Goal: Task Accomplishment & Management: Manage account settings

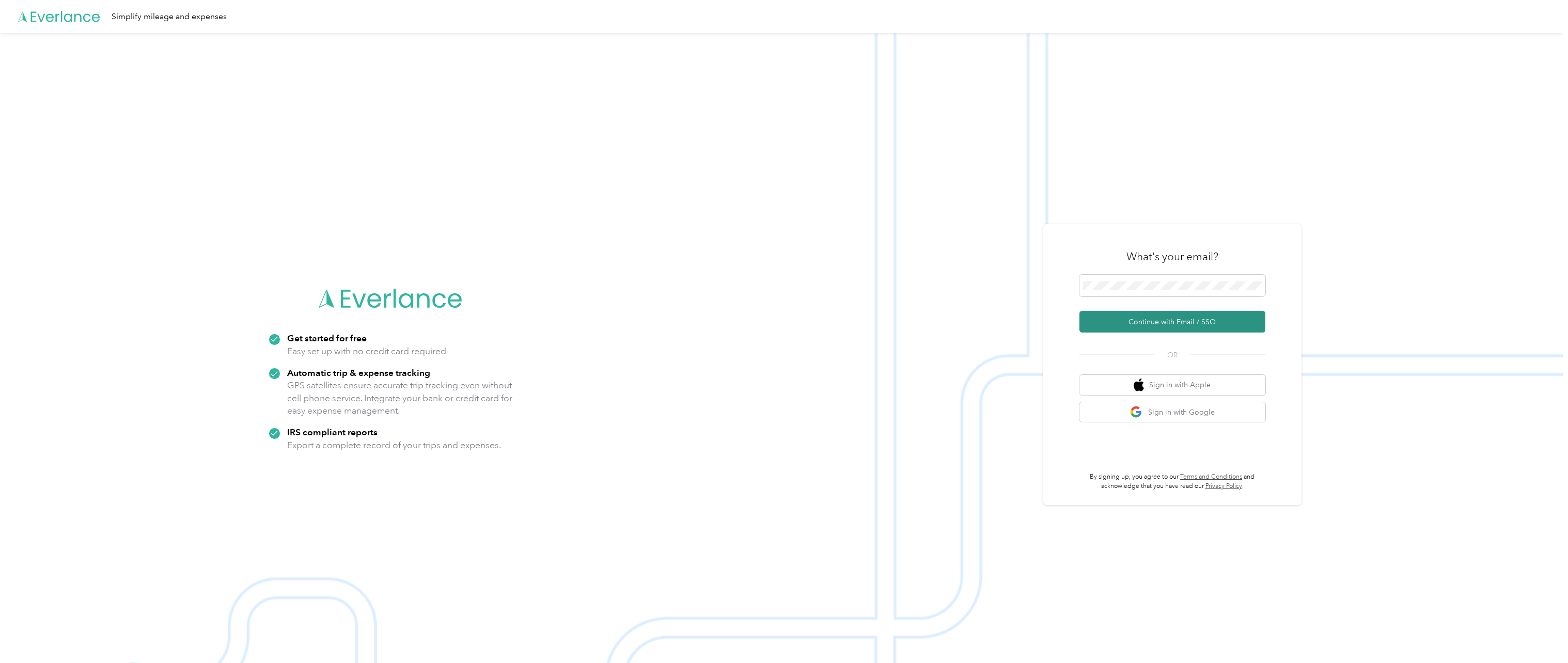
click at [580, 319] on button "Continue with Email / SSO" at bounding box center [1172, 321] width 186 height 21
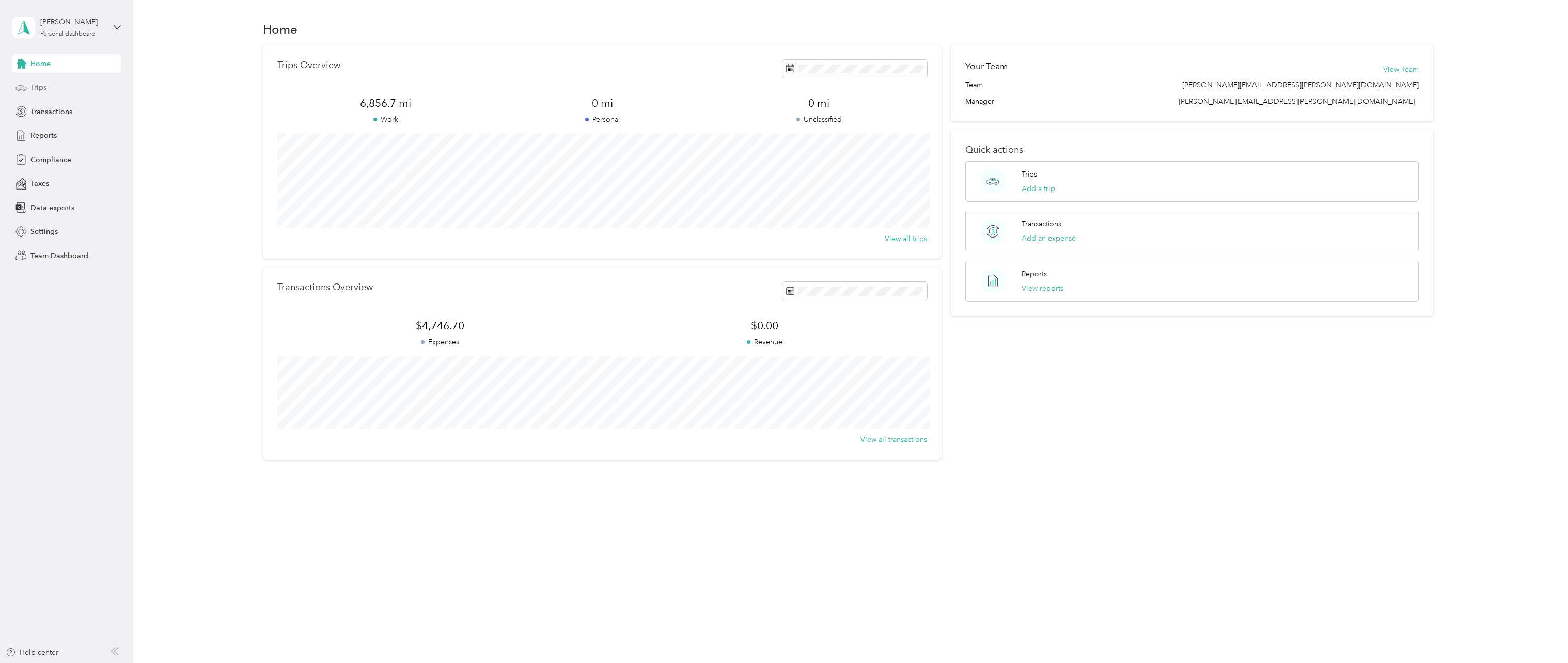
click at [43, 91] on span "Trips" at bounding box center [38, 87] width 16 height 11
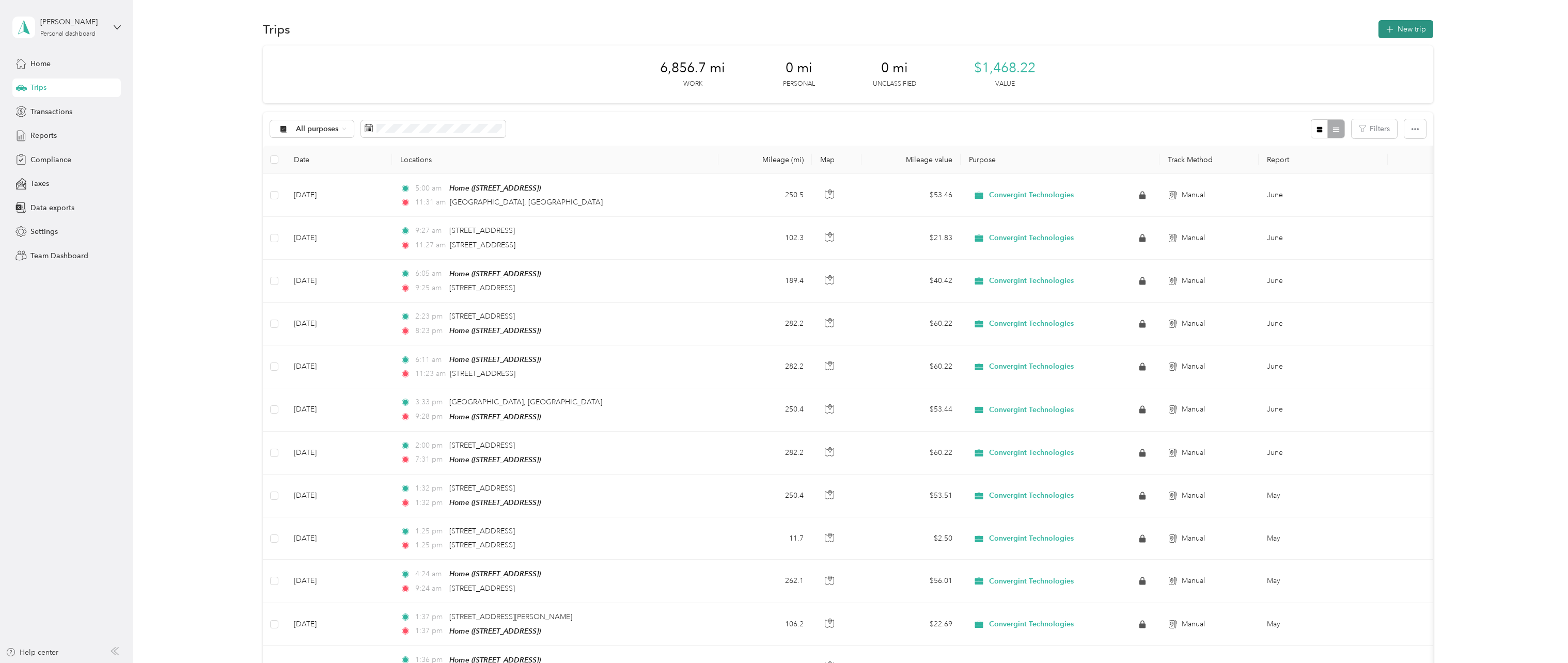
click at [1412, 33] on button "New trip" at bounding box center [1406, 29] width 55 height 18
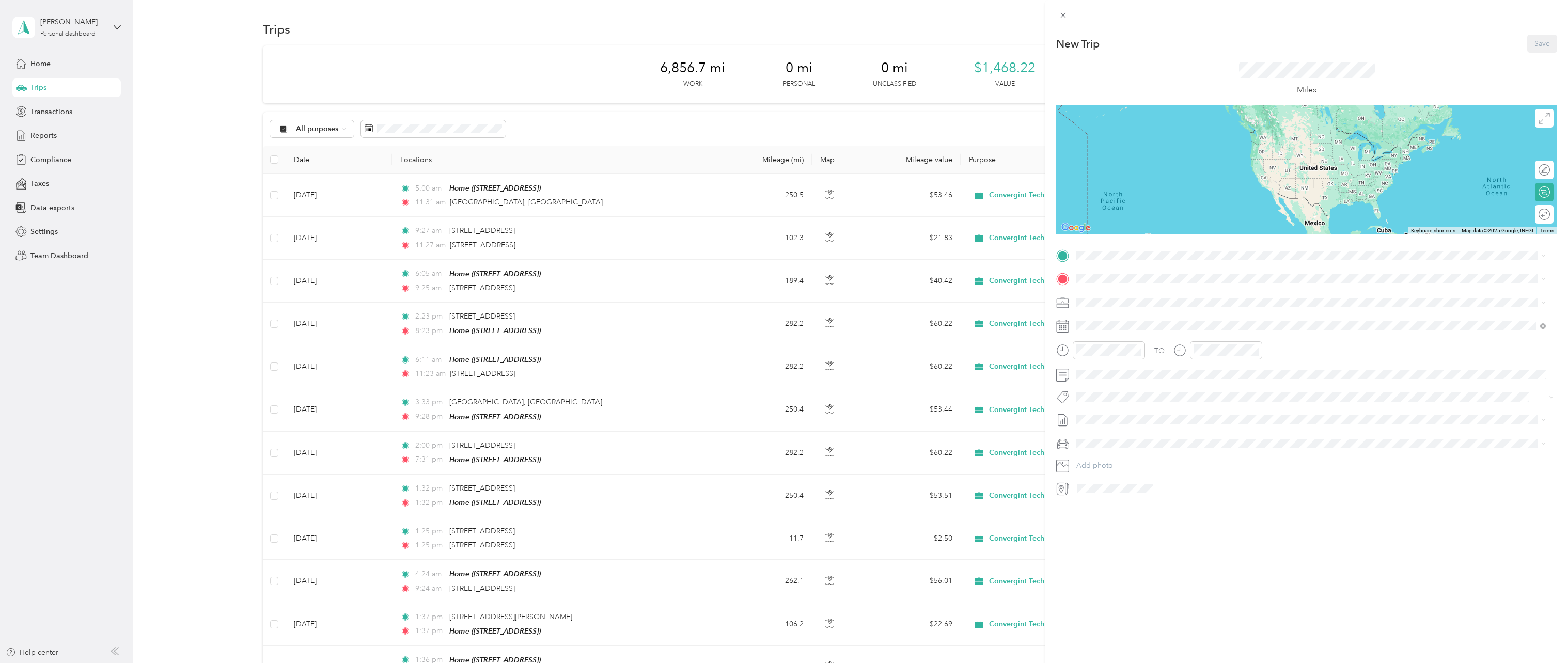
click at [1063, 328] on icon at bounding box center [1062, 326] width 13 height 13
click at [1102, 383] on icon at bounding box center [1102, 384] width 10 height 10
click at [1154, 455] on div "14" at bounding box center [1151, 452] width 14 height 13
click at [1067, 350] on icon at bounding box center [1062, 349] width 13 height 13
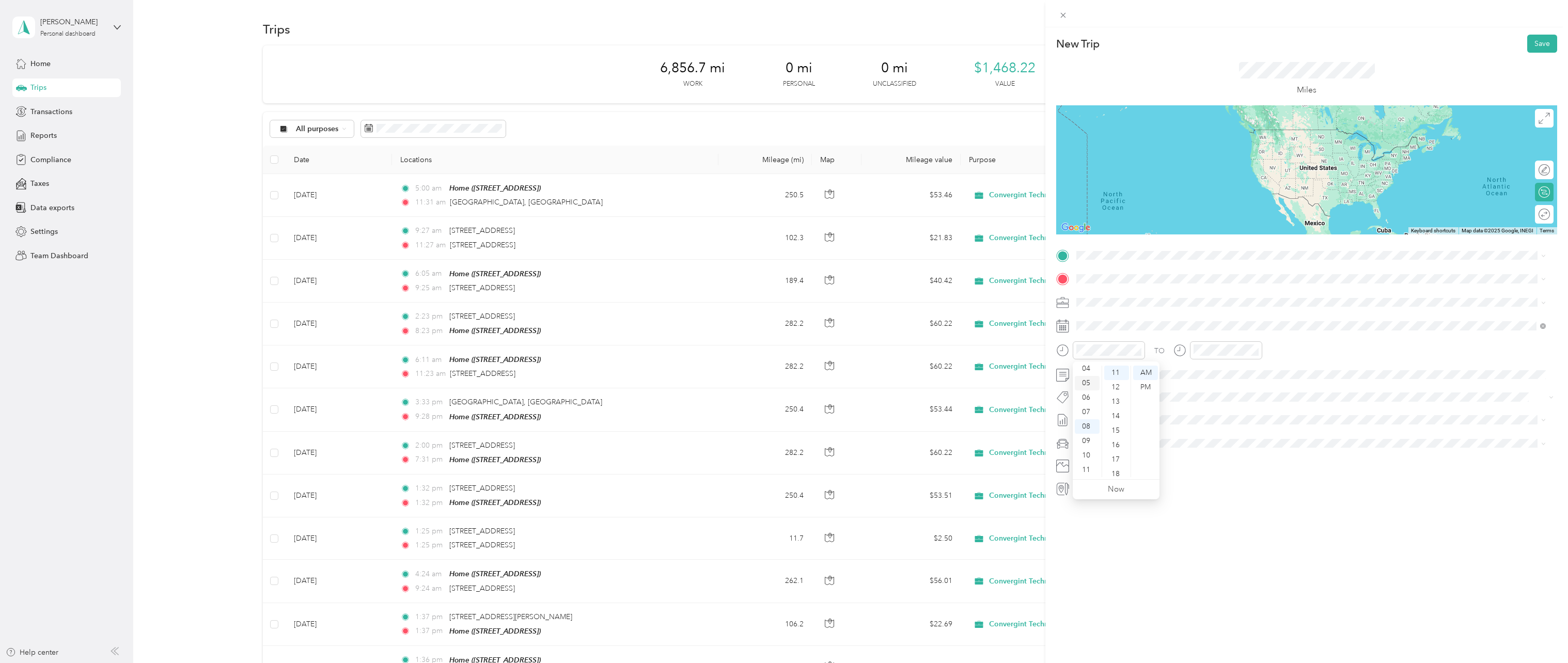
click at [1088, 382] on div "05" at bounding box center [1087, 383] width 25 height 14
click at [1205, 454] on div "10" at bounding box center [1204, 455] width 25 height 14
click at [1239, 460] on div "17" at bounding box center [1233, 459] width 25 height 14
click at [1322, 455] on div "TO Add photo" at bounding box center [1307, 372] width 501 height 250
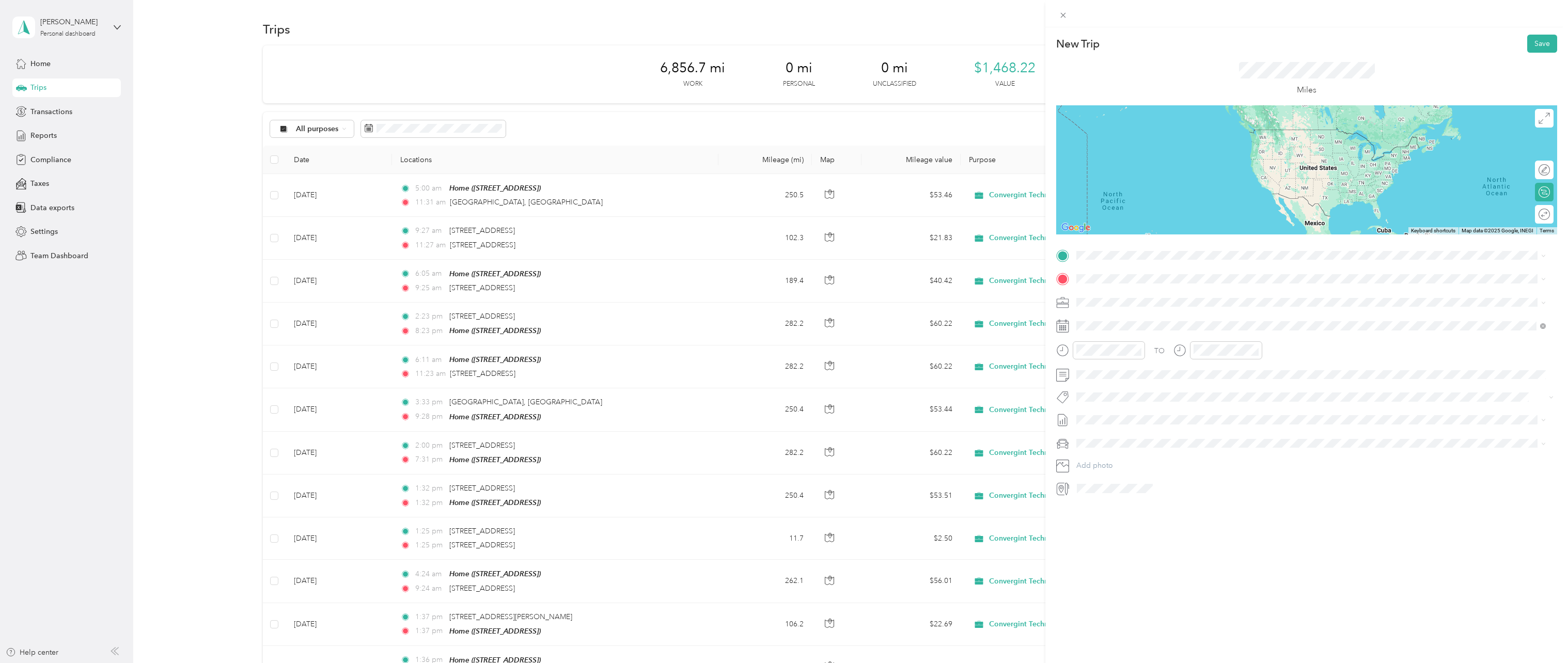
click at [1129, 300] on div "Home [STREET_ADDRESS]" at bounding box center [1129, 297] width 66 height 21
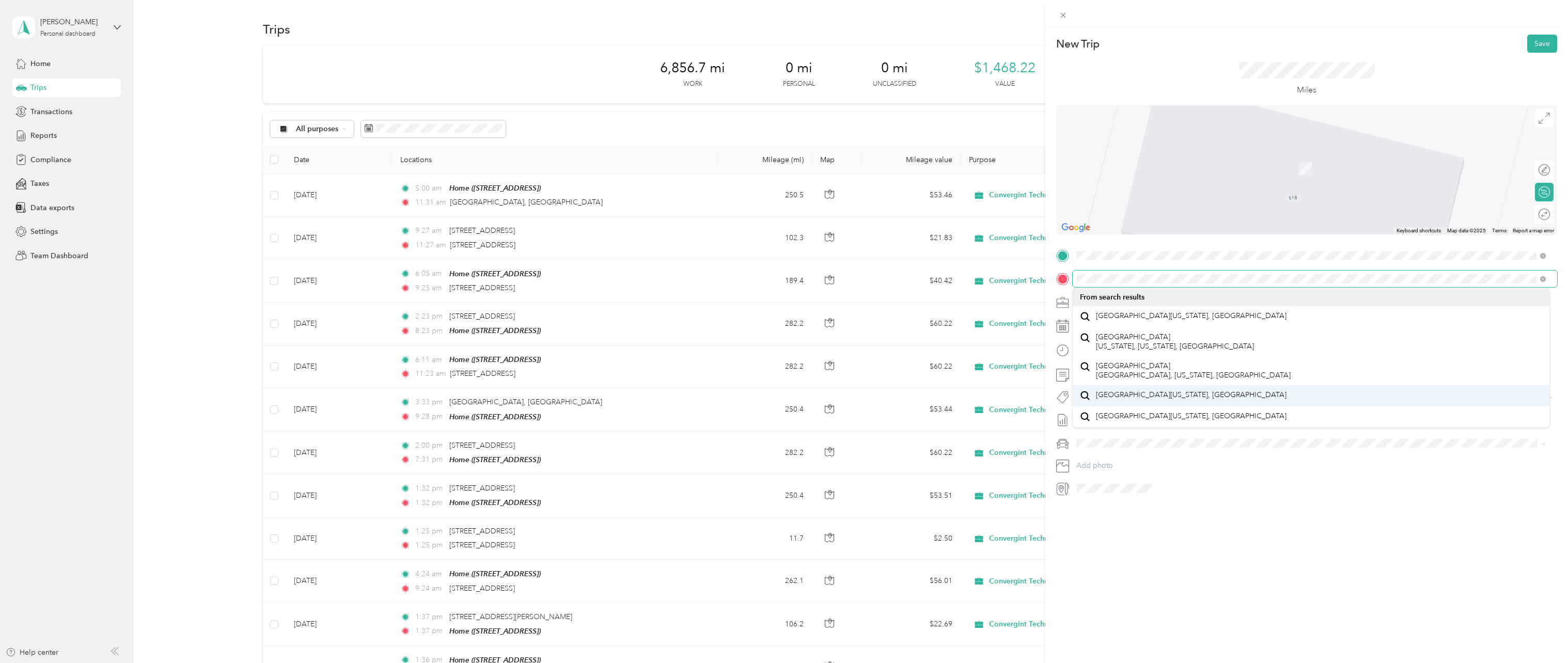
scroll to position [0, 0]
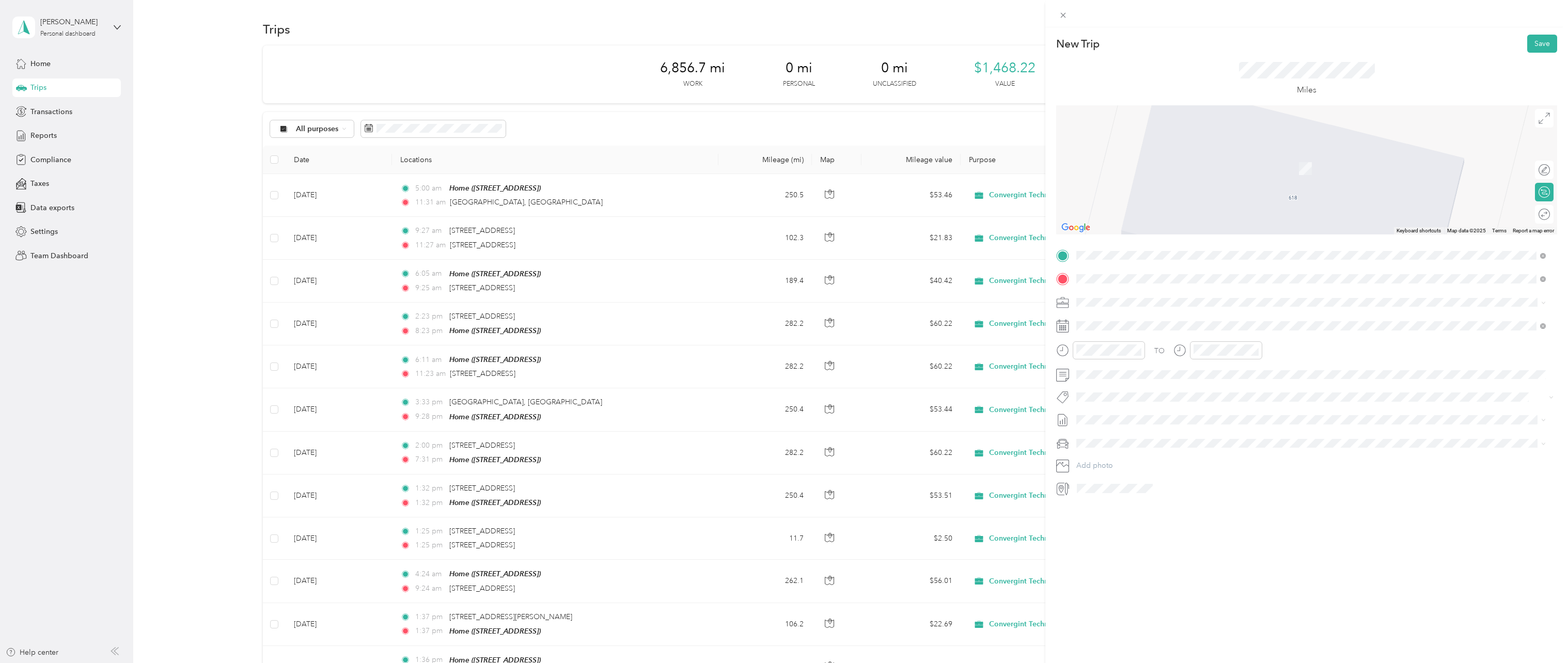
click at [1155, 320] on span "[STREET_ADDRESS][US_STATE]" at bounding box center [1148, 315] width 103 height 9
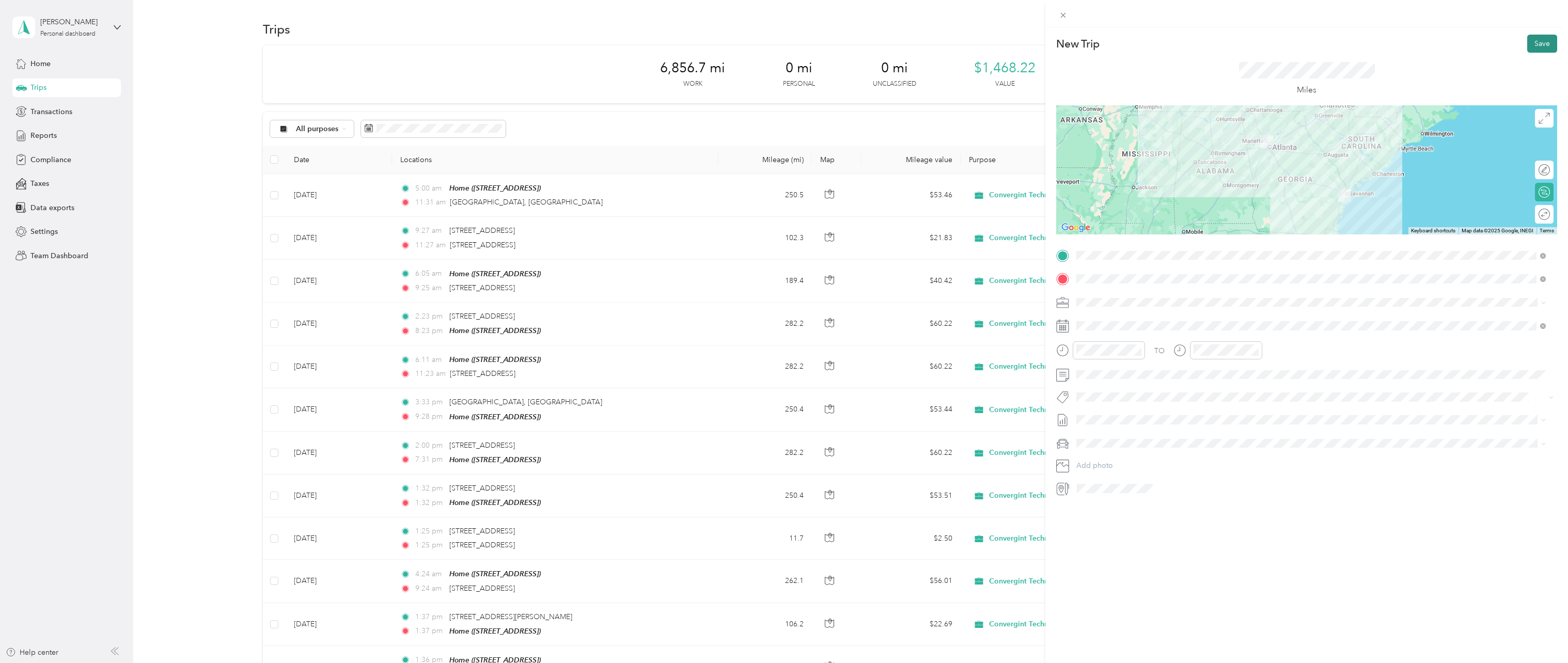
click at [1536, 44] on button "Save" at bounding box center [1542, 43] width 30 height 18
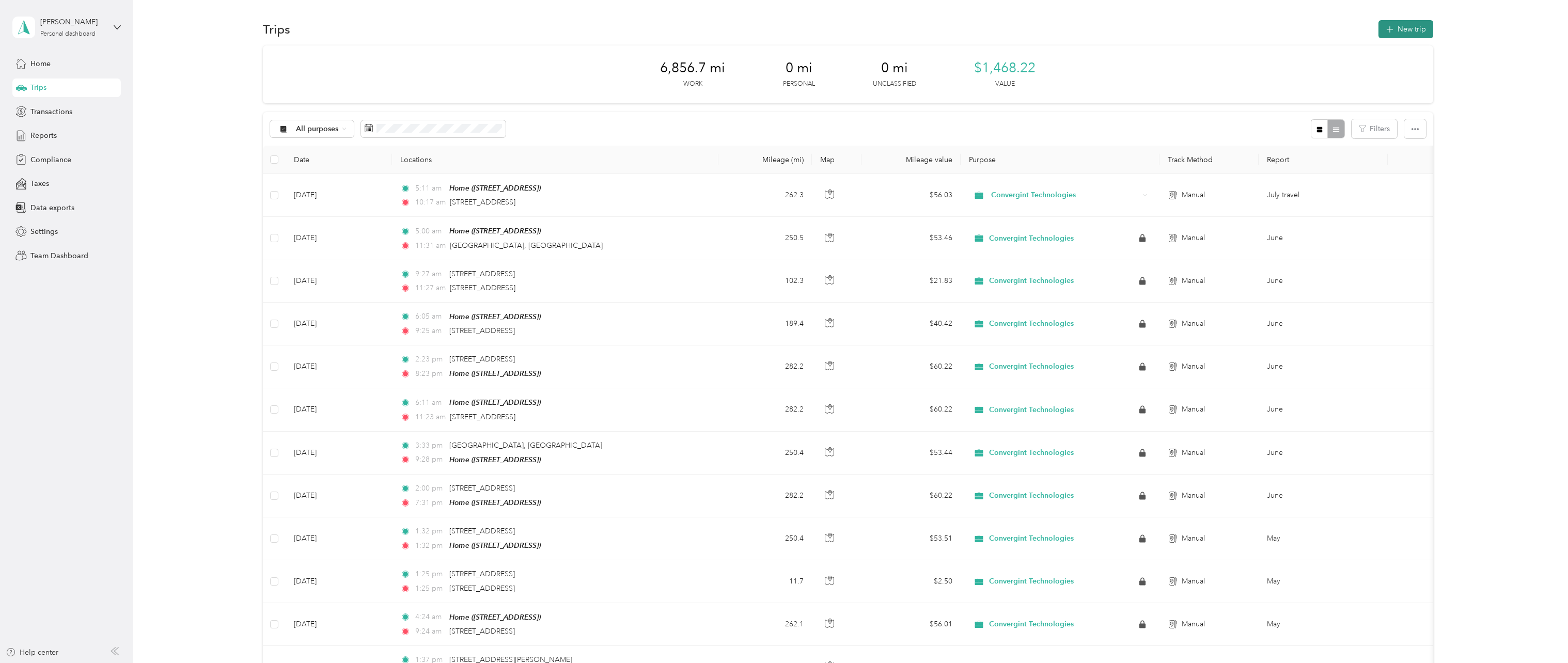
click at [1393, 33] on button "New trip" at bounding box center [1406, 29] width 55 height 18
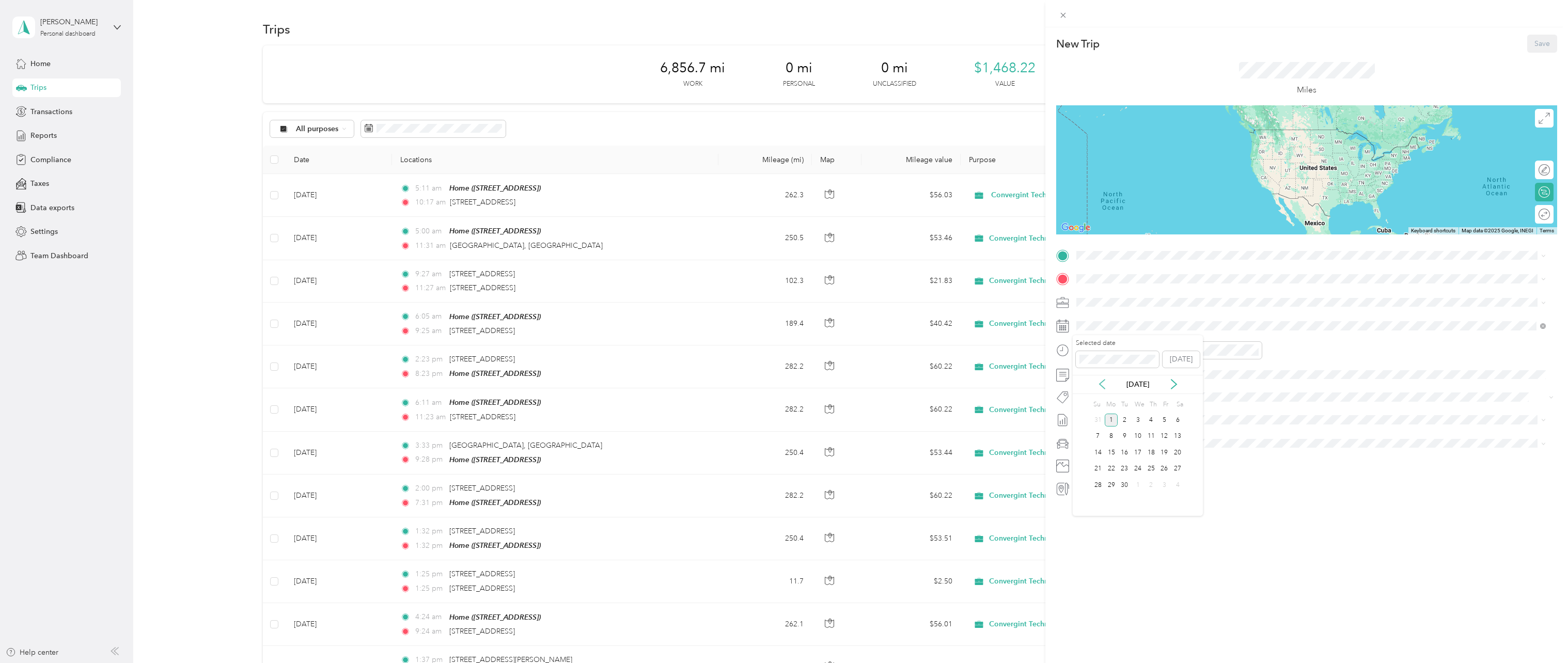
click at [1101, 385] on icon at bounding box center [1102, 383] width 5 height 9
click at [1152, 457] on div "14" at bounding box center [1151, 452] width 14 height 13
click at [1130, 300] on div "[STREET_ADDRESS][US_STATE]" at bounding box center [1311, 293] width 462 height 14
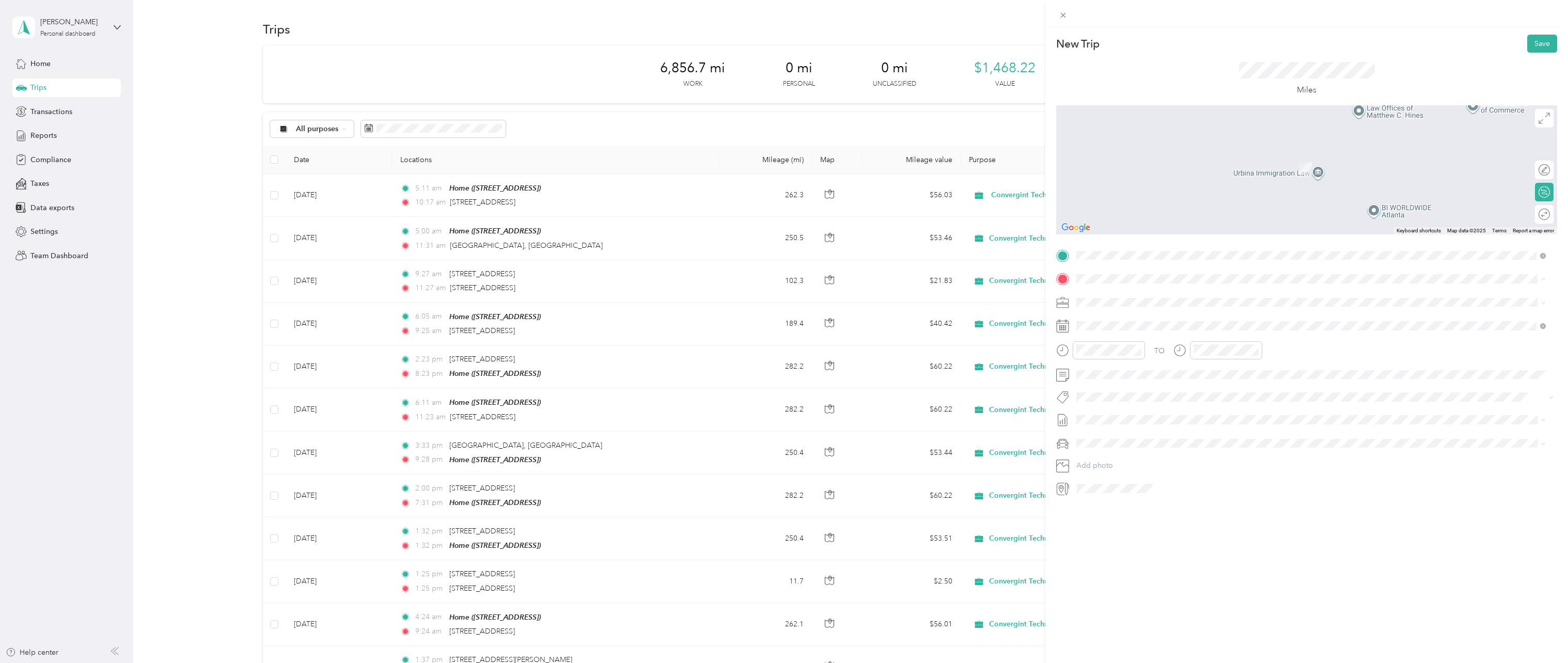
click at [1123, 330] on span "[STREET_ADDRESS]" at bounding box center [1129, 330] width 66 height 9
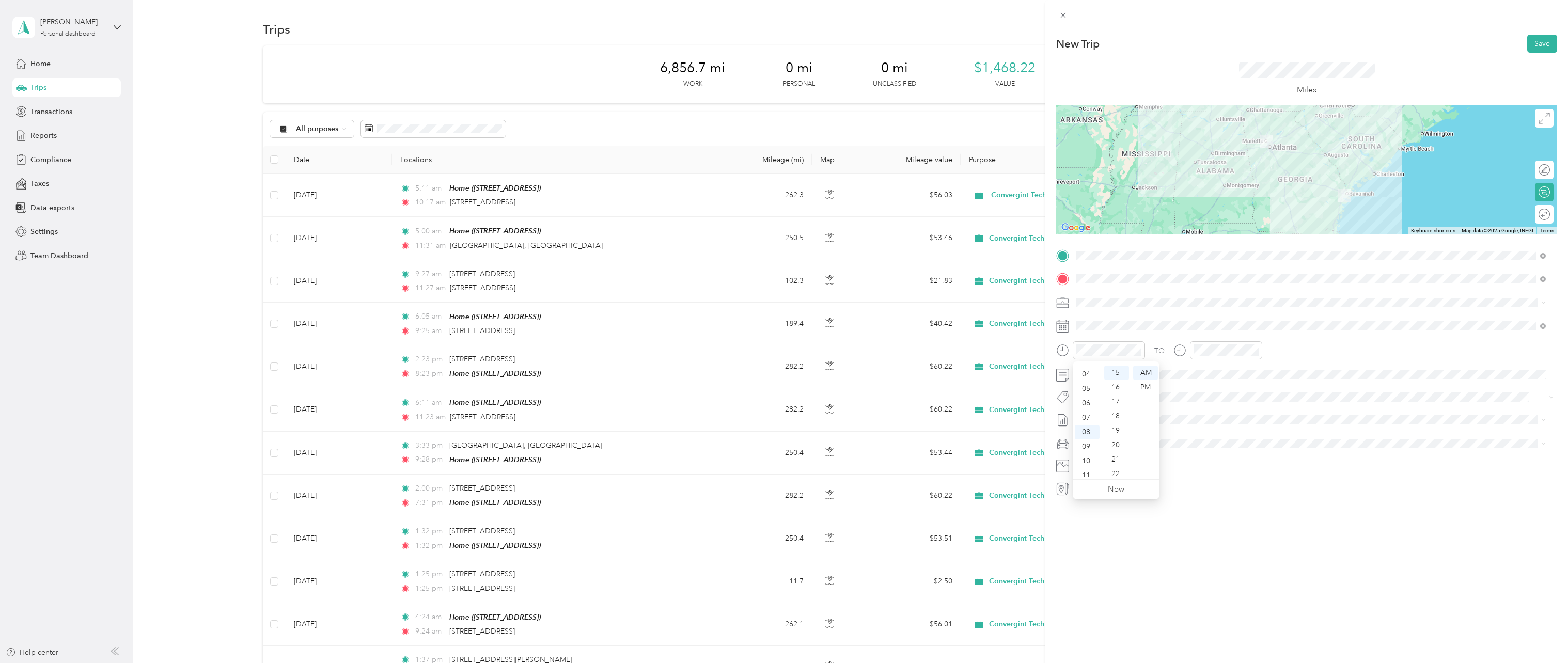
scroll to position [41, 0]
click at [1088, 375] on div "03" at bounding box center [1087, 374] width 25 height 14
click at [1145, 387] on div "PM" at bounding box center [1145, 387] width 25 height 14
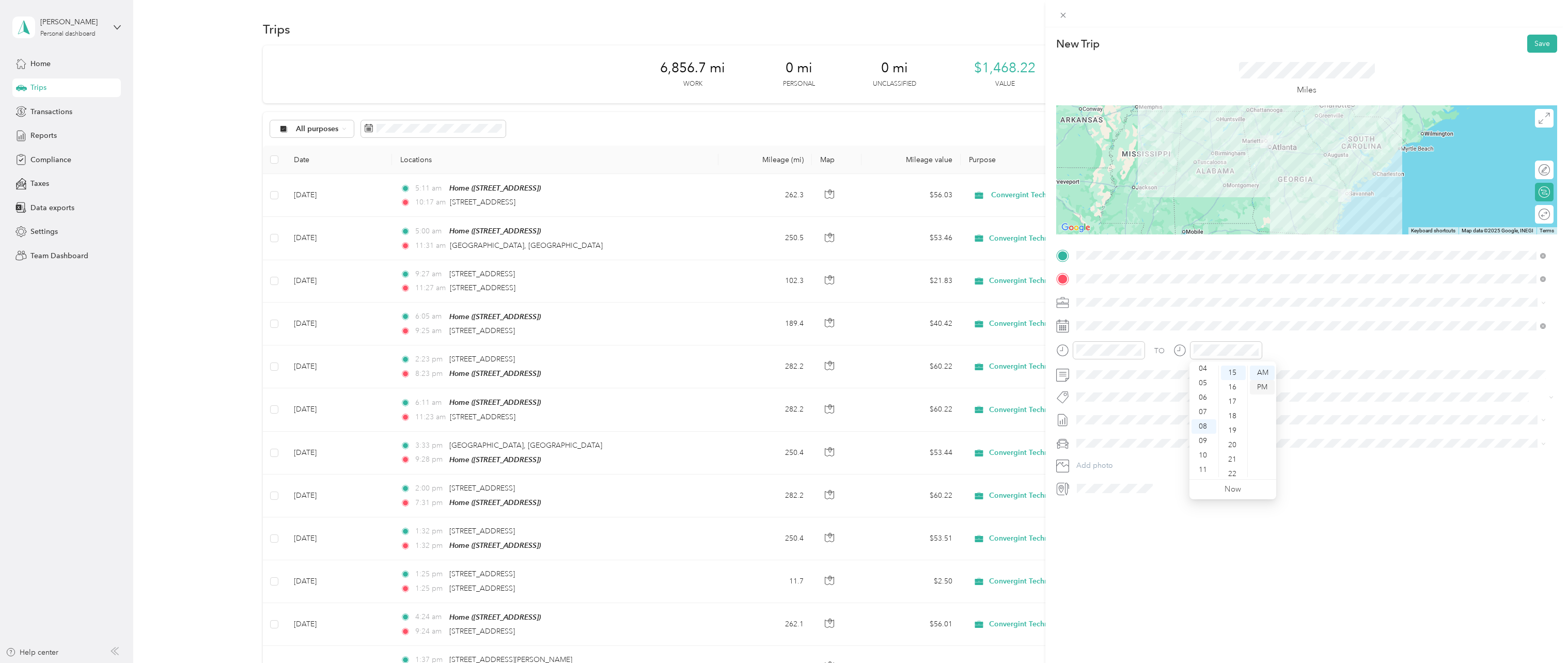
click at [1263, 382] on div "PM" at bounding box center [1262, 387] width 25 height 14
click at [1539, 43] on button "Save" at bounding box center [1542, 43] width 30 height 18
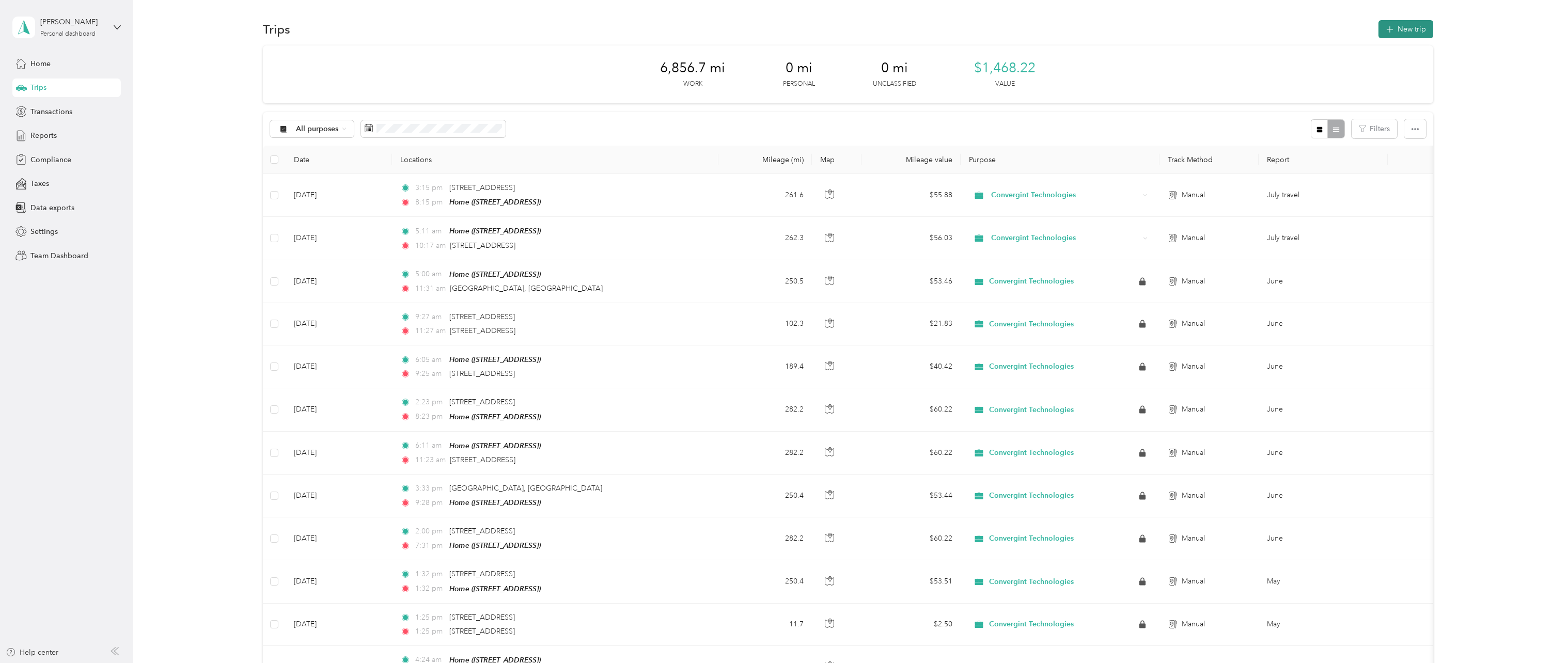
click at [1402, 32] on button "New trip" at bounding box center [1406, 29] width 55 height 18
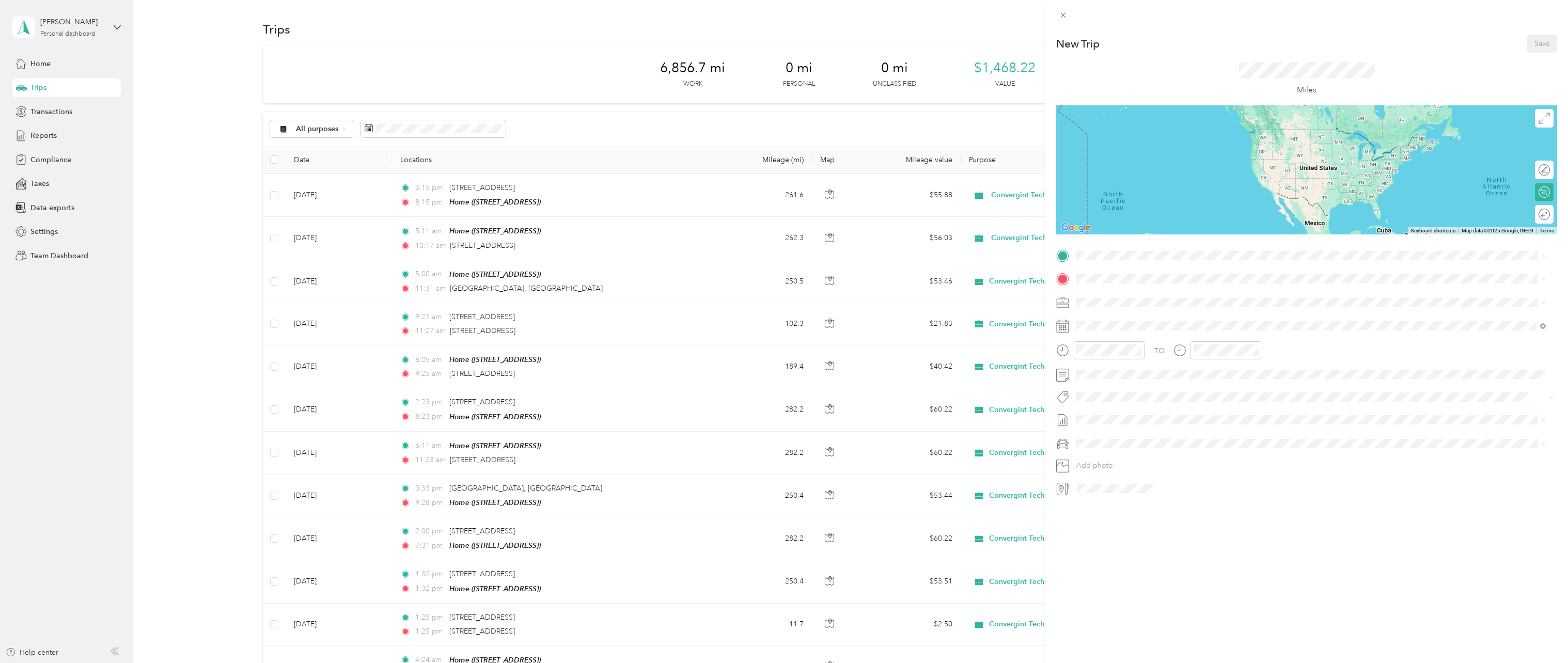
click at [1143, 299] on div "Home [STREET_ADDRESS]" at bounding box center [1129, 302] width 66 height 21
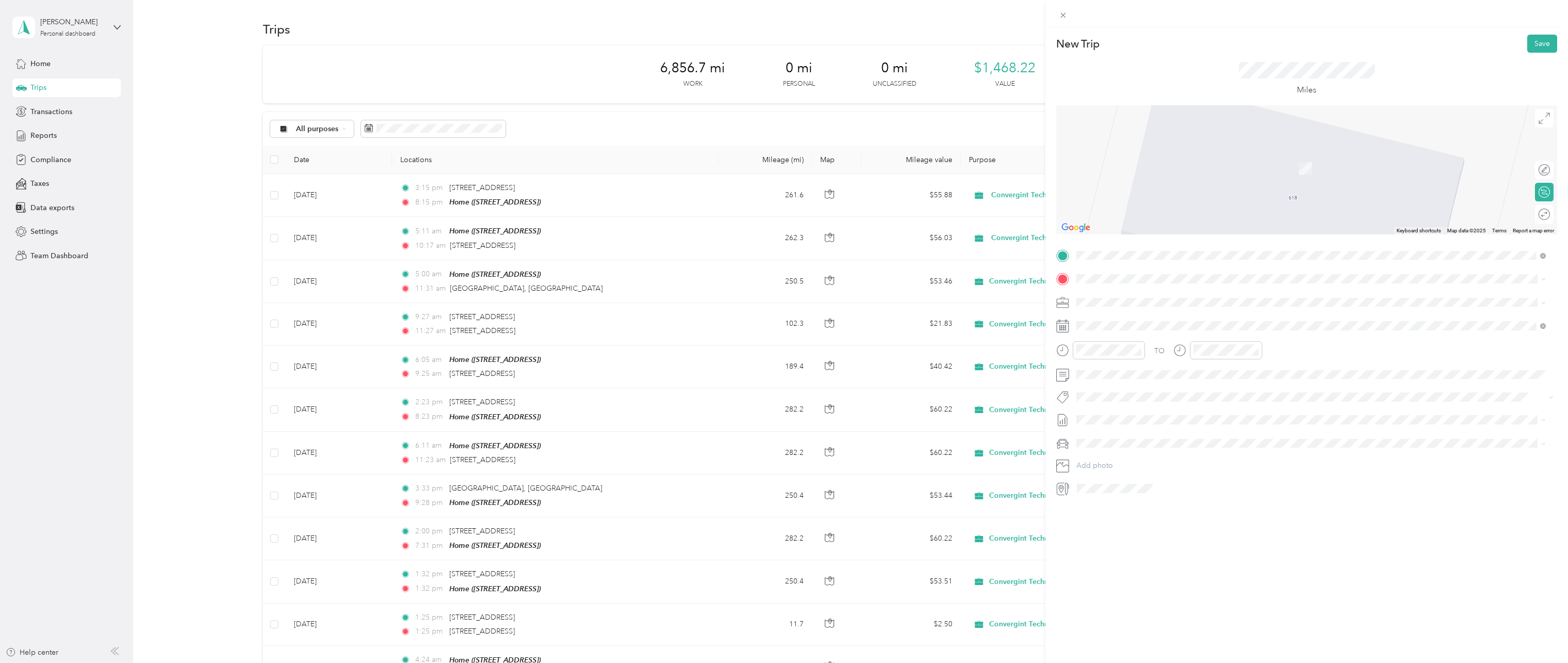
click at [1161, 338] on span "[STREET_ADDRESS][US_STATE]" at bounding box center [1148, 334] width 103 height 9
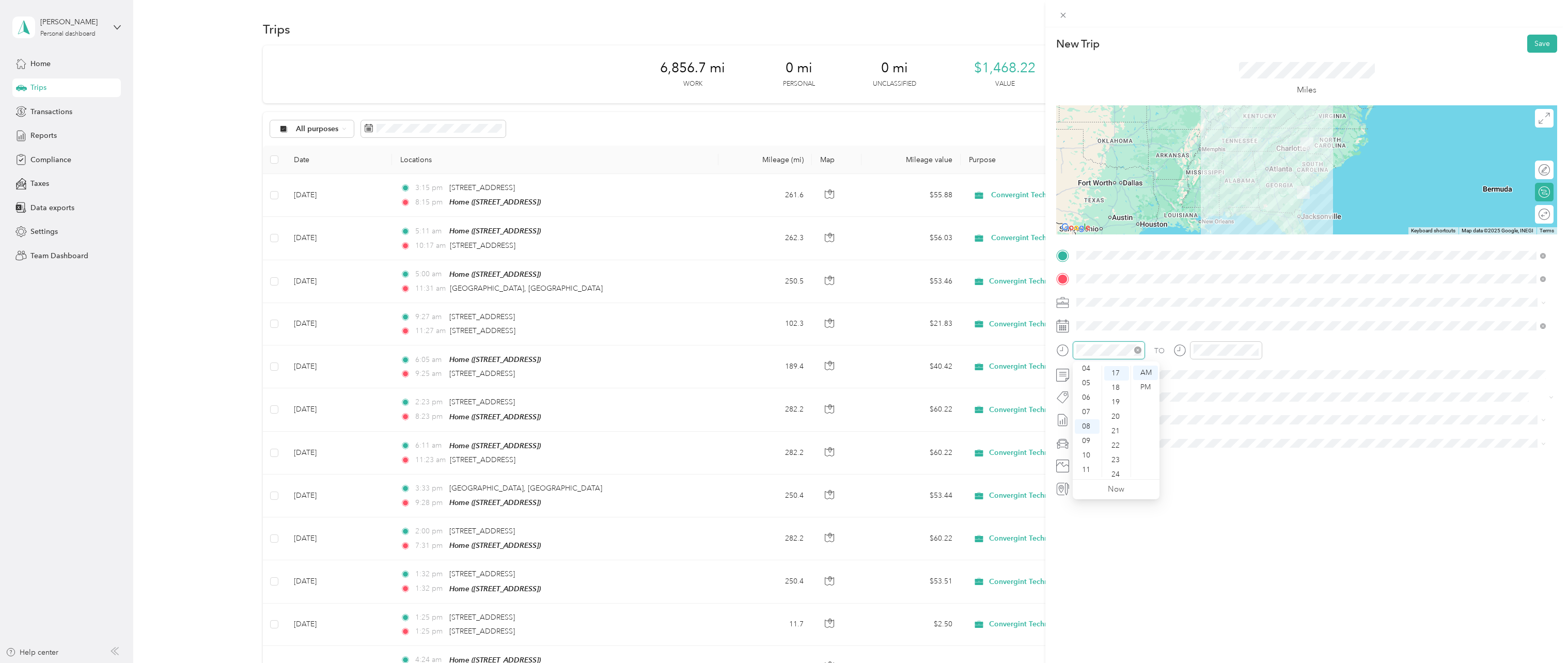
scroll to position [245, 0]
click at [1087, 400] on div "06" at bounding box center [1087, 397] width 25 height 14
click at [1206, 470] on div "11" at bounding box center [1204, 470] width 25 height 14
click at [1103, 387] on icon at bounding box center [1102, 384] width 10 height 10
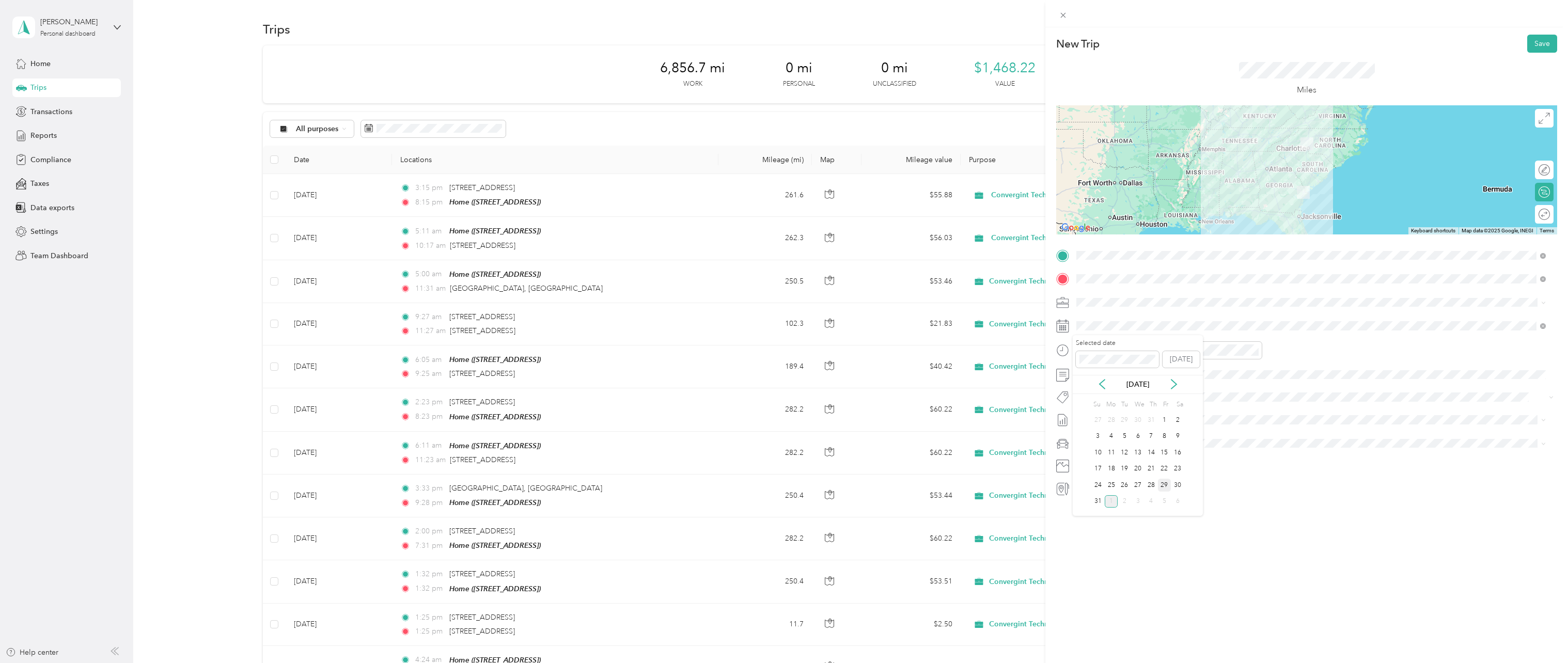
click at [1163, 484] on div "29" at bounding box center [1165, 485] width 14 height 13
click at [1537, 48] on button "Save" at bounding box center [1542, 43] width 30 height 18
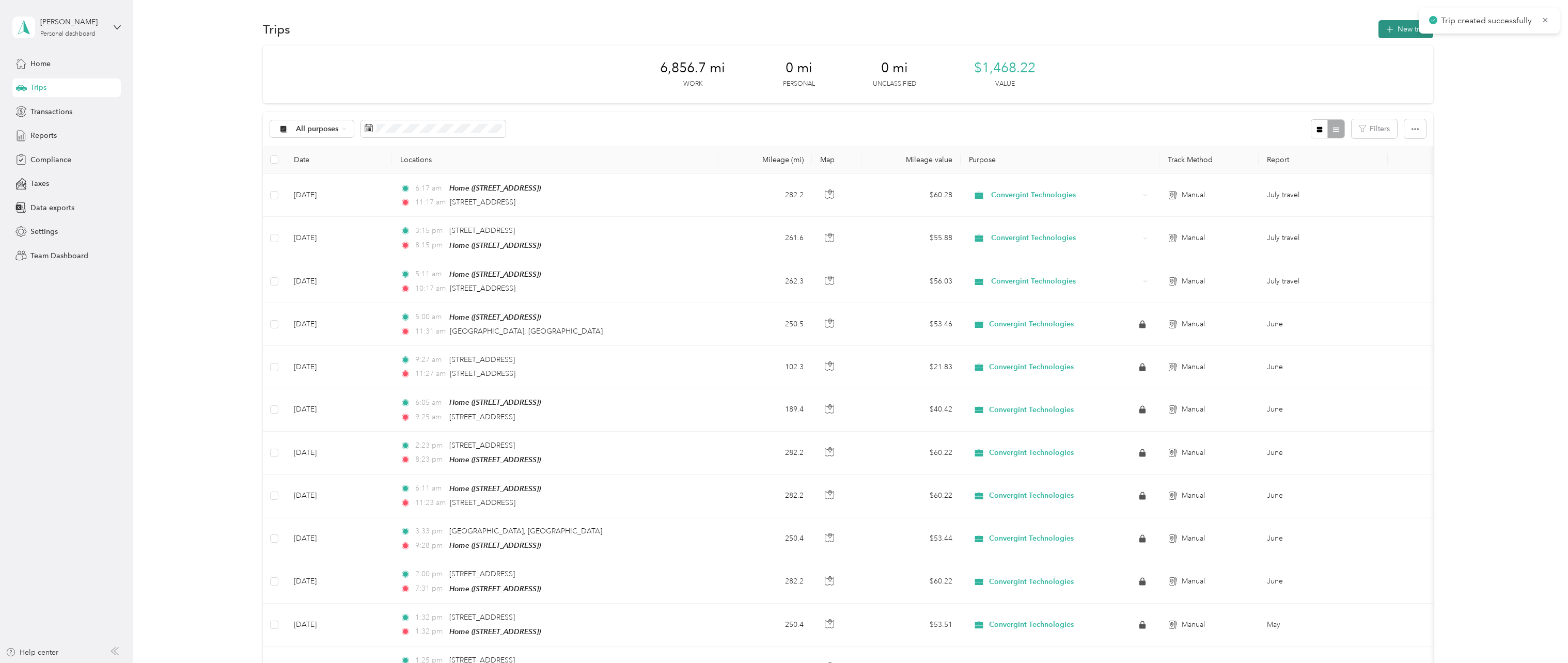
click at [1392, 32] on button "New trip" at bounding box center [1406, 29] width 55 height 18
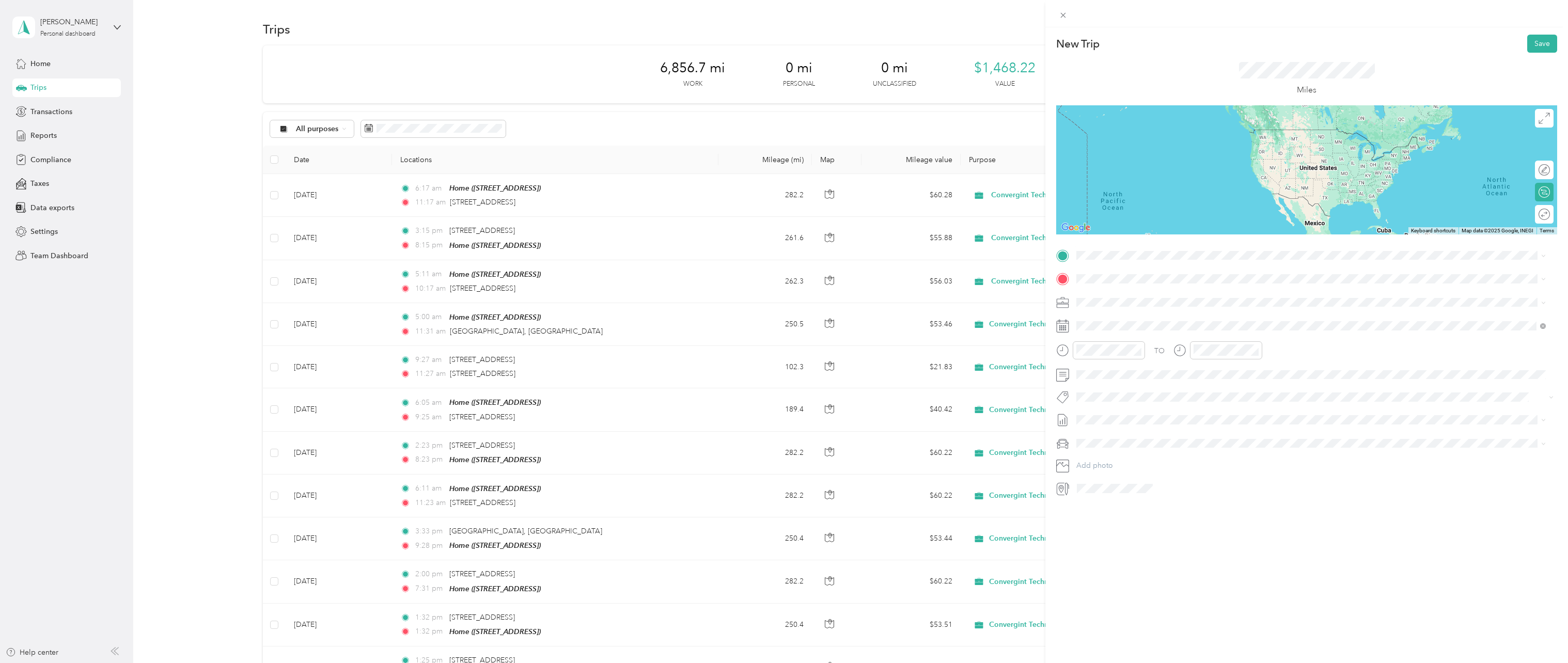
click at [1164, 315] on span "[STREET_ADDRESS][US_STATE]" at bounding box center [1148, 310] width 103 height 9
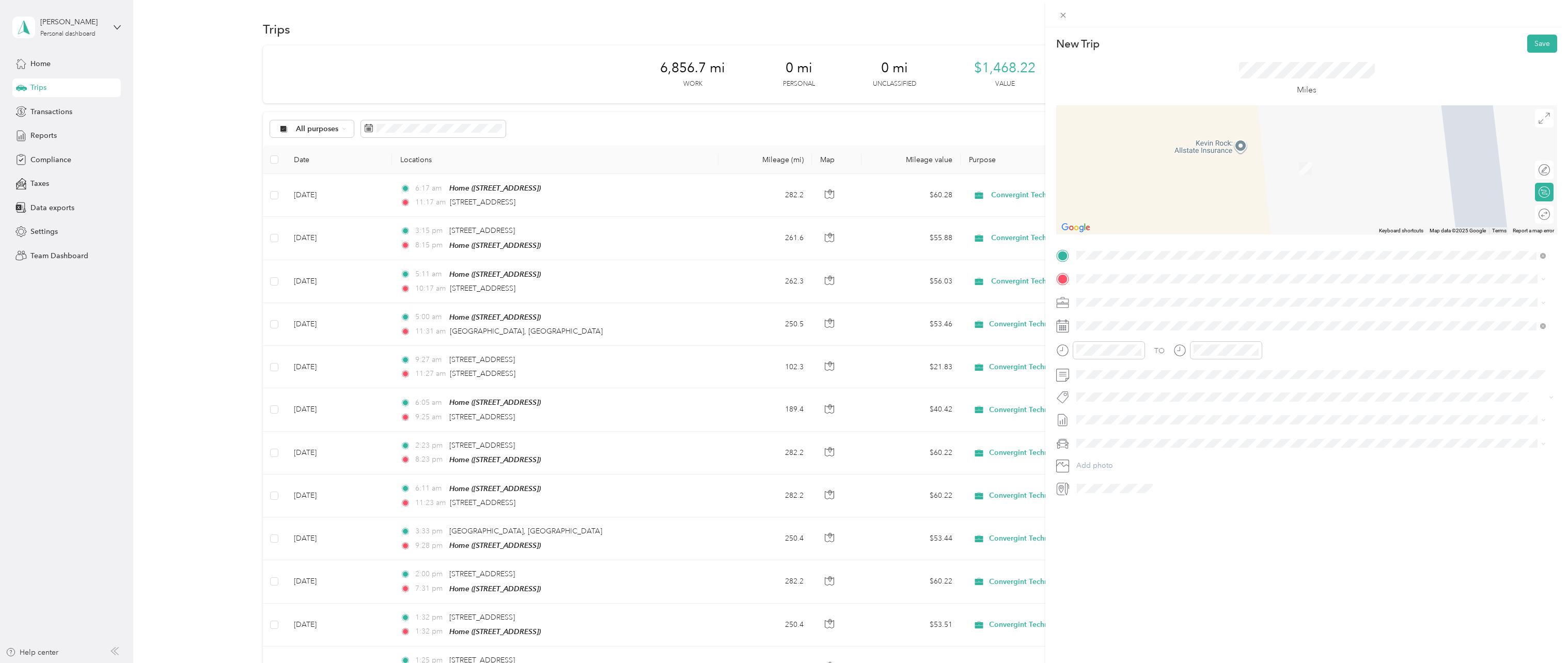
click at [1138, 322] on div "Home [STREET_ADDRESS]" at bounding box center [1129, 321] width 66 height 21
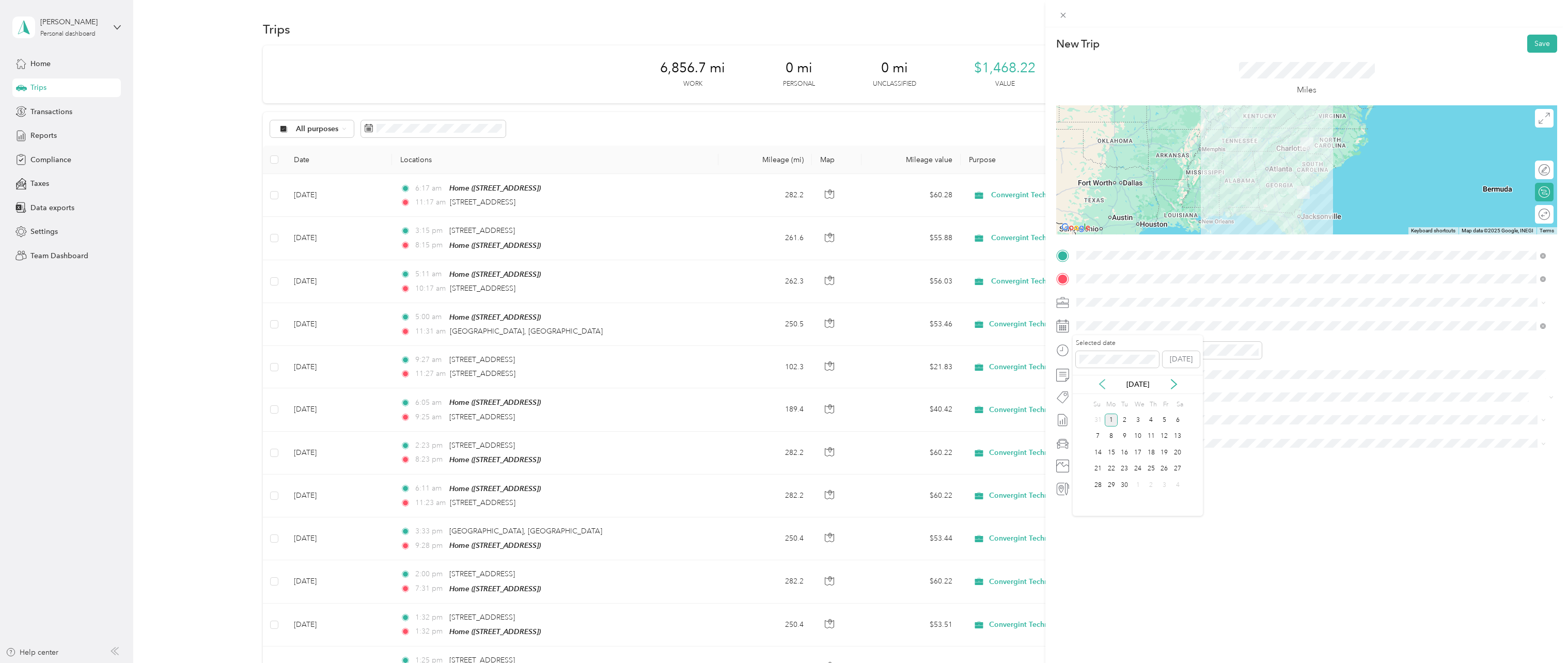
click at [1103, 389] on icon at bounding box center [1102, 384] width 10 height 10
click at [1168, 485] on div "29" at bounding box center [1165, 485] width 14 height 13
click at [1092, 377] on div "03" at bounding box center [1087, 374] width 25 height 14
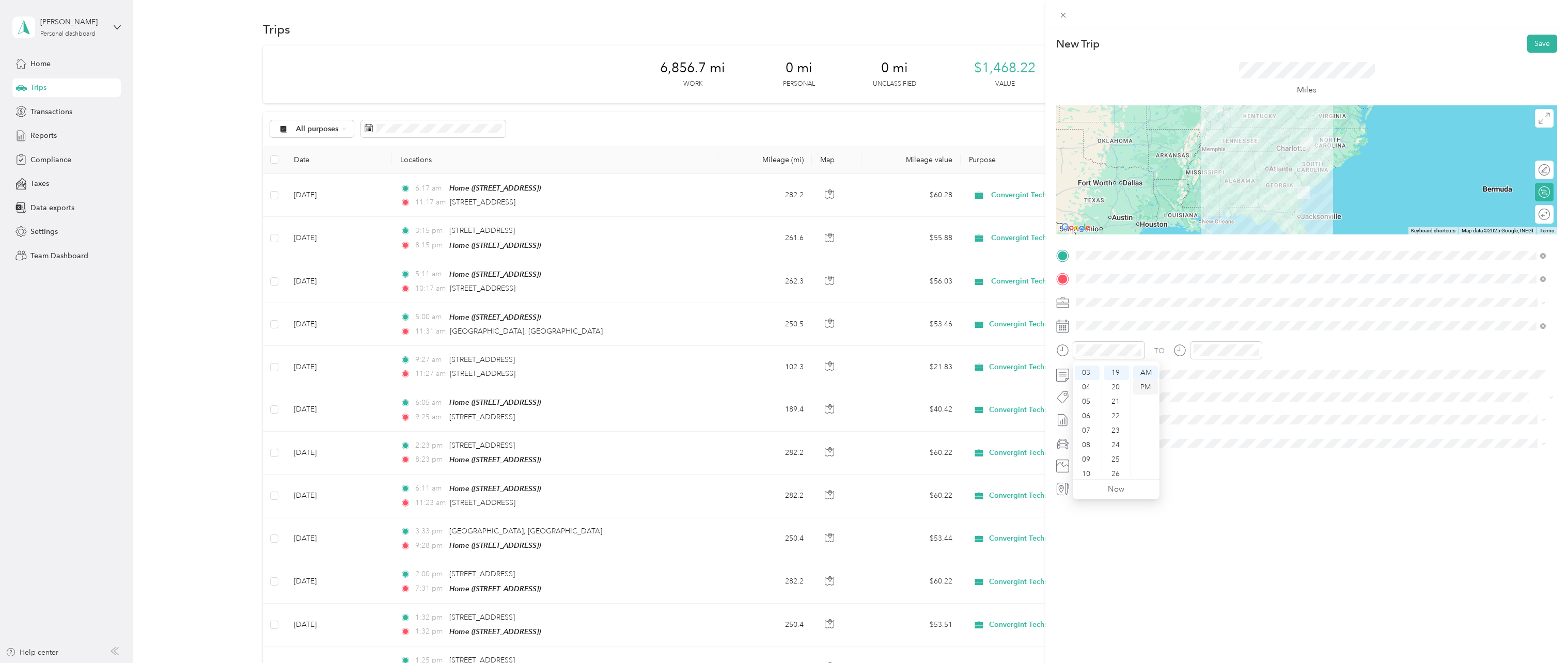
click at [1147, 386] on div "PM" at bounding box center [1145, 387] width 25 height 14
click at [1264, 389] on div "PM" at bounding box center [1262, 387] width 25 height 14
click at [1536, 43] on button "Save" at bounding box center [1542, 43] width 30 height 18
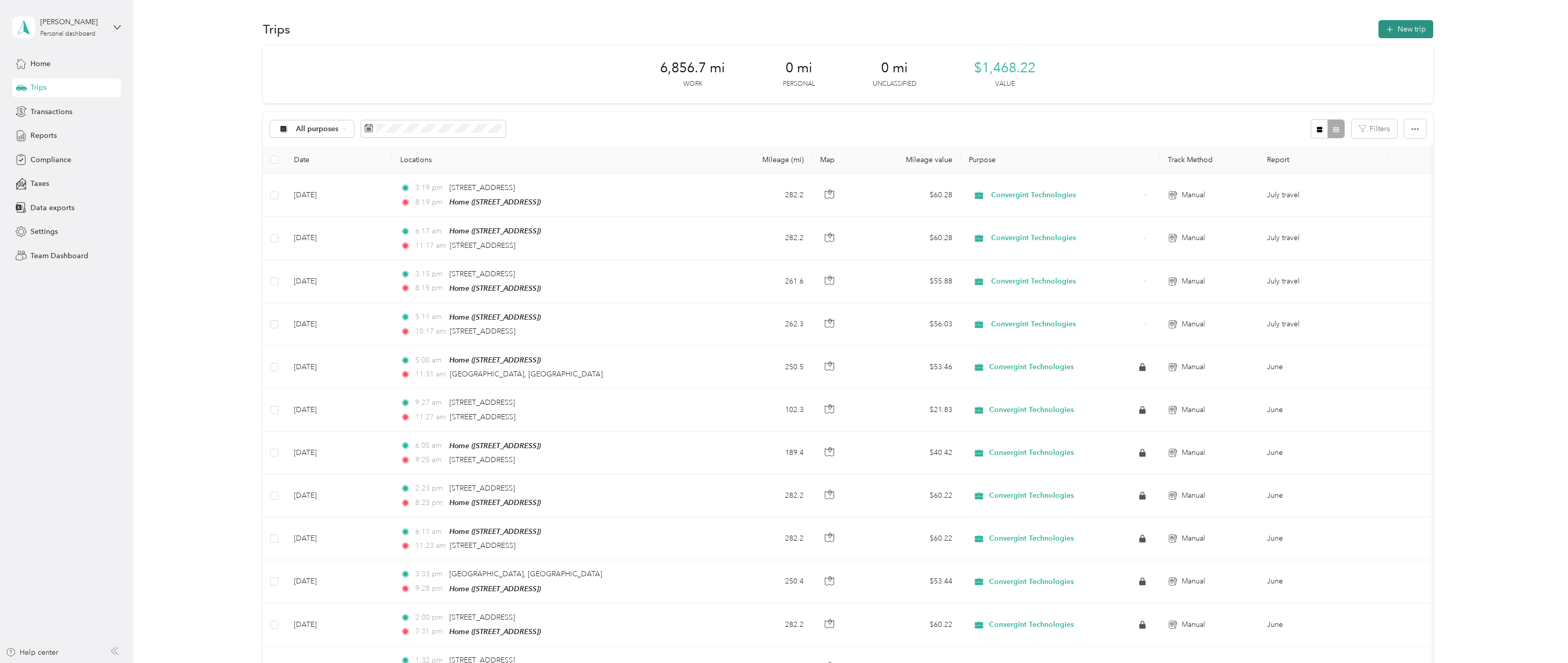
click at [1408, 28] on button "New trip" at bounding box center [1406, 29] width 55 height 18
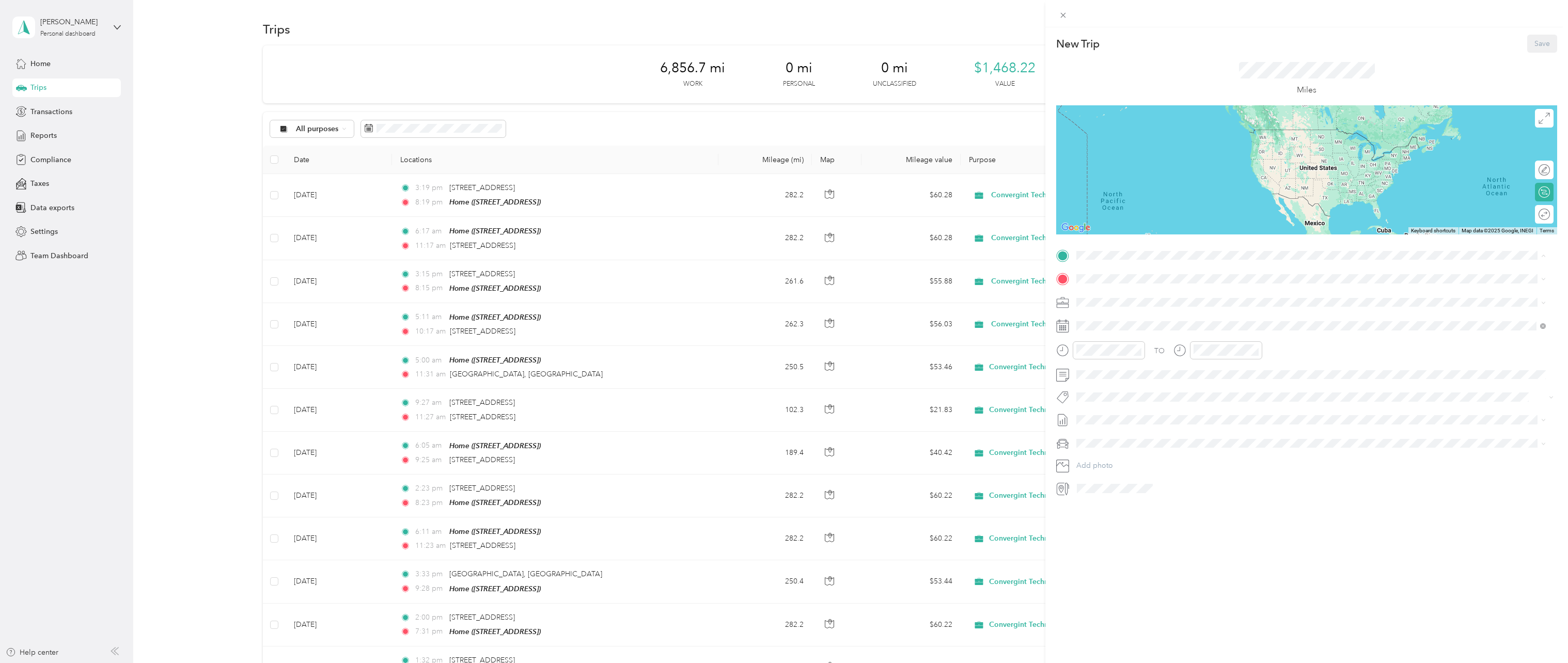
click at [1135, 301] on div "Home [STREET_ADDRESS]" at bounding box center [1129, 302] width 66 height 21
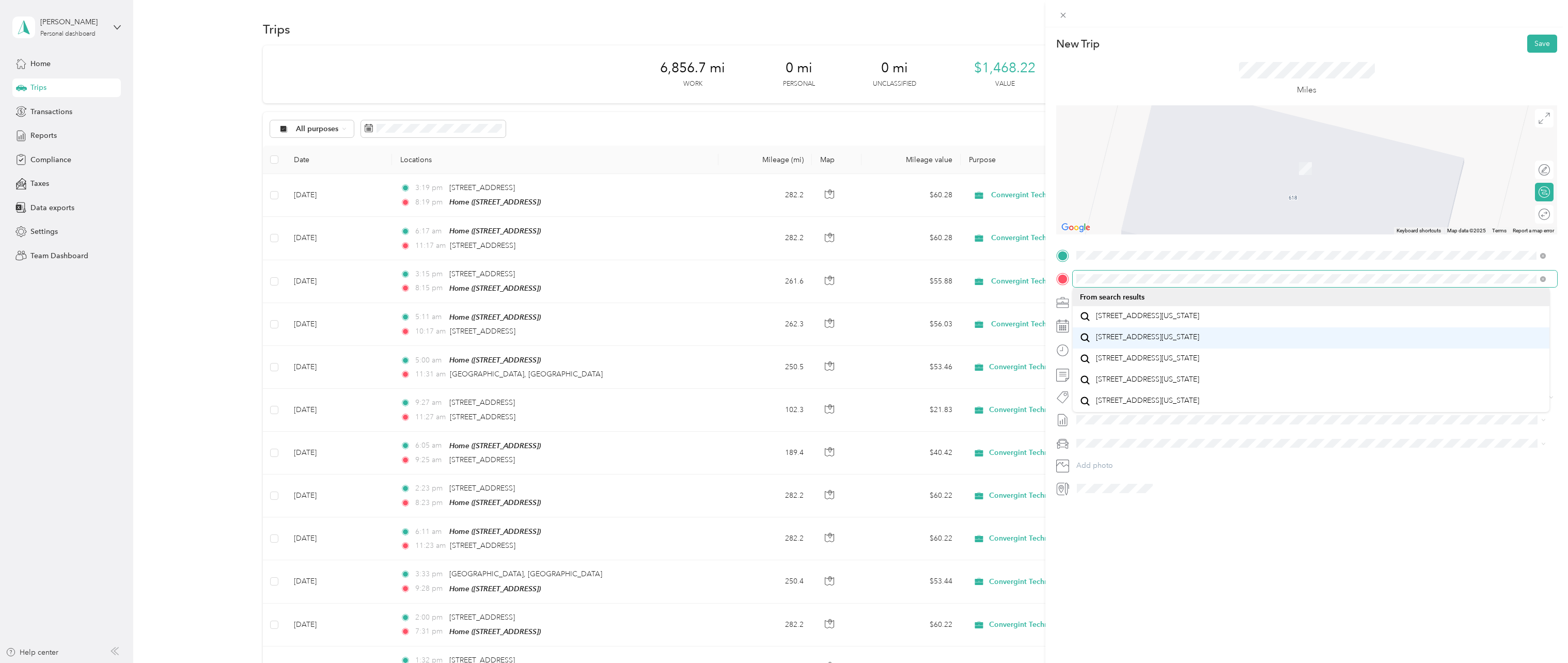
scroll to position [0, 0]
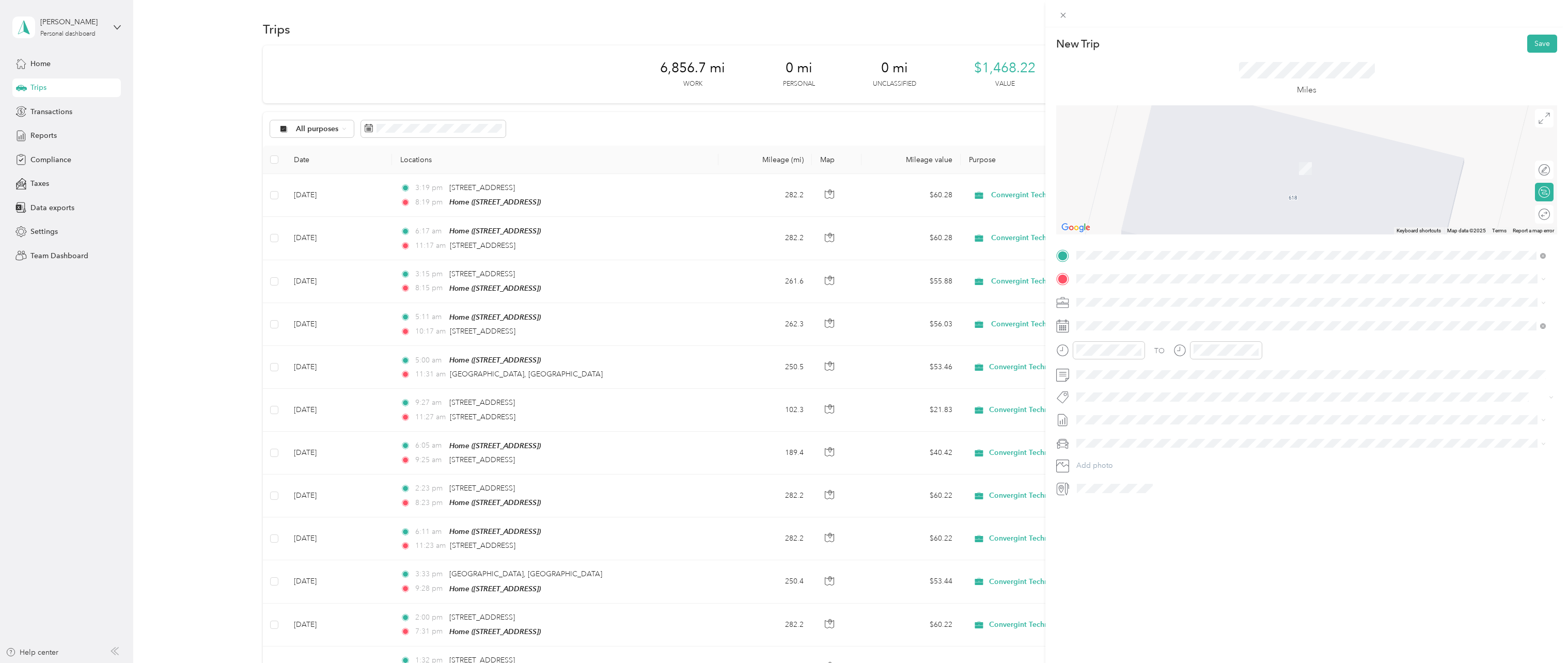
click at [1190, 338] on span "[GEOGRAPHIC_DATA][US_STATE]" at bounding box center [1152, 334] width 112 height 9
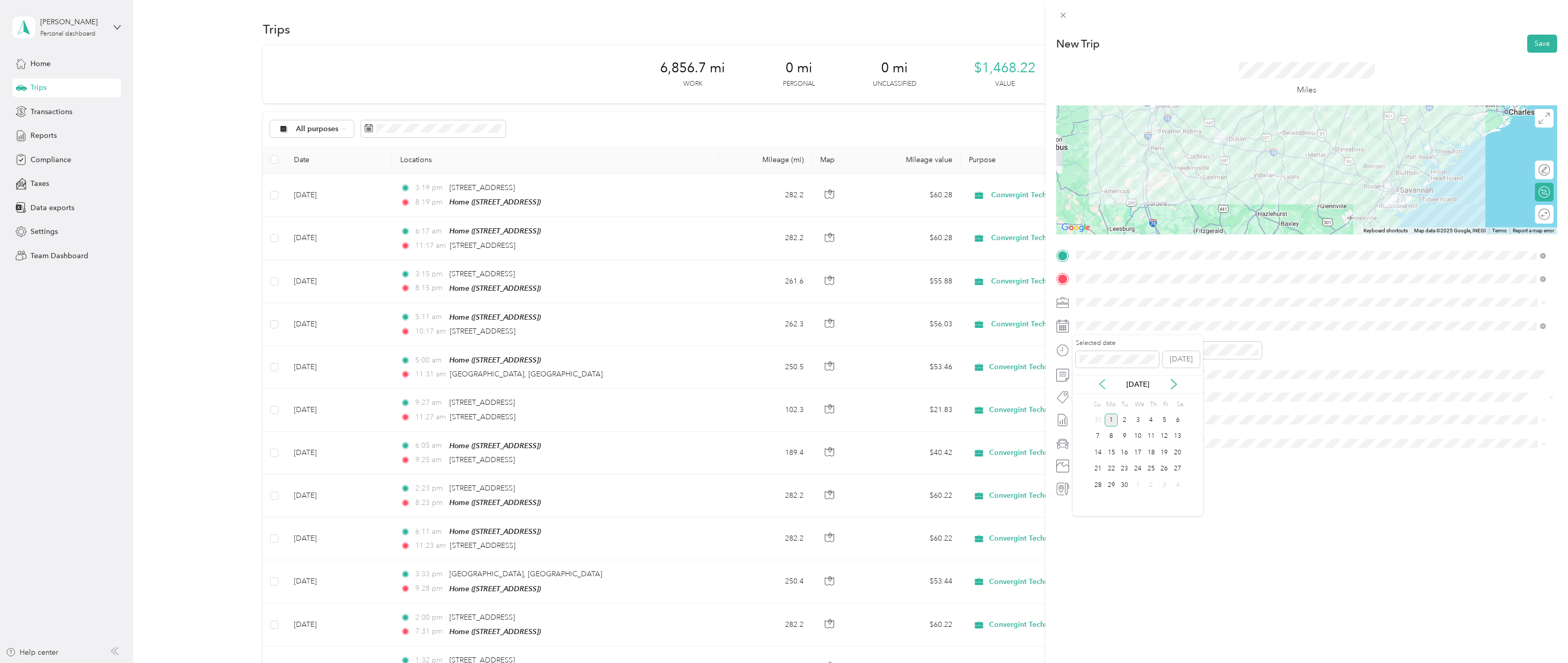
click at [1102, 382] on icon at bounding box center [1102, 384] width 10 height 10
click at [1150, 487] on div "28" at bounding box center [1151, 485] width 14 height 13
click at [1079, 343] on div at bounding box center [1108, 349] width 72 height 18
click at [1090, 441] on div "09" at bounding box center [1087, 441] width 25 height 14
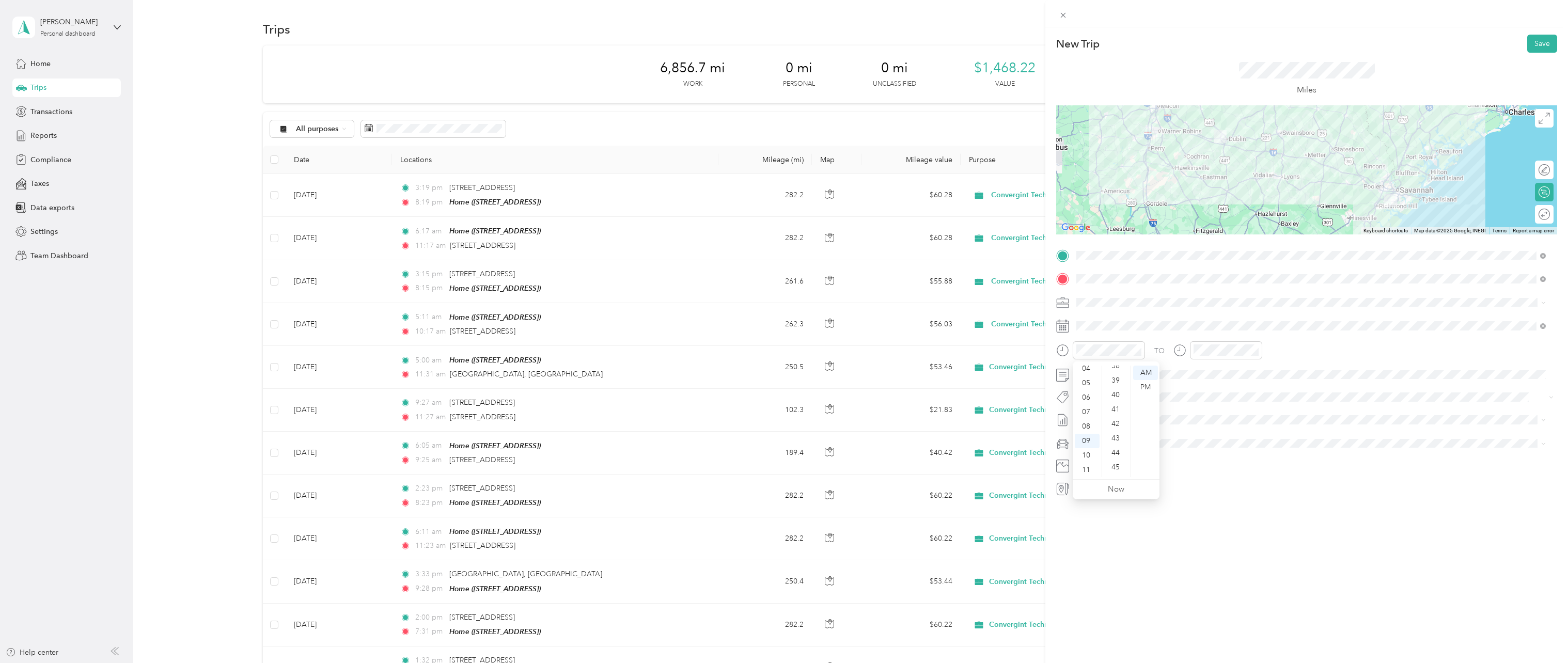
scroll to position [562, 0]
click at [1114, 462] on div "45" at bounding box center [1116, 461] width 25 height 14
click at [1190, 355] on div at bounding box center [1226, 349] width 72 height 18
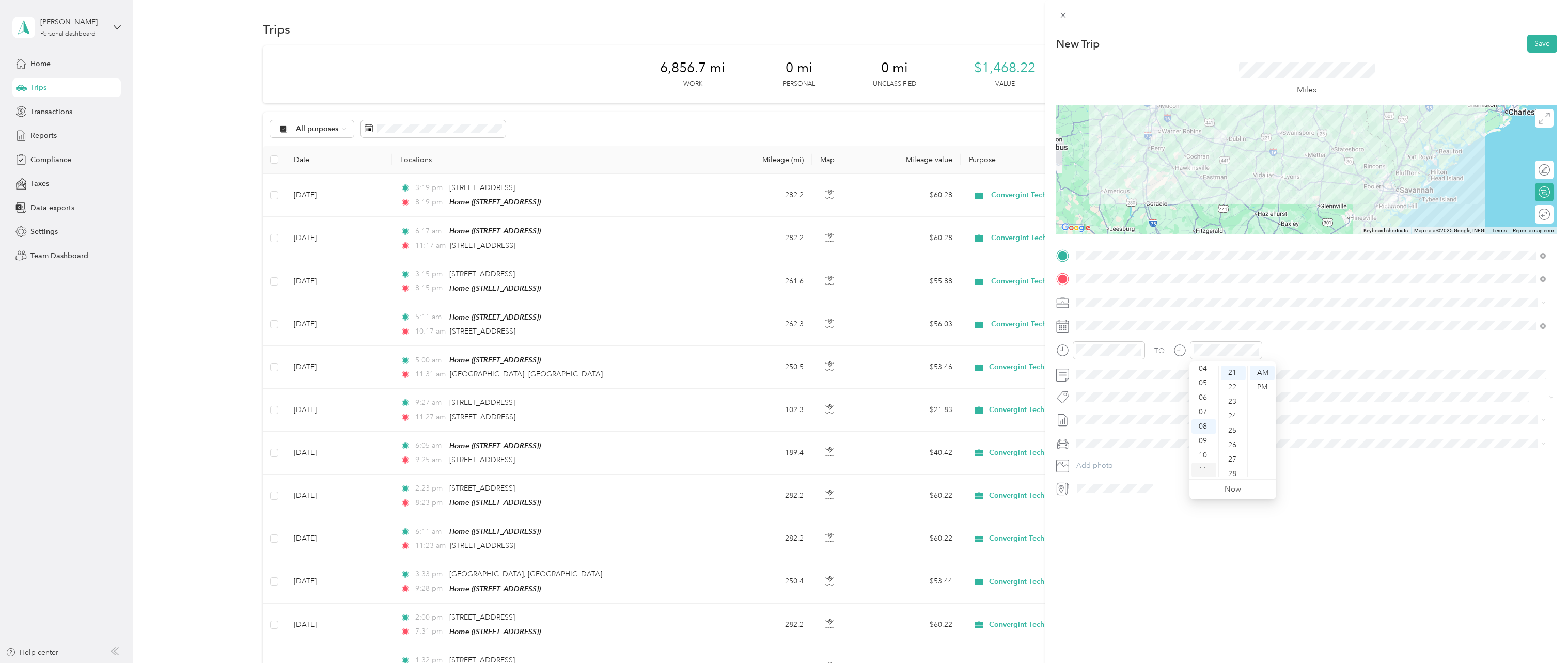
click at [1207, 468] on div "11" at bounding box center [1204, 470] width 25 height 14
click at [1235, 442] on div "15" at bounding box center [1233, 441] width 25 height 14
click at [1270, 380] on div "PM" at bounding box center [1262, 387] width 25 height 14
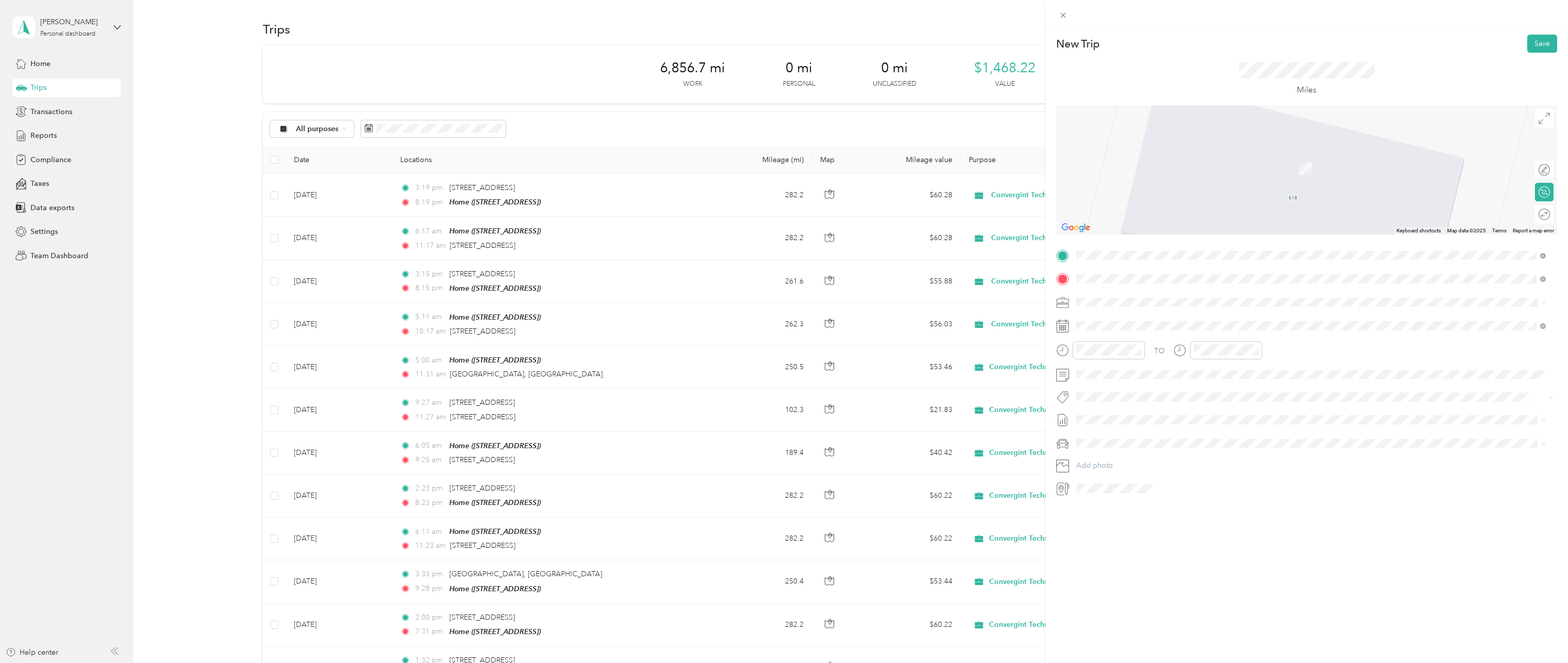
drag, startPoint x: 1270, startPoint y: 493, endPoint x: 1277, endPoint y: 499, distance: 9.2
click at [1276, 498] on div "New Trip Save This trip cannot be edited because it is either under review, app…" at bounding box center [1306, 359] width 523 height 663
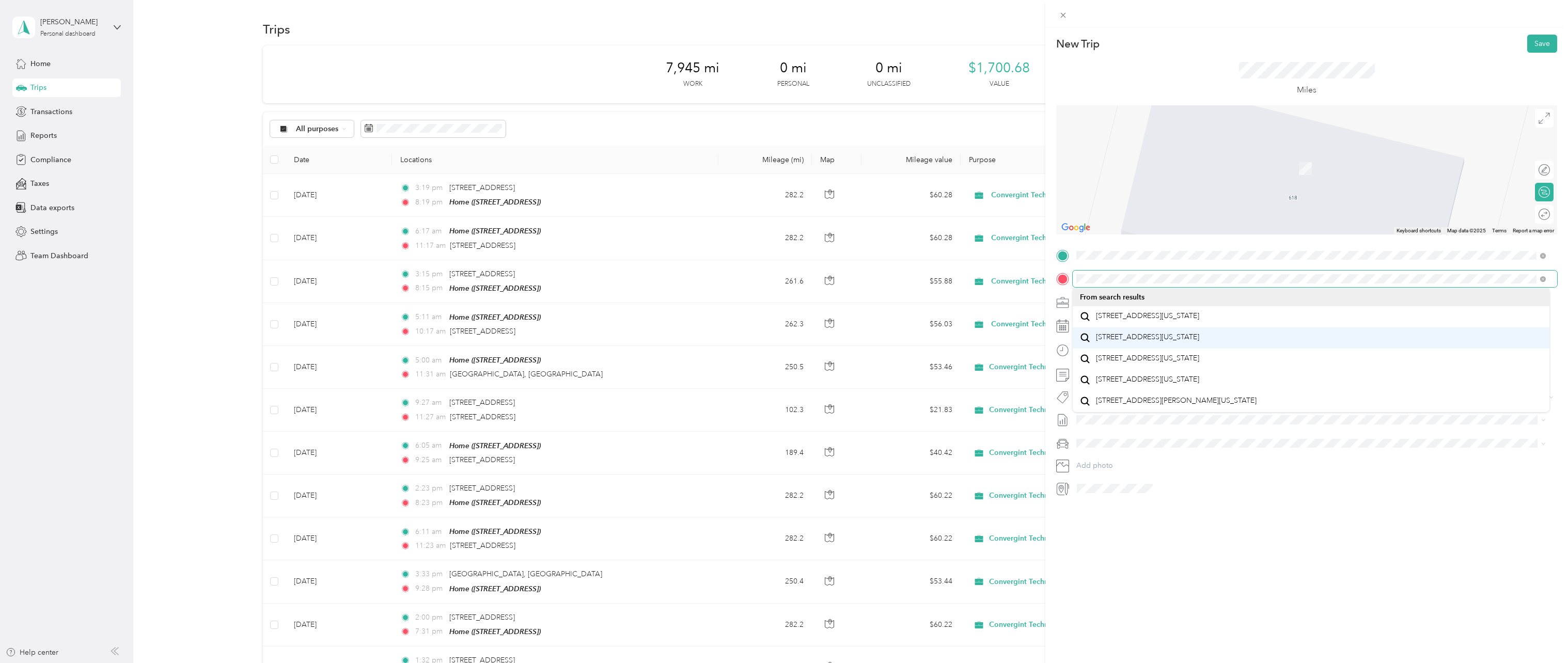
scroll to position [18, 0]
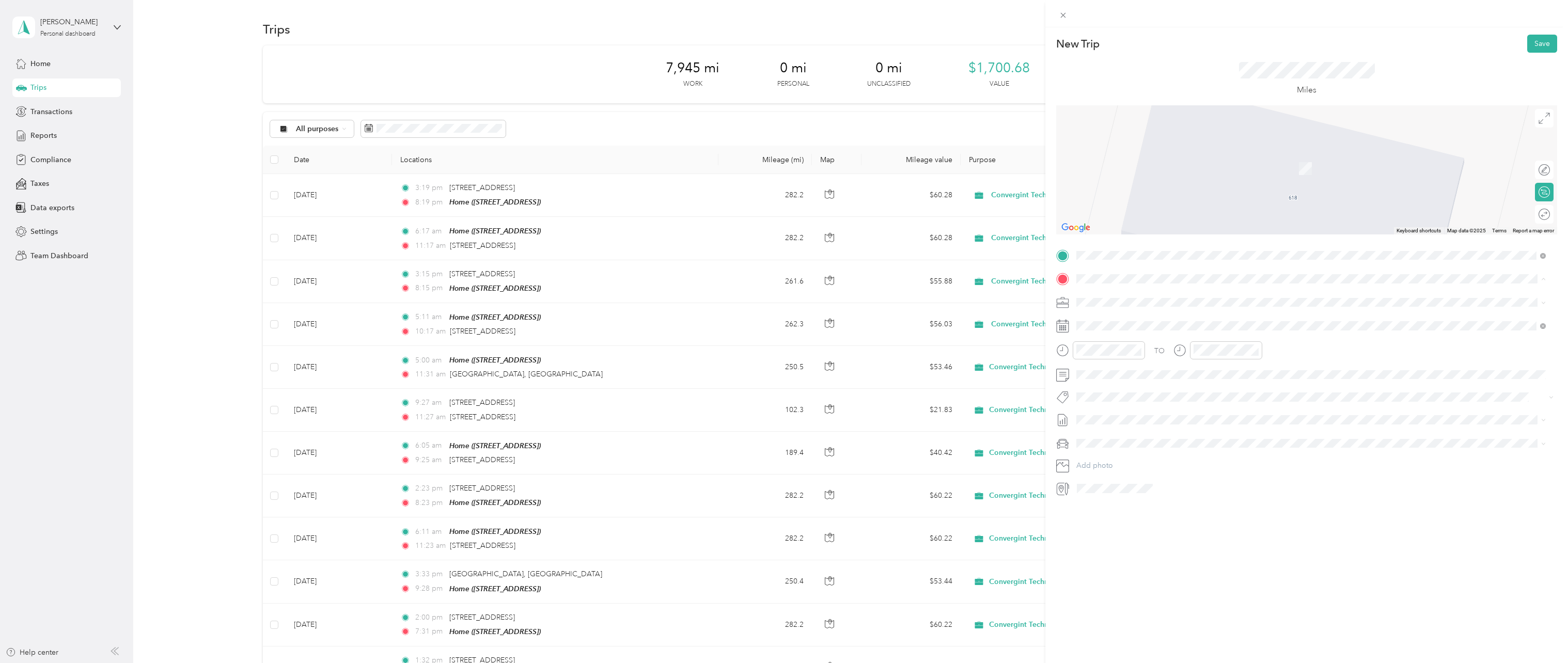
click at [1189, 363] on span "[STREET_ADDRESS][US_STATE]" at bounding box center [1148, 358] width 103 height 9
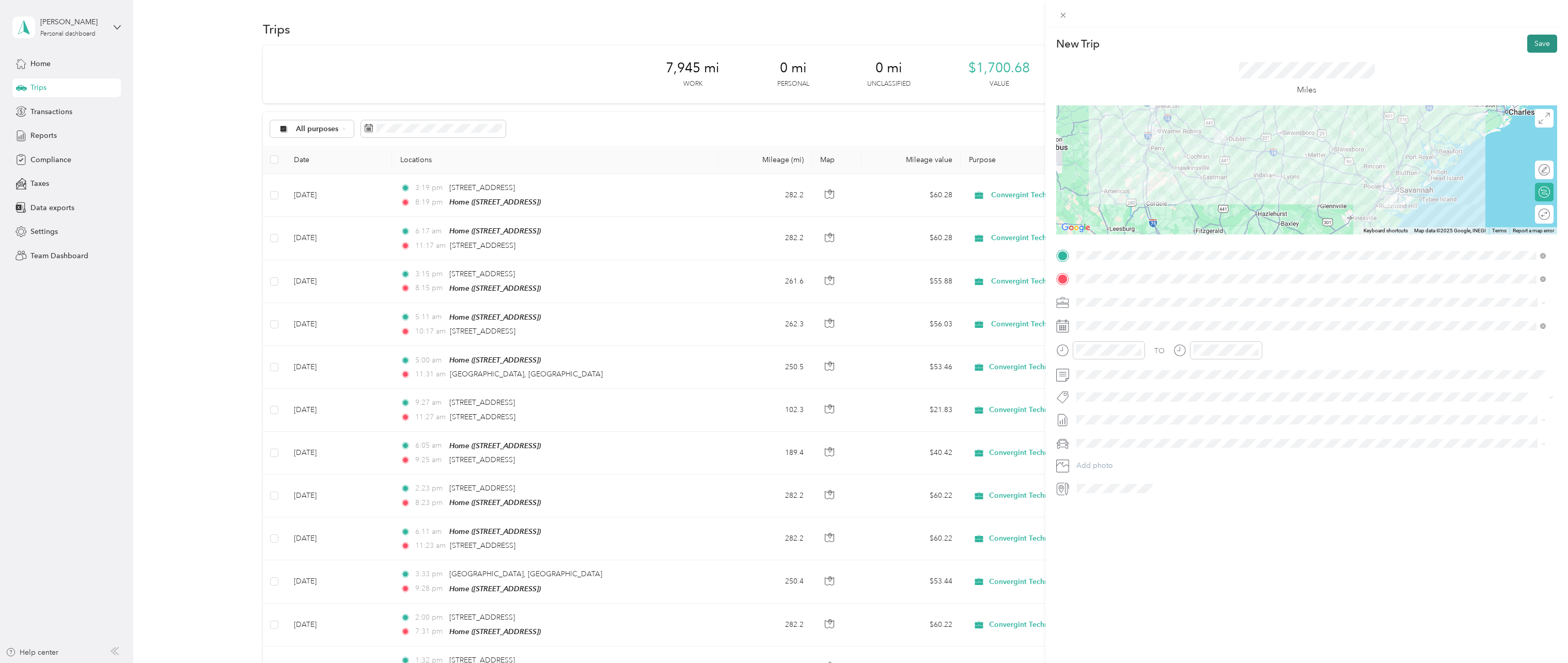
click at [1532, 43] on button "Save" at bounding box center [1542, 43] width 30 height 18
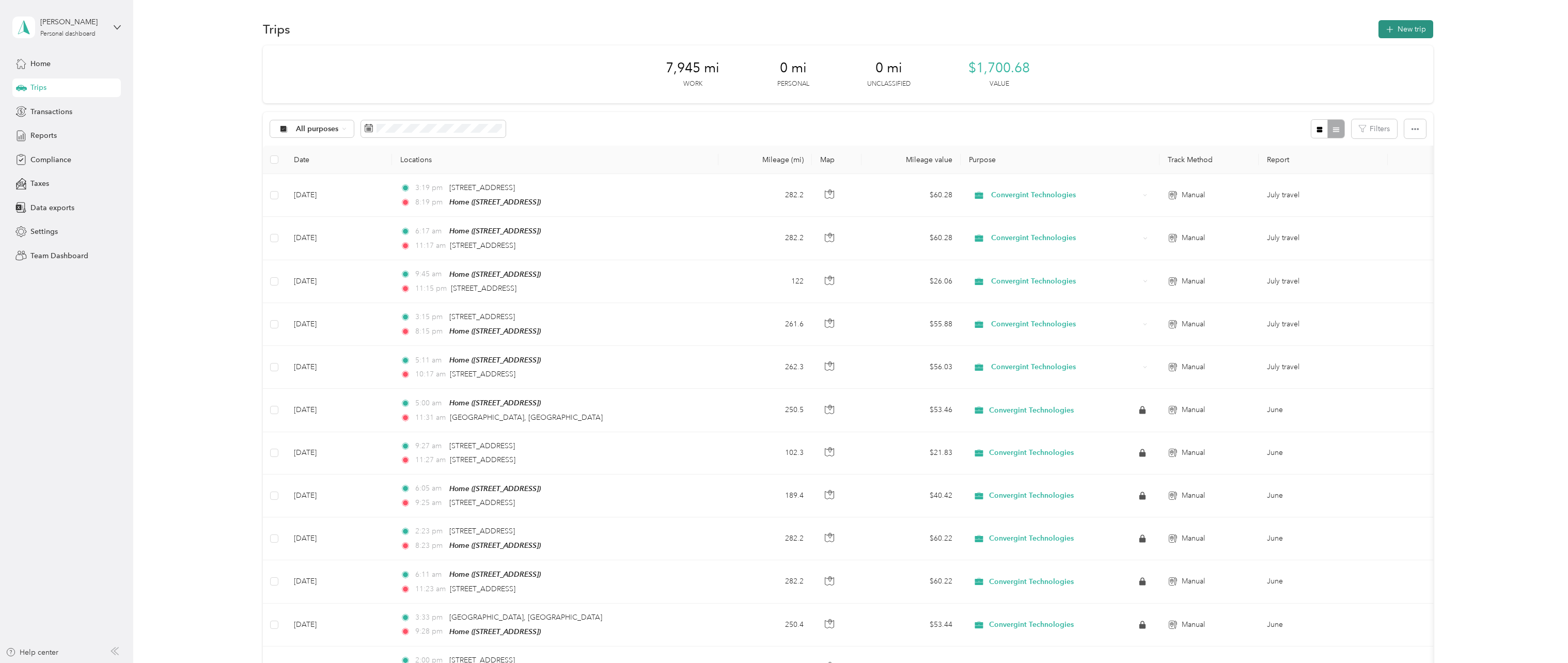
click at [1396, 32] on button "New trip" at bounding box center [1406, 29] width 55 height 18
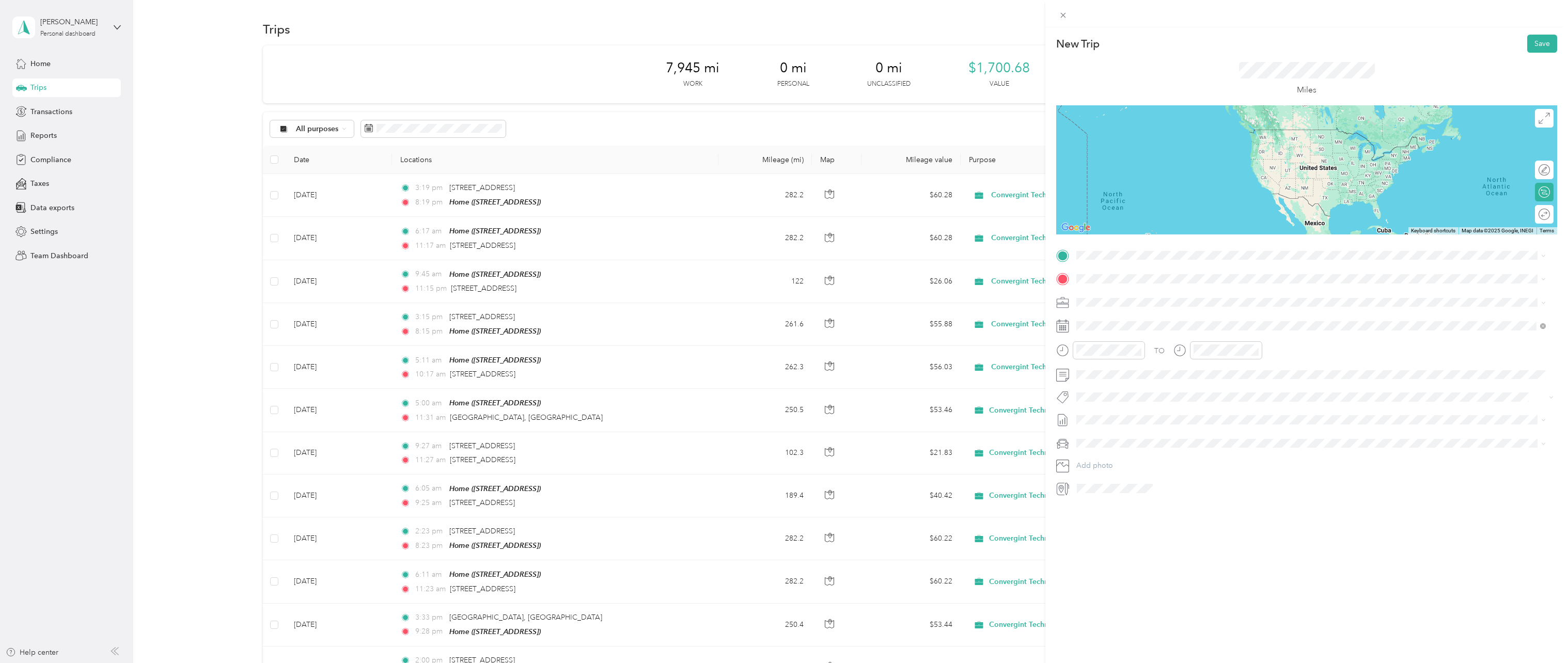
click at [1200, 338] on span "[STREET_ADDRESS][US_STATE]" at bounding box center [1148, 333] width 103 height 9
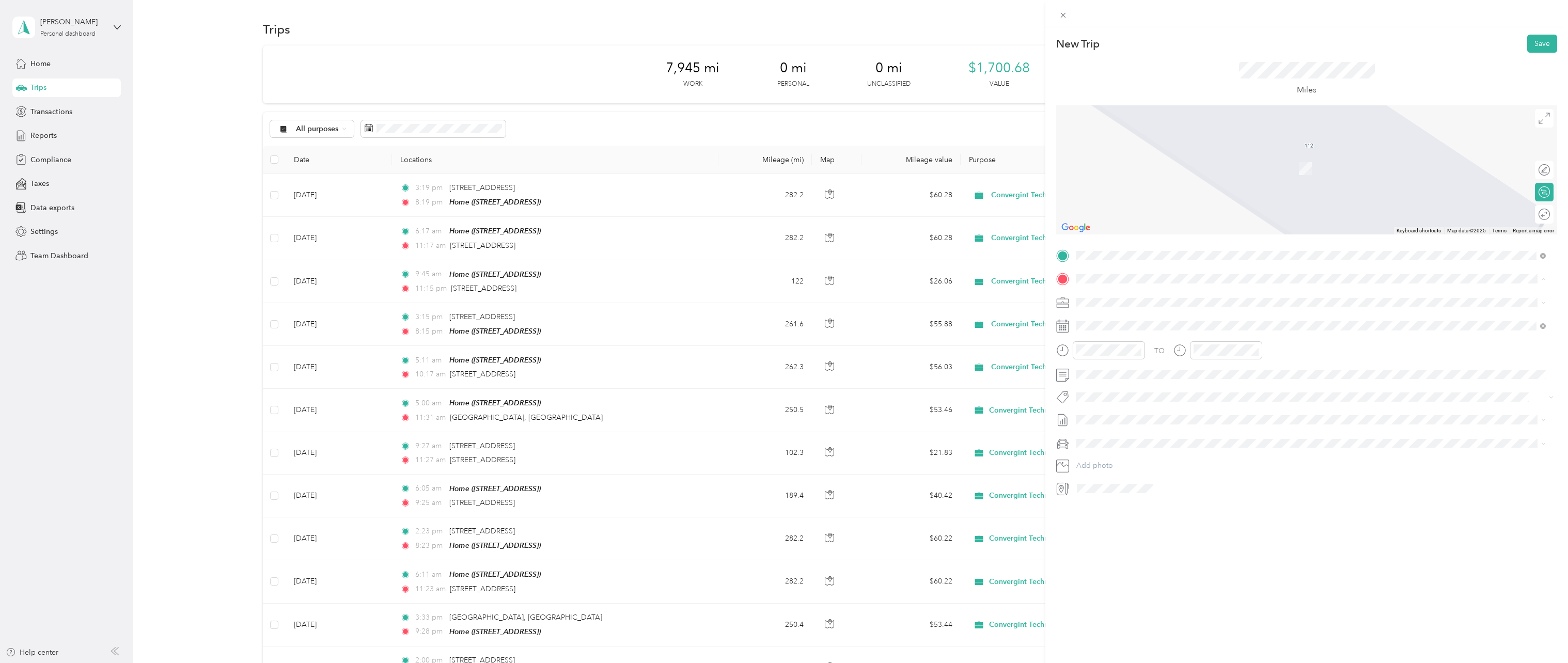
click at [1148, 327] on span "[STREET_ADDRESS]" at bounding box center [1129, 331] width 66 height 9
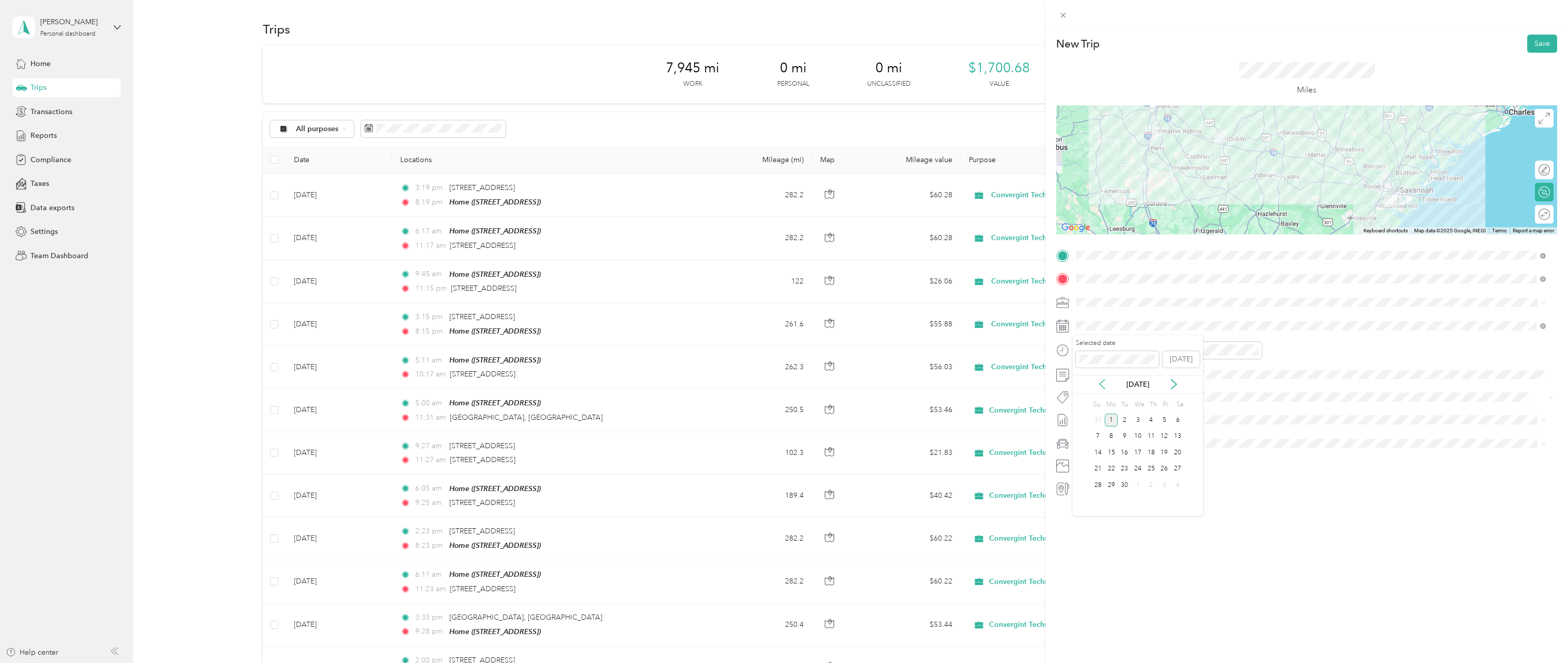
click at [1099, 387] on icon at bounding box center [1102, 384] width 10 height 10
click at [1153, 484] on div "28" at bounding box center [1151, 485] width 14 height 13
click at [1086, 370] on div "12" at bounding box center [1087, 372] width 25 height 14
click at [1153, 389] on div "PM" at bounding box center [1145, 387] width 25 height 14
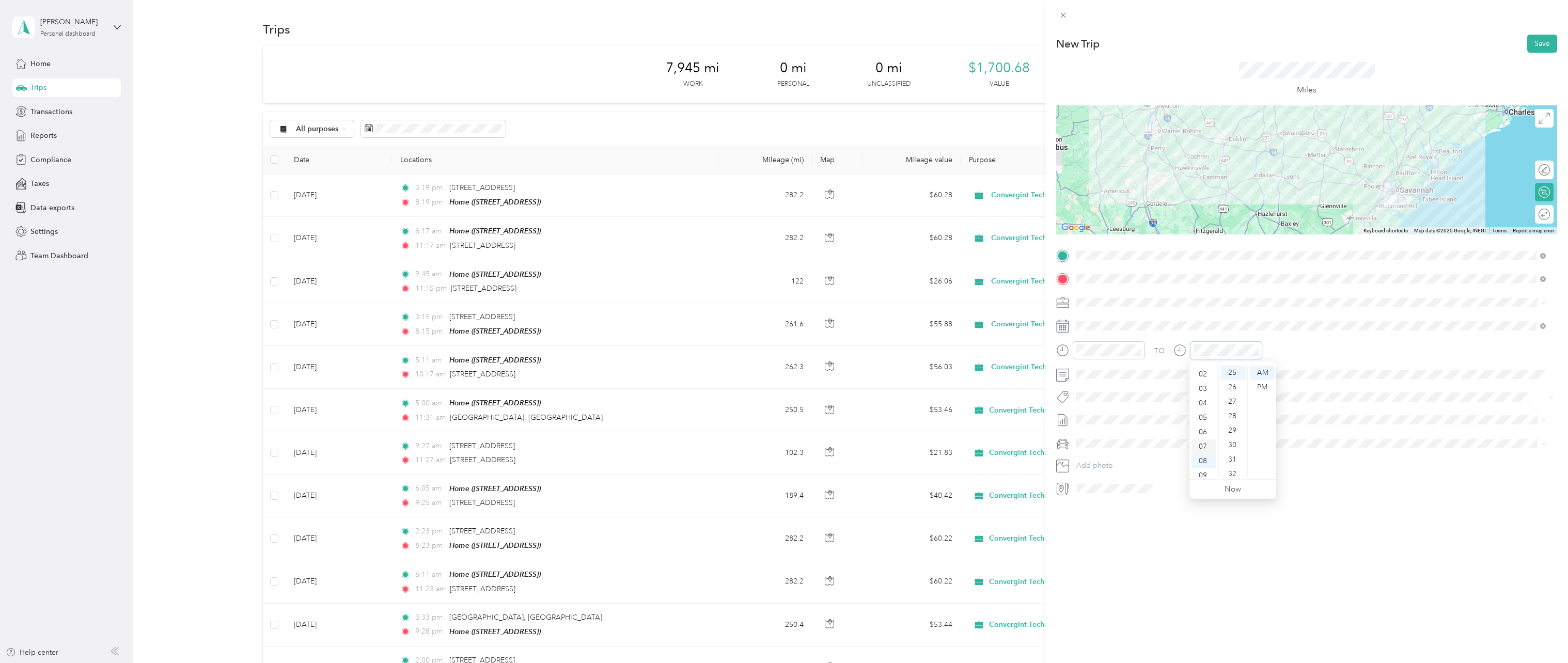
scroll to position [10, 0]
click at [1200, 393] on div "02" at bounding box center [1204, 391] width 25 height 14
click at [1264, 385] on div "PM" at bounding box center [1262, 387] width 25 height 14
click at [1205, 392] on div "03" at bounding box center [1204, 387] width 25 height 14
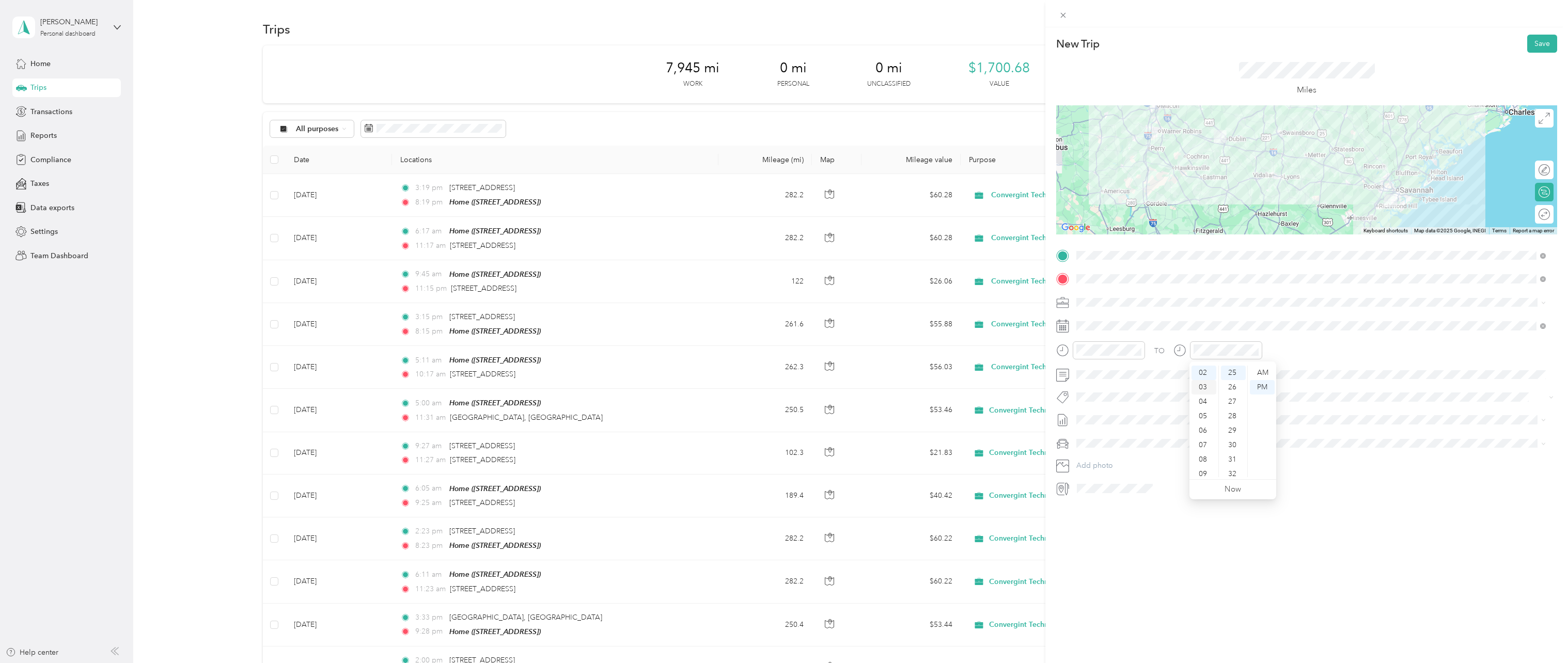
scroll to position [43, 0]
click at [1341, 477] on div "TO Add photo" at bounding box center [1307, 372] width 501 height 250
click at [1537, 47] on button "Save" at bounding box center [1542, 43] width 30 height 18
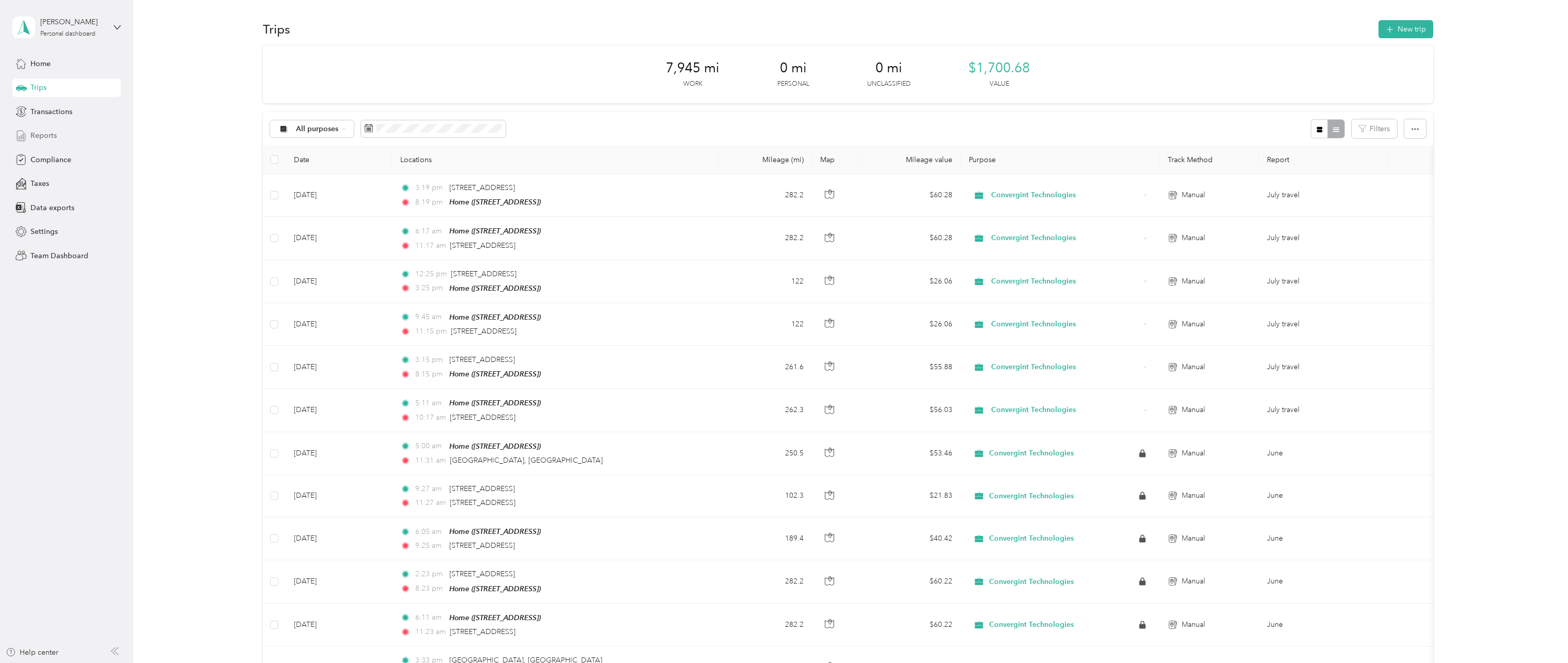
click at [49, 135] on span "Reports" at bounding box center [43, 135] width 26 height 11
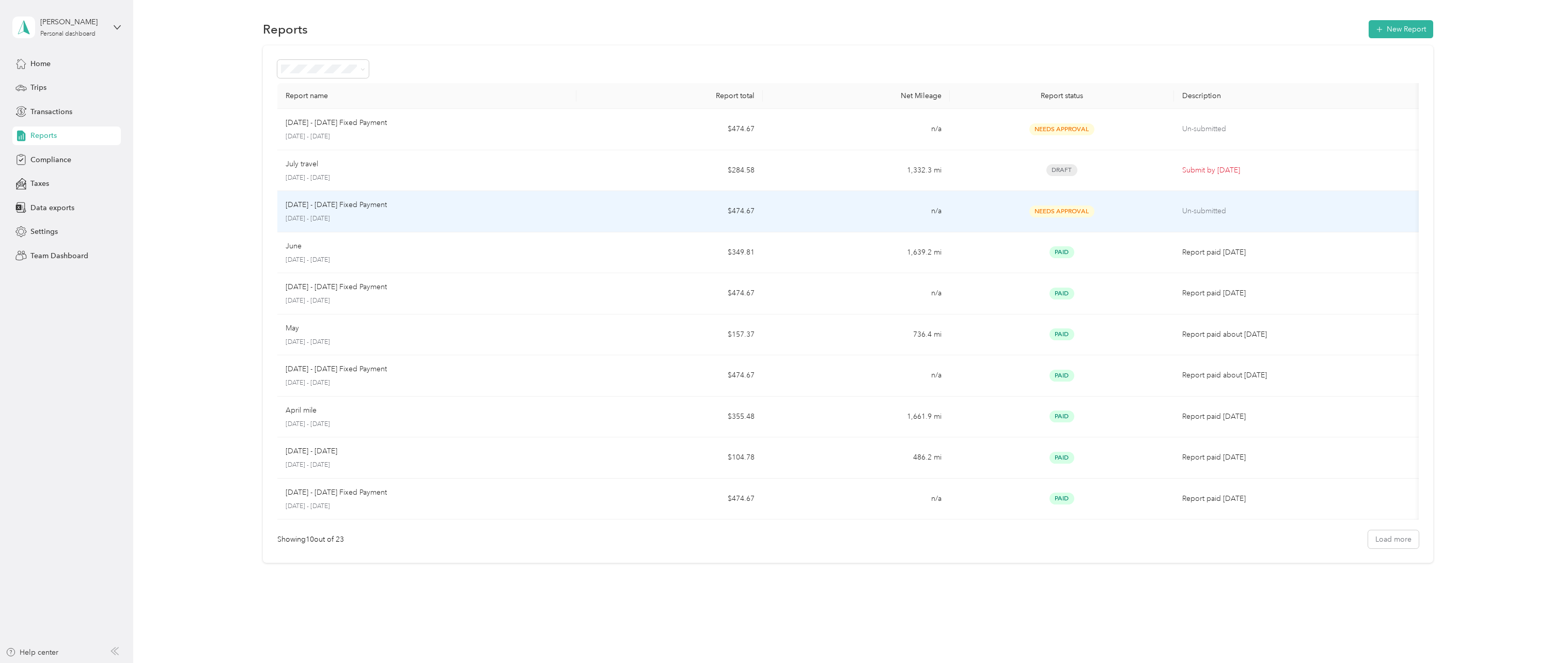
click at [421, 214] on p "[DATE] - [DATE]" at bounding box center [426, 218] width 282 height 9
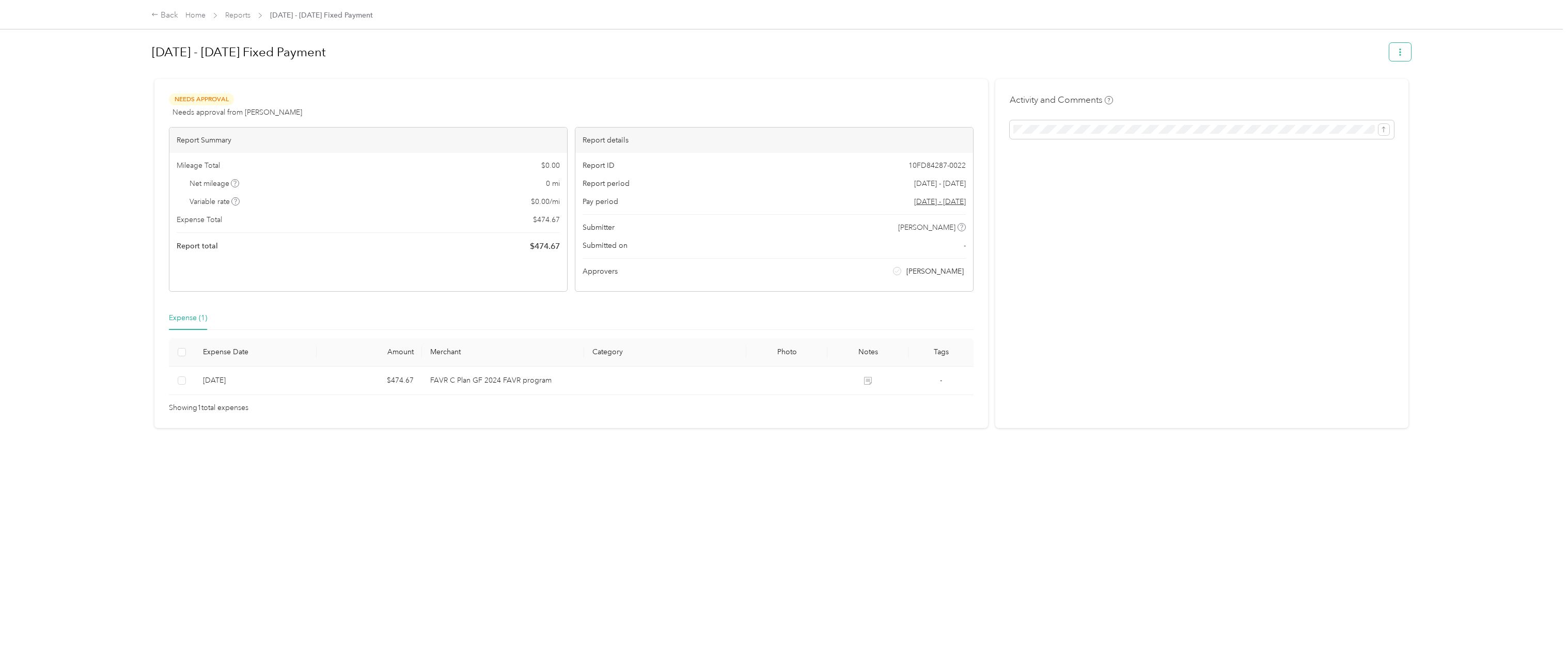
click at [1404, 51] on button "button" at bounding box center [1400, 51] width 21 height 18
click at [157, 19] on div "Back" at bounding box center [165, 15] width 27 height 13
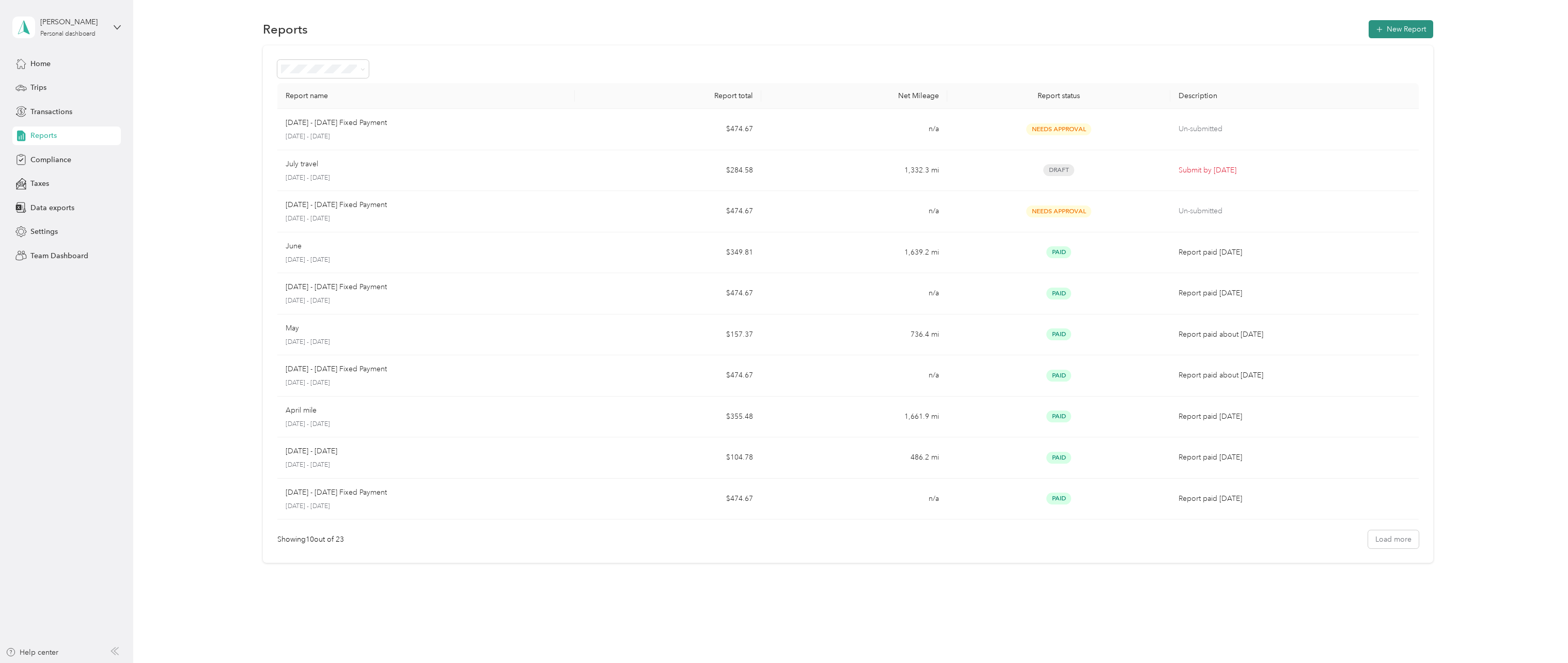
click at [1388, 30] on button "New Report" at bounding box center [1401, 29] width 65 height 18
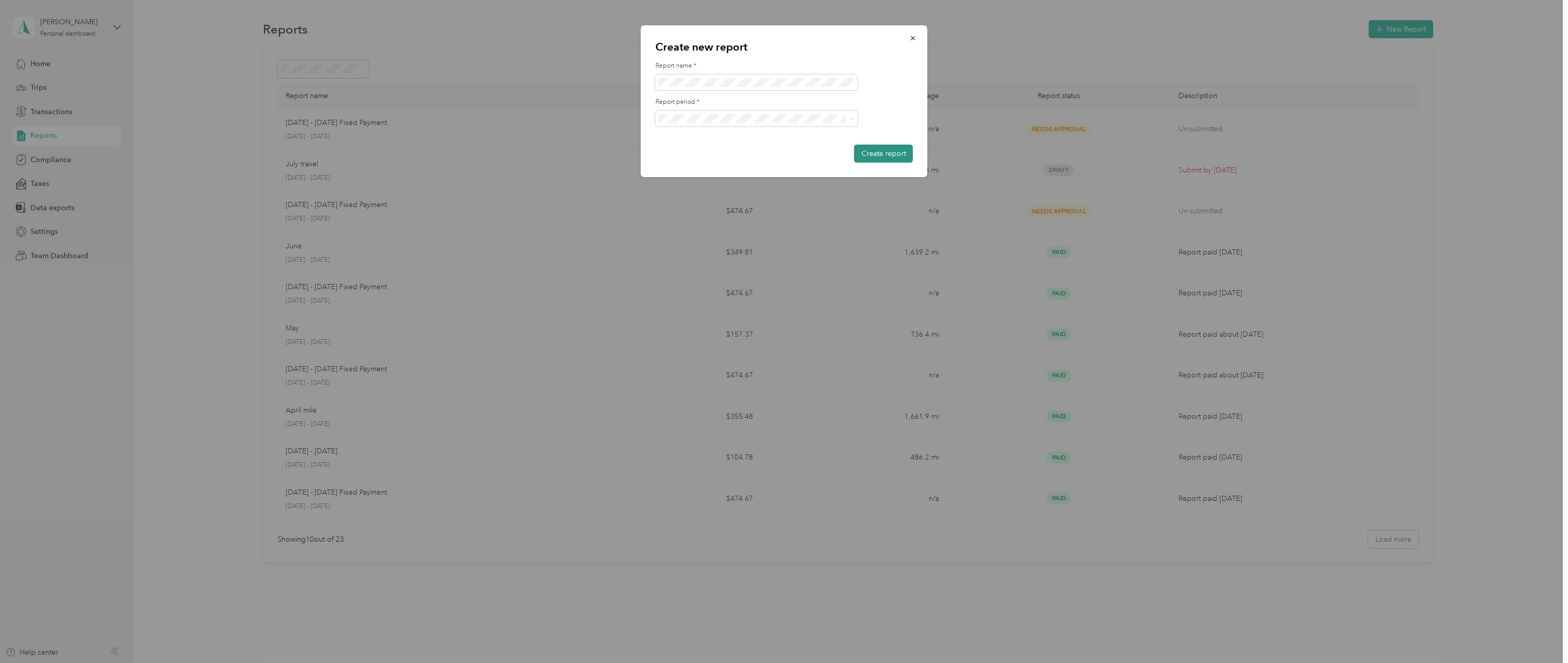
click at [879, 158] on button "Create report" at bounding box center [883, 153] width 59 height 18
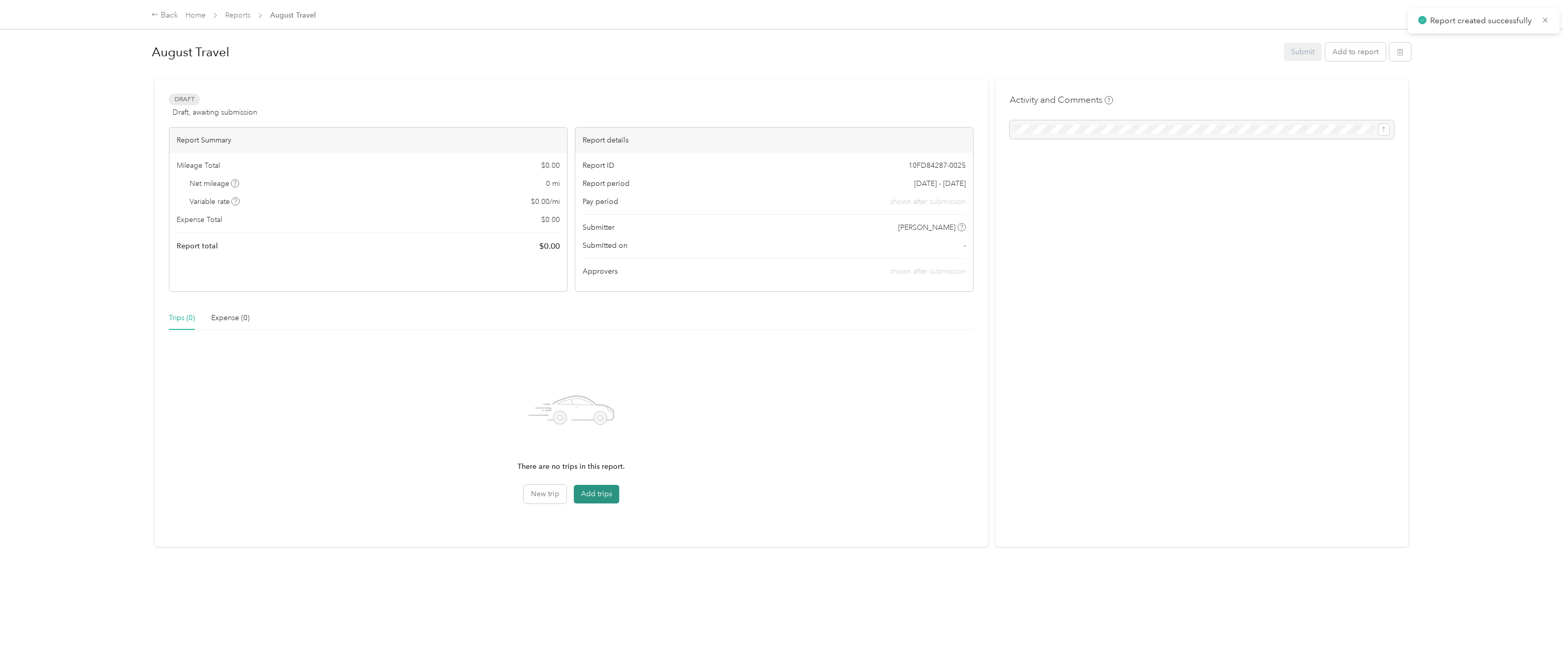
click at [597, 496] on button "Add trips" at bounding box center [596, 494] width 45 height 19
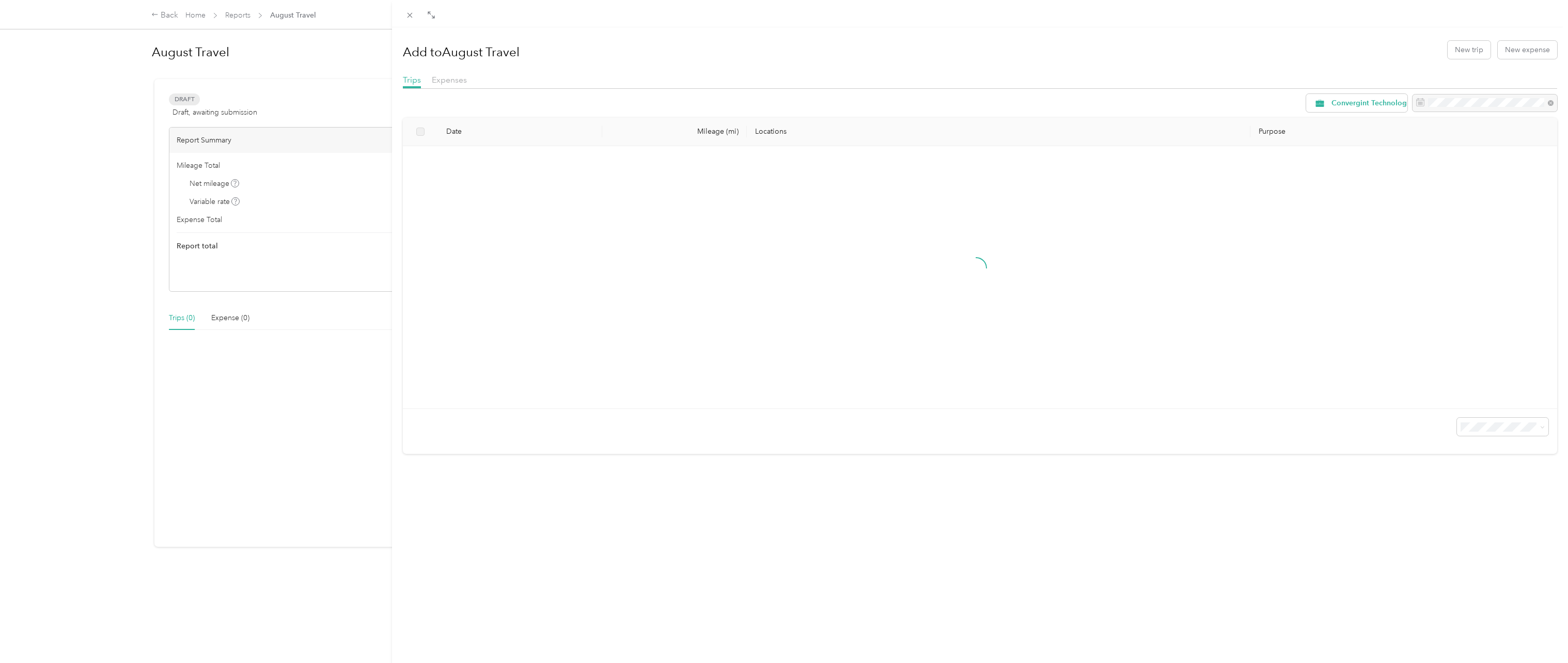
drag, startPoint x: 74, startPoint y: 187, endPoint x: 50, endPoint y: 116, distance: 74.9
click at [61, 140] on div "Add to August Travel New trip New expense Trips Expenses Convergint Technologie…" at bounding box center [784, 332] width 1568 height 663
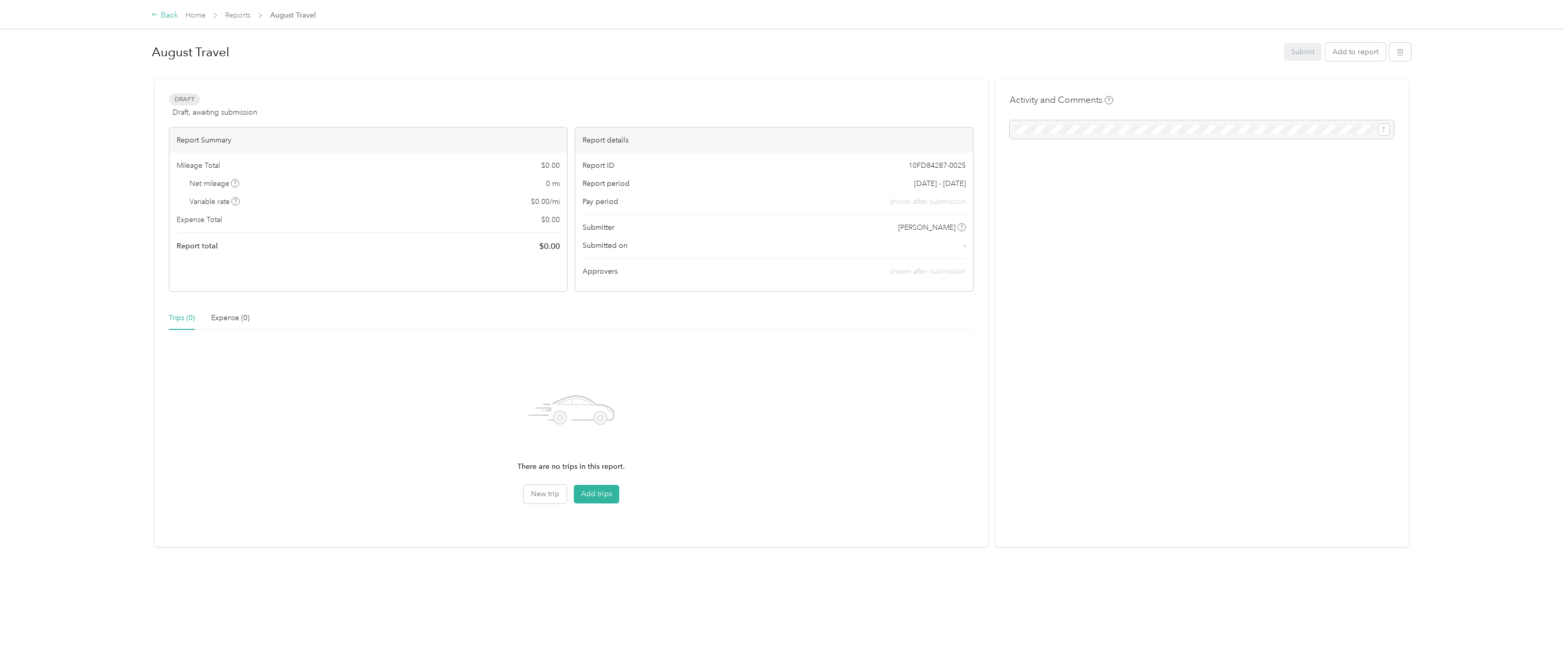
click at [170, 18] on div "Back" at bounding box center [165, 15] width 27 height 13
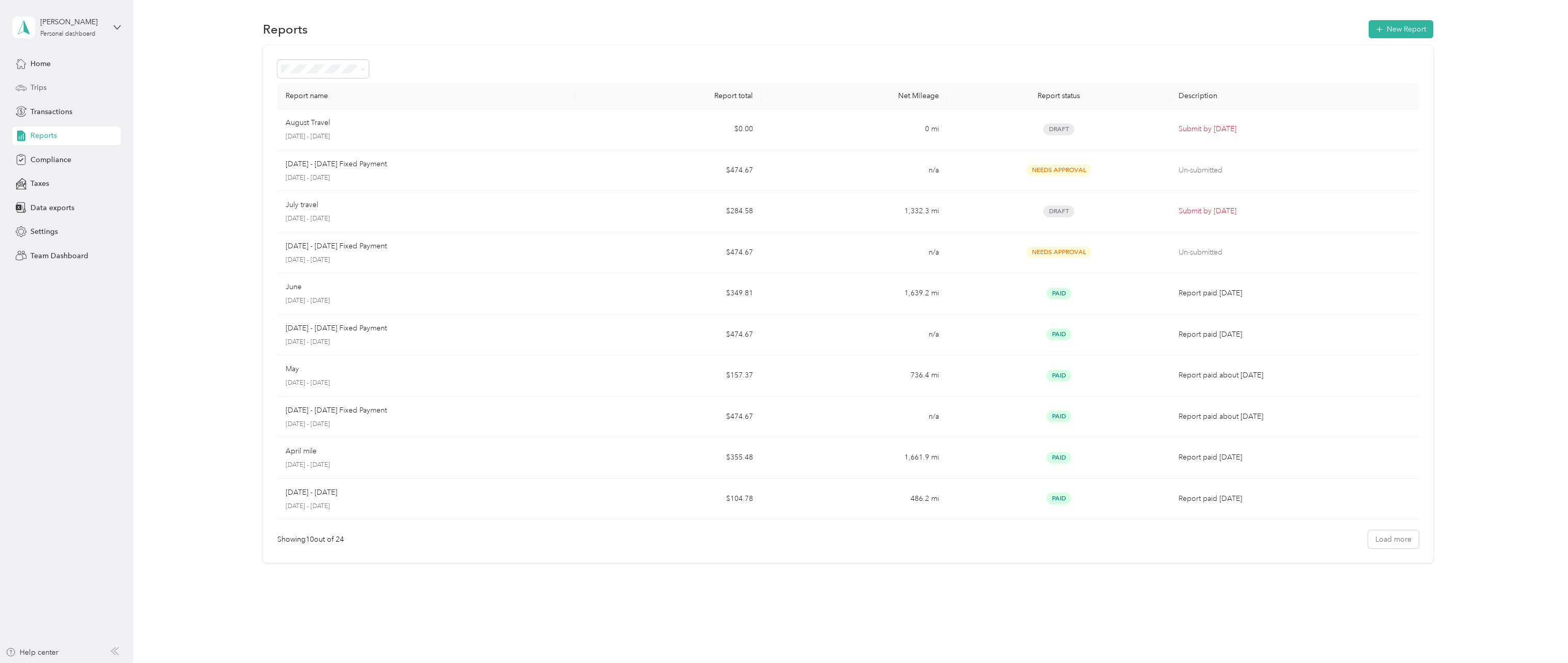
click at [57, 91] on div "Trips" at bounding box center [67, 88] width 108 height 19
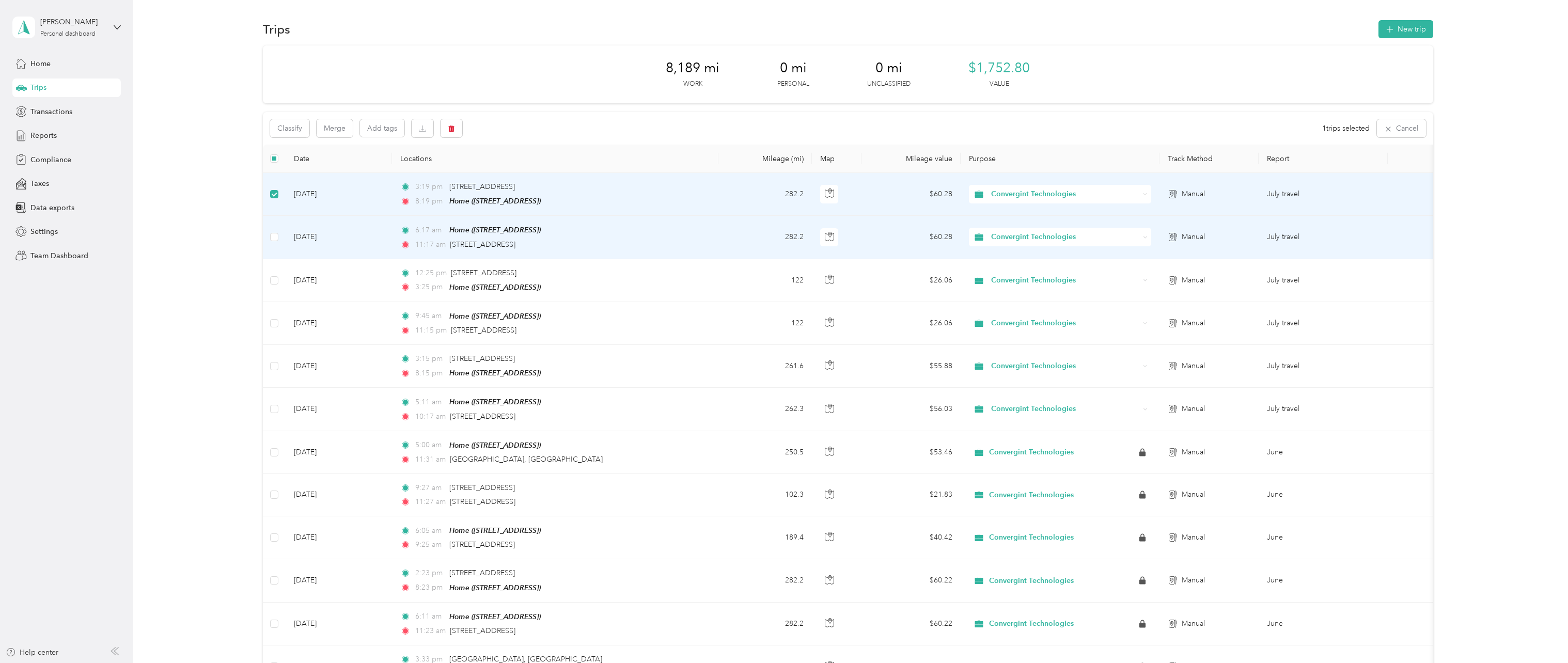
click at [280, 237] on td at bounding box center [274, 237] width 23 height 43
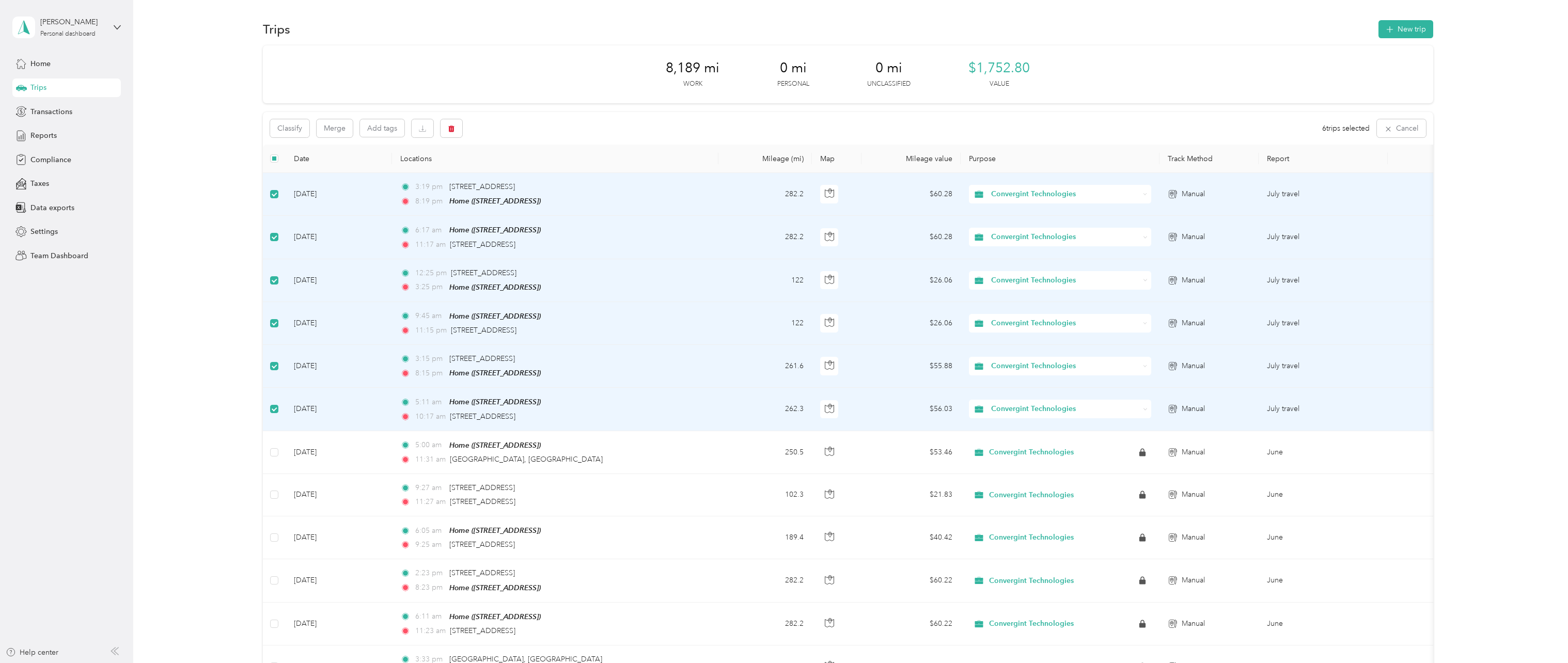
drag, startPoint x: 682, startPoint y: 277, endPoint x: 140, endPoint y: 302, distance: 542.6
click at [495, 406] on div "5:11 am Home ([STREET_ADDRESS]) 10:17 am [STREET_ADDRESS]" at bounding box center [508, 409] width 217 height 26
click at [712, 411] on td "5:11 am Home ([STREET_ADDRESS]) 10:17 am [STREET_ADDRESS]" at bounding box center [555, 409] width 327 height 43
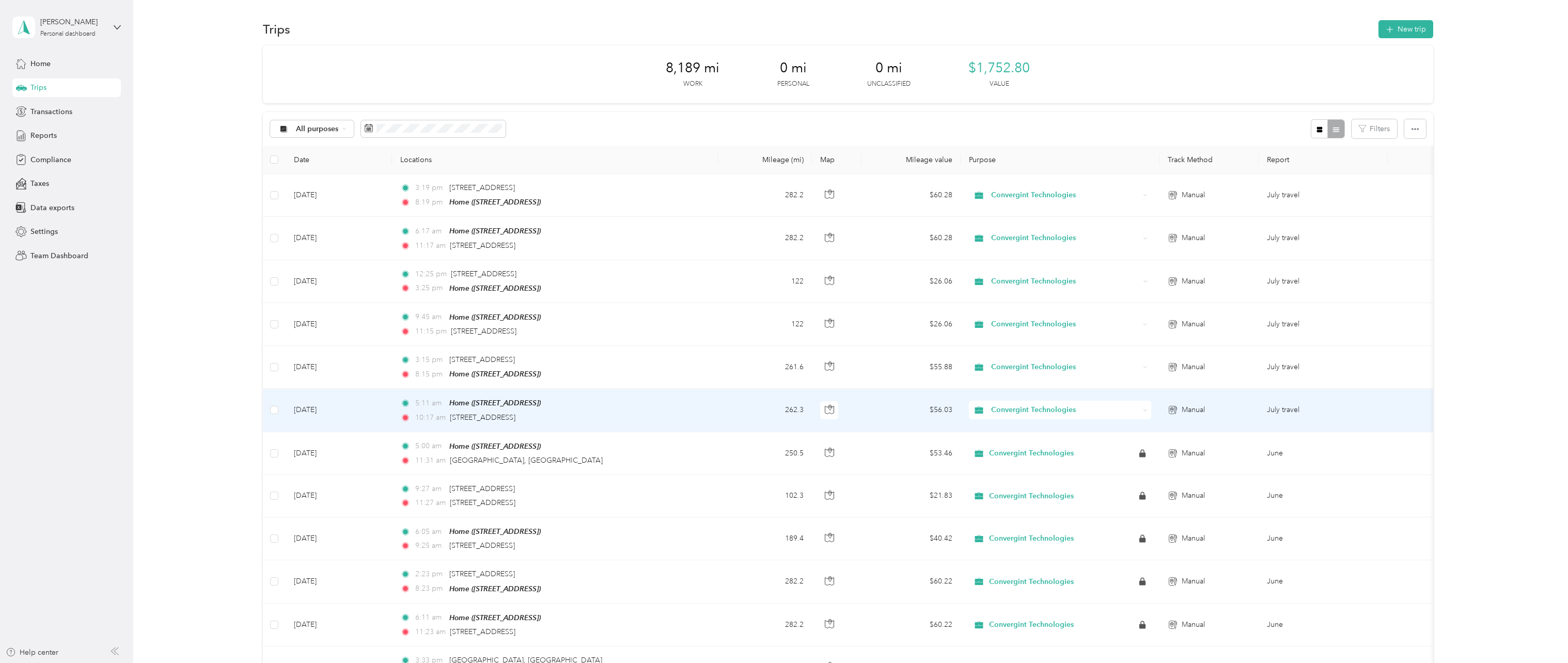
click at [676, 401] on td "5:11 am Home ([STREET_ADDRESS]) 10:17 am [STREET_ADDRESS]" at bounding box center [555, 410] width 327 height 43
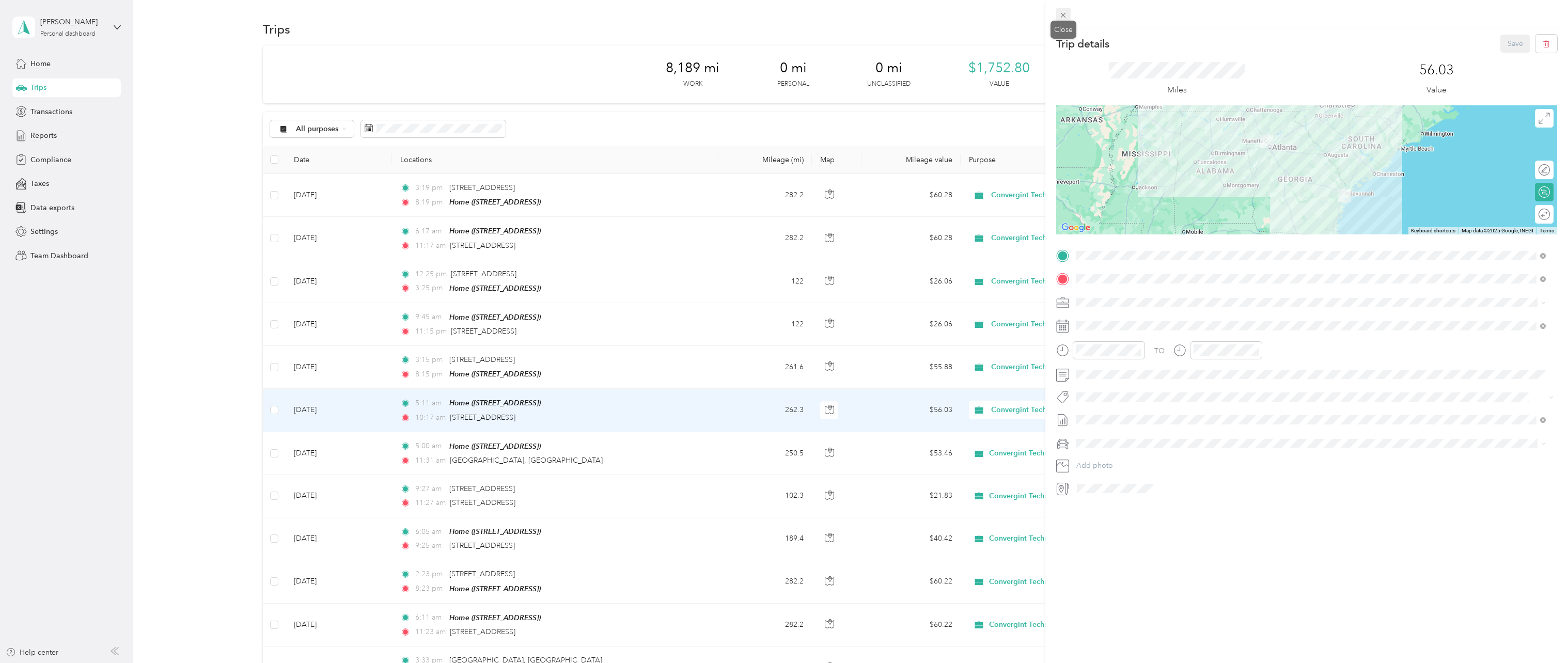
click at [1068, 19] on span at bounding box center [1063, 14] width 14 height 14
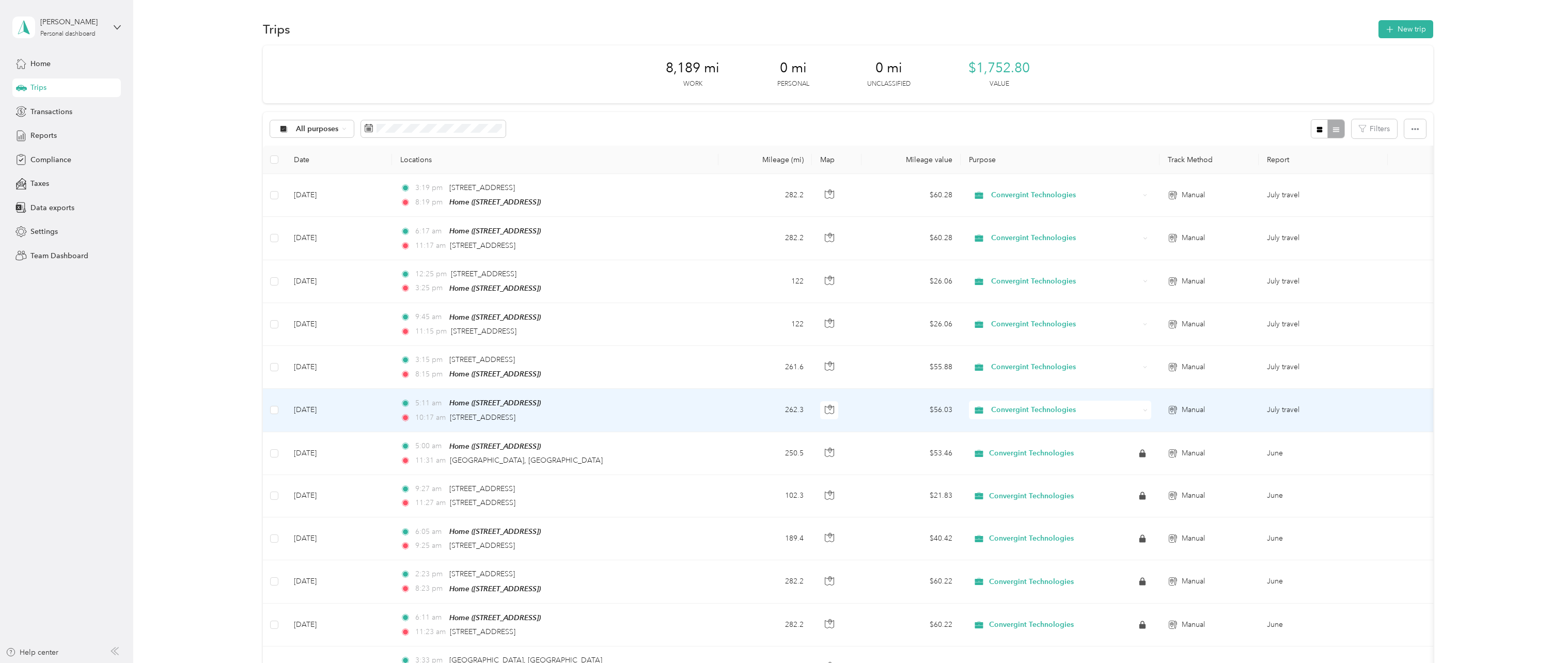
click at [275, 398] on td at bounding box center [274, 410] width 23 height 43
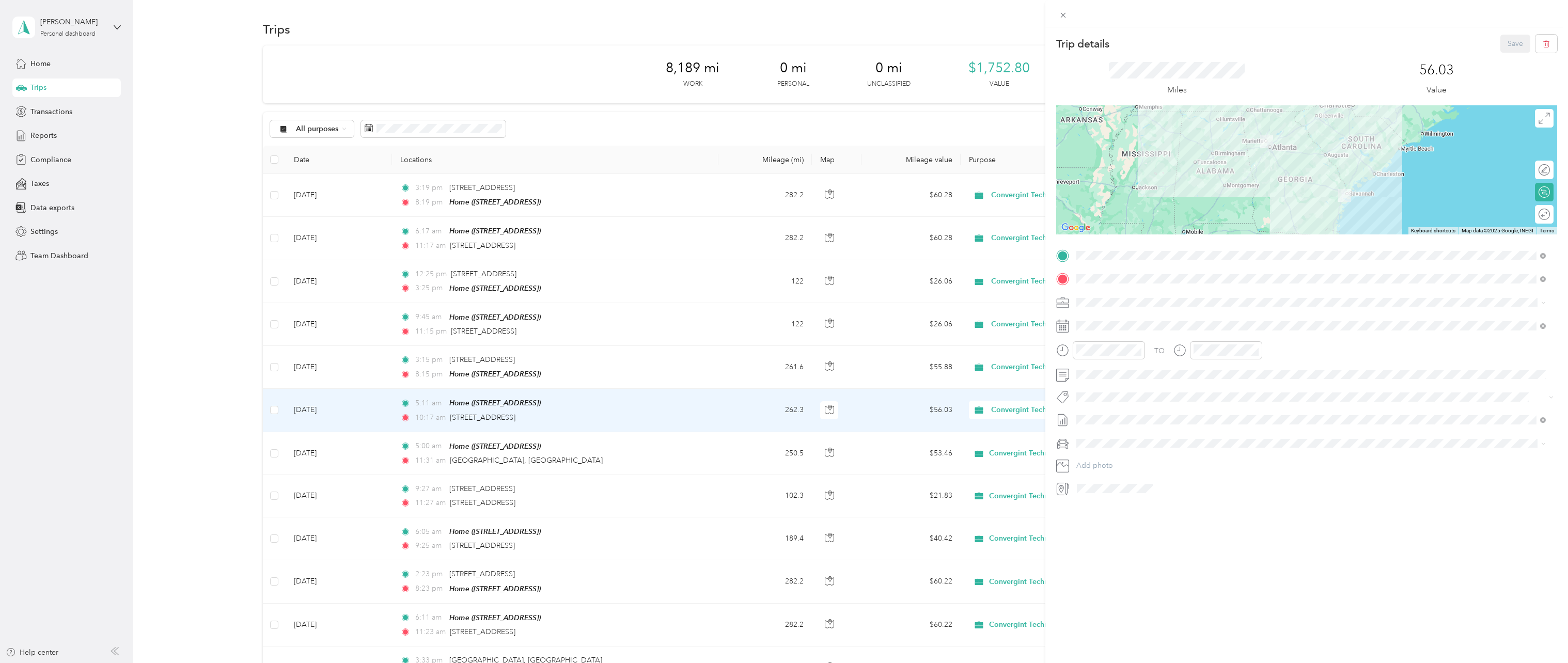
click at [273, 408] on div "Trip details Save This trip cannot be edited because it is either under review,…" at bounding box center [784, 332] width 1568 height 663
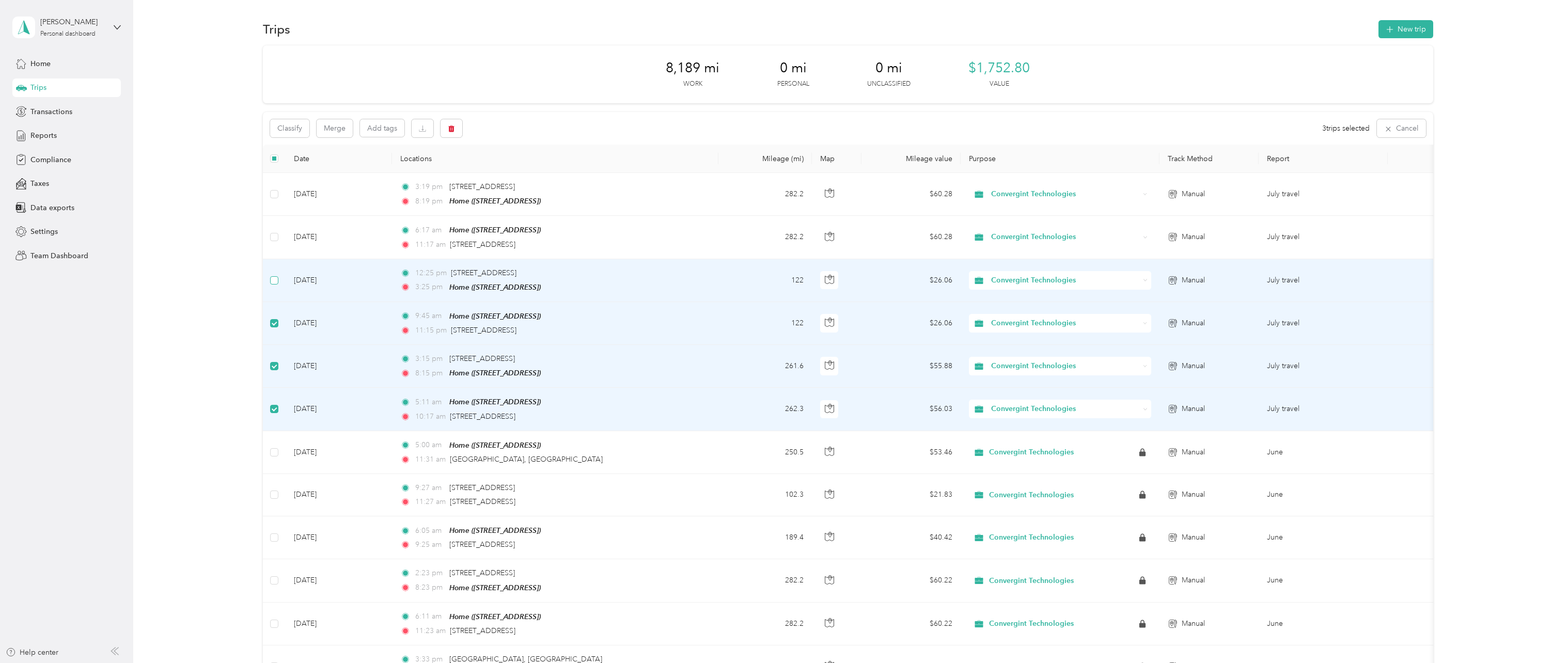
click at [275, 280] on td at bounding box center [274, 280] width 23 height 43
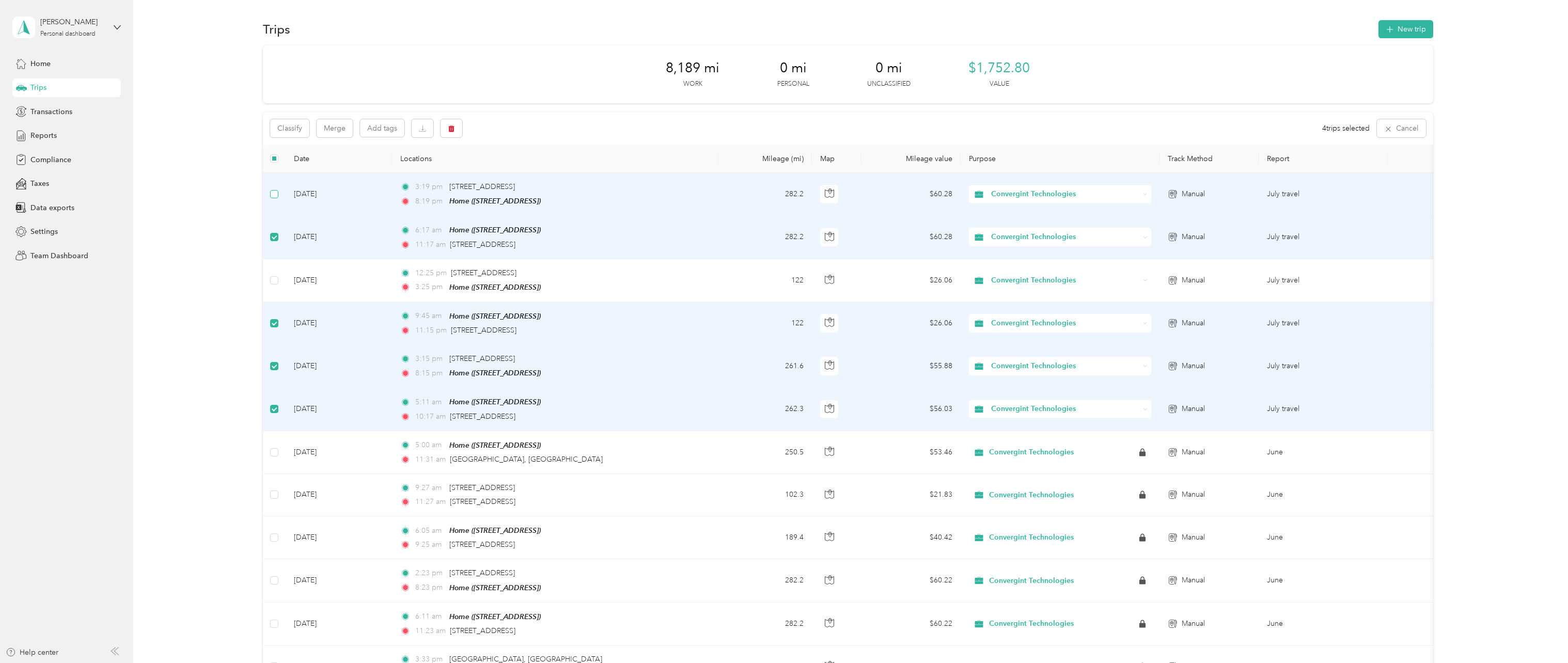
click at [277, 199] on label at bounding box center [275, 193] width 9 height 11
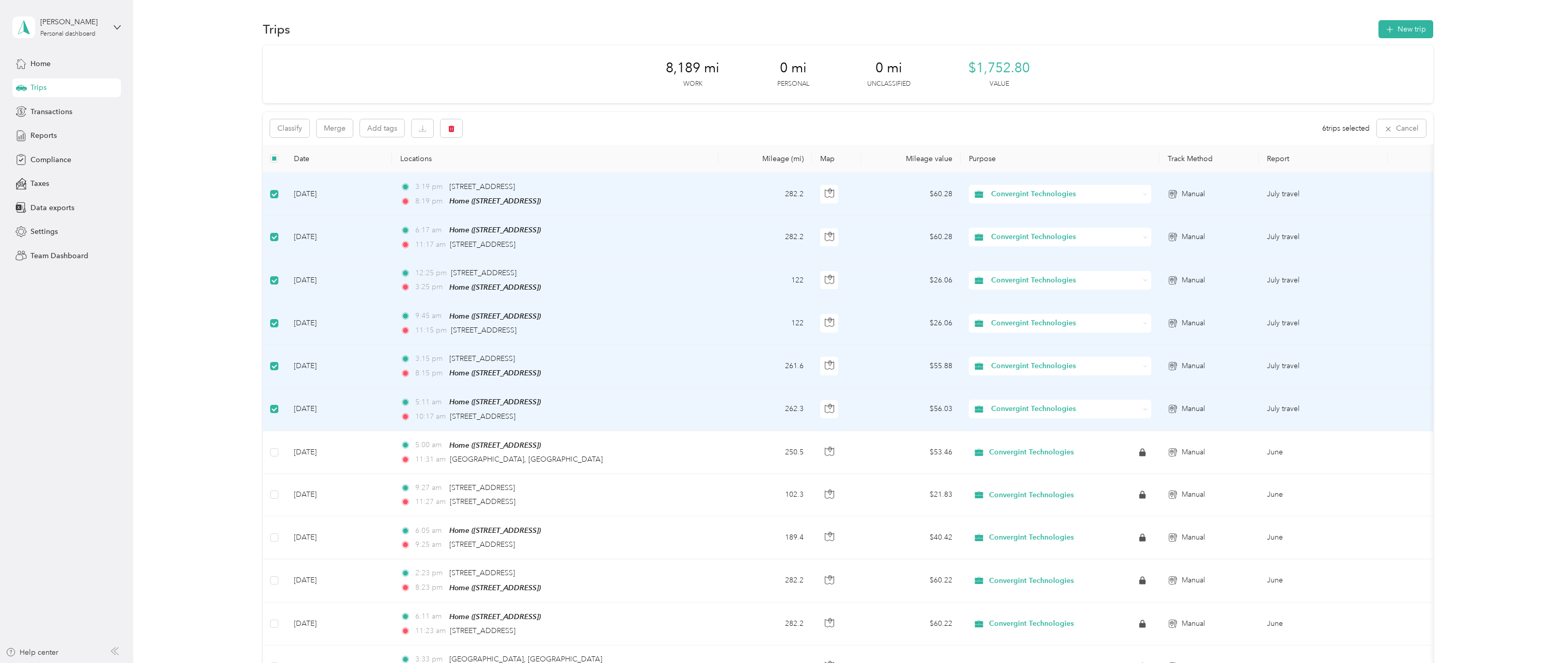
drag, startPoint x: 369, startPoint y: 201, endPoint x: 212, endPoint y: 183, distance: 158.0
click at [1287, 193] on td "July travel" at bounding box center [1322, 194] width 129 height 43
click at [57, 139] on div "Reports" at bounding box center [67, 135] width 108 height 19
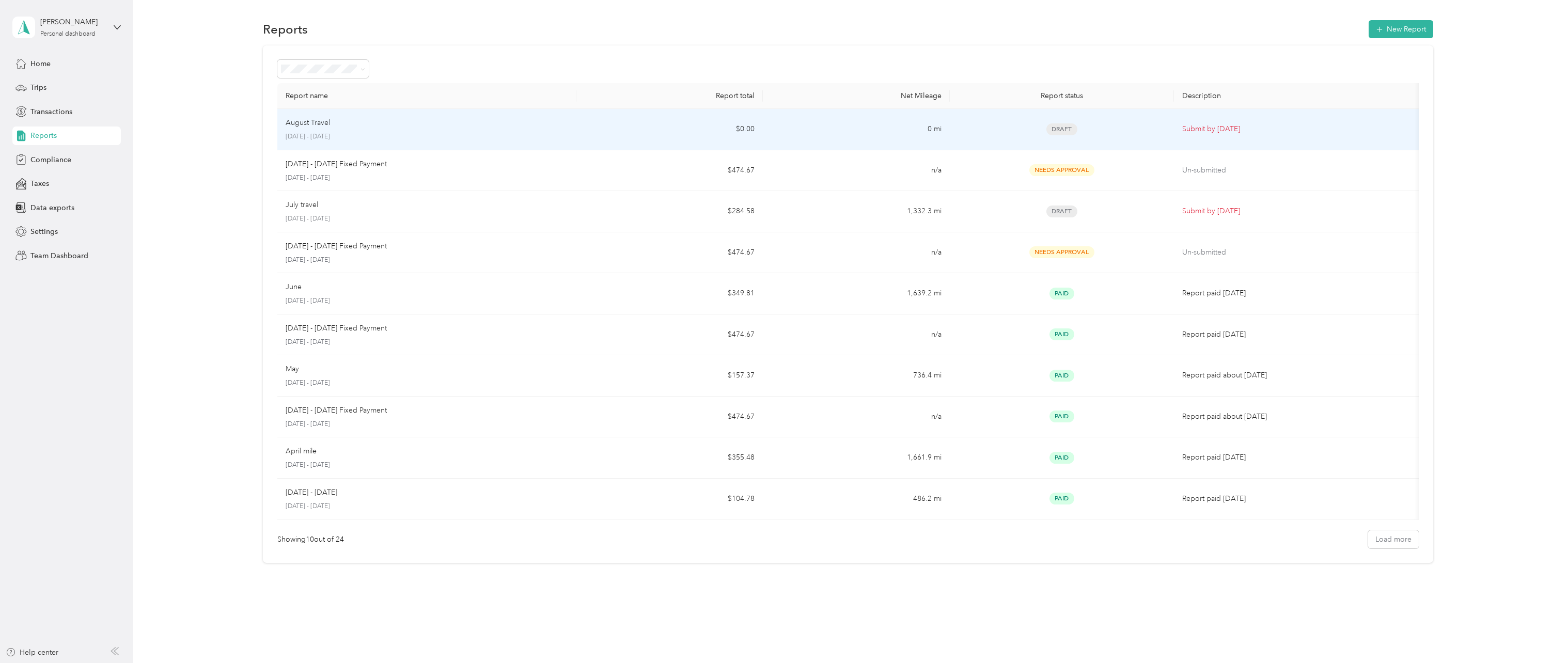
click at [463, 132] on p "[DATE] - [DATE]" at bounding box center [426, 136] width 282 height 9
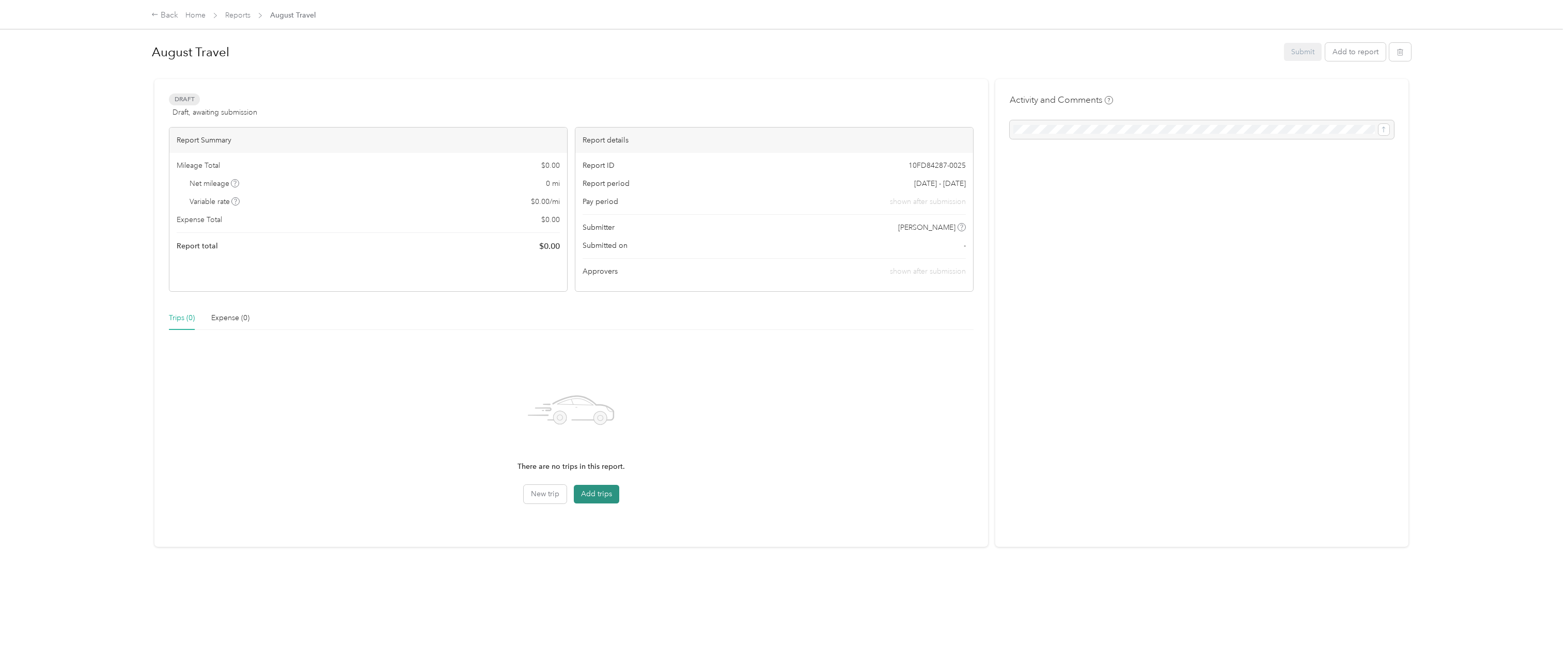
click at [610, 497] on button "Add trips" at bounding box center [596, 494] width 45 height 19
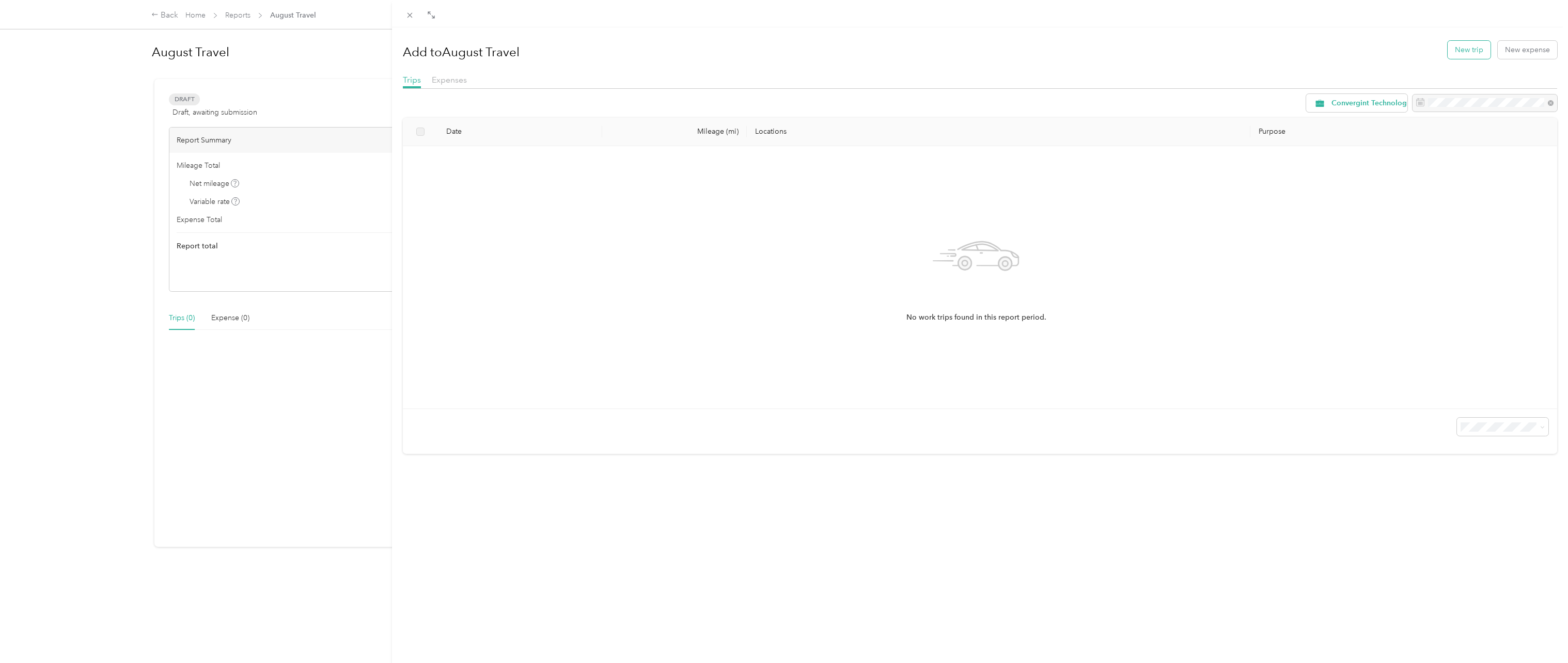
click at [1467, 55] on button "New trip" at bounding box center [1469, 49] width 43 height 18
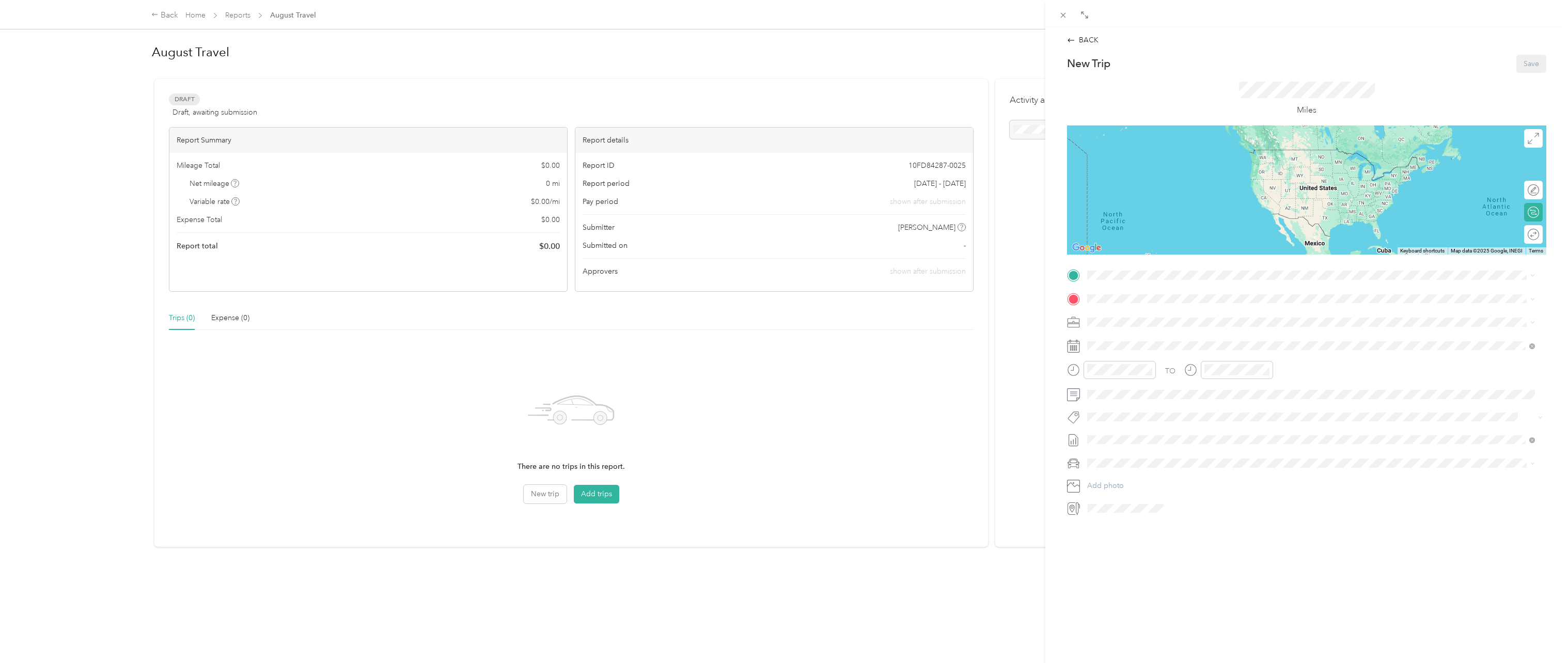
click at [1172, 321] on div "Home [STREET_ADDRESS]" at bounding box center [1139, 316] width 66 height 21
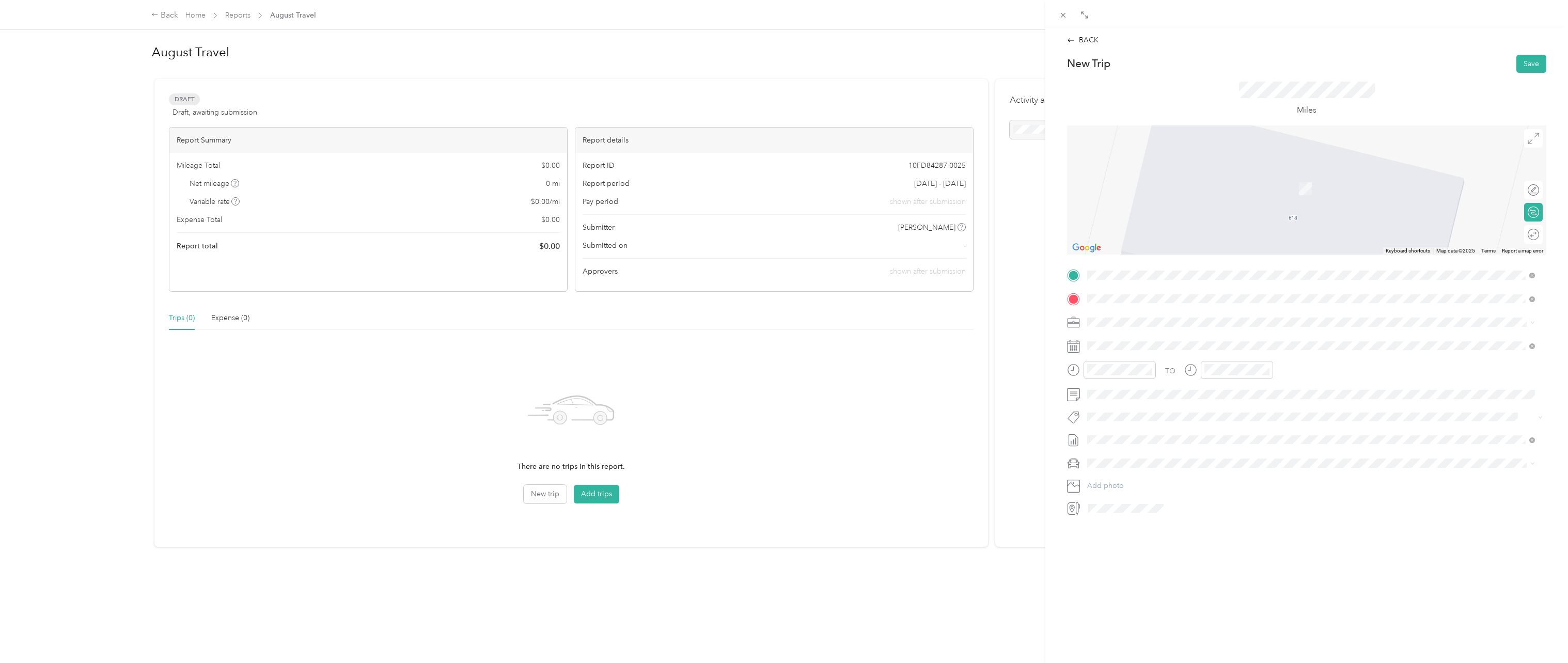
click at [1239, 559] on div "BACK New Trip Save This trip cannot be edited because it is either under review…" at bounding box center [1306, 359] width 523 height 663
click at [1093, 416] on div "06" at bounding box center [1097, 417] width 25 height 14
click at [1212, 490] on div "11" at bounding box center [1214, 489] width 25 height 14
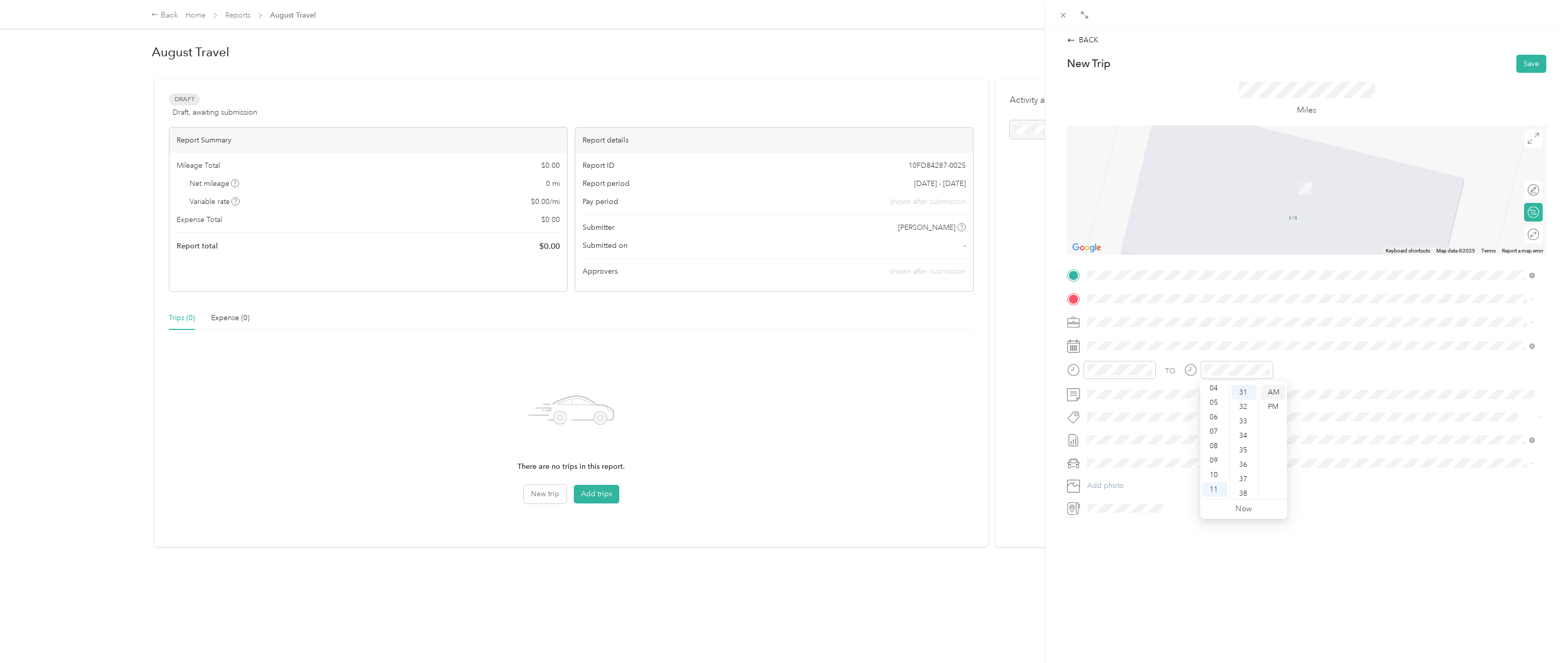
click at [1278, 387] on div "AM" at bounding box center [1273, 392] width 25 height 14
click at [1112, 403] on icon at bounding box center [1113, 404] width 10 height 10
click at [1160, 470] on div "14" at bounding box center [1162, 472] width 14 height 13
click at [1258, 493] on div "TO Add photo" at bounding box center [1307, 391] width 479 height 250
click at [1071, 343] on icon at bounding box center [1073, 343] width 13 height 0
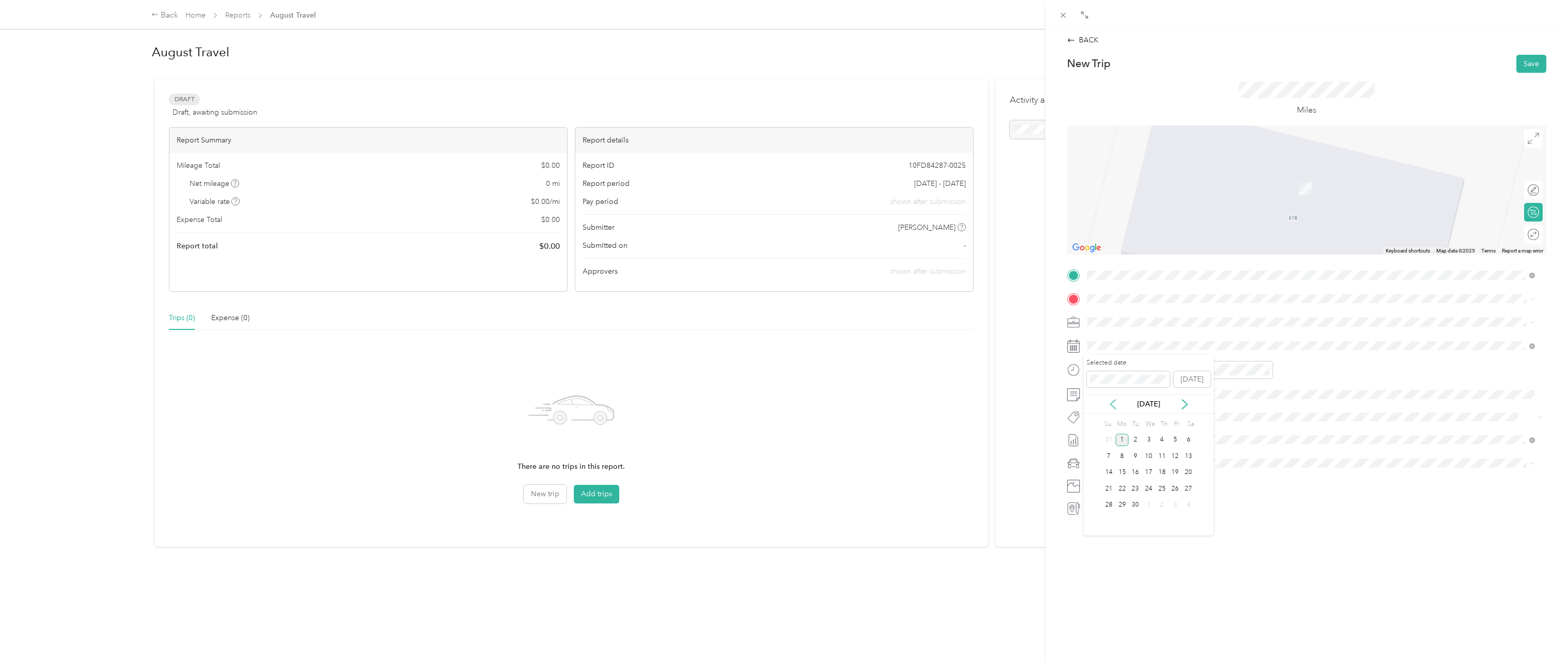
click at [1114, 405] on icon at bounding box center [1113, 404] width 10 height 10
click at [1092, 41] on div "BACK" at bounding box center [1083, 40] width 32 height 11
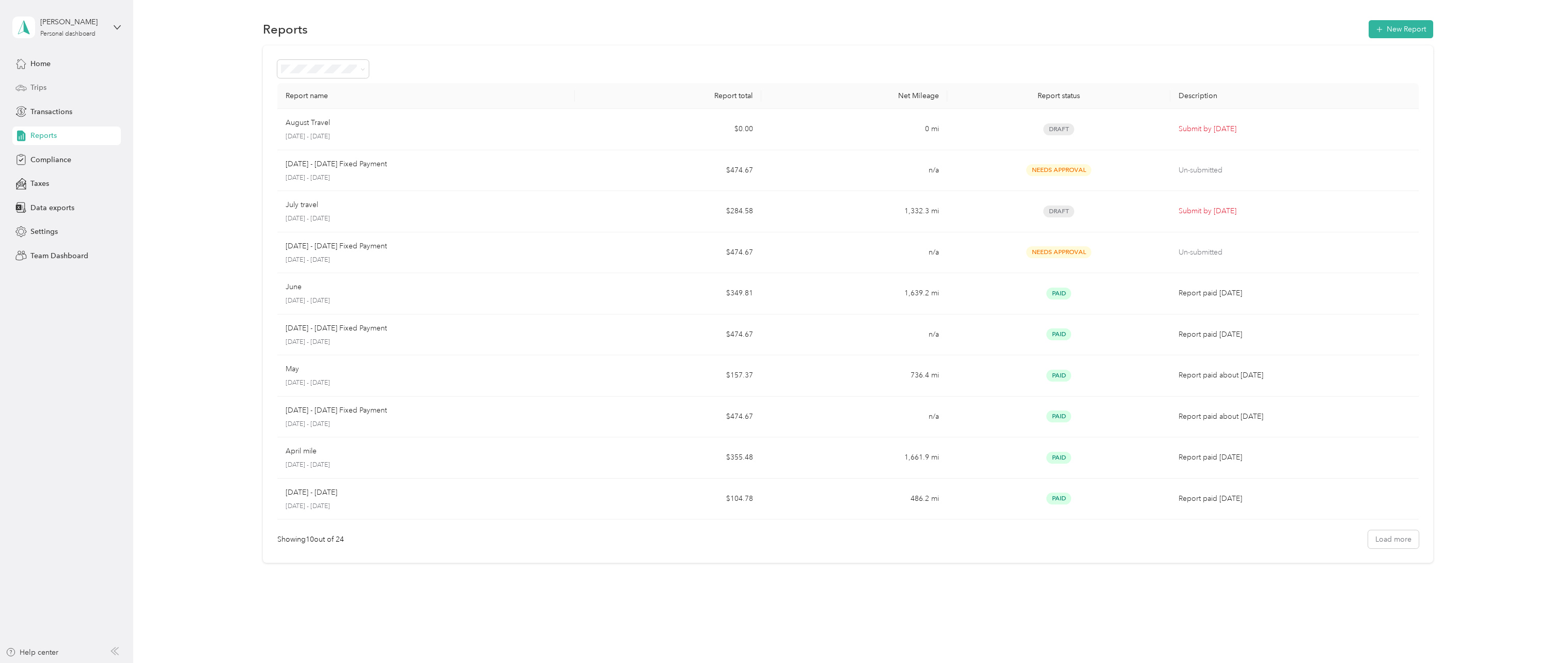
click at [56, 84] on div "Trips" at bounding box center [67, 88] width 108 height 19
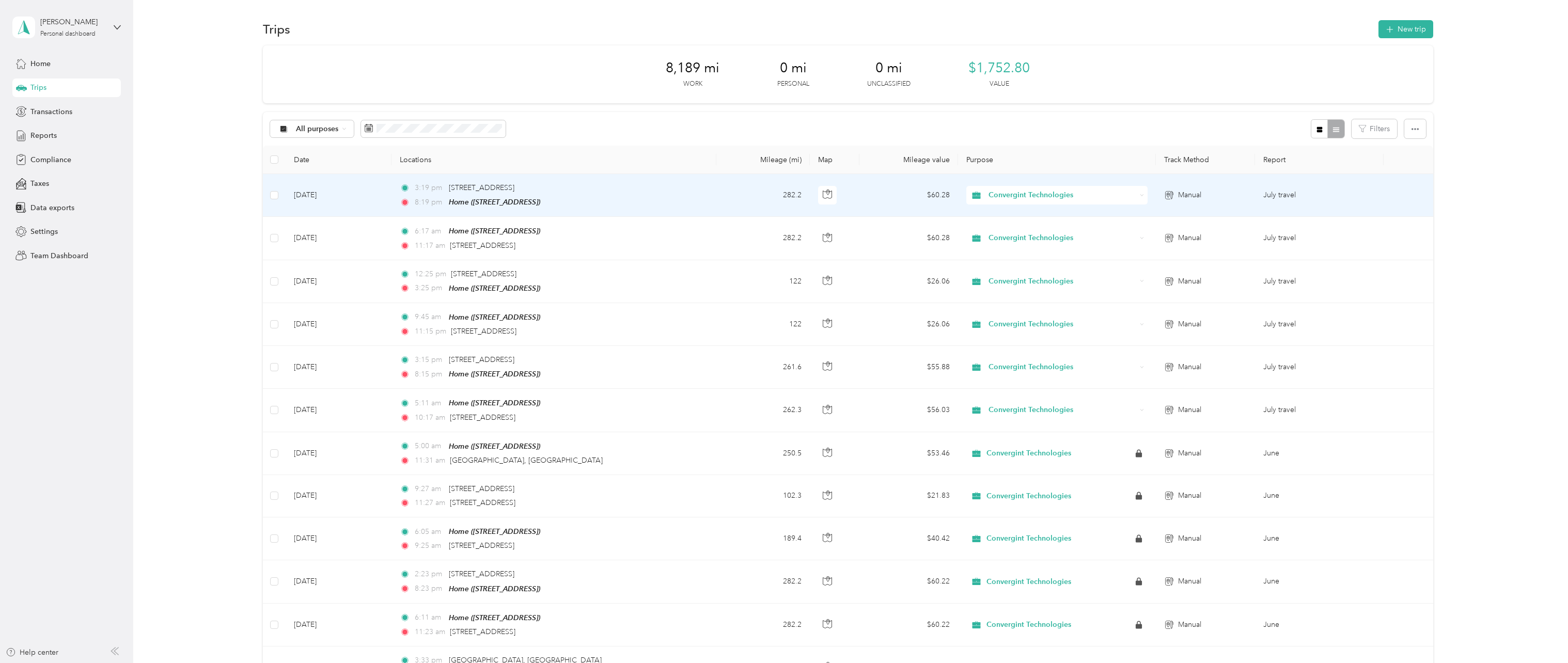
click at [365, 199] on td "[DATE]" at bounding box center [338, 195] width 106 height 43
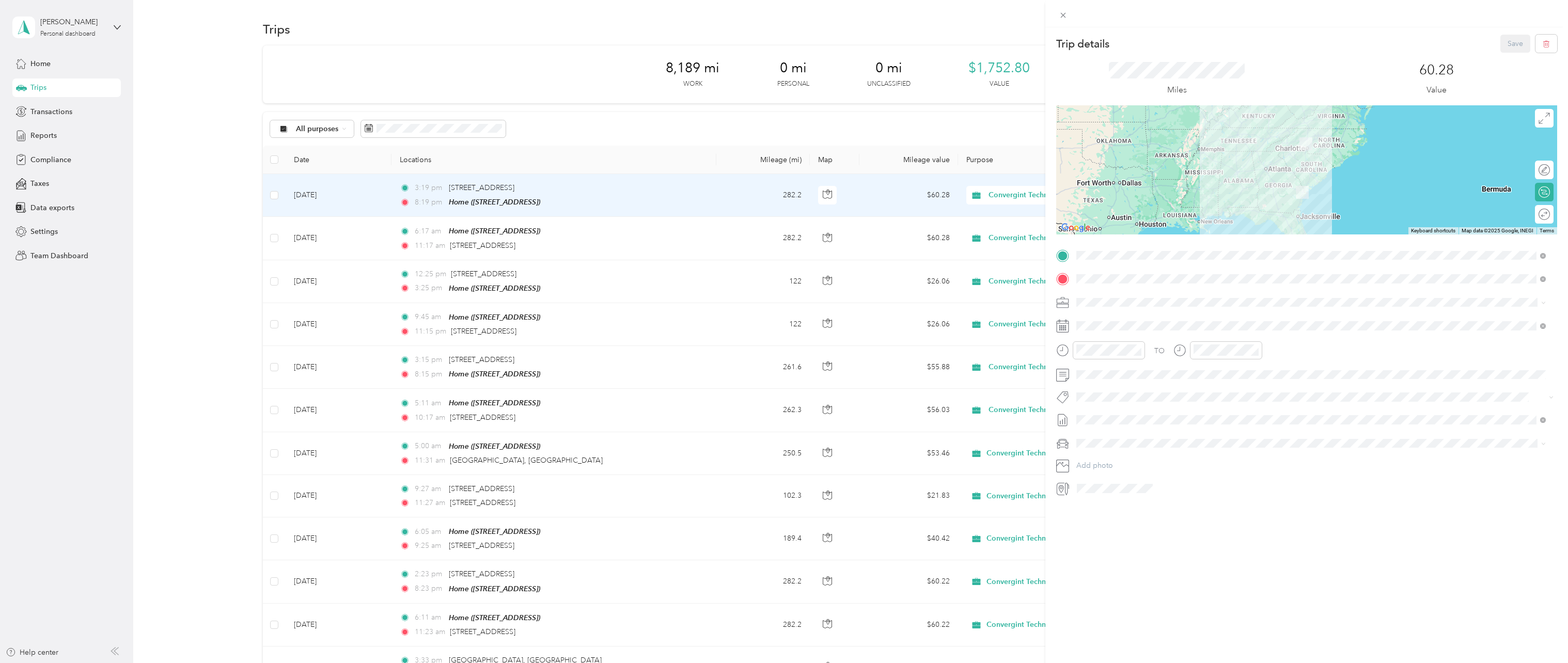
click at [1178, 555] on div "Trip details Save This trip cannot be edited because it is either under review,…" at bounding box center [1306, 359] width 523 height 663
click at [1131, 440] on li "None" at bounding box center [1311, 435] width 477 height 16
click at [1159, 520] on div "Trip details Save This trip cannot be edited because it is either under review,…" at bounding box center [1306, 359] width 523 height 663
click at [1537, 49] on button "button" at bounding box center [1546, 43] width 21 height 18
click at [1502, 57] on button "Yes" at bounding box center [1508, 55] width 20 height 16
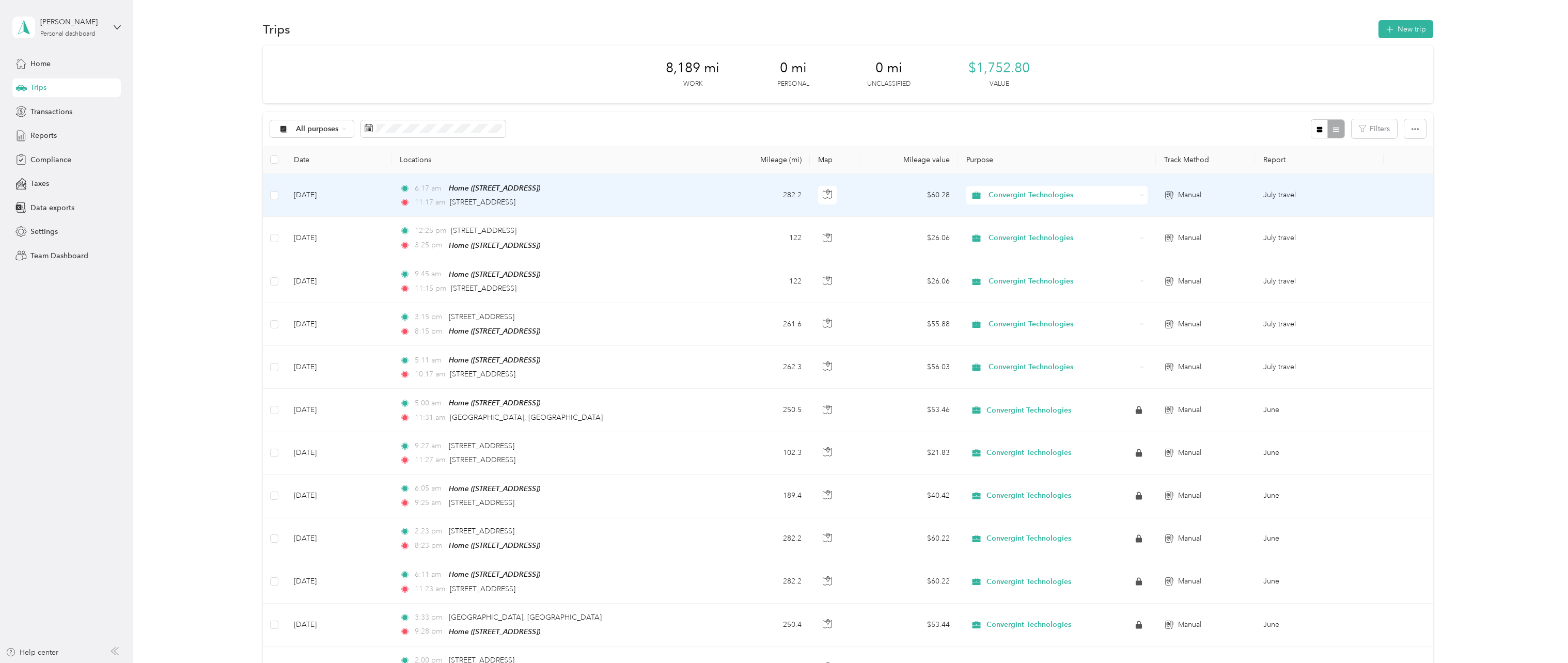
click at [380, 199] on td "[DATE]" at bounding box center [338, 195] width 106 height 43
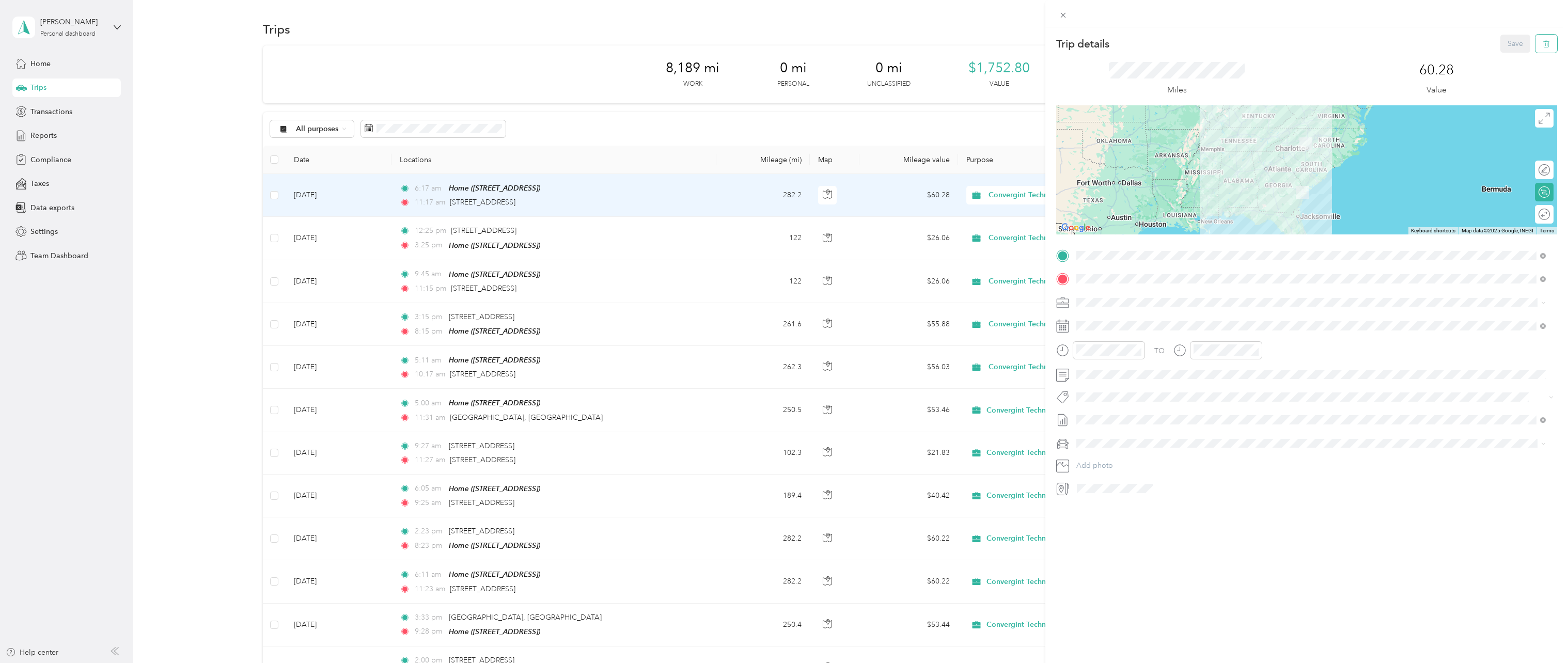
click at [1543, 43] on icon "button" at bounding box center [1547, 43] width 7 height 7
click at [1504, 60] on button "Yes" at bounding box center [1508, 55] width 20 height 16
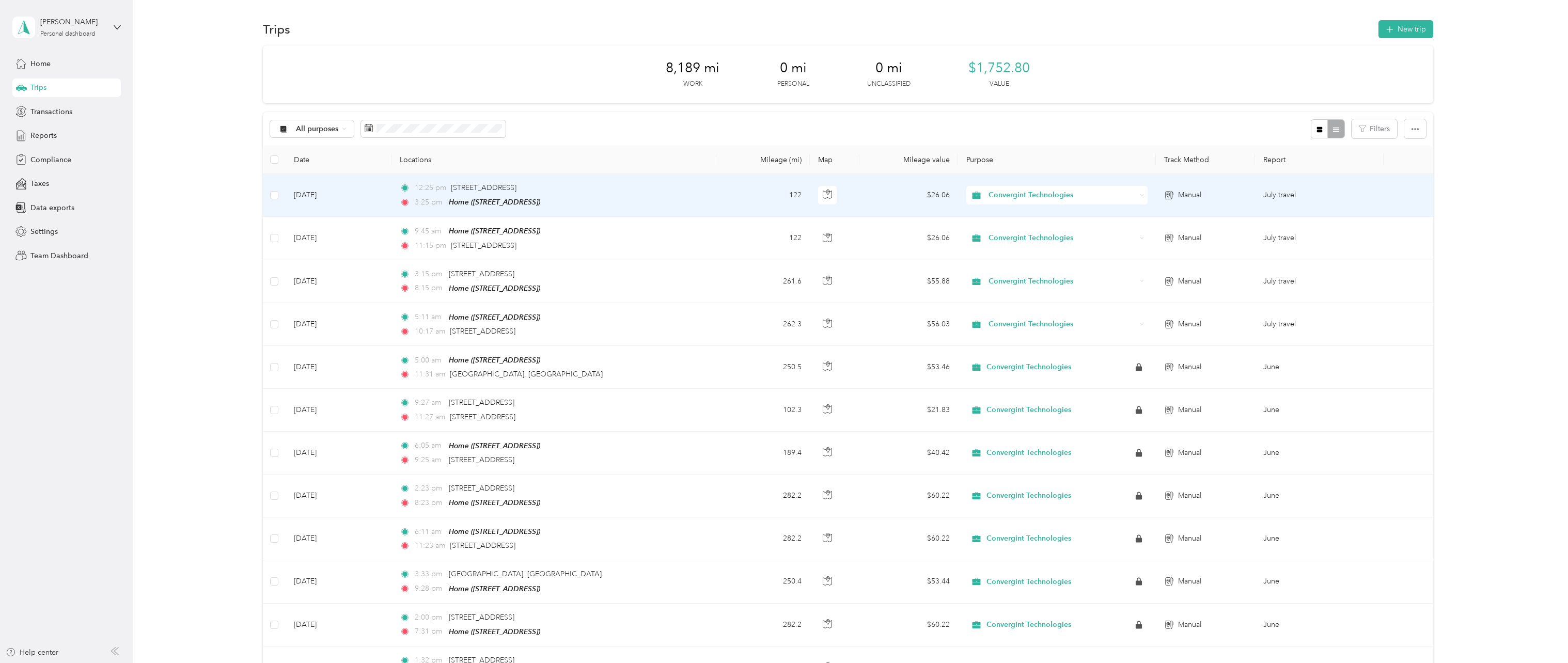
click at [686, 201] on td "12:25 pm [STREET_ADDRESS] 3:25 pm Home ([STREET_ADDRESS])" at bounding box center [553, 195] width 325 height 43
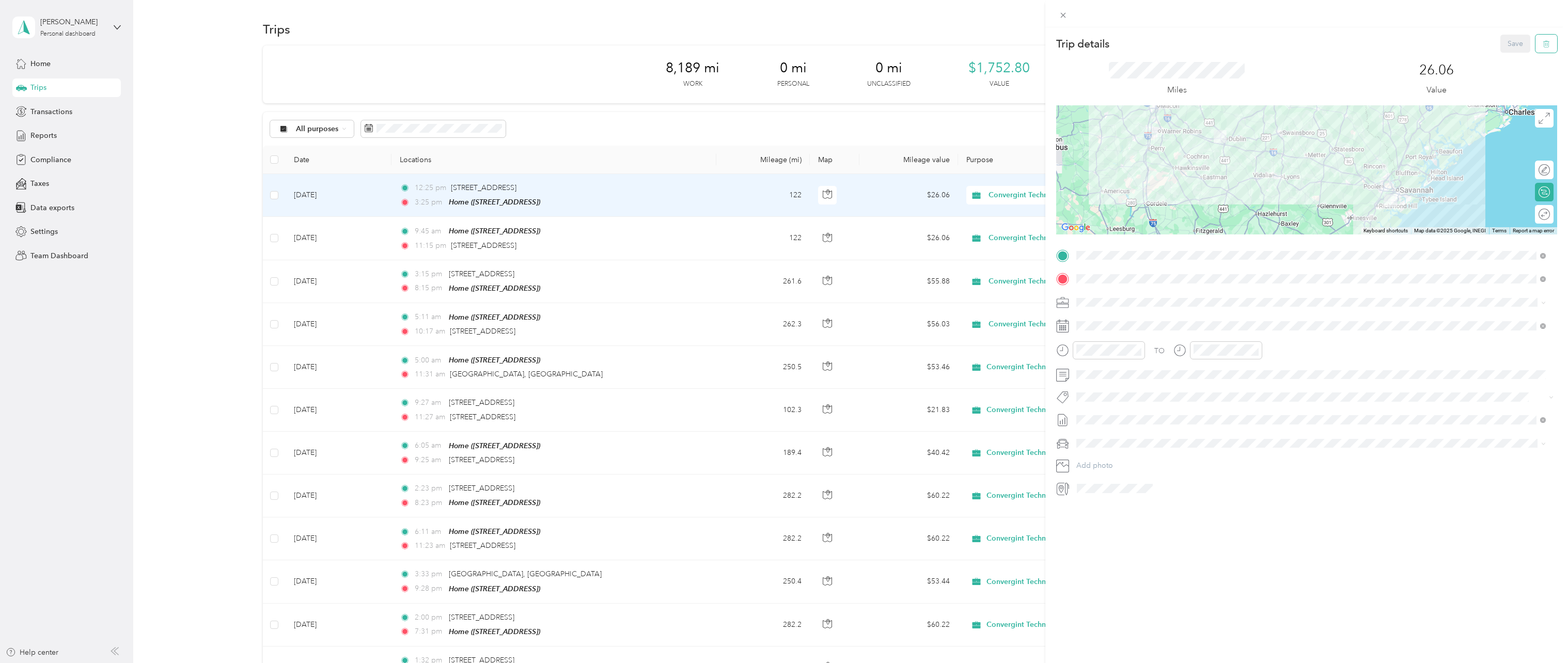
click at [1543, 43] on icon "button" at bounding box center [1547, 43] width 7 height 7
click at [1507, 60] on button "Yes" at bounding box center [1508, 55] width 20 height 16
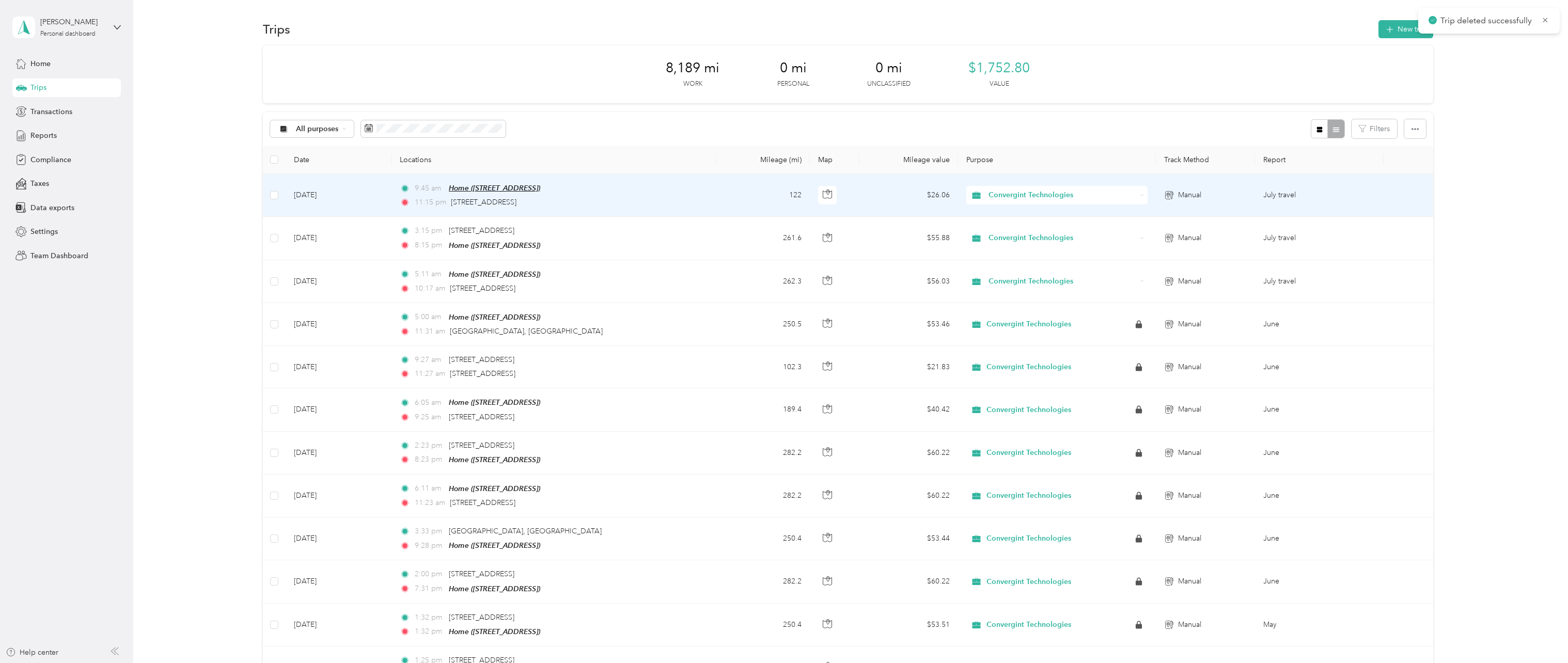
click at [526, 188] on span "Home ([STREET_ADDRESS])" at bounding box center [494, 188] width 91 height 9
click at [651, 196] on td "9:45 am Home ([STREET_ADDRESS]) 11:15 pm [STREET_ADDRESS]" at bounding box center [553, 195] width 325 height 43
click at [651, 662] on div "Home ([STREET_ADDRESS]) Auto detected as a Favorite Place Edit Place" at bounding box center [781, 663] width 1563 height 0
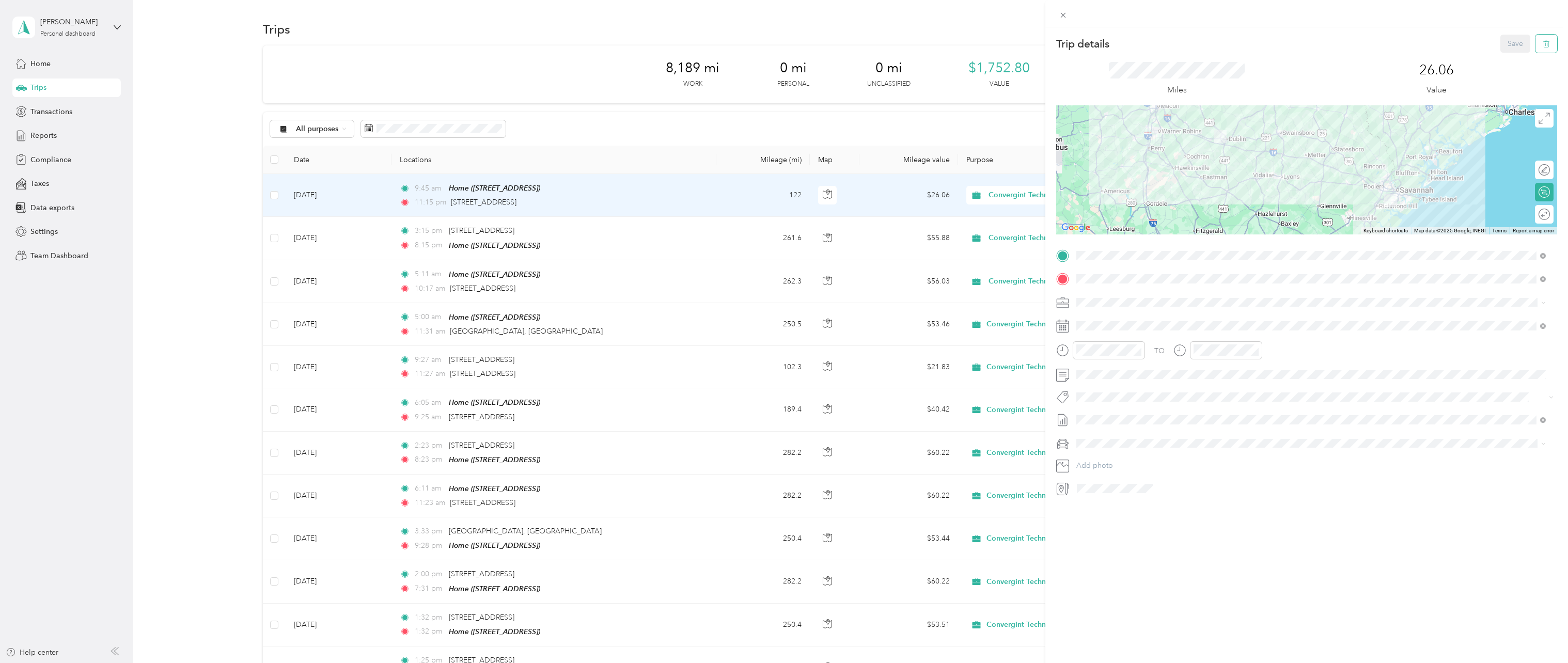
click at [1536, 44] on button "button" at bounding box center [1546, 43] width 21 height 18
click at [1507, 60] on button "Yes" at bounding box center [1508, 55] width 20 height 16
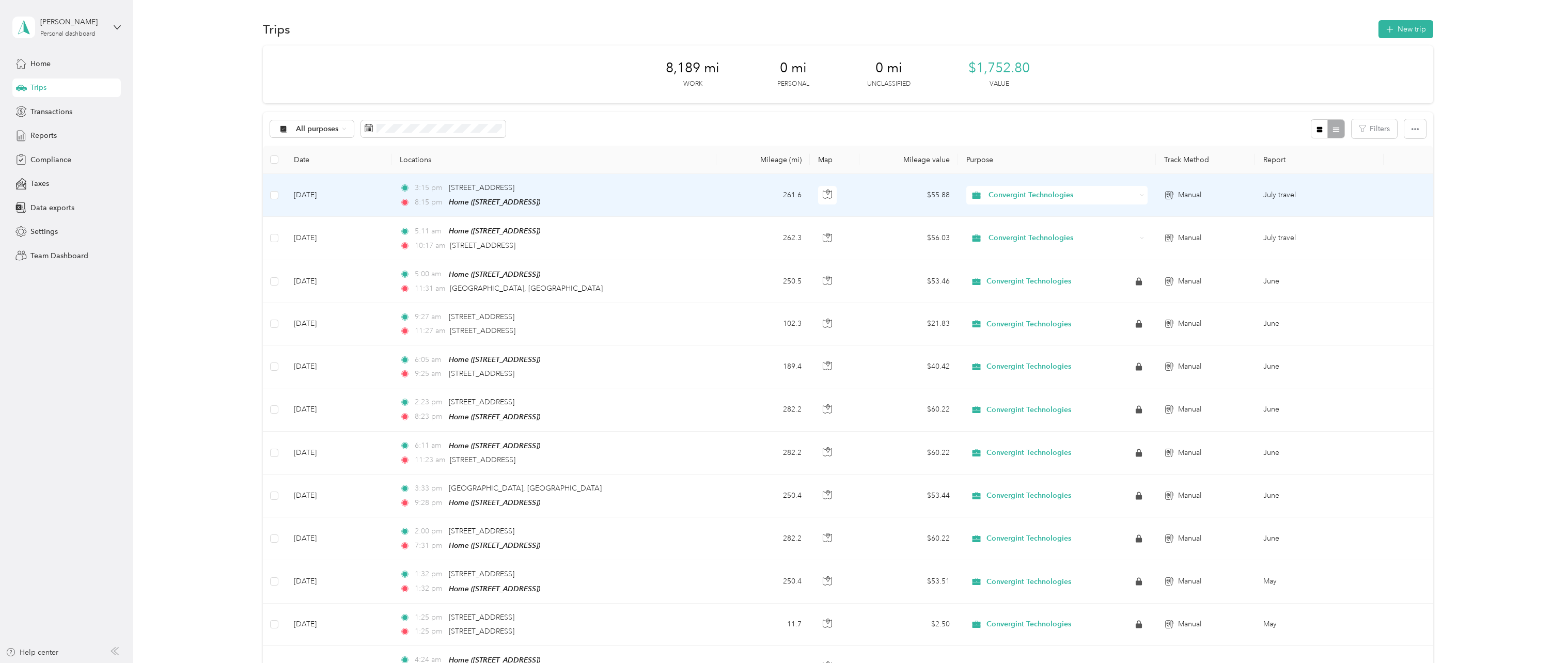
click at [661, 205] on td "3:15 pm [STREET_ADDRESS] 8:15 pm Home ([STREET_ADDRESS])" at bounding box center [553, 195] width 325 height 43
click at [661, 662] on div at bounding box center [781, 663] width 1563 height 0
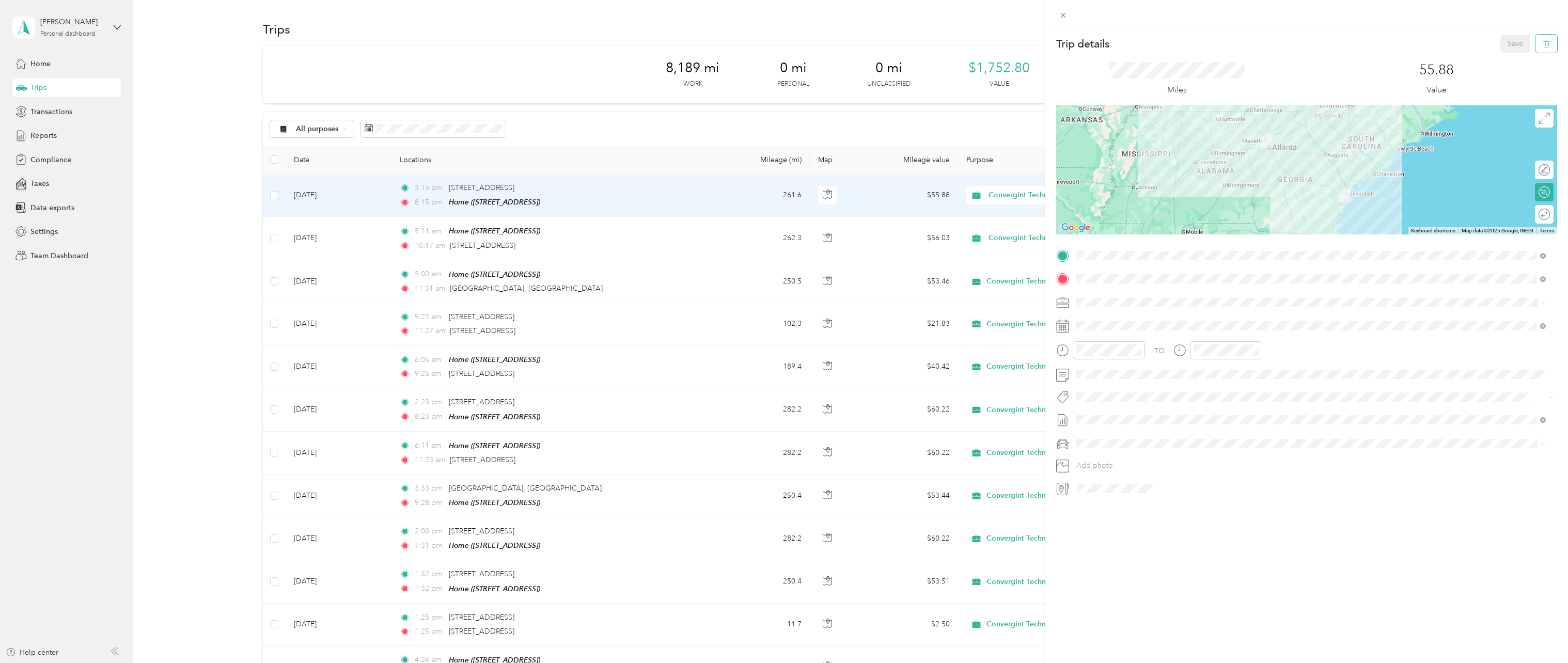
click at [1547, 43] on button "button" at bounding box center [1546, 43] width 21 height 18
click at [1505, 53] on button "Yes" at bounding box center [1508, 55] width 20 height 16
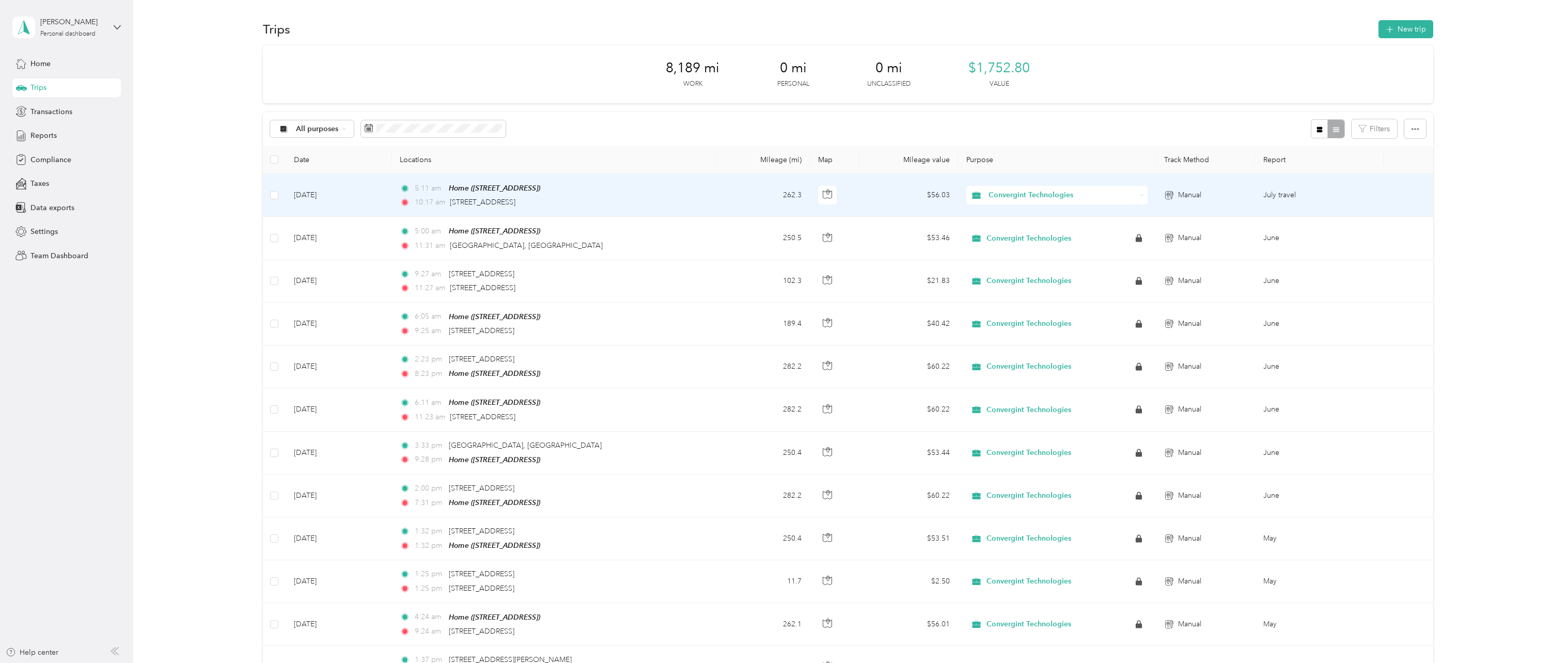
click at [643, 189] on td "5:11 am Home ([STREET_ADDRESS]) 10:17 am [STREET_ADDRESS]" at bounding box center [553, 195] width 325 height 43
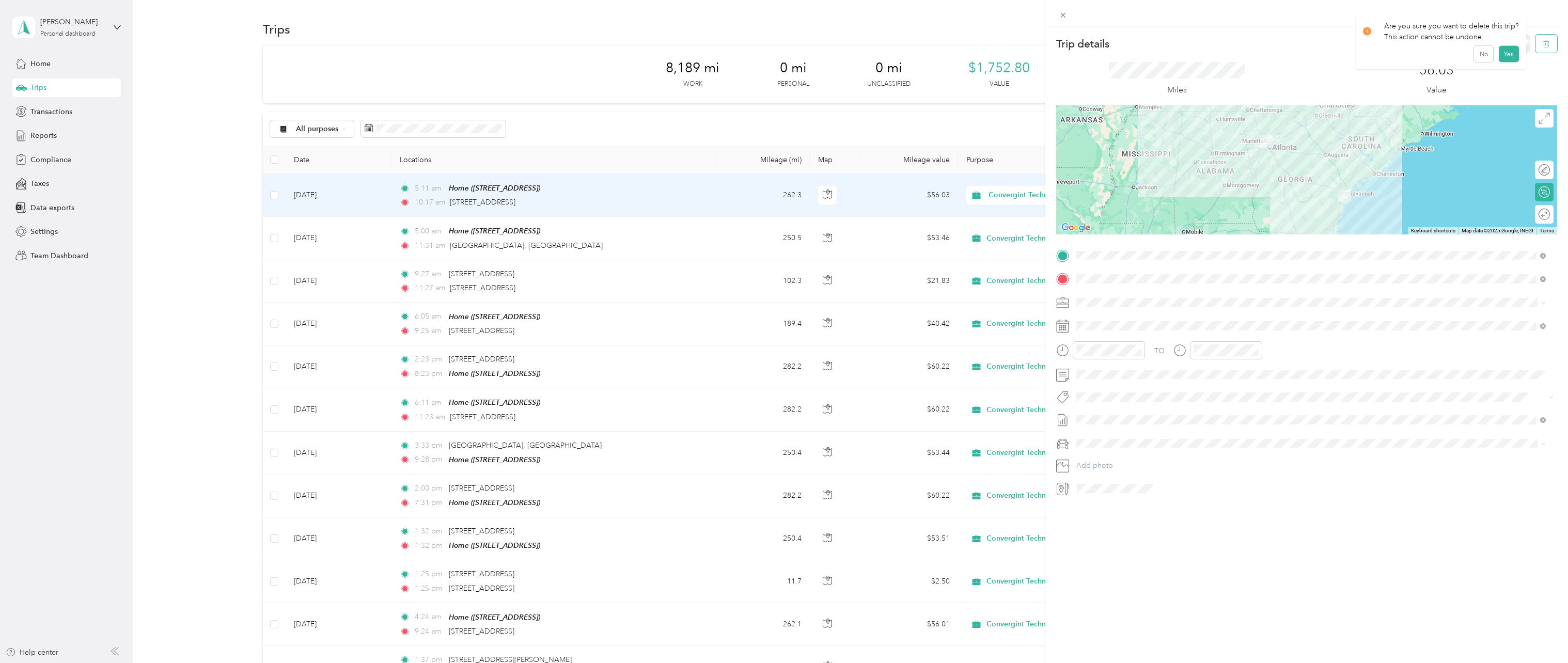
click at [1543, 48] on icon "button" at bounding box center [1547, 43] width 7 height 7
click at [1504, 61] on button "Yes" at bounding box center [1508, 55] width 20 height 16
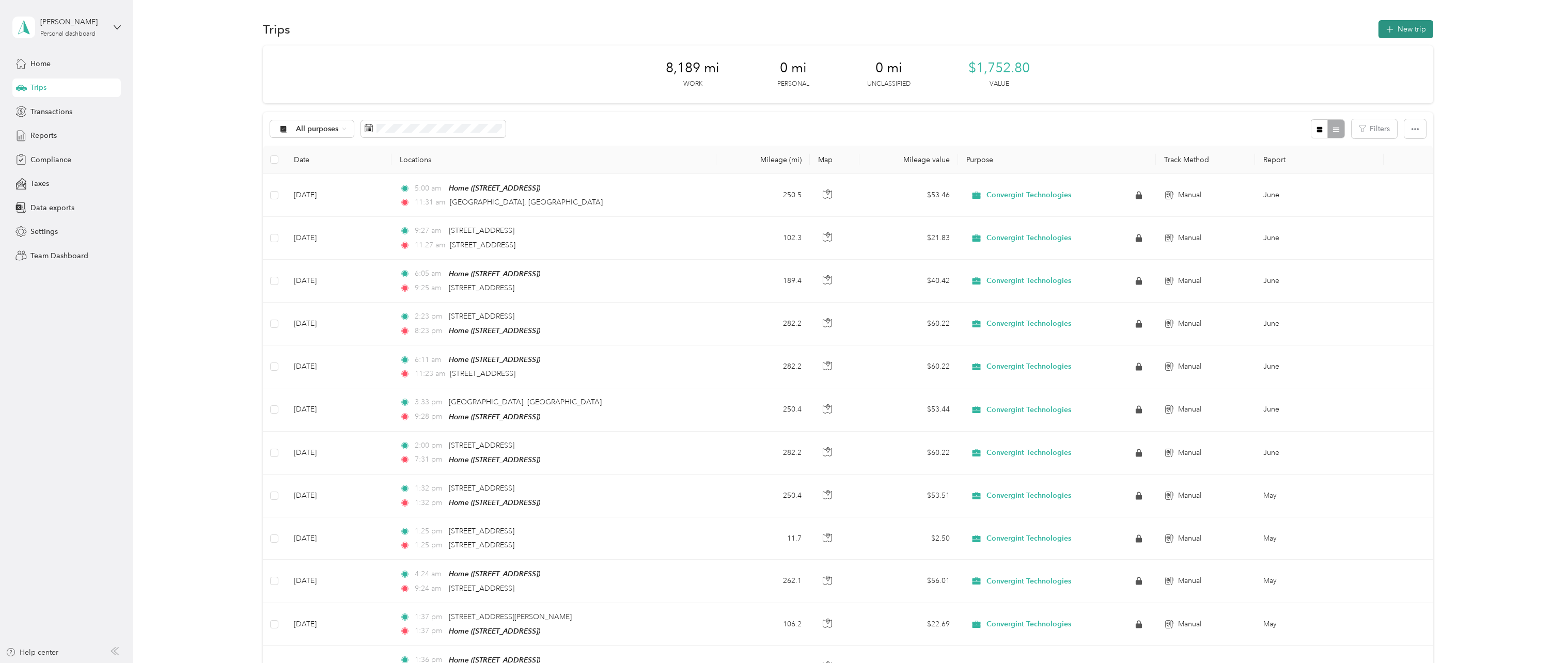
click at [1386, 29] on icon "button" at bounding box center [1391, 30] width 12 height 12
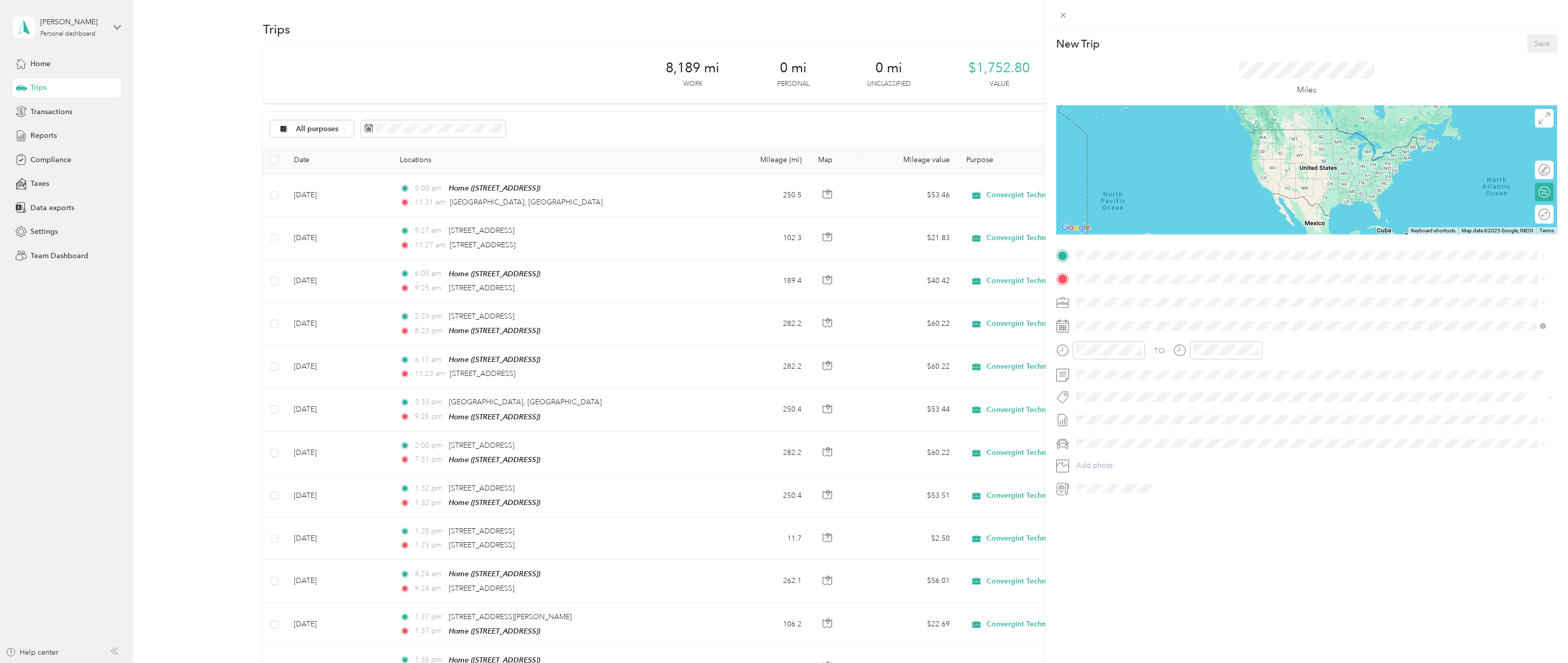
click at [1093, 454] on span "August Travel" at bounding box center [1099, 453] width 44 height 11
click at [1127, 302] on div "Home [STREET_ADDRESS]" at bounding box center [1129, 300] width 66 height 21
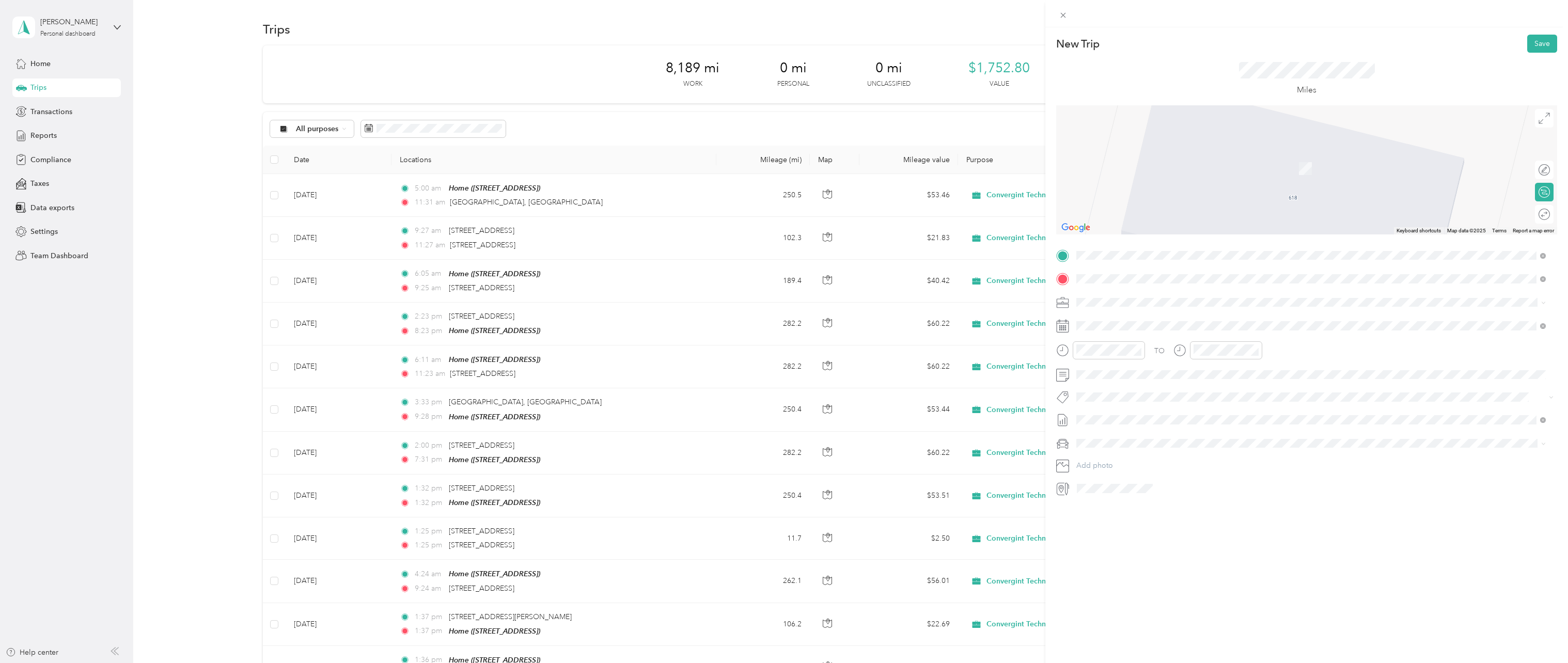
click at [1200, 320] on span "[STREET_ADDRESS][US_STATE]" at bounding box center [1148, 315] width 103 height 9
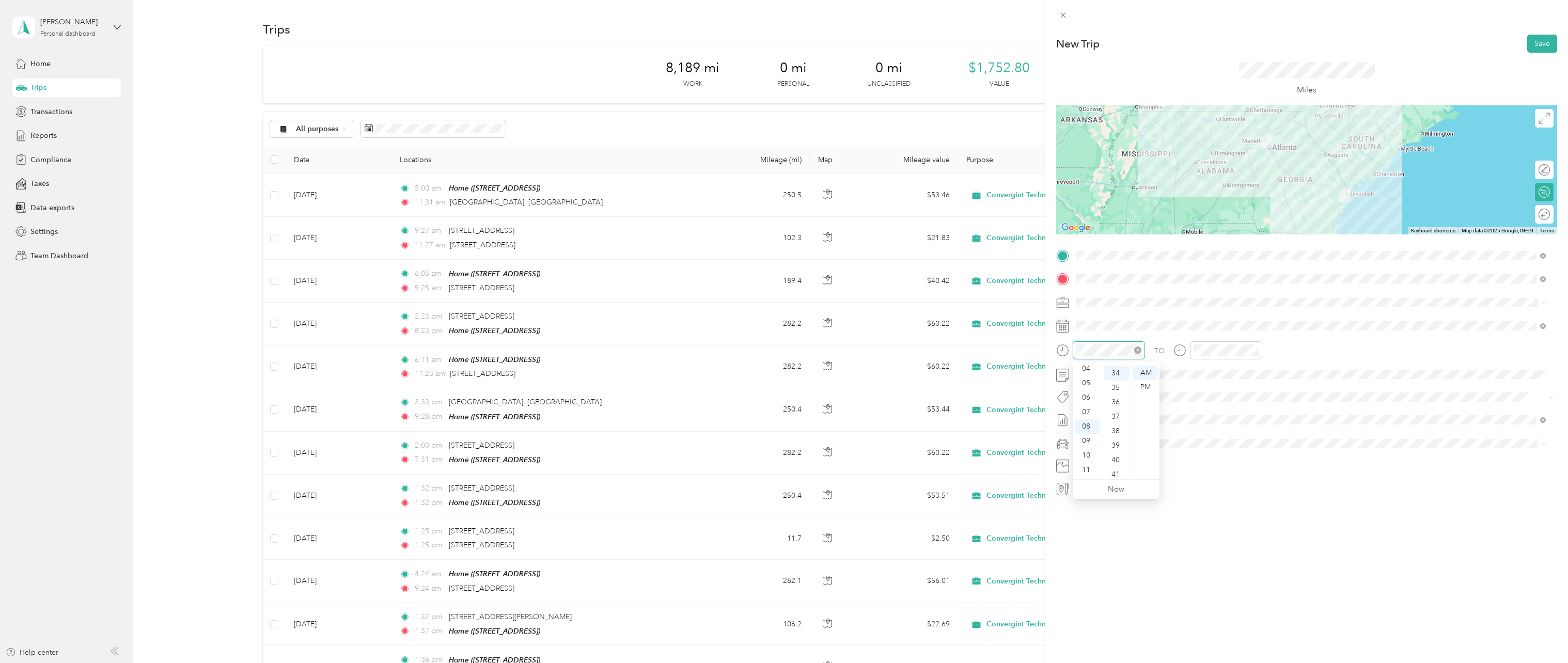
scroll to position [492, 0]
click at [1090, 396] on div "06" at bounding box center [1087, 397] width 25 height 14
click at [1117, 392] on div "03" at bounding box center [1116, 389] width 25 height 14
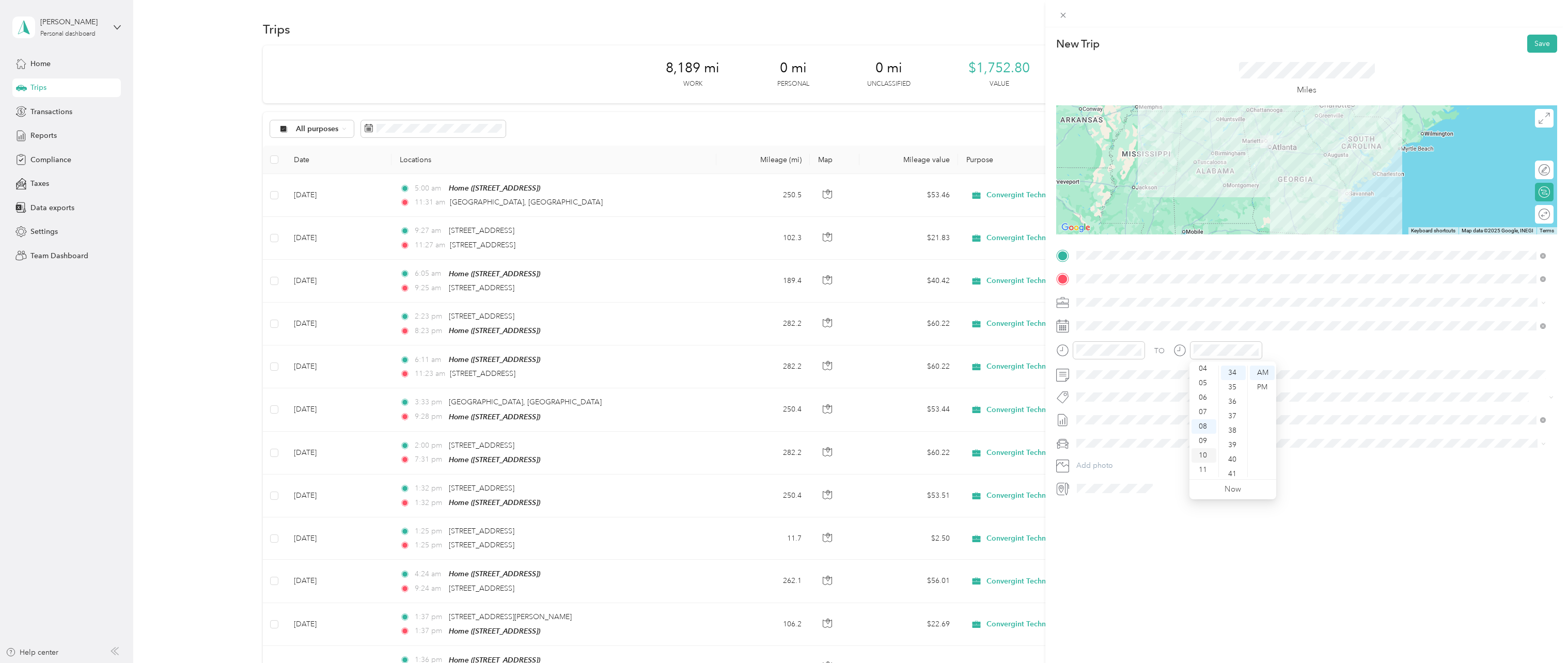
click at [1207, 455] on div "10" at bounding box center [1204, 455] width 25 height 14
click at [1235, 430] on div "45" at bounding box center [1233, 428] width 25 height 14
click at [1319, 435] on span at bounding box center [1315, 443] width 484 height 16
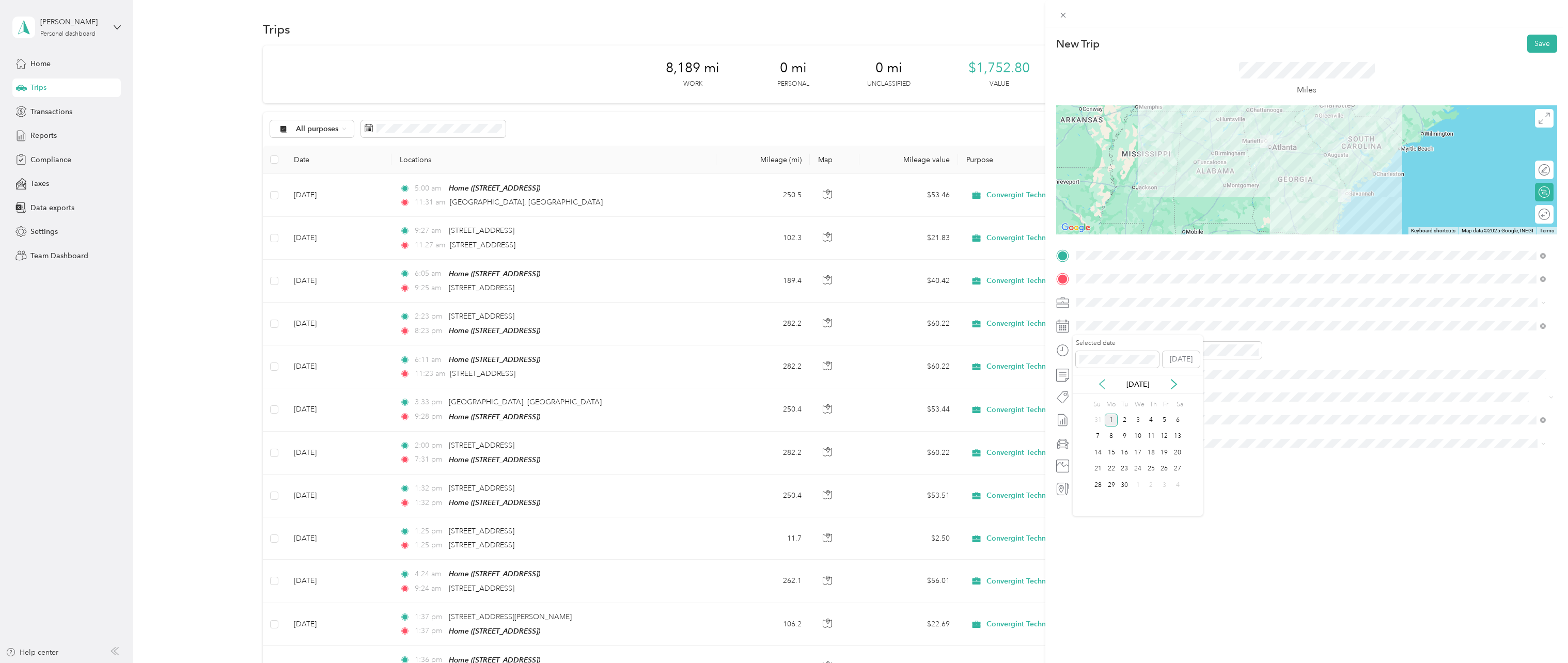
click at [1102, 380] on icon at bounding box center [1102, 384] width 10 height 10
click at [1151, 453] on div "14" at bounding box center [1151, 452] width 14 height 13
click at [1527, 48] on button "Save" at bounding box center [1542, 43] width 30 height 18
click at [1477, 62] on div "Miles" at bounding box center [1307, 79] width 501 height 53
click at [1544, 19] on icon at bounding box center [1546, 20] width 9 height 9
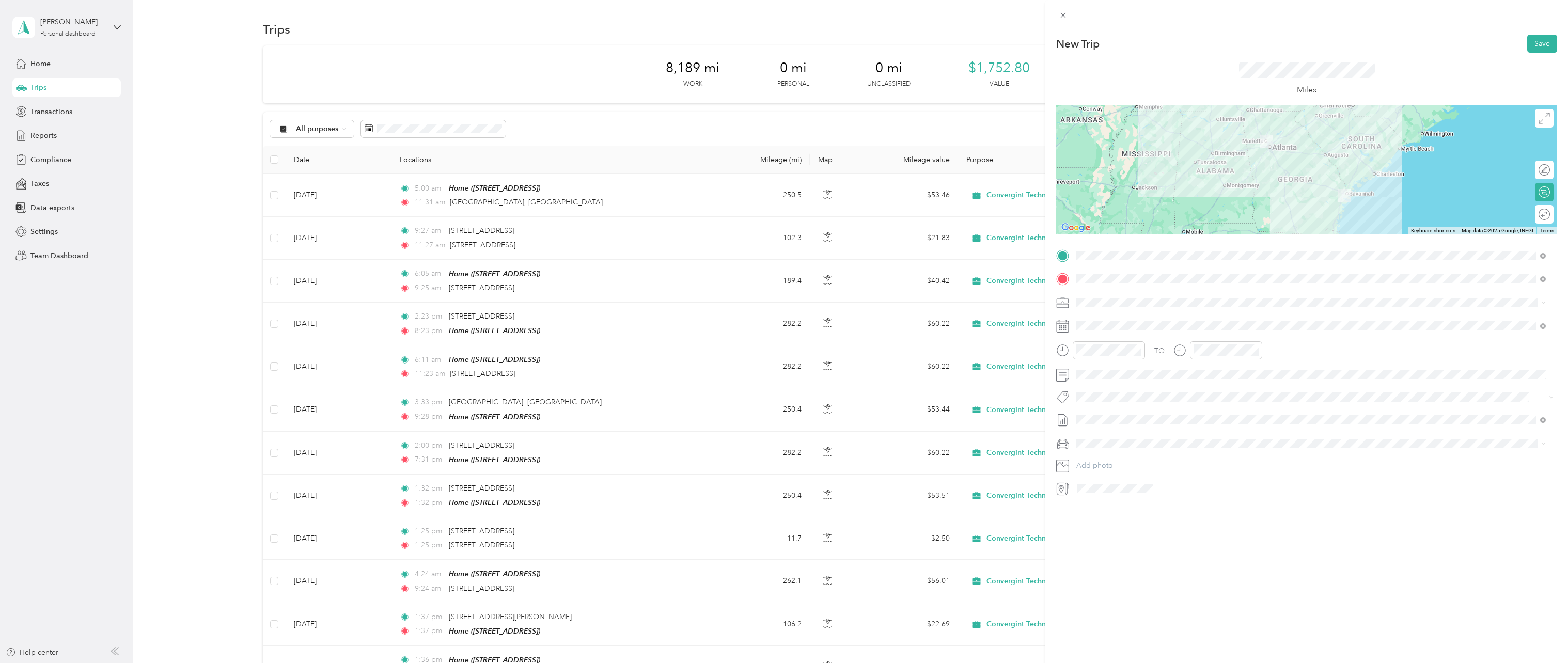
click at [1108, 434] on span "None" at bounding box center [1311, 437] width 462 height 9
click at [1538, 49] on button "Save" at bounding box center [1542, 43] width 30 height 18
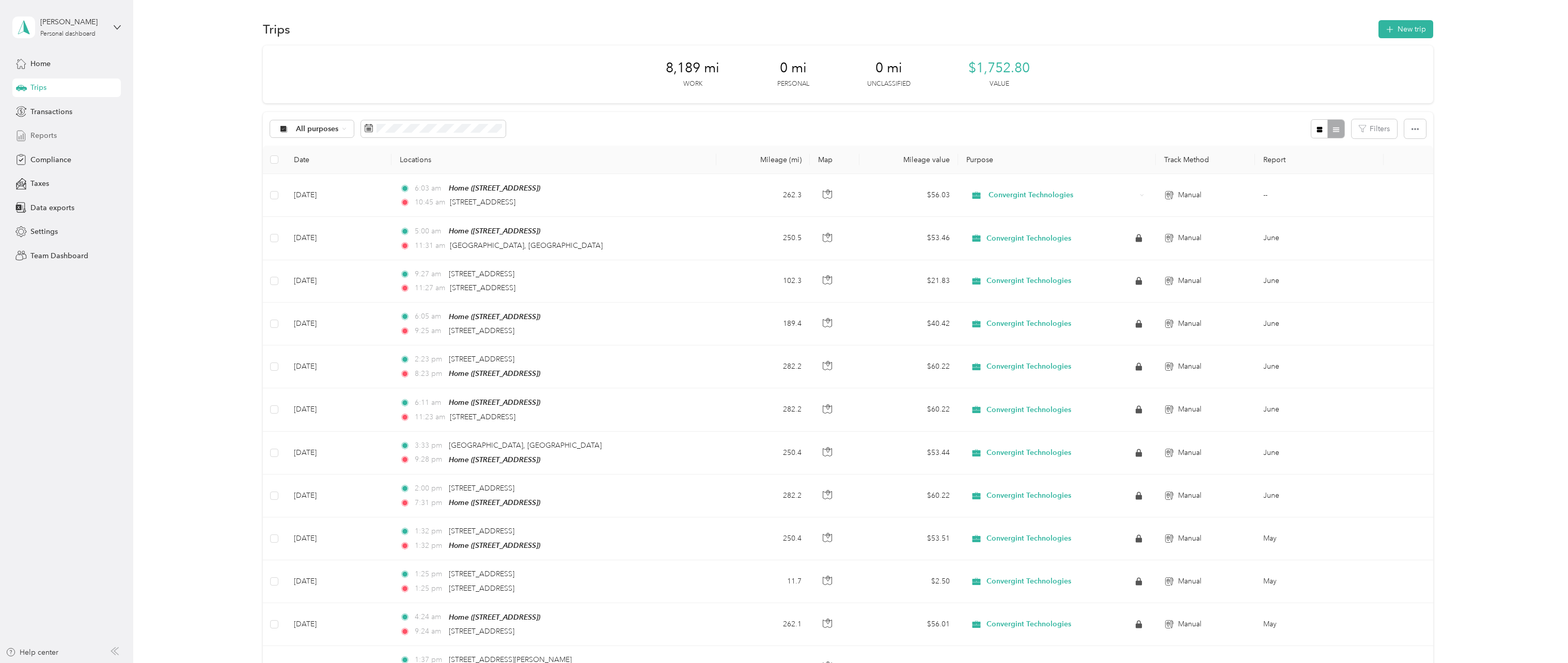
click at [47, 137] on span "Reports" at bounding box center [43, 135] width 26 height 11
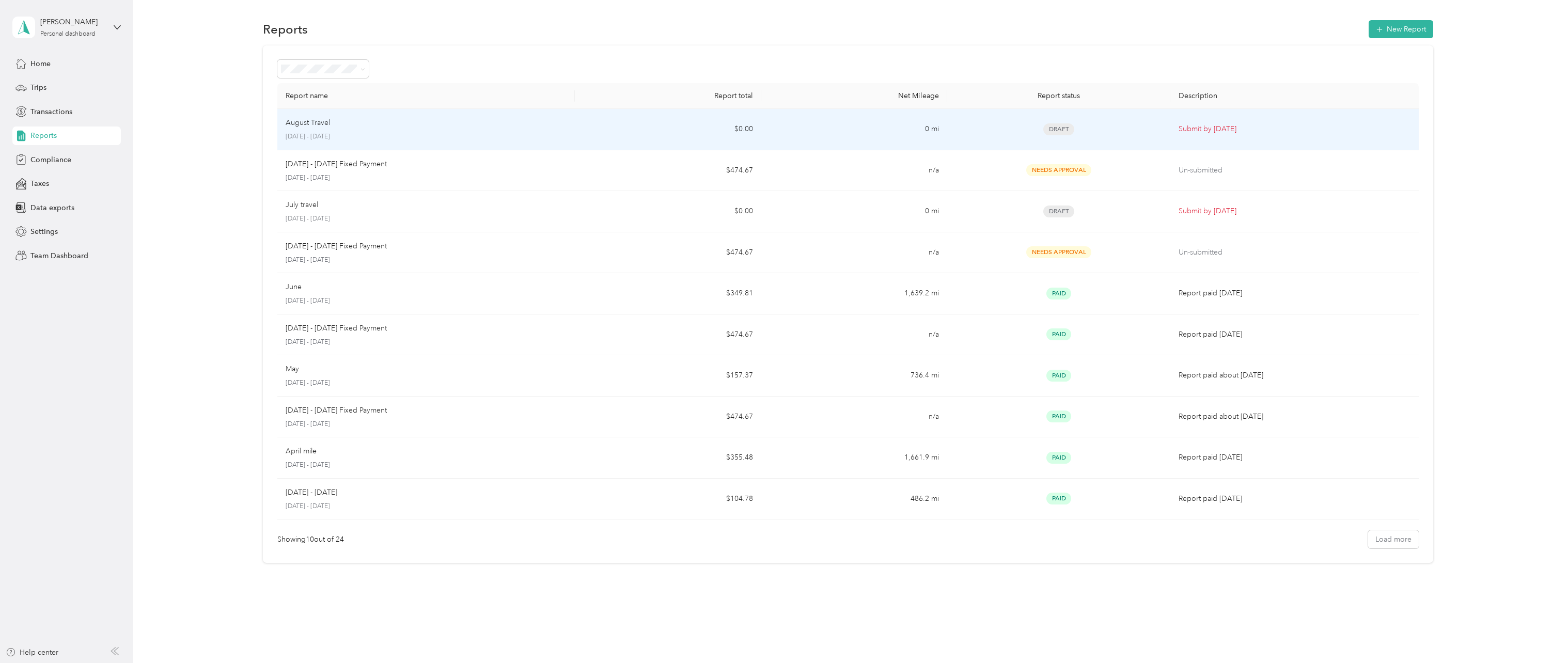
click at [435, 124] on div "August Travel" at bounding box center [426, 123] width 281 height 11
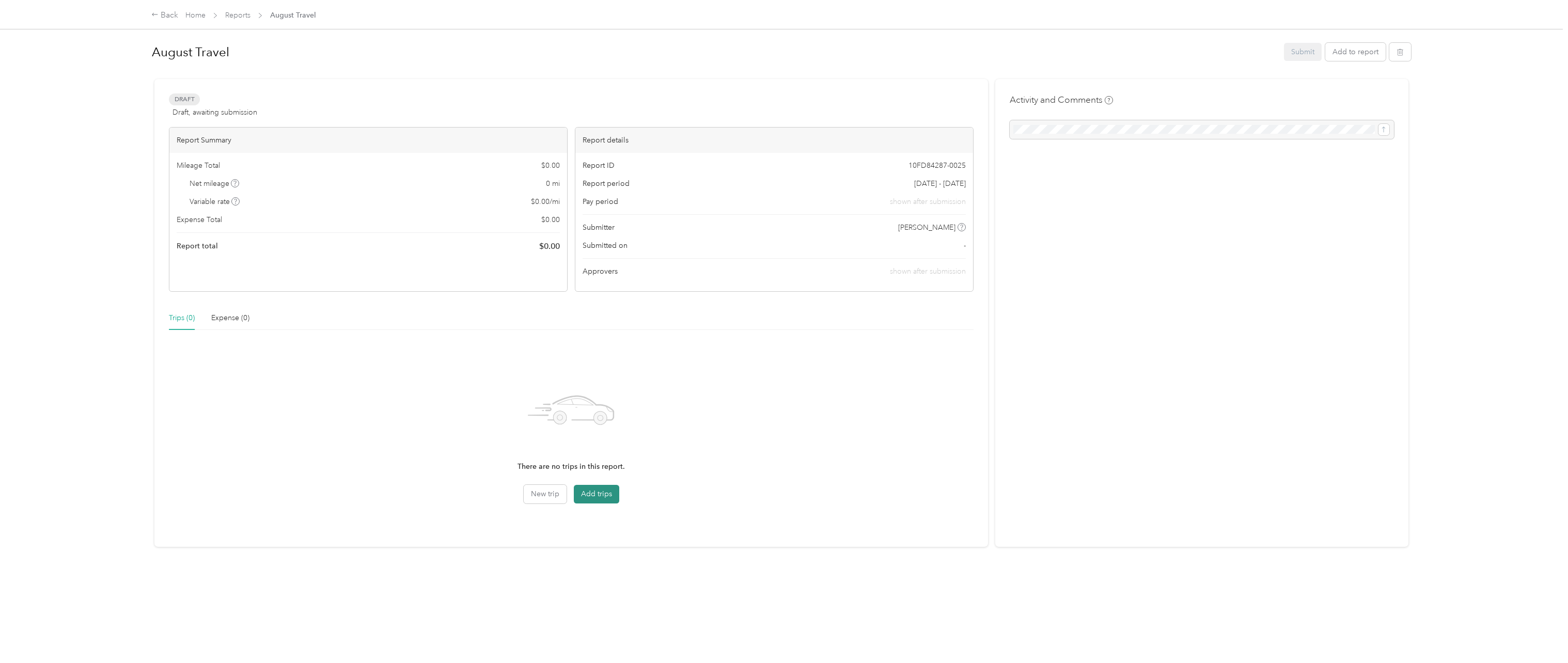
click at [606, 494] on button "Add trips" at bounding box center [596, 494] width 45 height 19
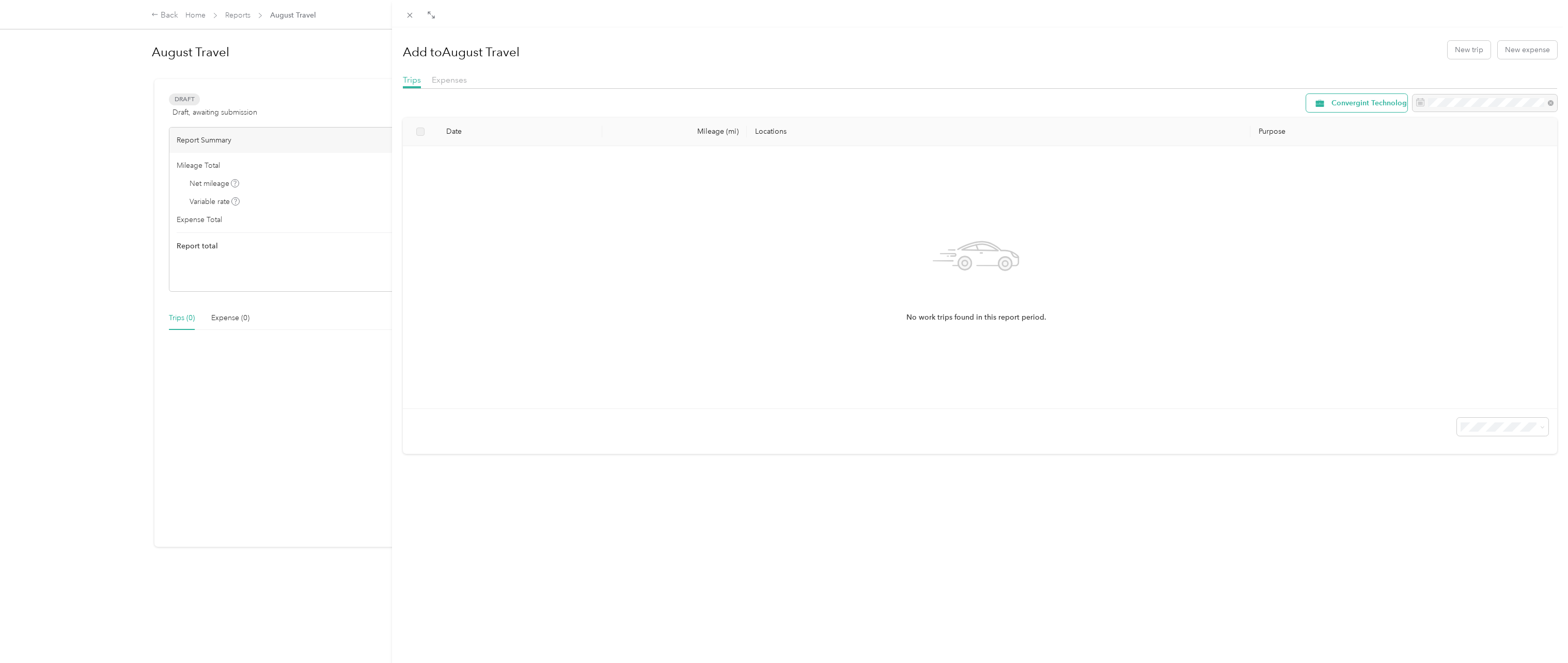
click at [1356, 103] on span "Convergint Technologies" at bounding box center [1374, 103] width 84 height 7
click at [1371, 155] on span "Convergint Technologies" at bounding box center [1367, 158] width 86 height 11
click at [1464, 55] on button "New trip" at bounding box center [1469, 49] width 43 height 18
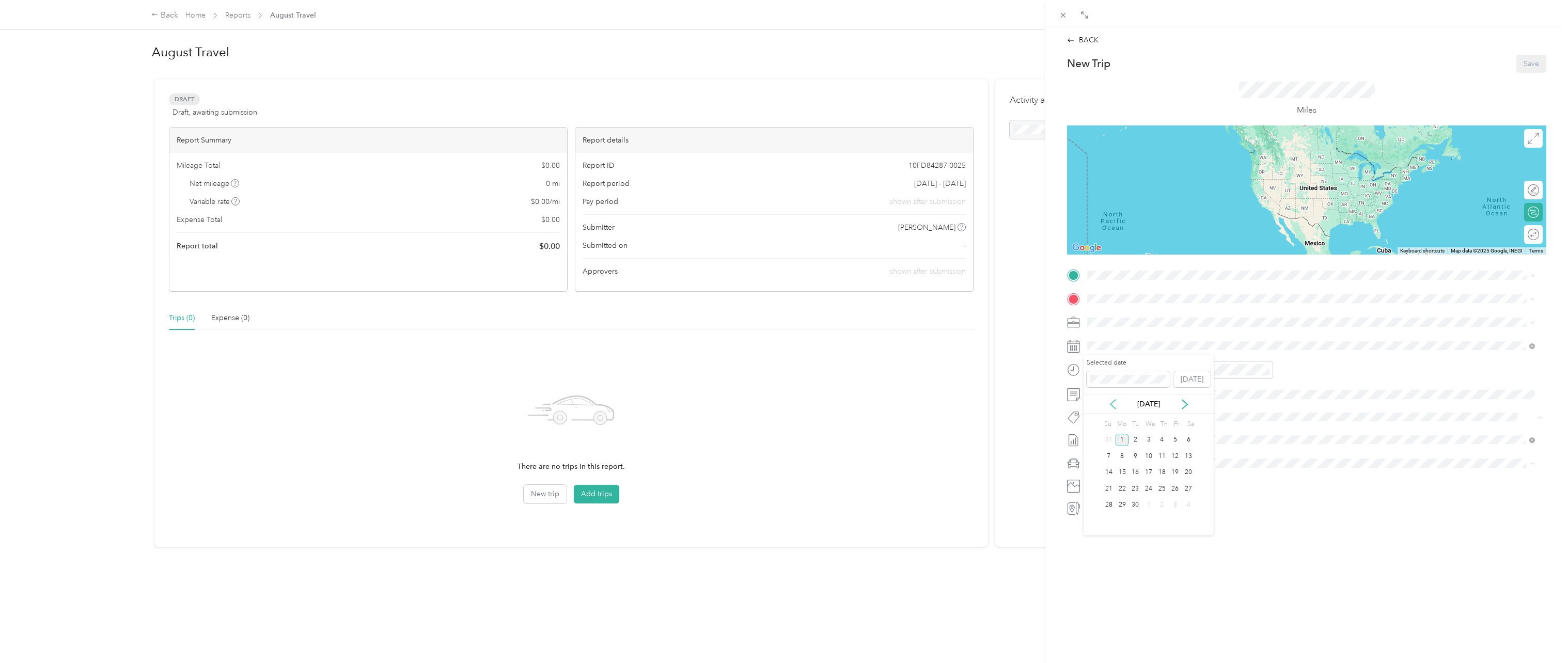
click at [1114, 406] on icon at bounding box center [1113, 404] width 10 height 10
click at [1087, 43] on div "BACK" at bounding box center [1083, 40] width 32 height 11
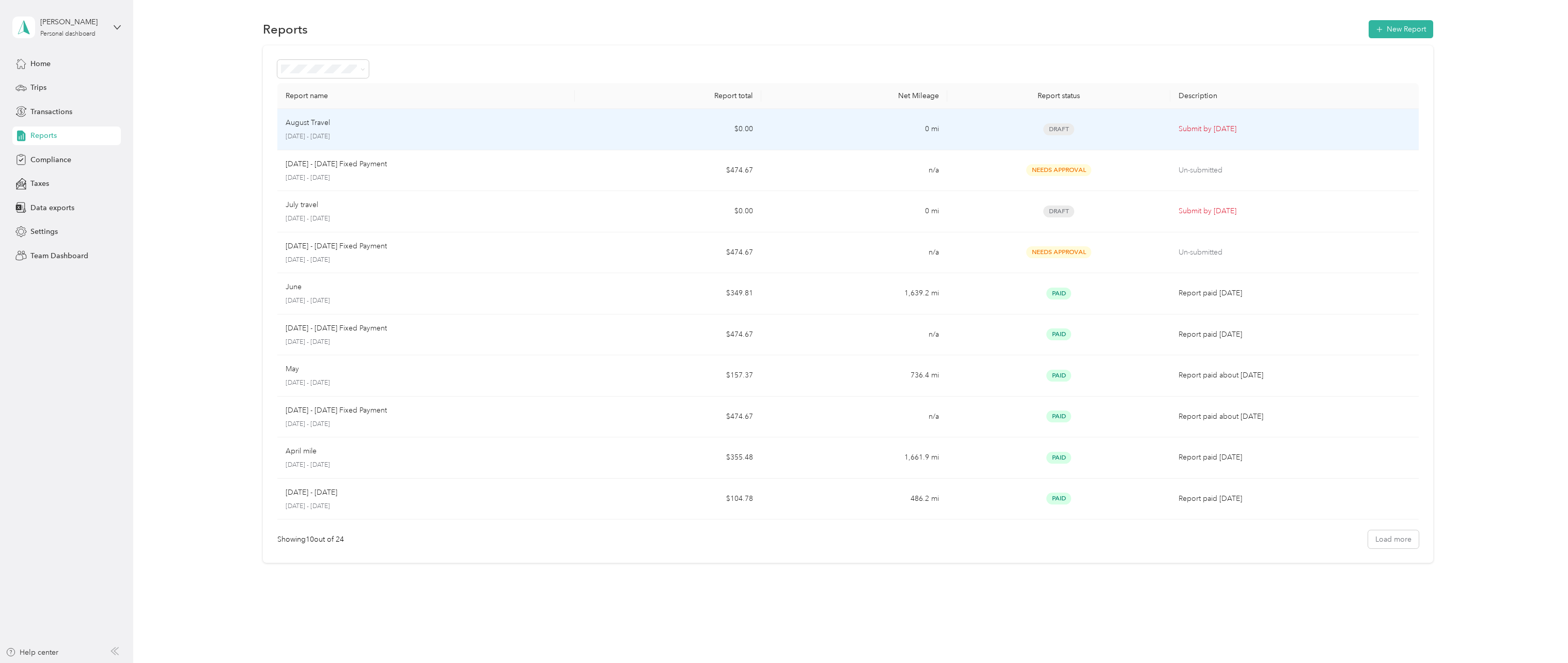
click at [390, 121] on div "August Travel" at bounding box center [426, 123] width 281 height 11
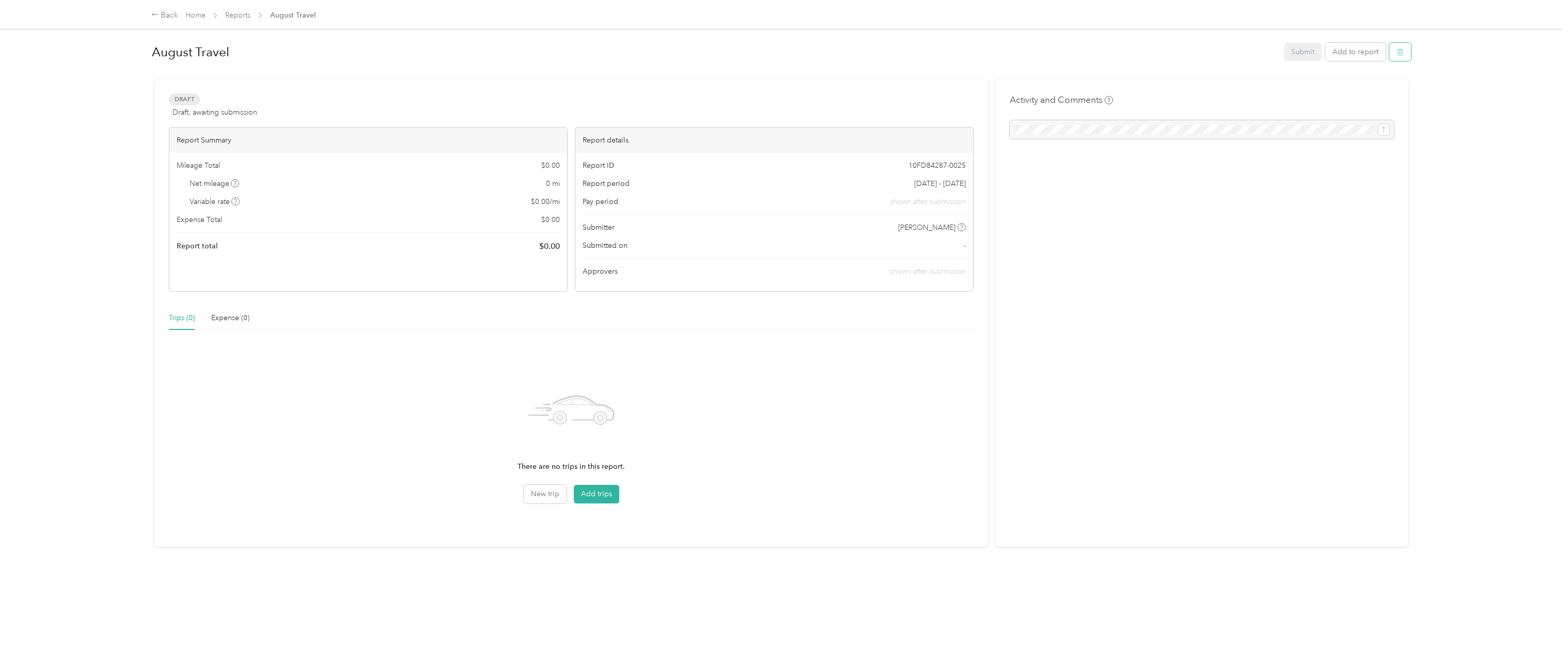
click at [1405, 58] on button "button" at bounding box center [1400, 51] width 21 height 18
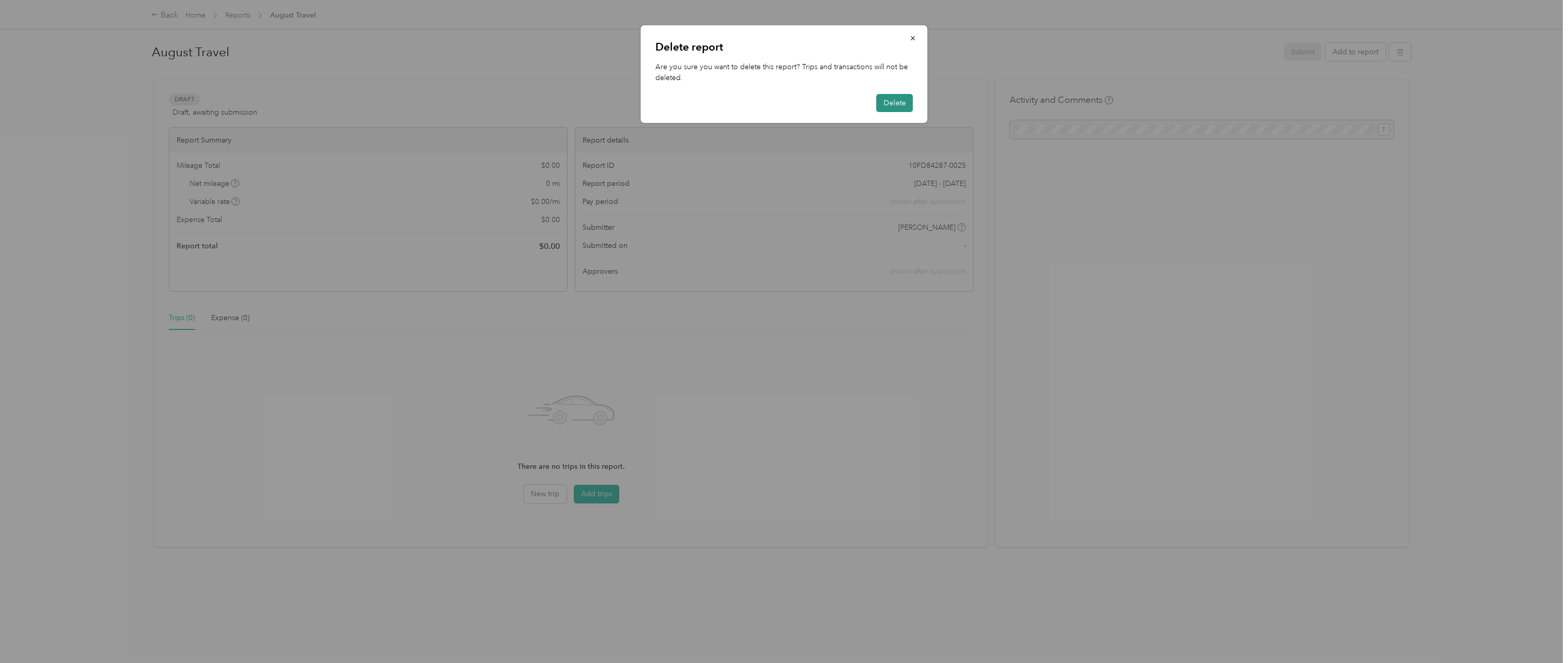
click at [900, 109] on button "Delete" at bounding box center [894, 102] width 37 height 18
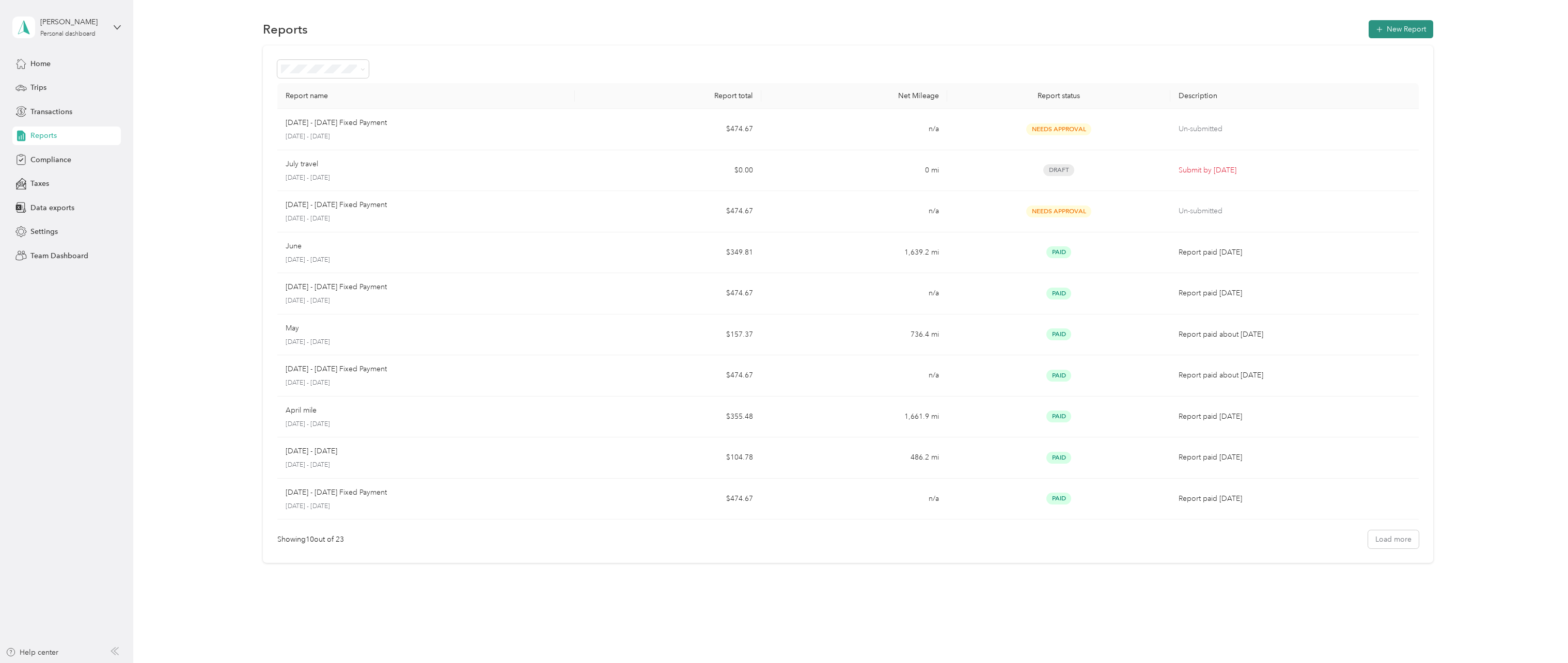
click at [1370, 24] on button "New Report" at bounding box center [1401, 29] width 65 height 18
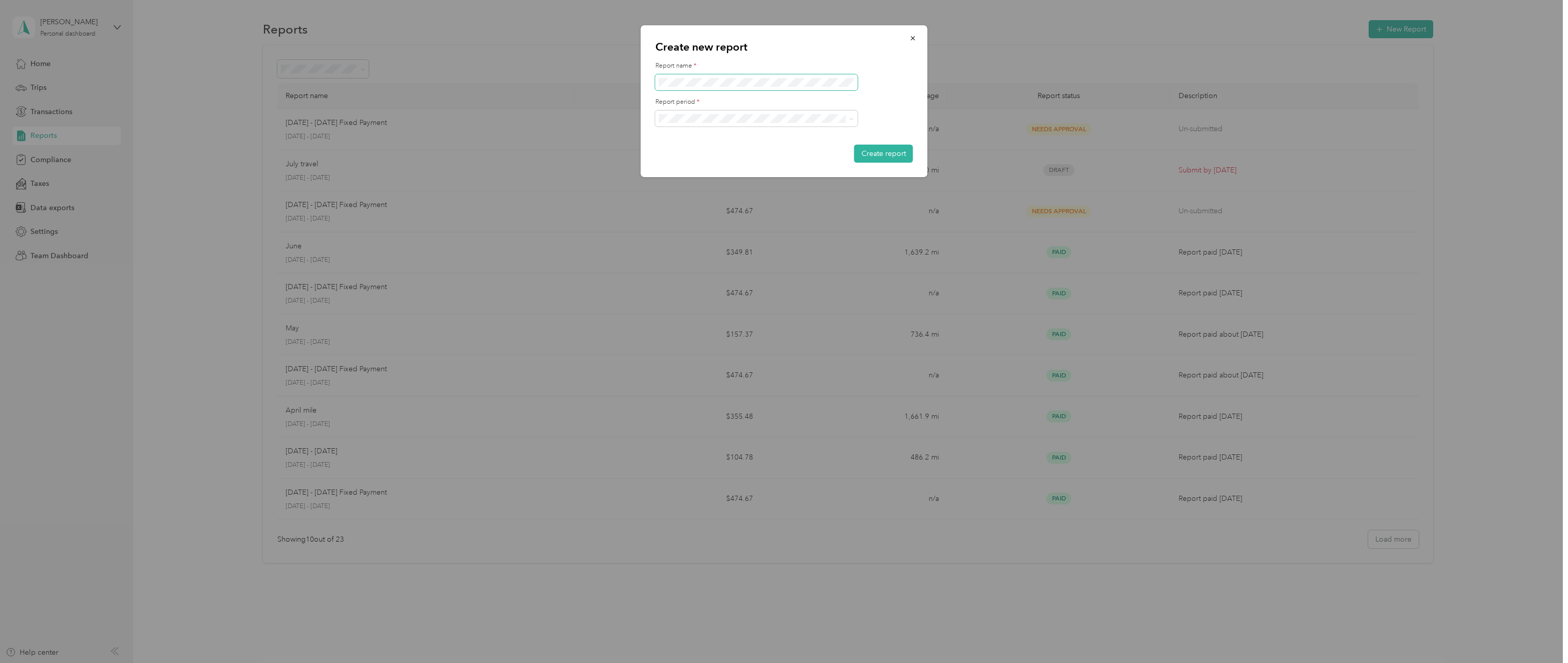
click at [709, 88] on span at bounding box center [756, 82] width 202 height 16
click at [867, 150] on button "Create report" at bounding box center [883, 153] width 59 height 18
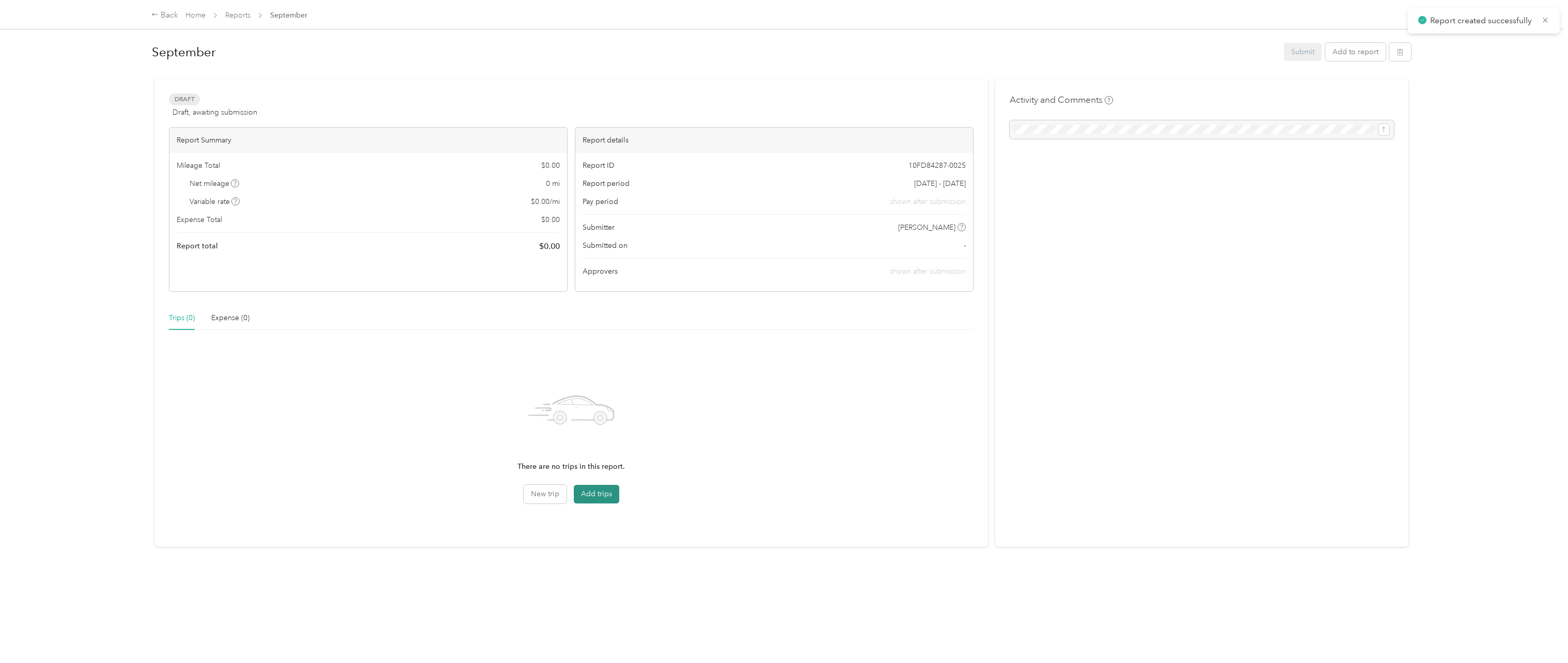
click at [609, 493] on button "Add trips" at bounding box center [596, 494] width 45 height 19
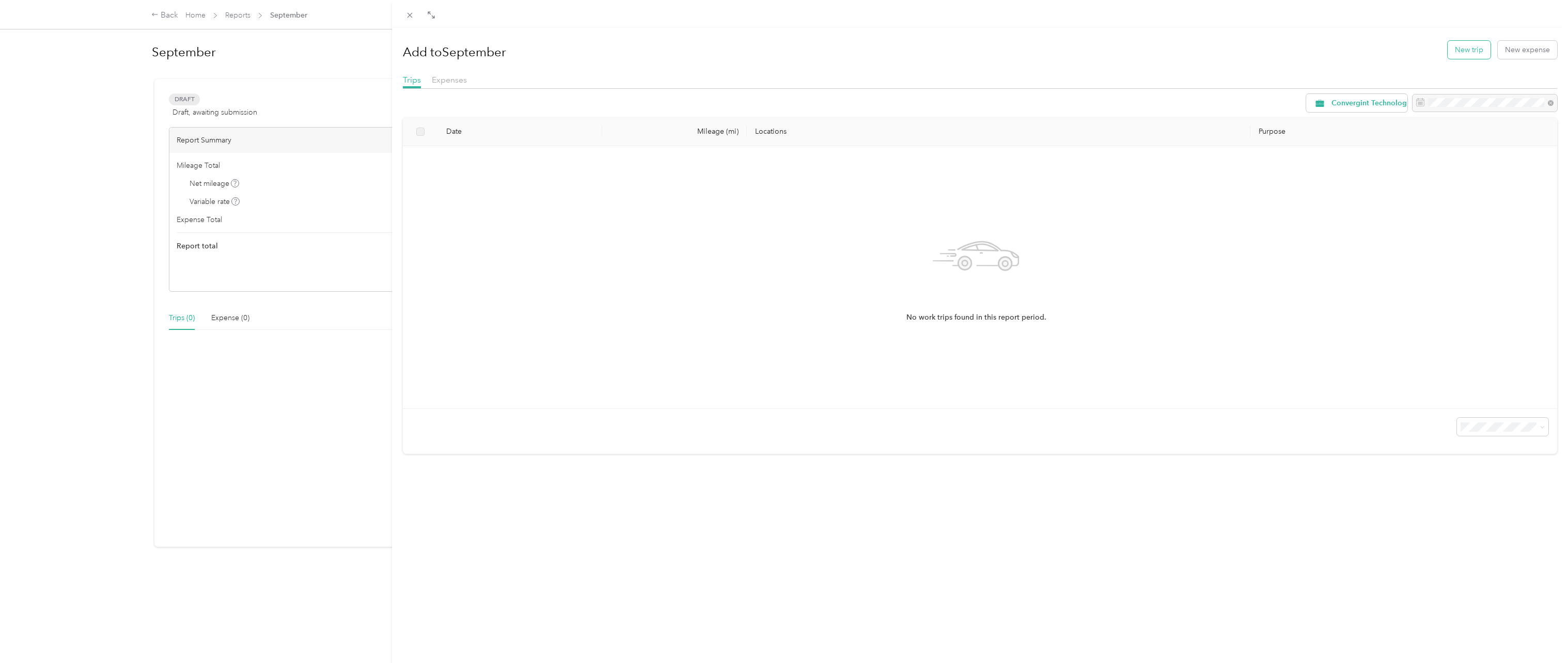
click at [1459, 50] on button "New trip" at bounding box center [1469, 49] width 43 height 18
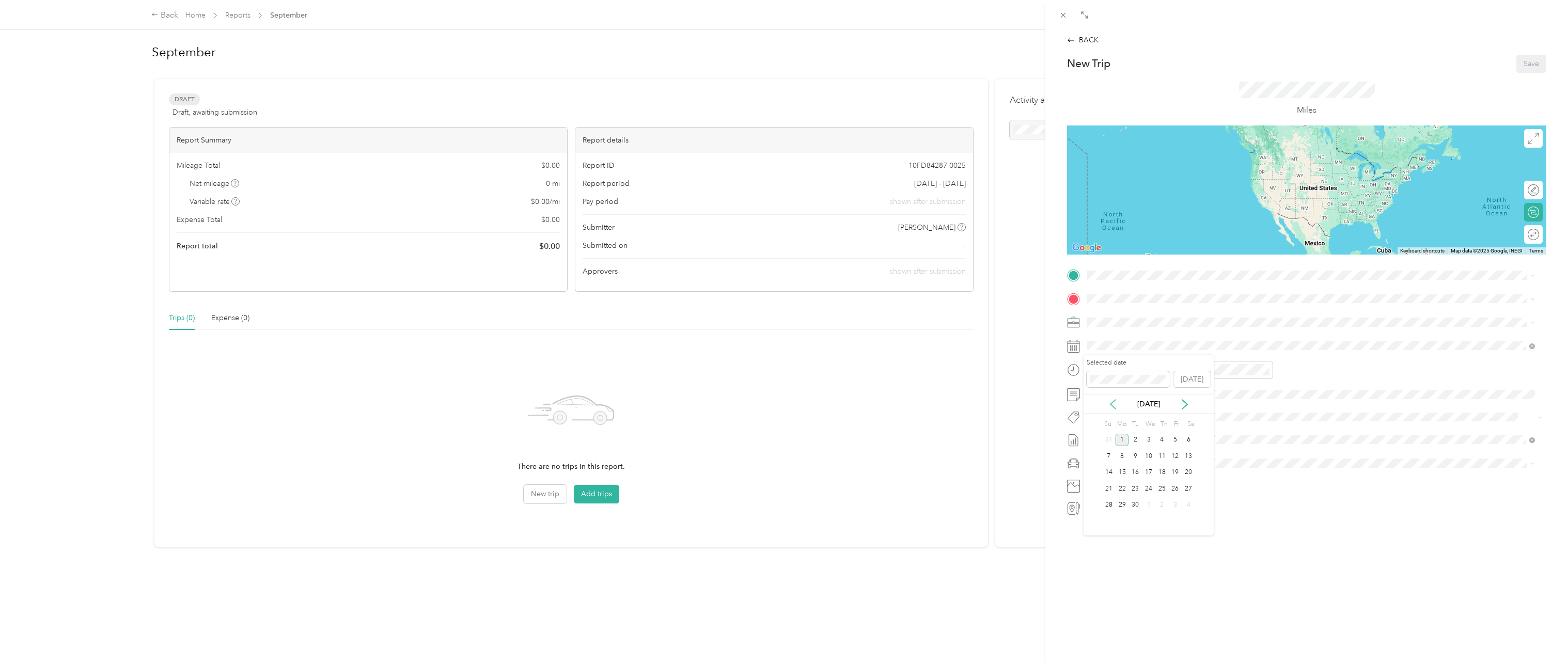
click at [1112, 401] on icon at bounding box center [1113, 404] width 10 height 10
click at [1085, 41] on div "BACK" at bounding box center [1083, 40] width 32 height 11
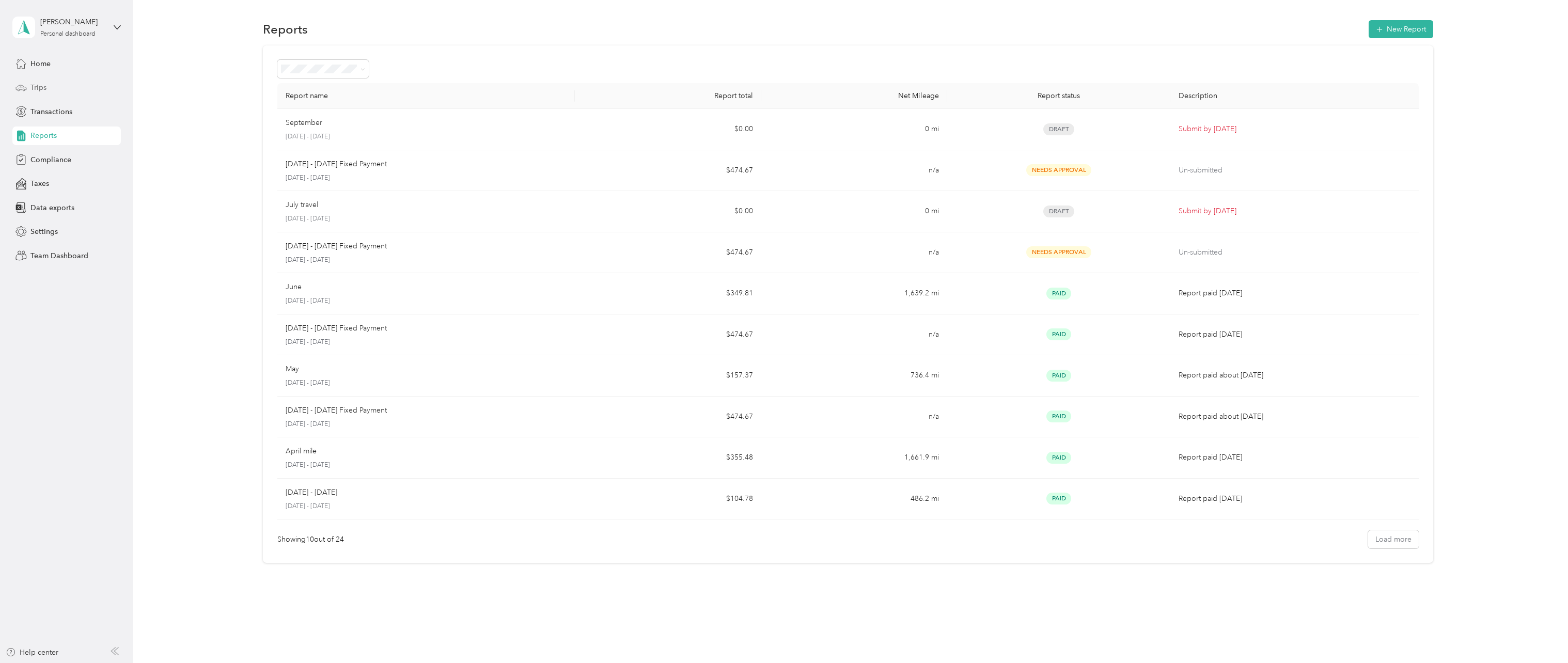
click at [43, 89] on span "Trips" at bounding box center [38, 87] width 16 height 11
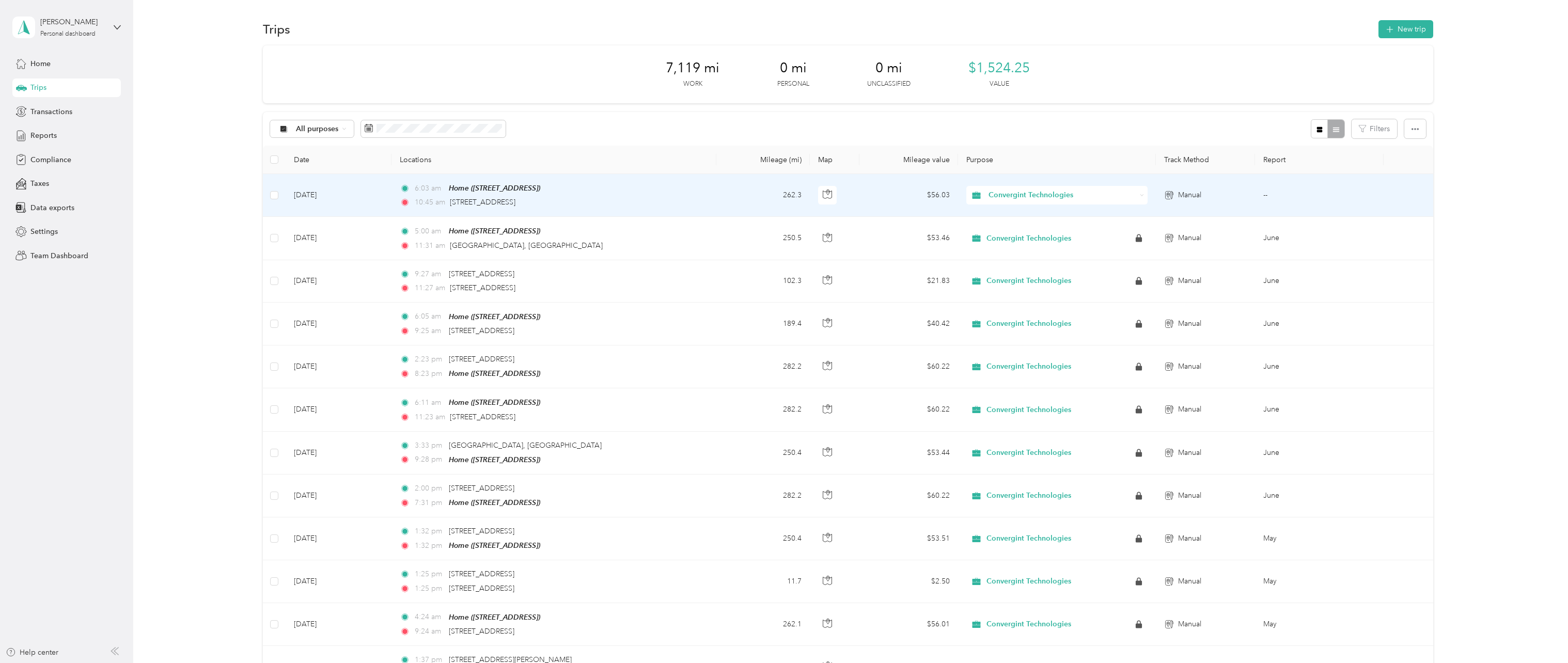
click at [628, 194] on td "6:03 am Home ([STREET_ADDRESS]) 10:45 am [STREET_ADDRESS]" at bounding box center [553, 195] width 325 height 43
click at [628, 194] on div at bounding box center [784, 332] width 1568 height 663
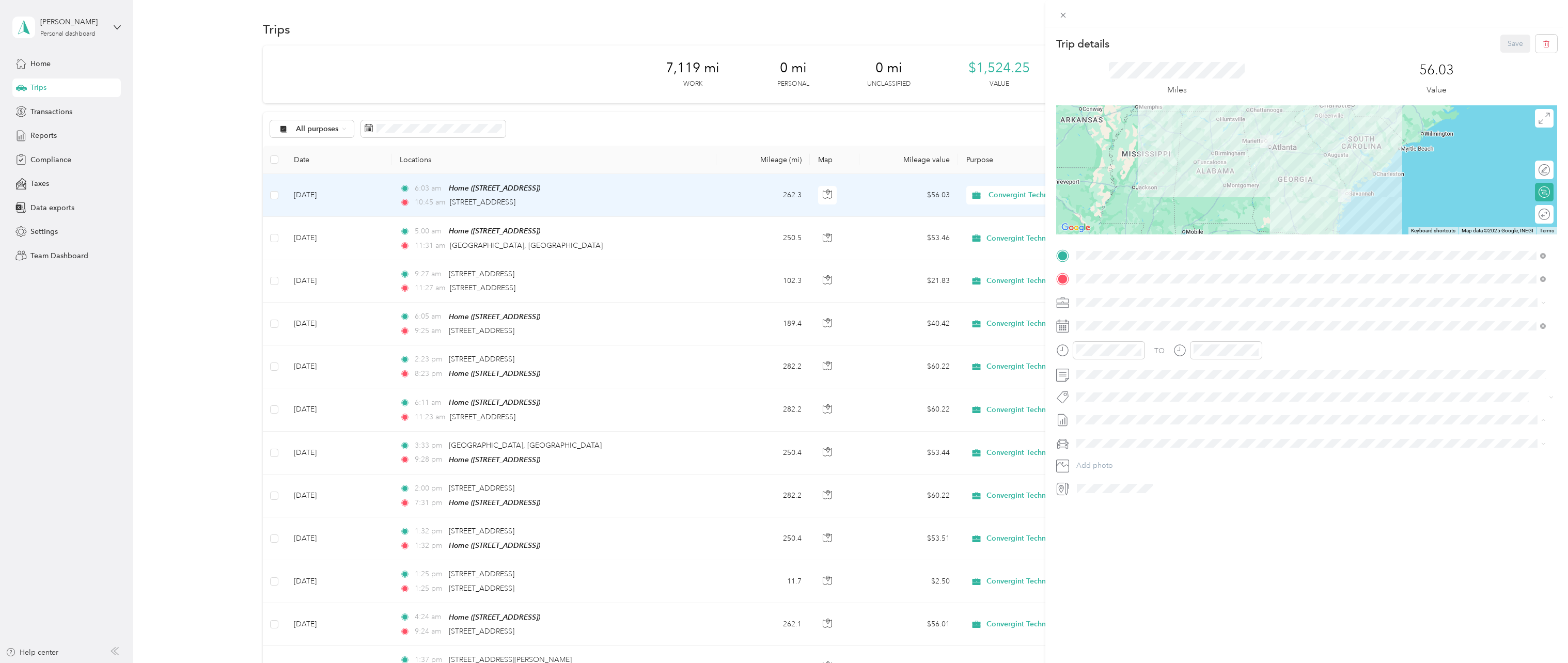
click at [1236, 442] on ol "None July travel Draft" at bounding box center [1311, 445] width 477 height 33
click at [1062, 16] on icon at bounding box center [1063, 15] width 9 height 9
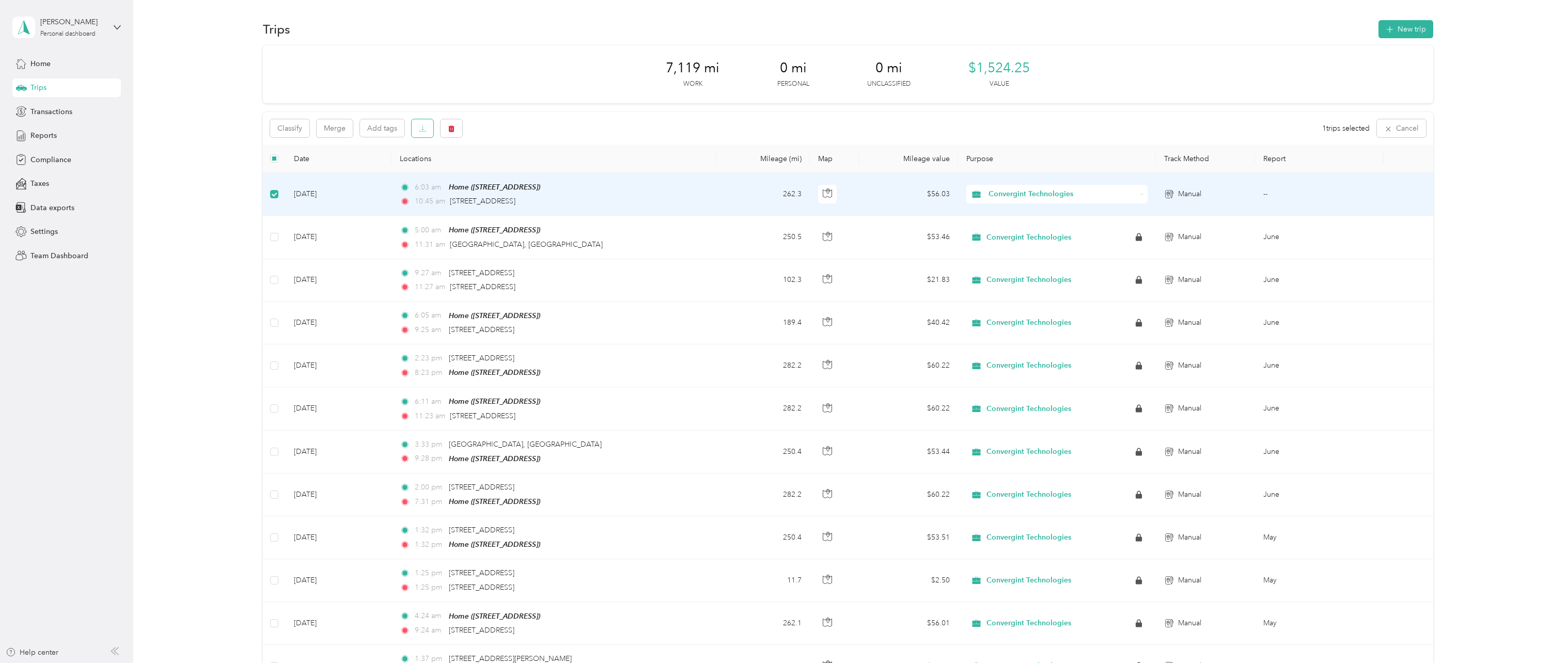
click at [424, 135] on button "button" at bounding box center [422, 128] width 21 height 18
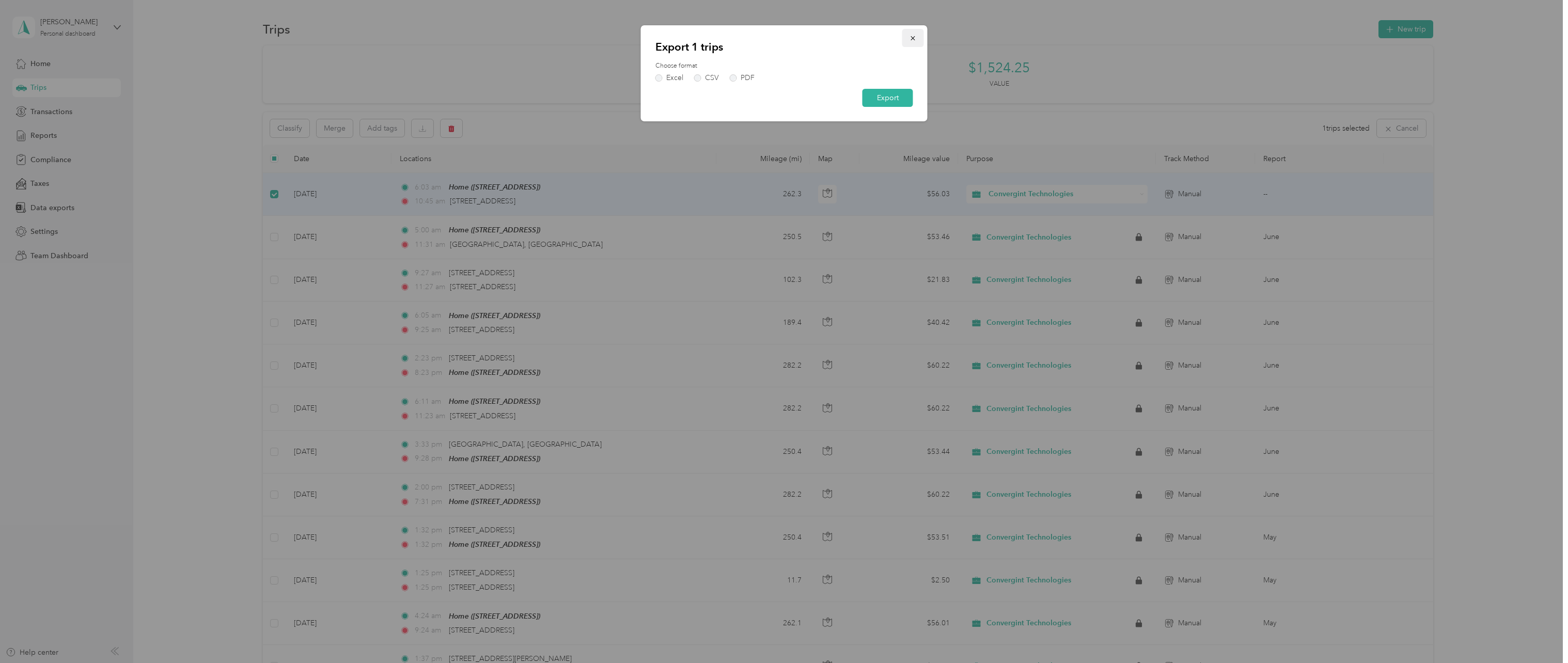
click at [915, 40] on icon "button" at bounding box center [913, 38] width 7 height 7
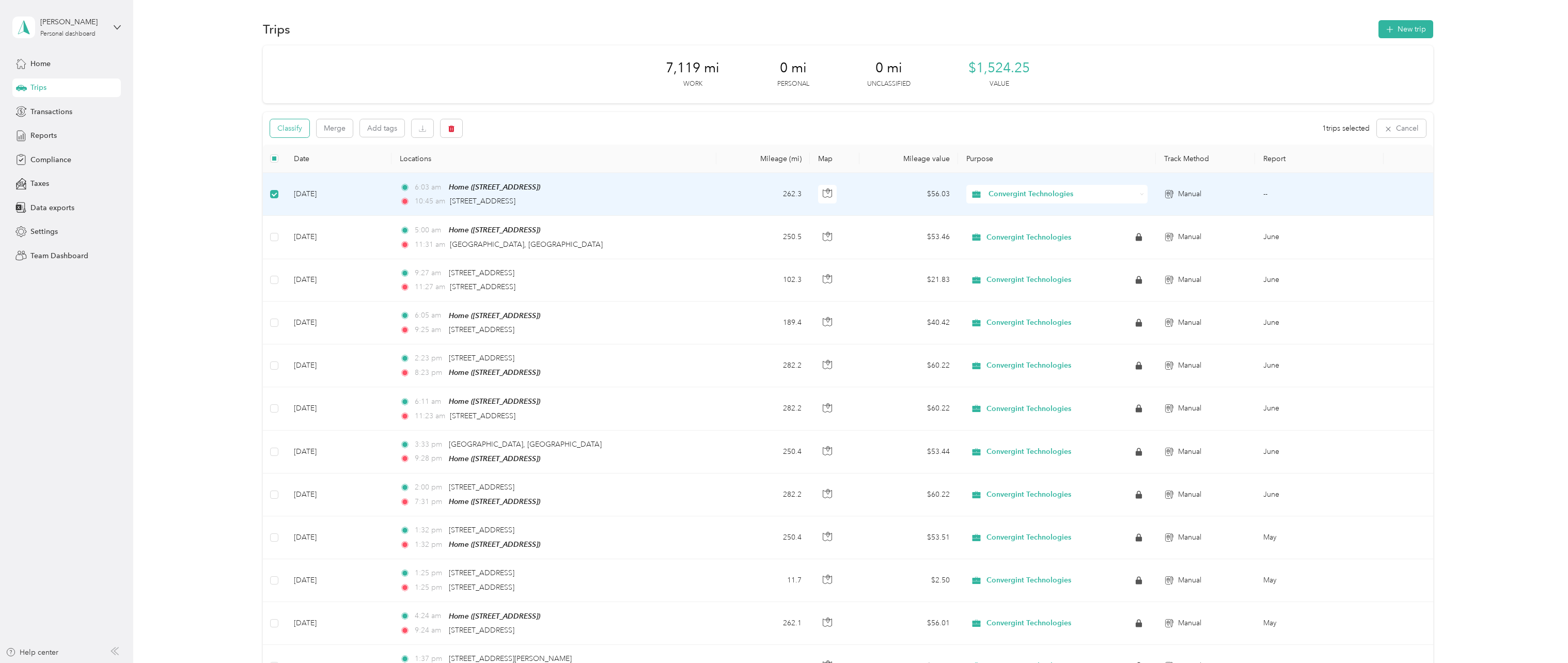
click at [284, 129] on button "Classify" at bounding box center [290, 128] width 39 height 18
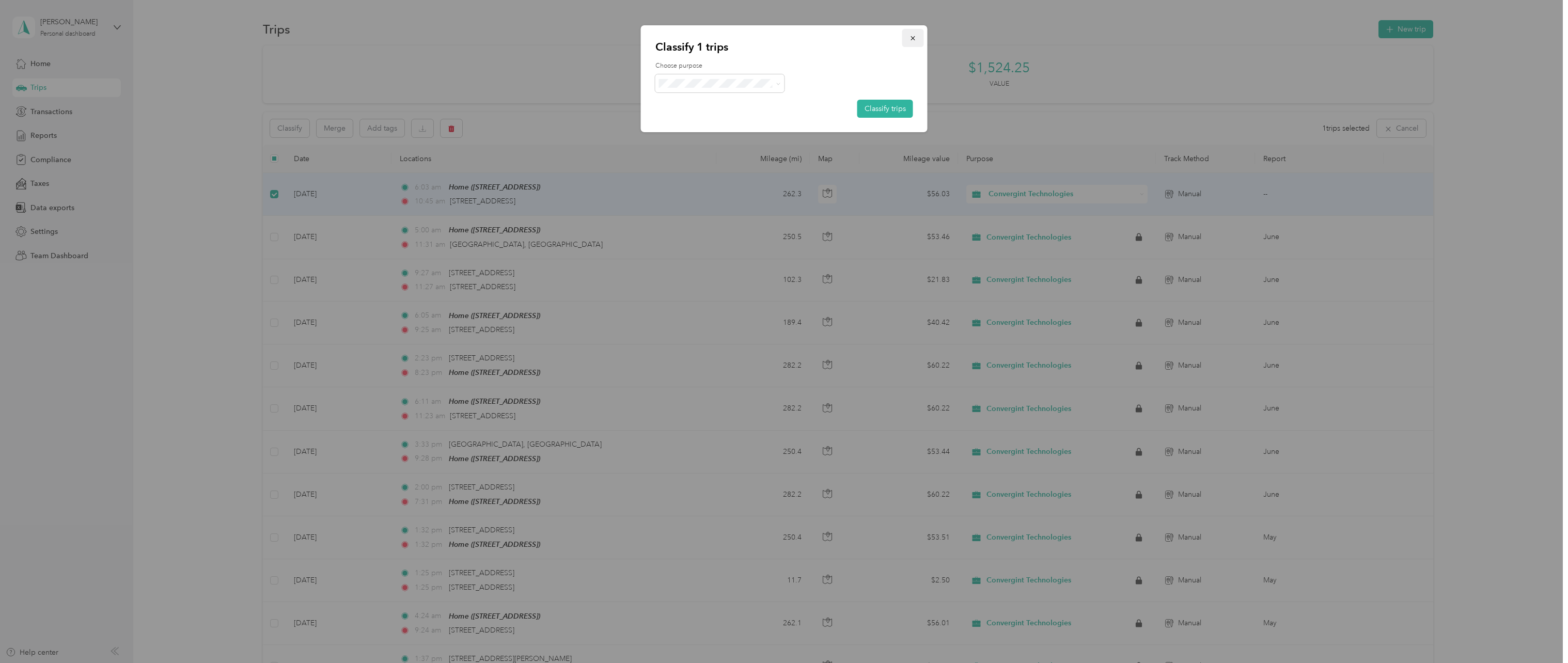
click at [917, 38] on button "button" at bounding box center [912, 37] width 21 height 18
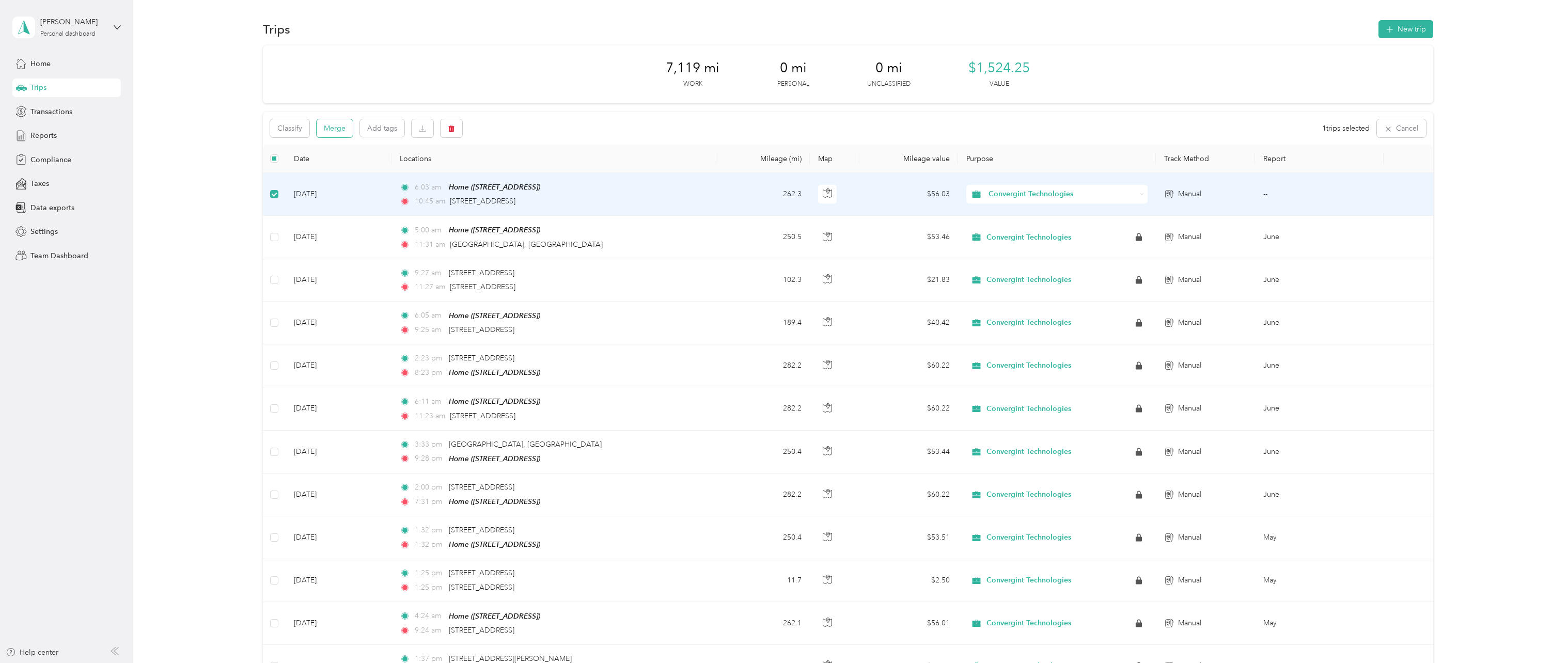
click at [336, 129] on button "Merge" at bounding box center [334, 128] width 36 height 18
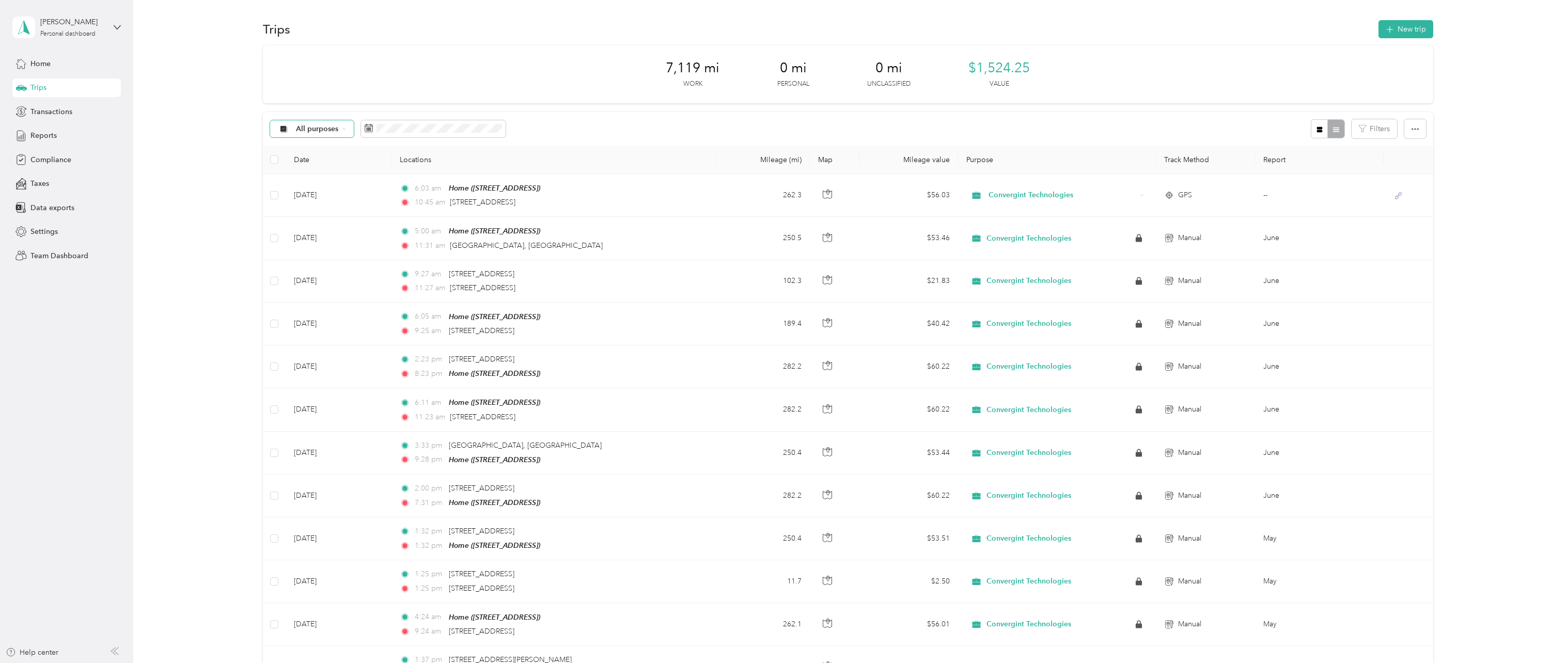
click at [336, 132] on span "All purposes" at bounding box center [317, 129] width 43 height 7
click at [350, 182] on span "Convergint Technologies" at bounding box center [338, 182] width 84 height 11
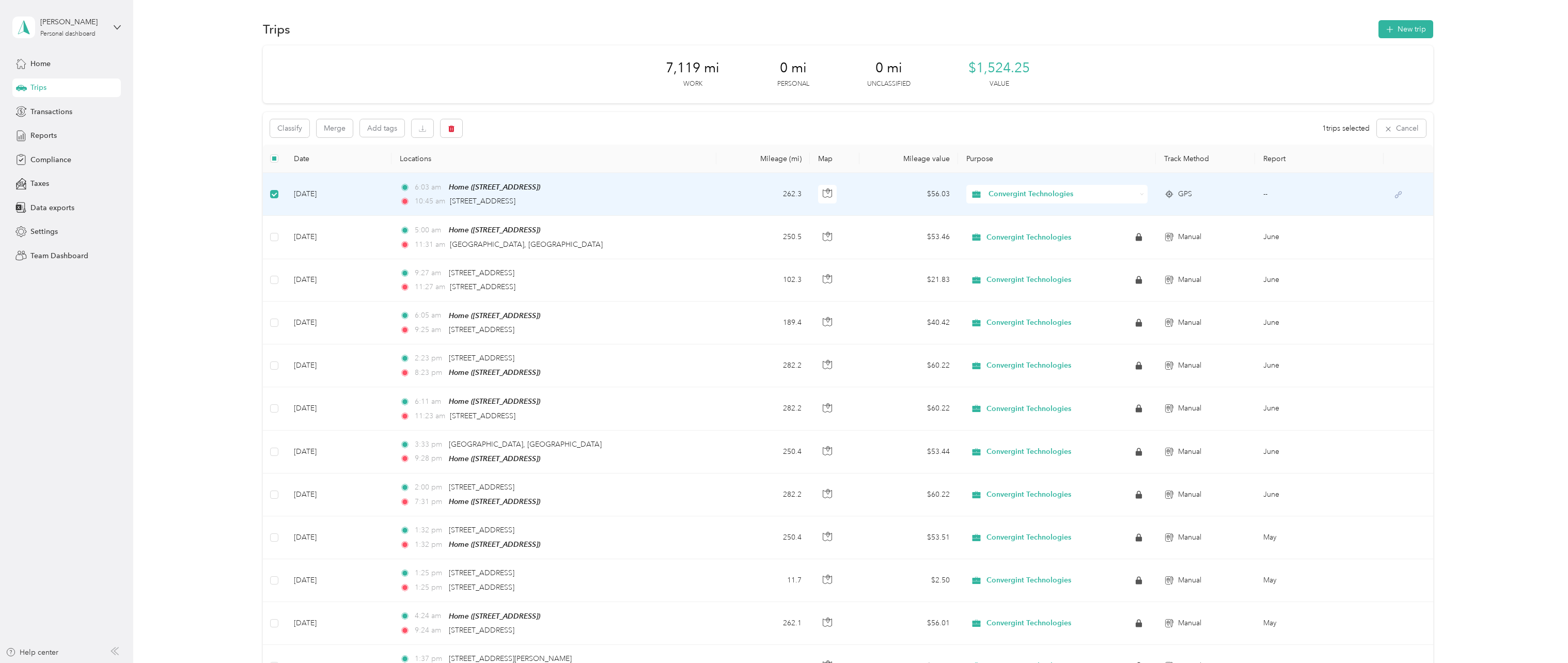
click at [1183, 192] on span "GPS" at bounding box center [1185, 193] width 14 height 11
click at [697, 202] on td "6:03 am Home ([STREET_ADDRESS]) 10:45 am [STREET_ADDRESS]" at bounding box center [553, 194] width 325 height 43
drag, startPoint x: 697, startPoint y: 202, endPoint x: 664, endPoint y: 199, distance: 33.1
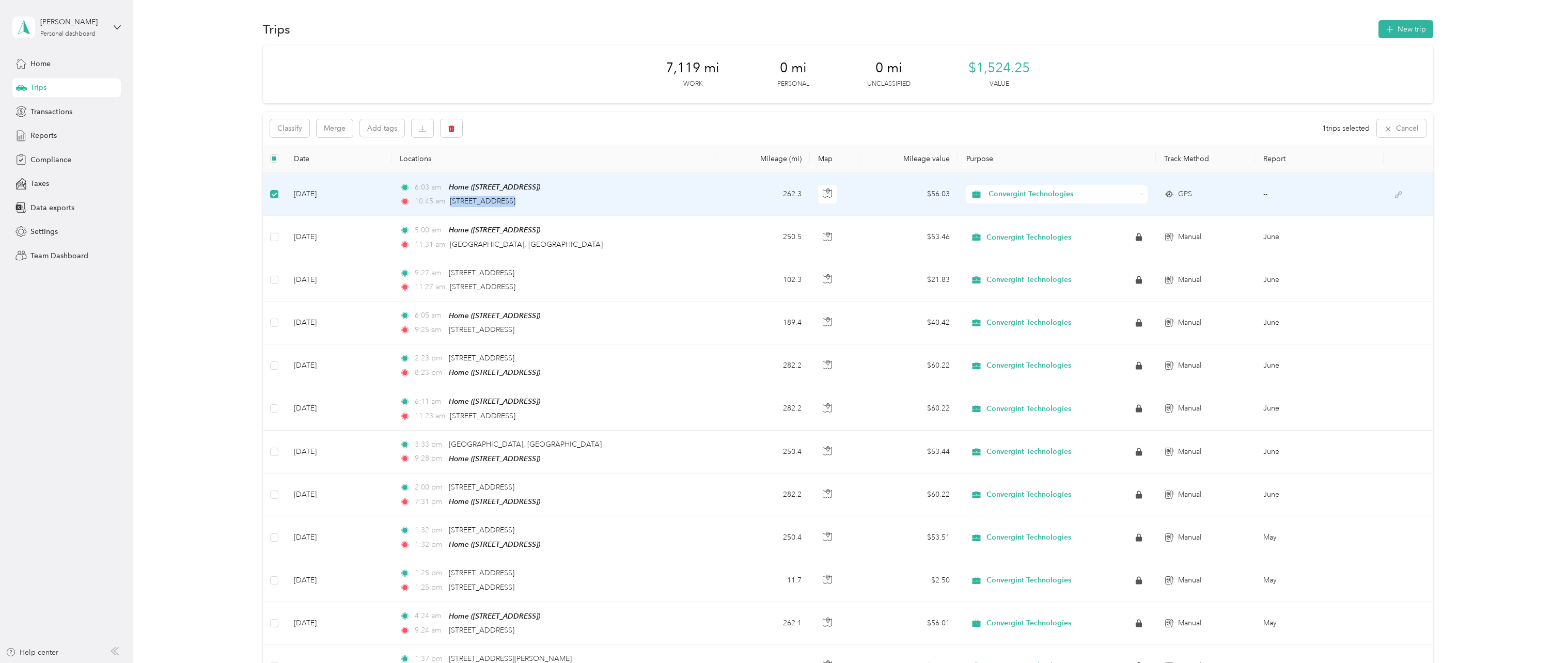
click at [664, 199] on td "6:03 am Home ([STREET_ADDRESS]) 10:45 am [STREET_ADDRESS]" at bounding box center [553, 194] width 325 height 43
click at [356, 199] on td "[DATE]" at bounding box center [338, 194] width 106 height 43
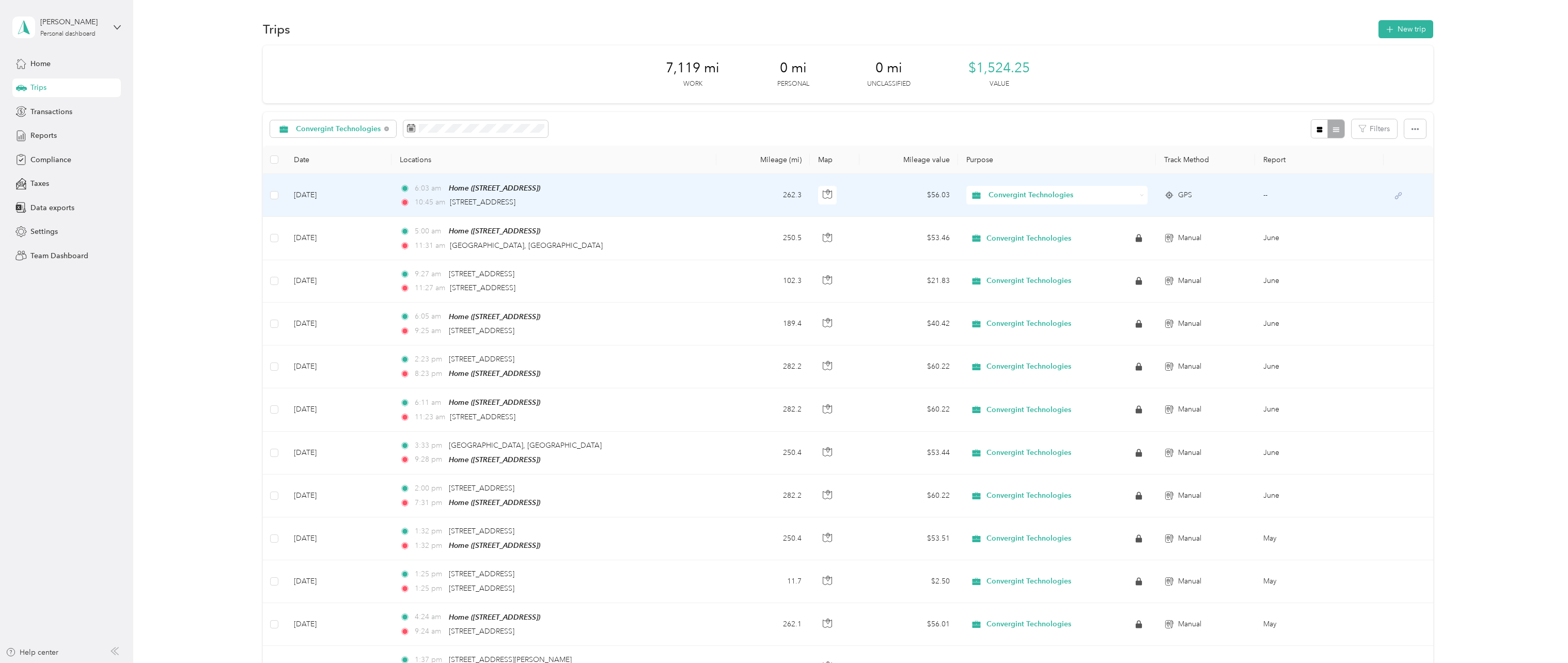
click at [662, 198] on td "6:03 am Home ([STREET_ADDRESS]) 10:45 am [STREET_ADDRESS]" at bounding box center [553, 195] width 325 height 43
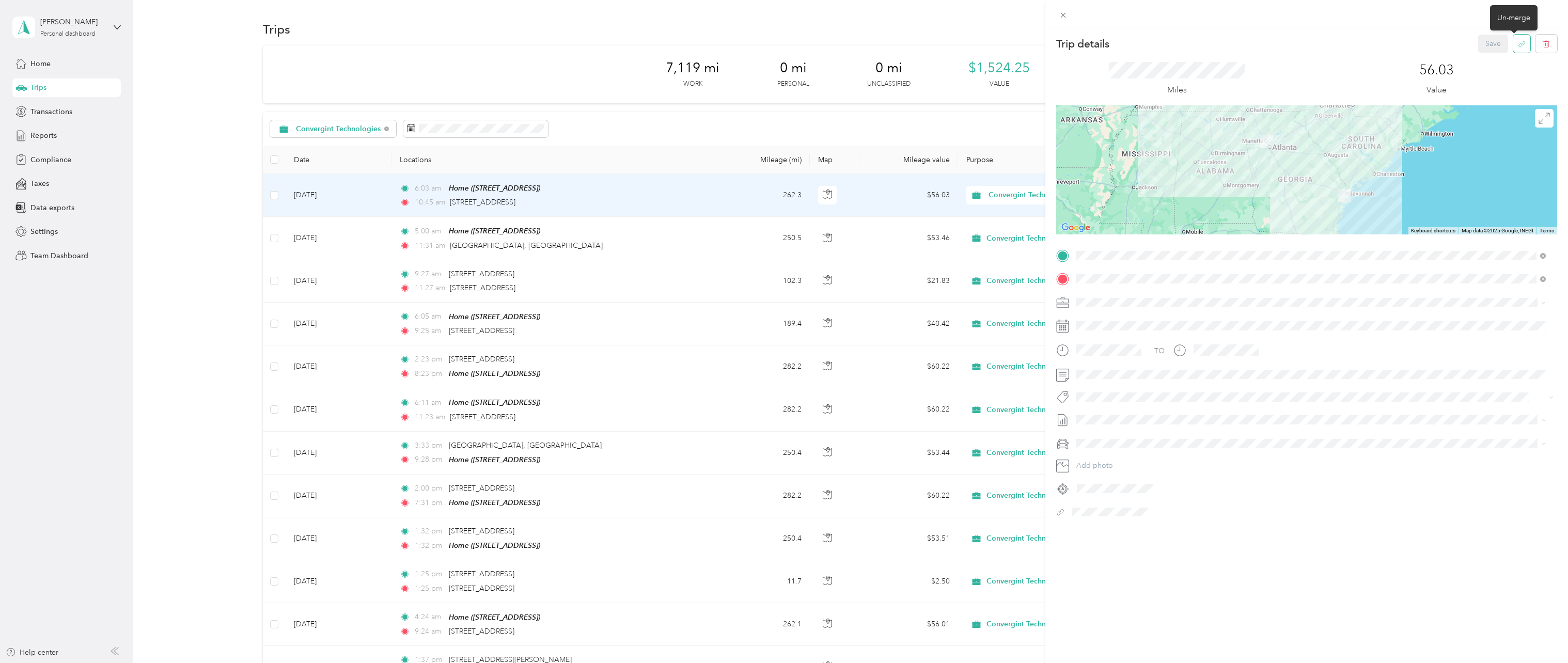
click at [1518, 43] on icon "button" at bounding box center [1521, 43] width 8 height 8
click at [1481, 55] on button "Yes" at bounding box center [1486, 50] width 20 height 16
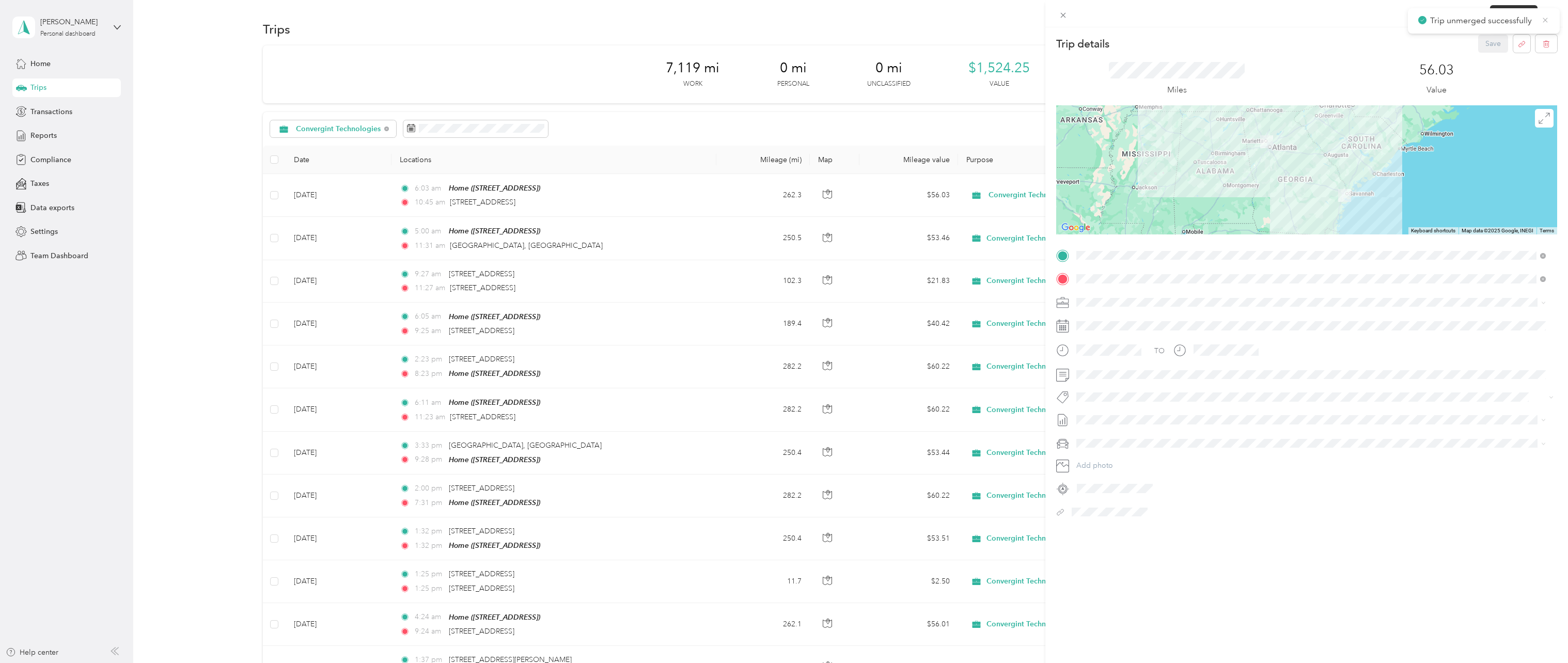
click at [1546, 19] on icon at bounding box center [1546, 20] width 9 height 9
click at [1543, 48] on icon "button" at bounding box center [1547, 43] width 7 height 7
click at [1507, 60] on button "Yes" at bounding box center [1508, 55] width 20 height 16
click at [1547, 16] on icon at bounding box center [1546, 20] width 9 height 9
click at [1542, 45] on button "button" at bounding box center [1546, 43] width 21 height 18
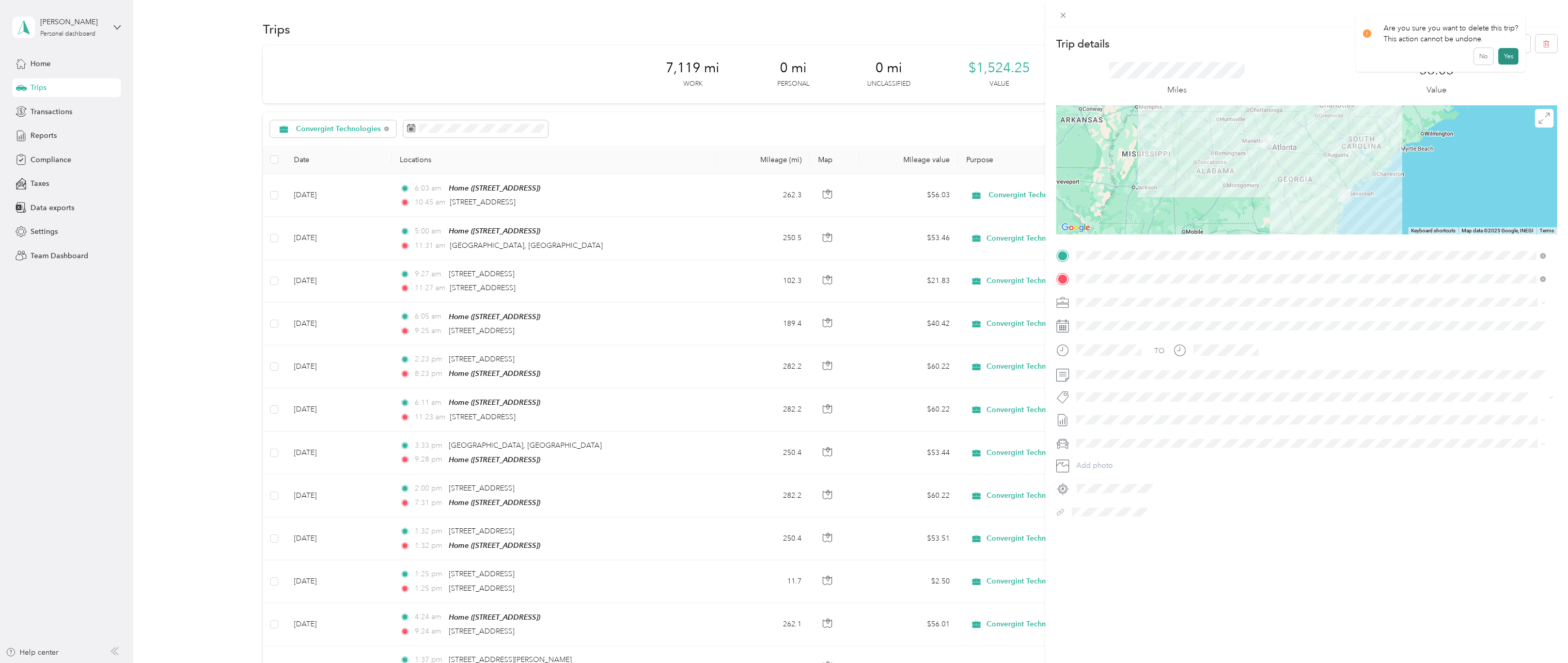
click at [1512, 59] on button "Yes" at bounding box center [1508, 55] width 20 height 16
click at [1548, 21] on icon at bounding box center [1546, 20] width 9 height 9
click at [45, 134] on div "Trip details Save This trip cannot be edited because it is either under review,…" at bounding box center [784, 332] width 1568 height 663
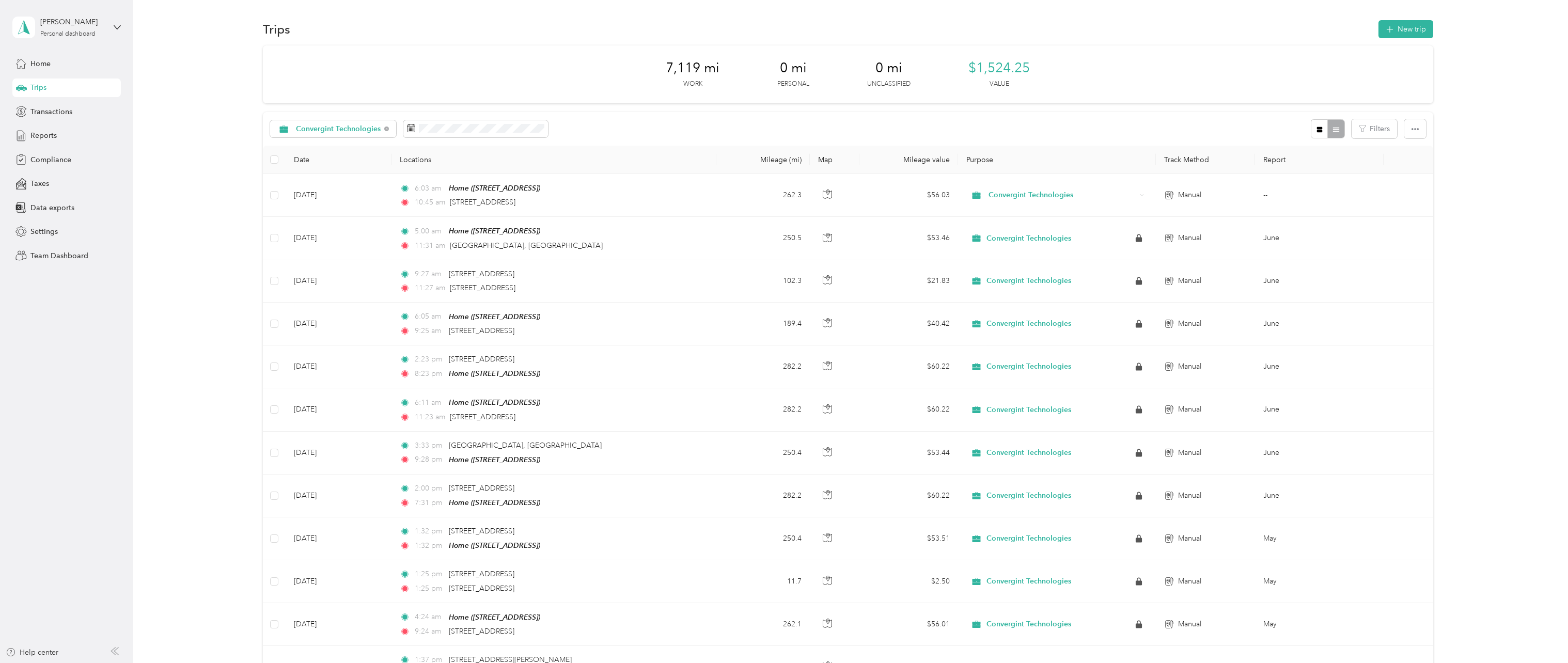
click at [45, 134] on span "Reports" at bounding box center [43, 135] width 26 height 11
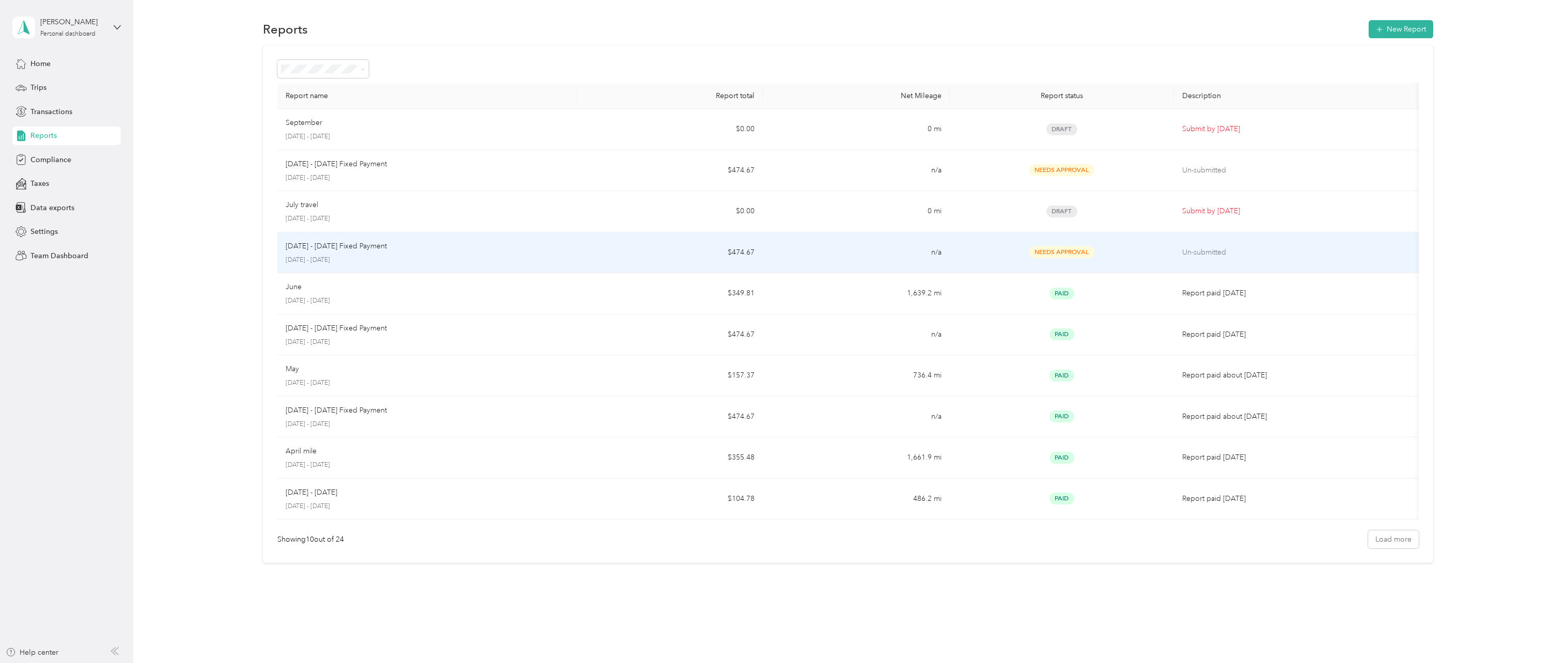
click at [441, 246] on div "[DATE] - [DATE] Fixed Payment" at bounding box center [426, 245] width 282 height 11
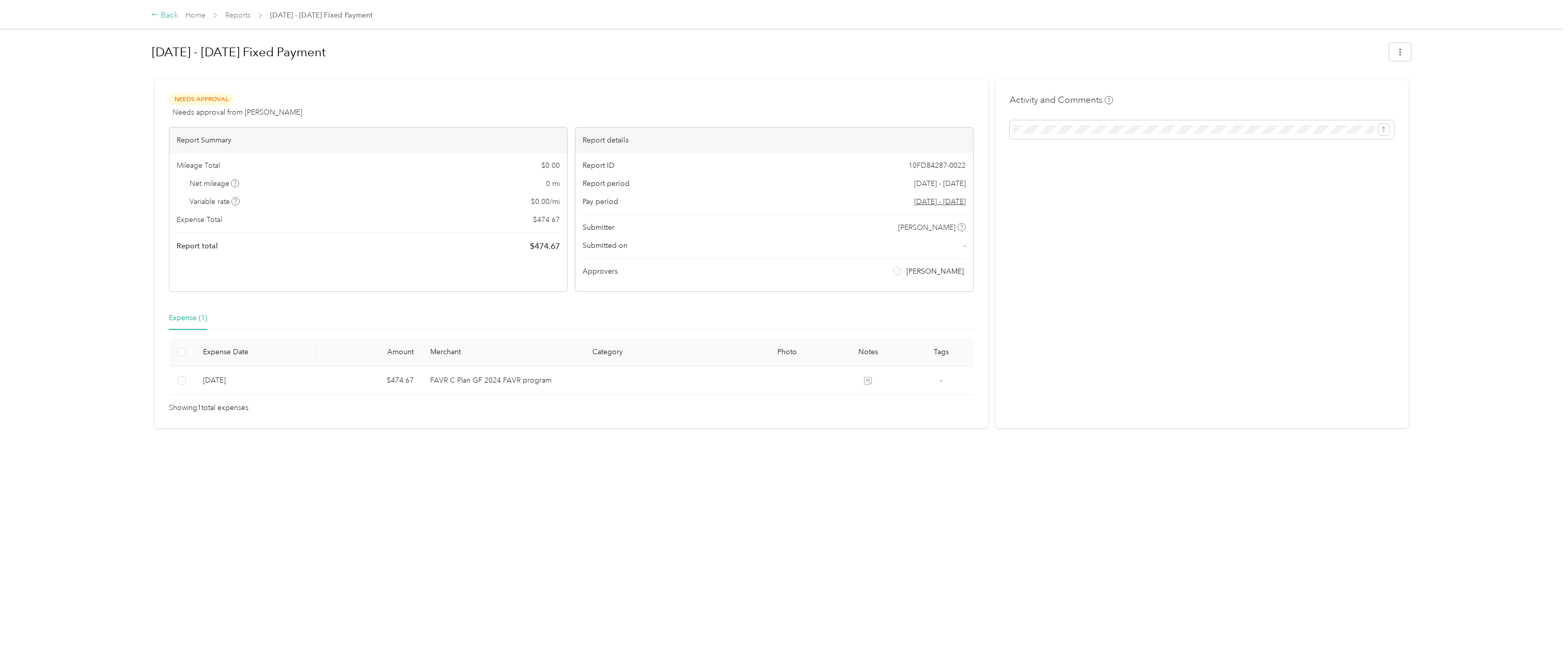
click at [165, 14] on div "Back" at bounding box center [165, 15] width 27 height 13
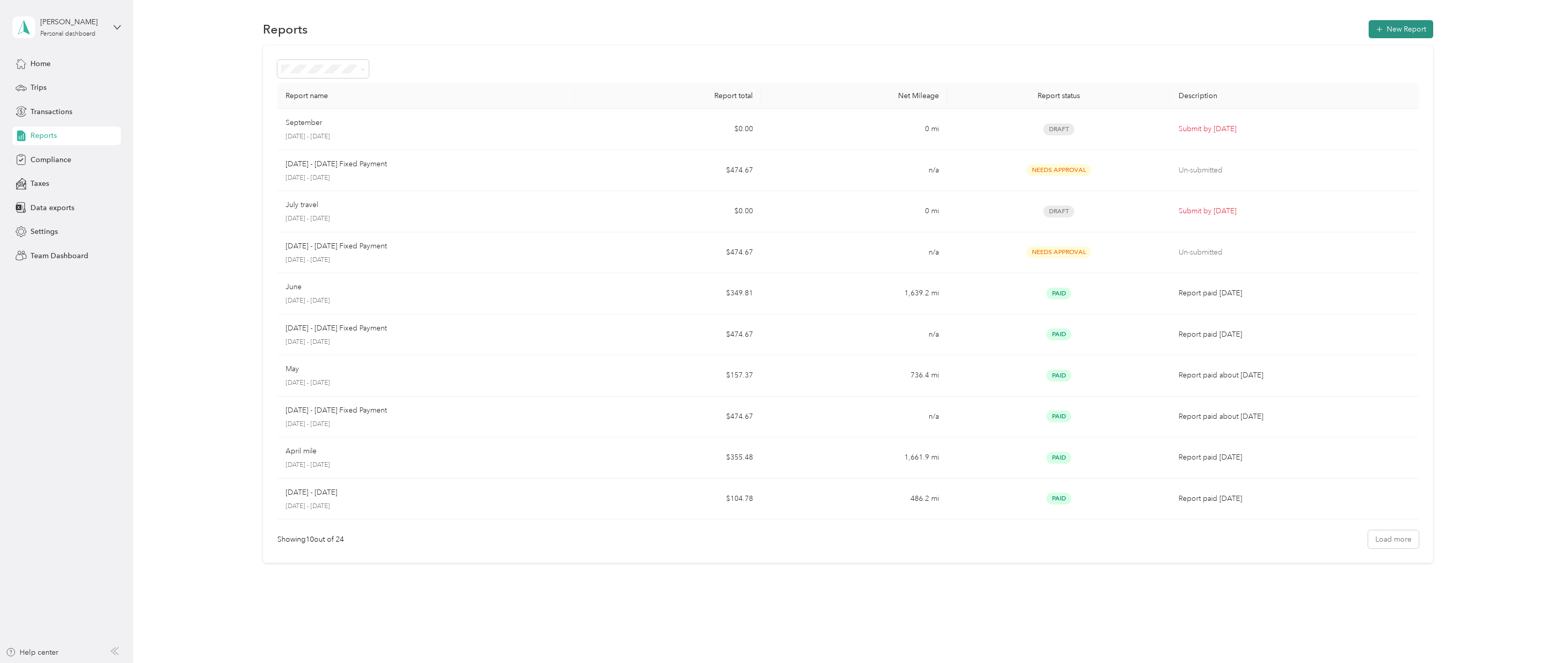
click at [1388, 31] on button "New Report" at bounding box center [1401, 29] width 65 height 18
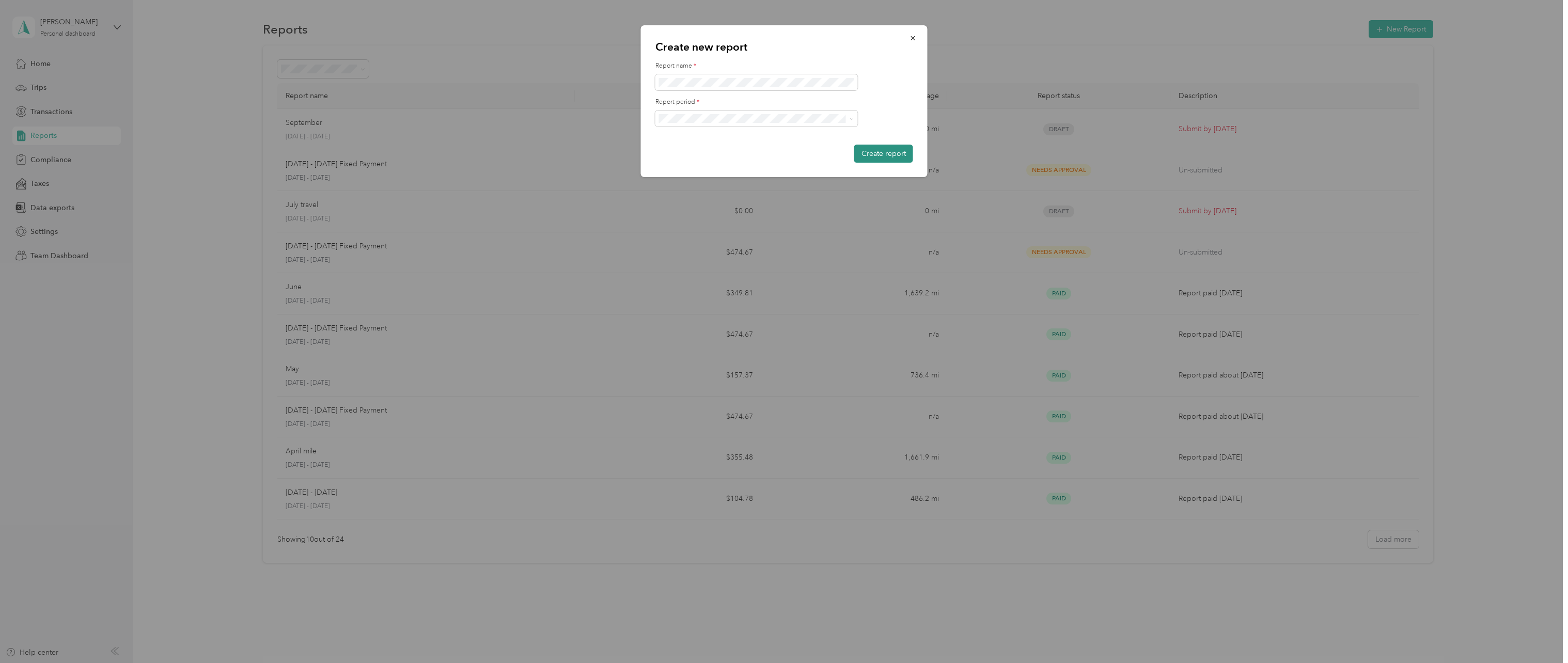
click at [885, 159] on button "Create report" at bounding box center [883, 153] width 59 height 18
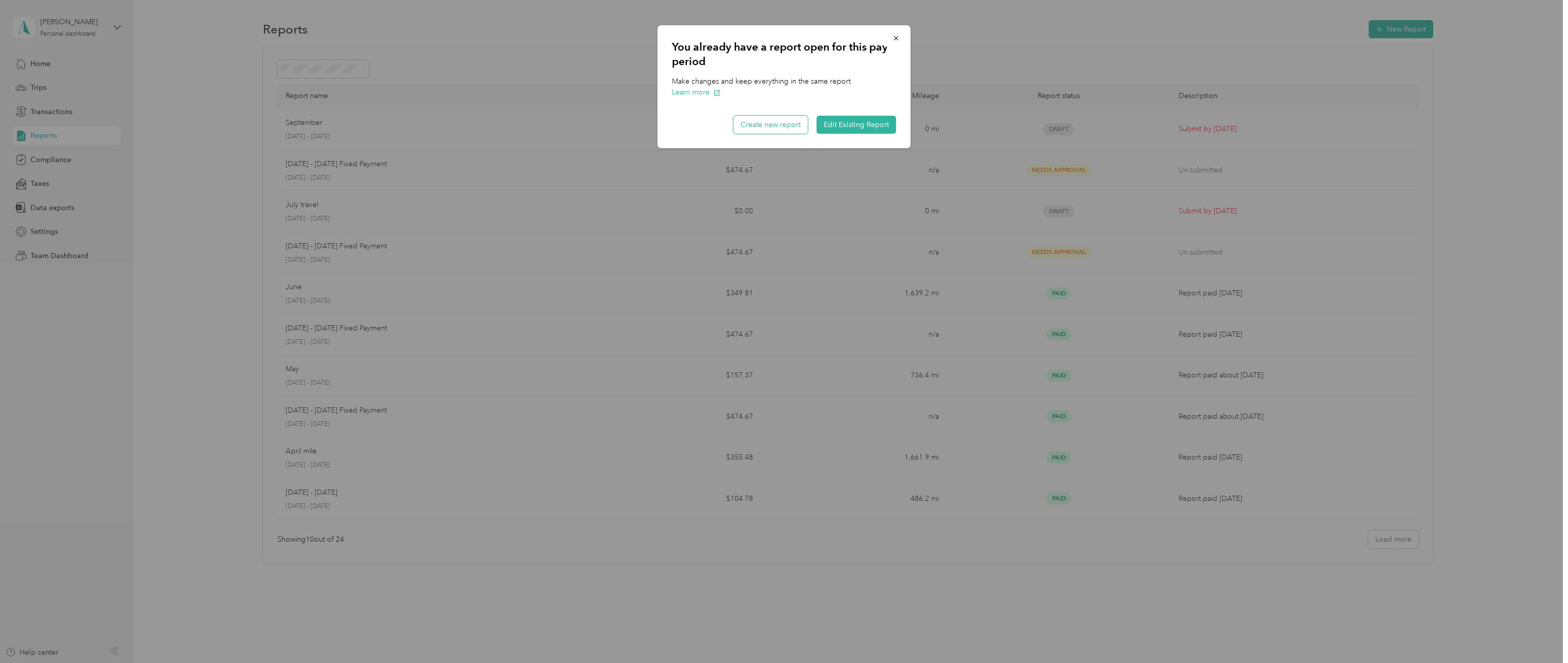
click at [789, 128] on button "Create new report" at bounding box center [770, 124] width 74 height 18
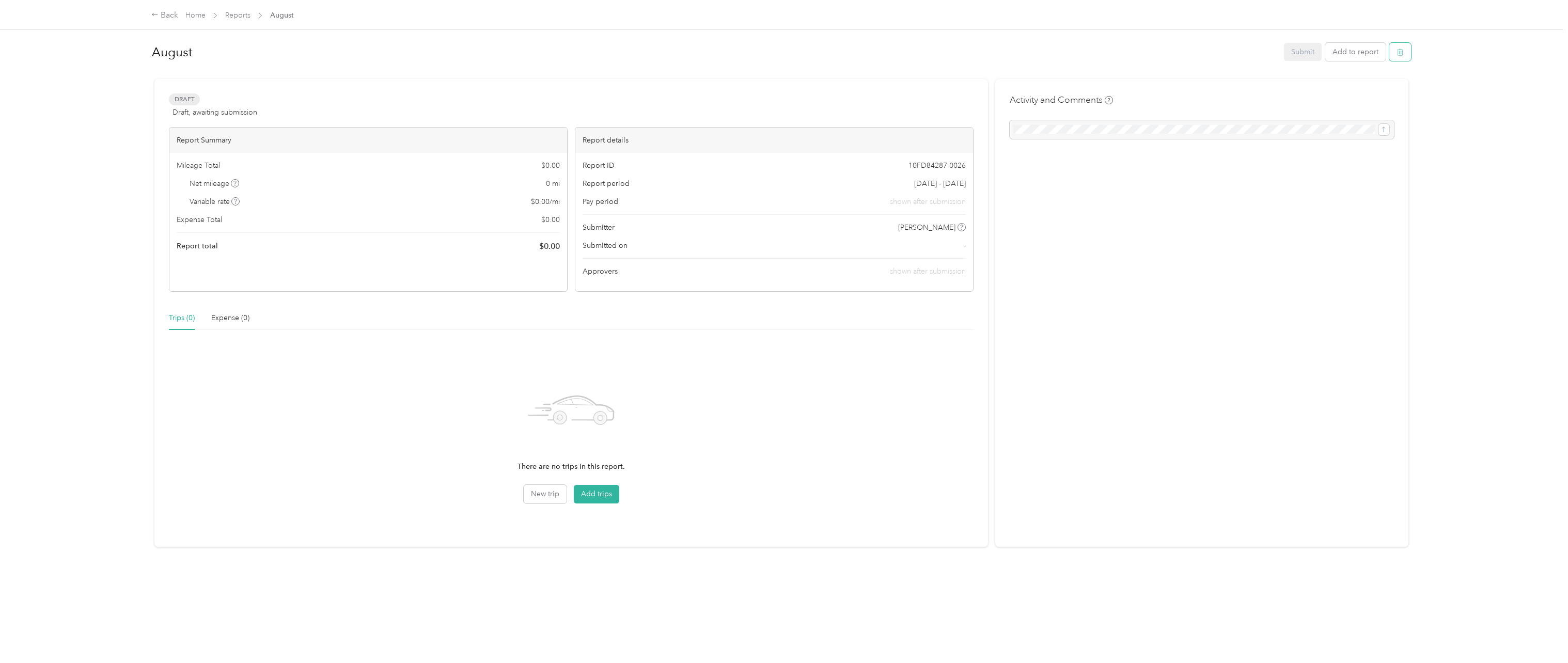
click at [1397, 54] on icon "button" at bounding box center [1400, 52] width 7 height 7
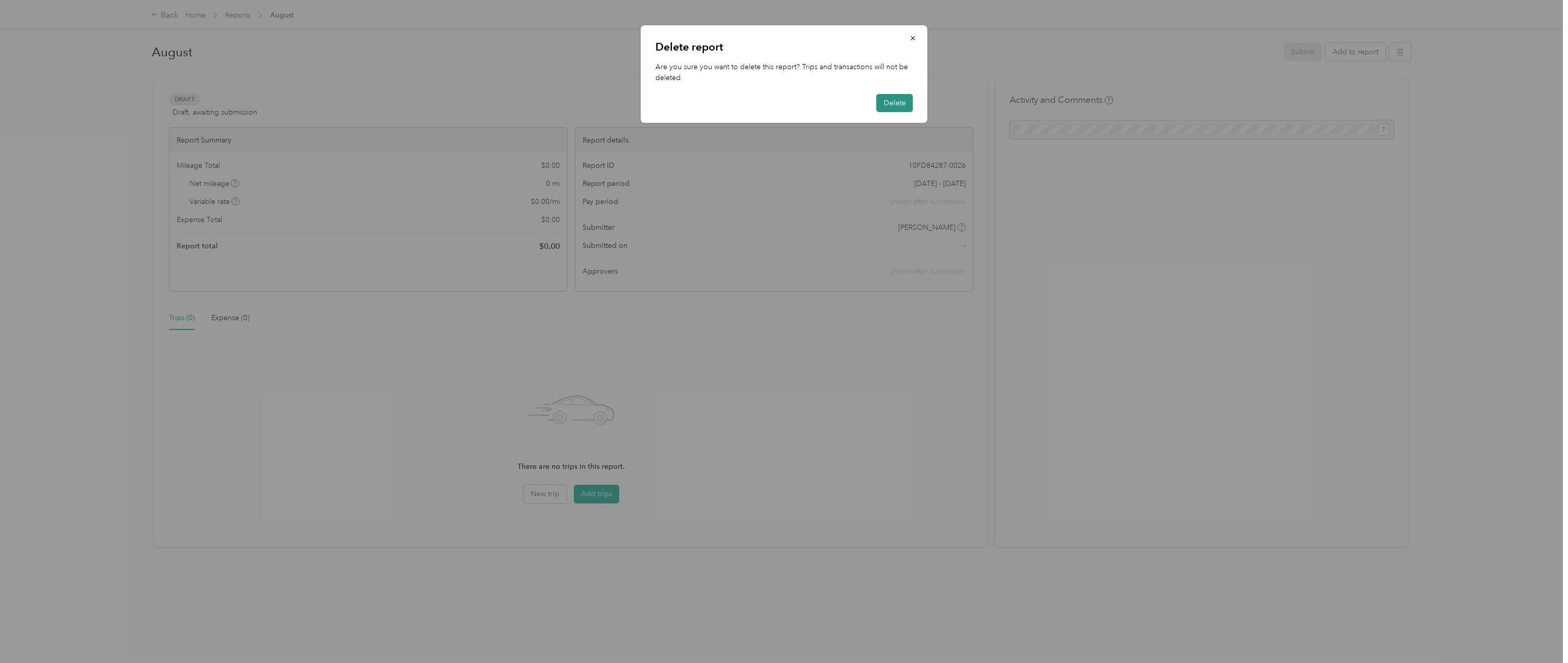
click at [898, 97] on button "Delete" at bounding box center [894, 102] width 37 height 18
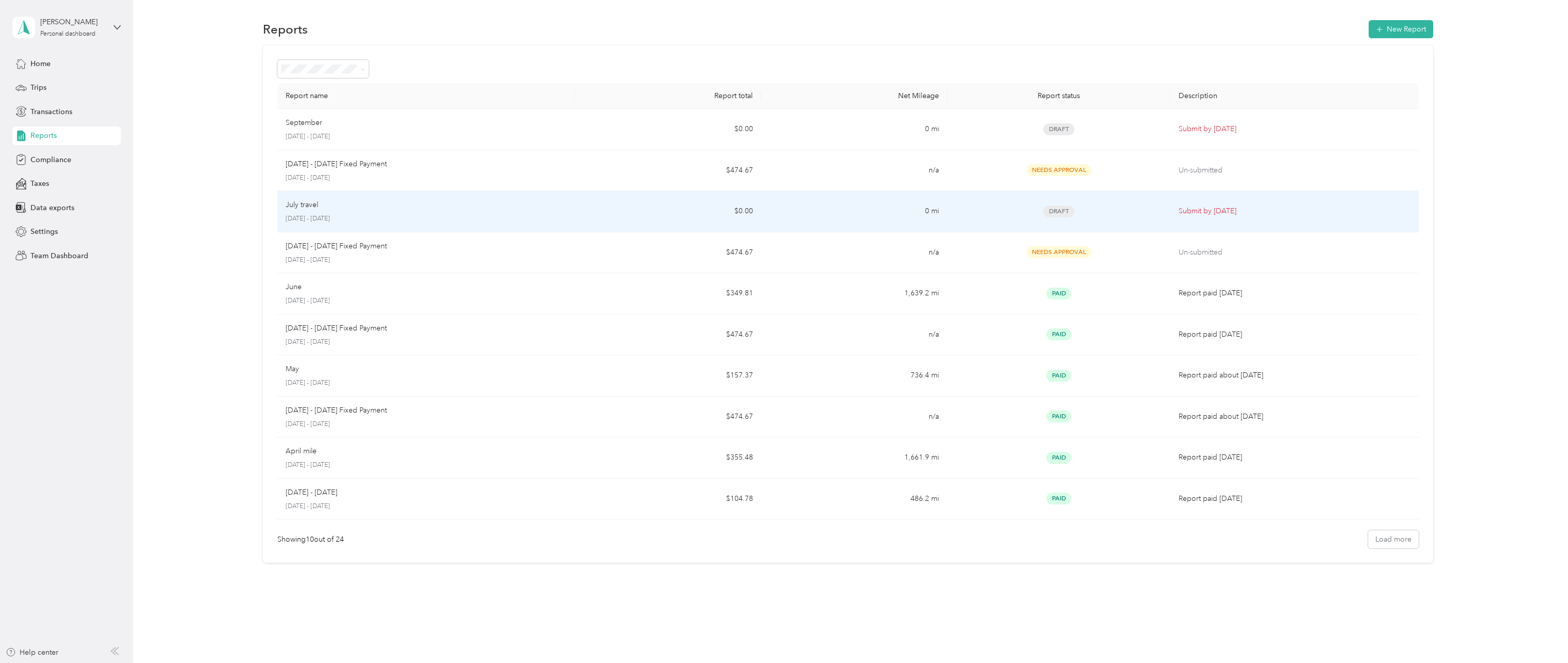
click at [565, 223] on p "[DATE] - [DATE]" at bounding box center [426, 218] width 281 height 9
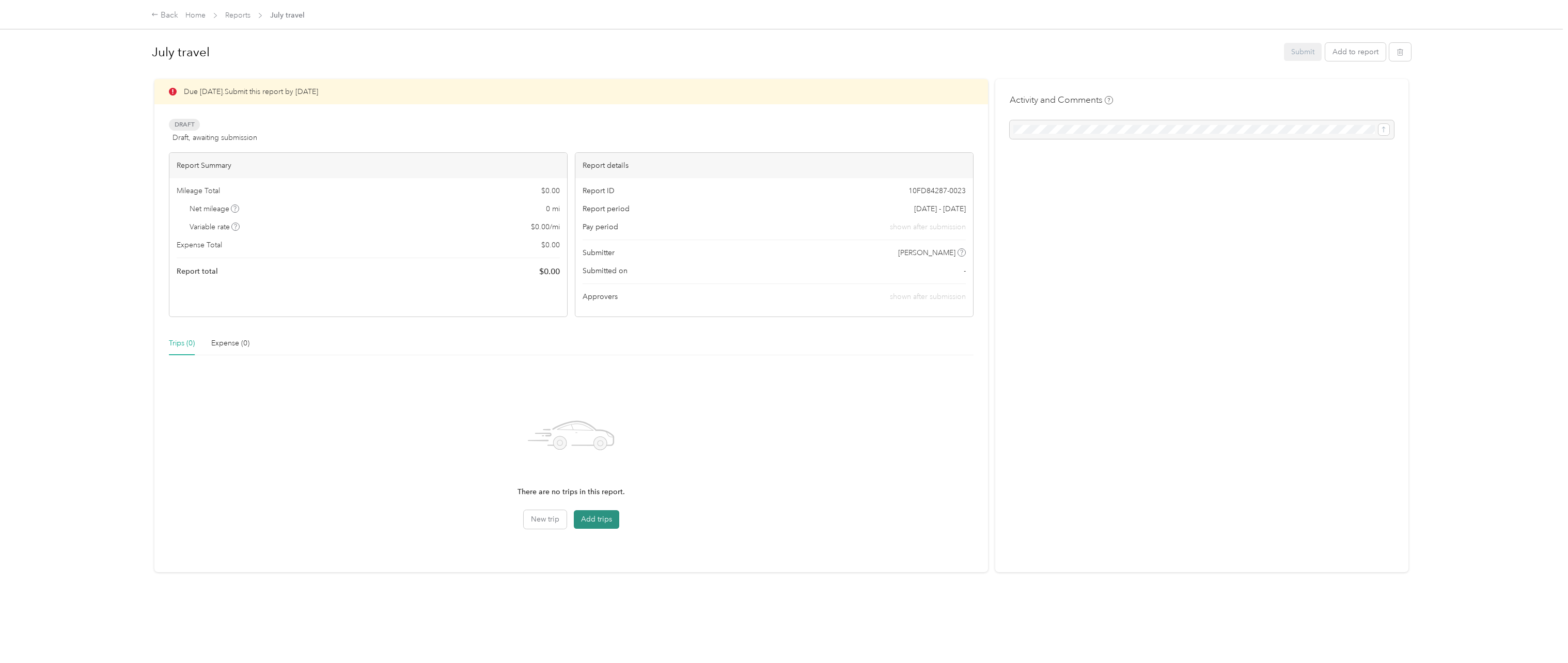
click at [612, 521] on button "Add trips" at bounding box center [596, 520] width 45 height 19
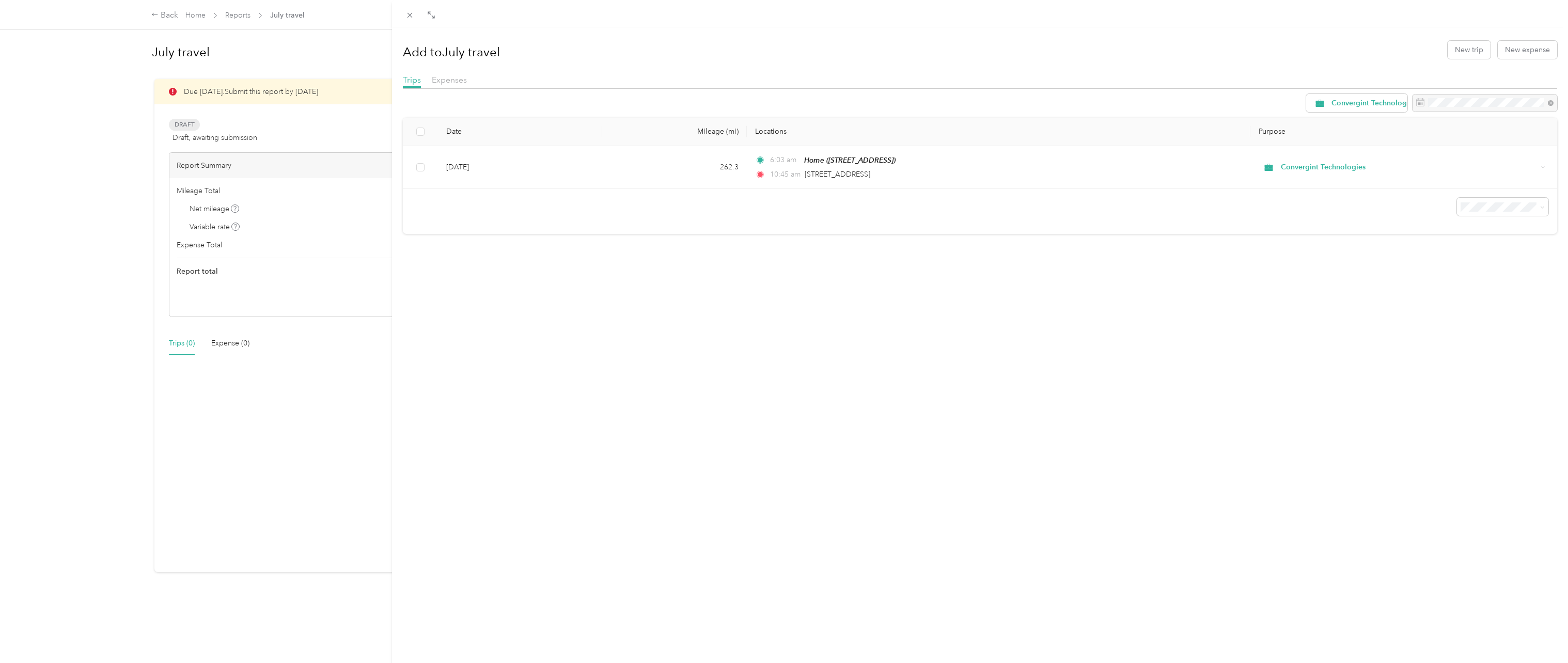
click at [170, 17] on div "Add to July travel New trip New expense Trips Expenses Convergint Technologies …" at bounding box center [784, 332] width 1568 height 663
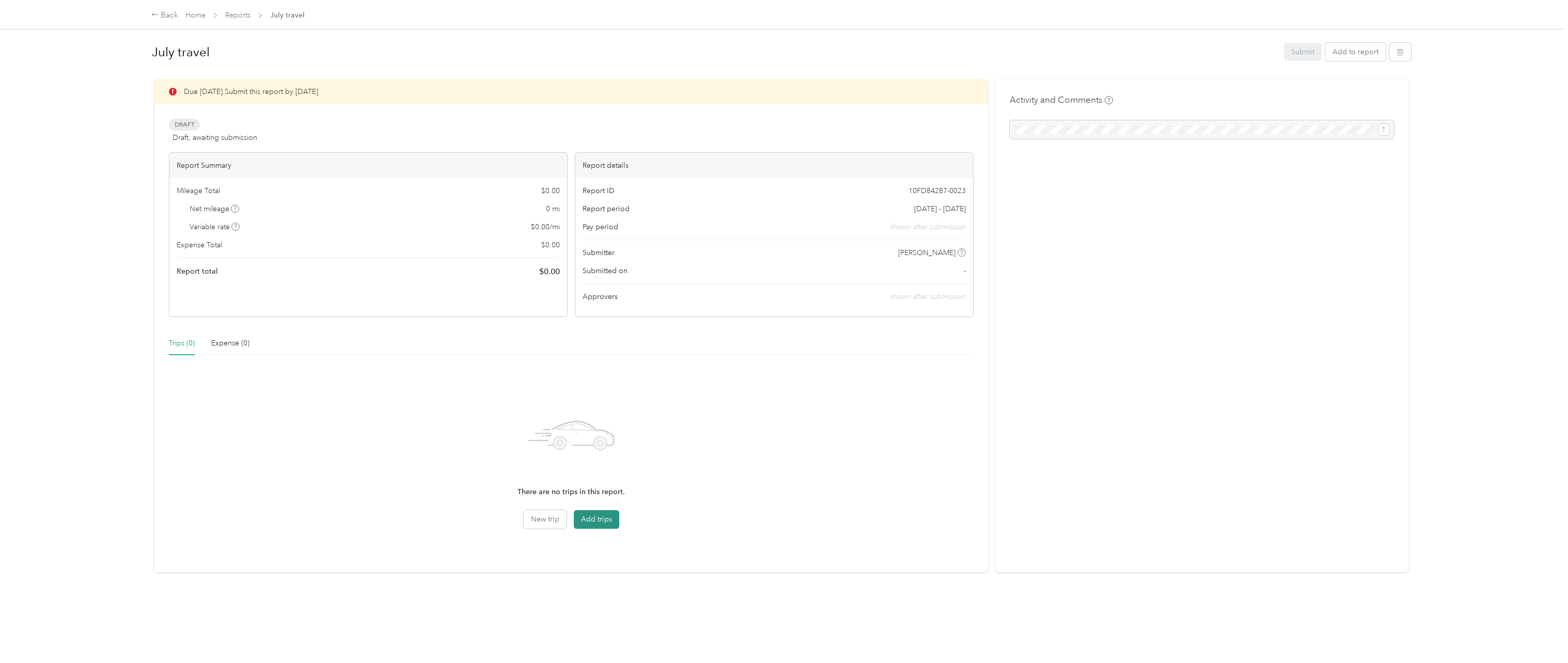
click at [601, 522] on button "Add trips" at bounding box center [596, 520] width 45 height 19
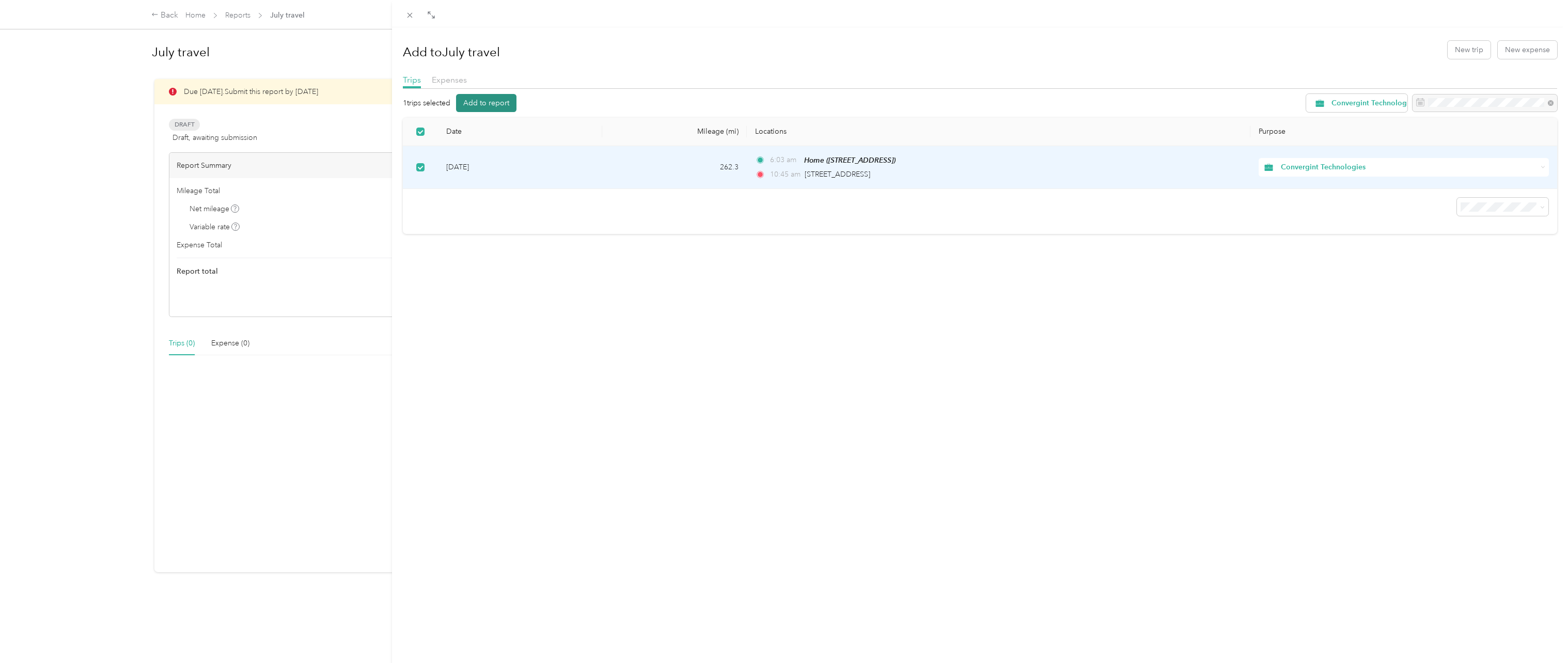
click at [511, 97] on button "Add to report" at bounding box center [486, 102] width 61 height 18
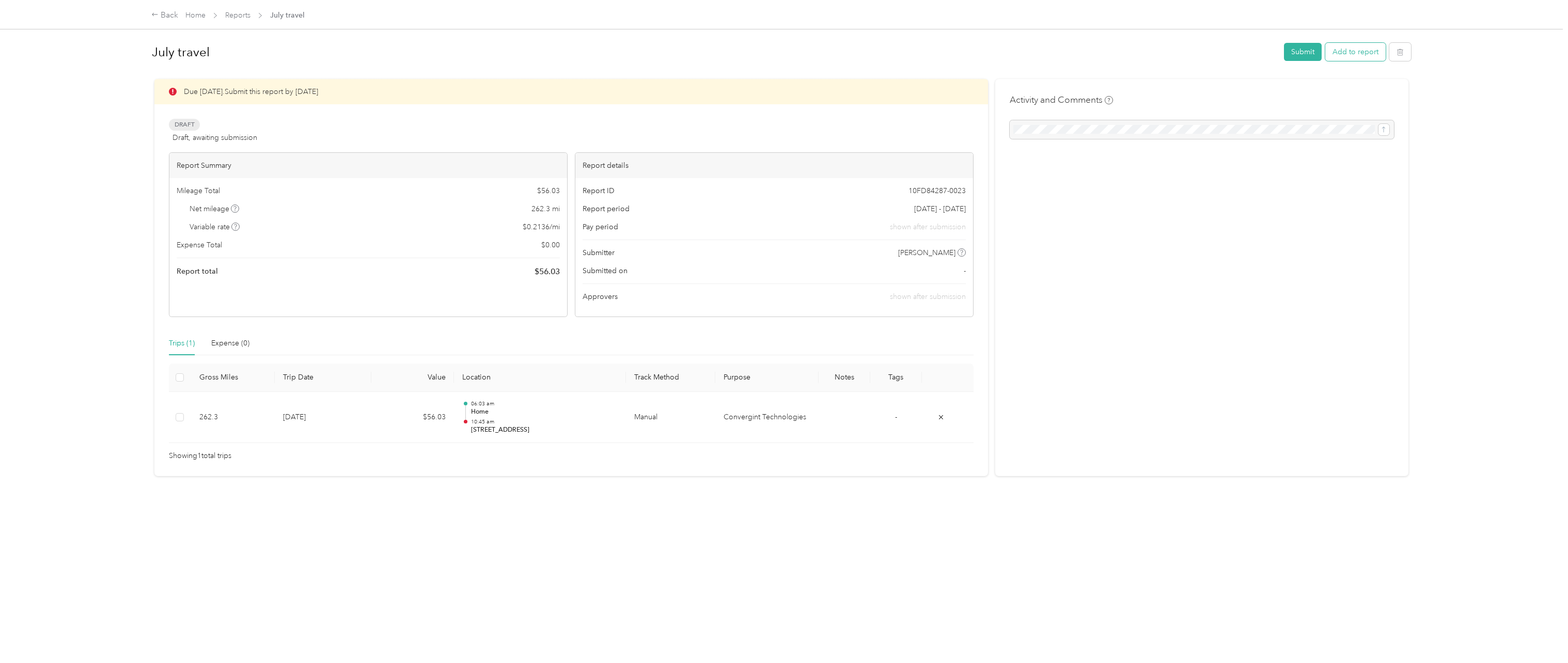
click at [1363, 55] on button "Add to report" at bounding box center [1355, 51] width 61 height 18
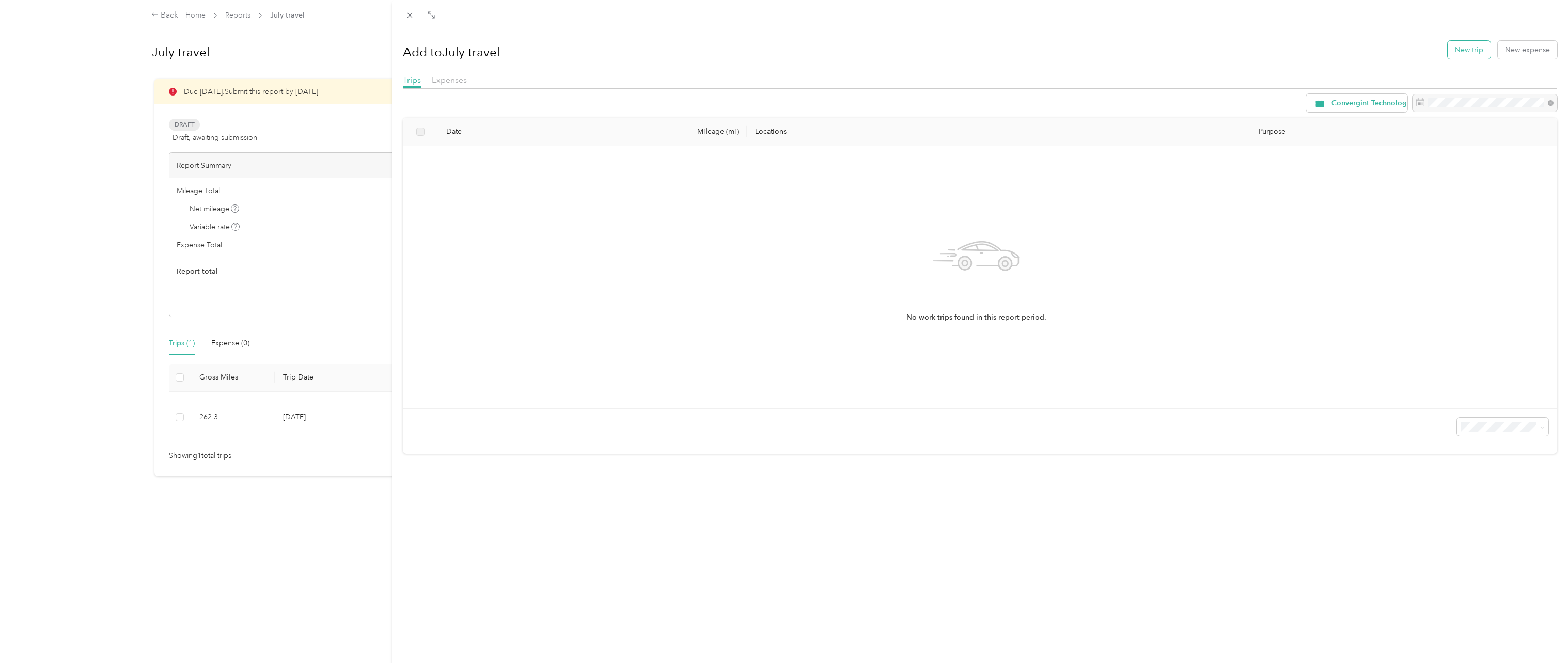
click at [1467, 53] on button "New trip" at bounding box center [1469, 49] width 43 height 18
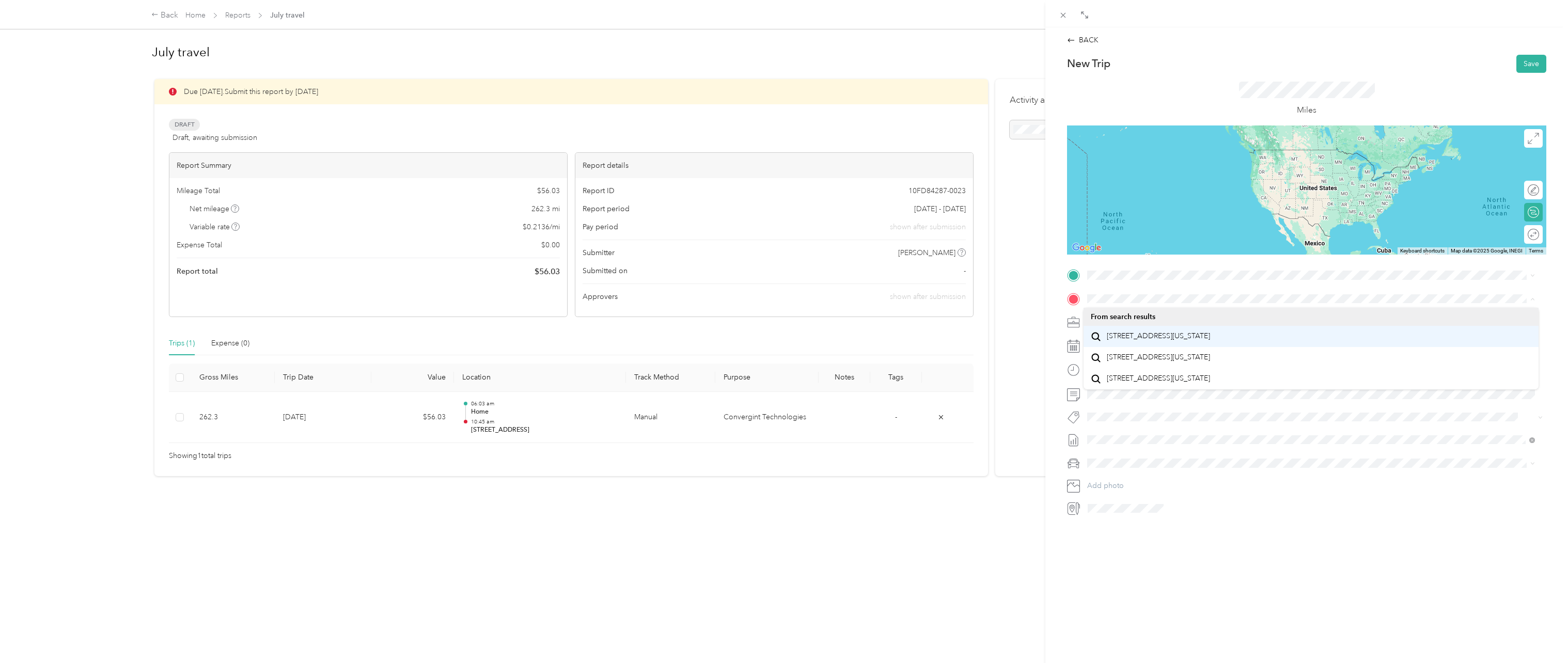
click at [1128, 341] on span "[STREET_ADDRESS][US_STATE]" at bounding box center [1158, 336] width 103 height 9
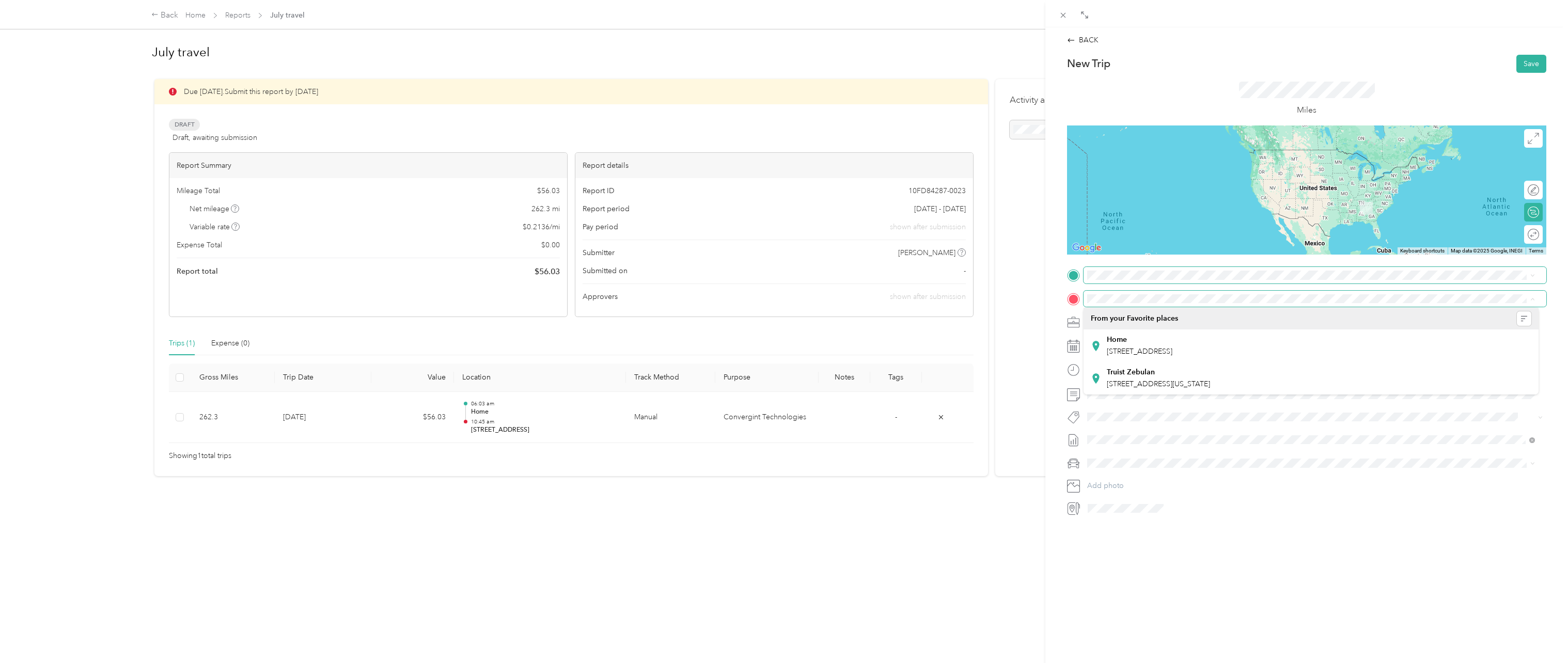
click at [1119, 270] on span at bounding box center [1315, 274] width 463 height 16
click at [1149, 320] on div "[STREET_ADDRESS][US_STATE]" at bounding box center [1311, 313] width 441 height 14
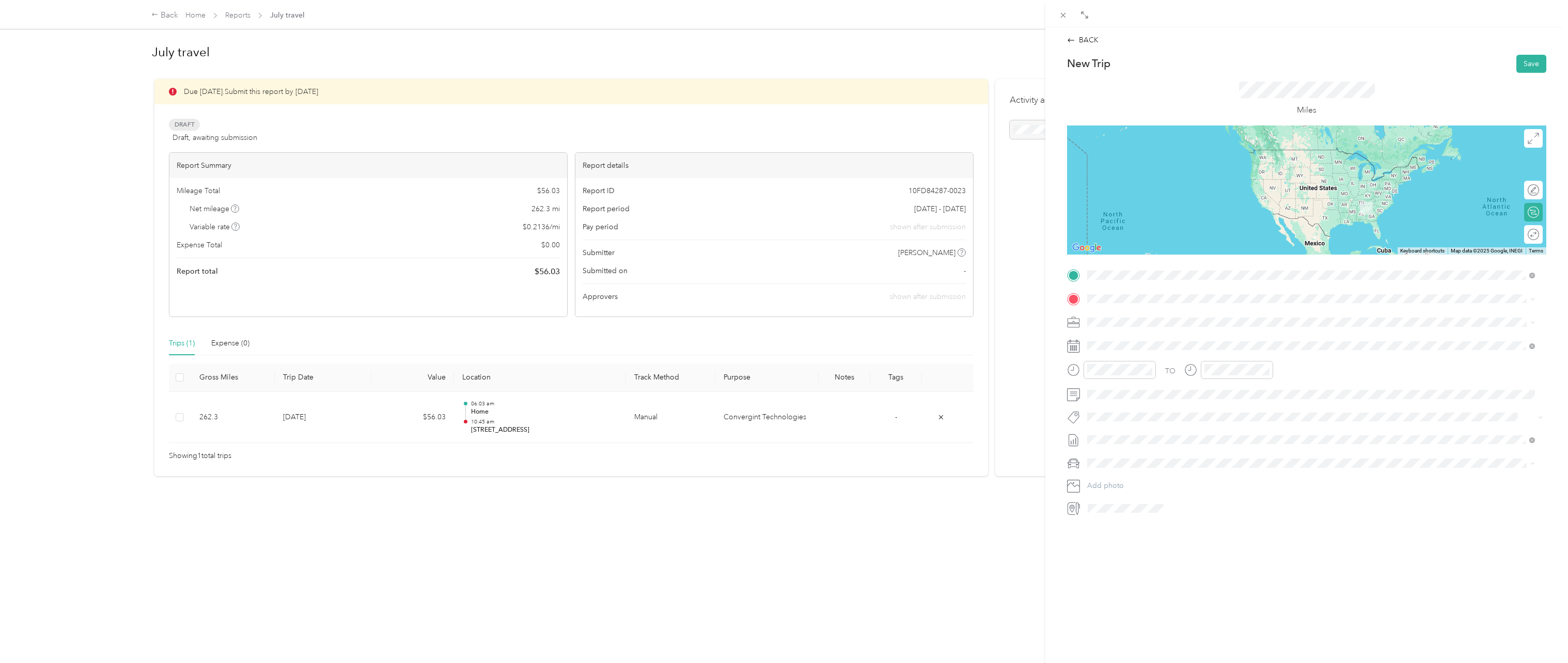
click at [1172, 351] on span "[STREET_ADDRESS]" at bounding box center [1139, 347] width 66 height 9
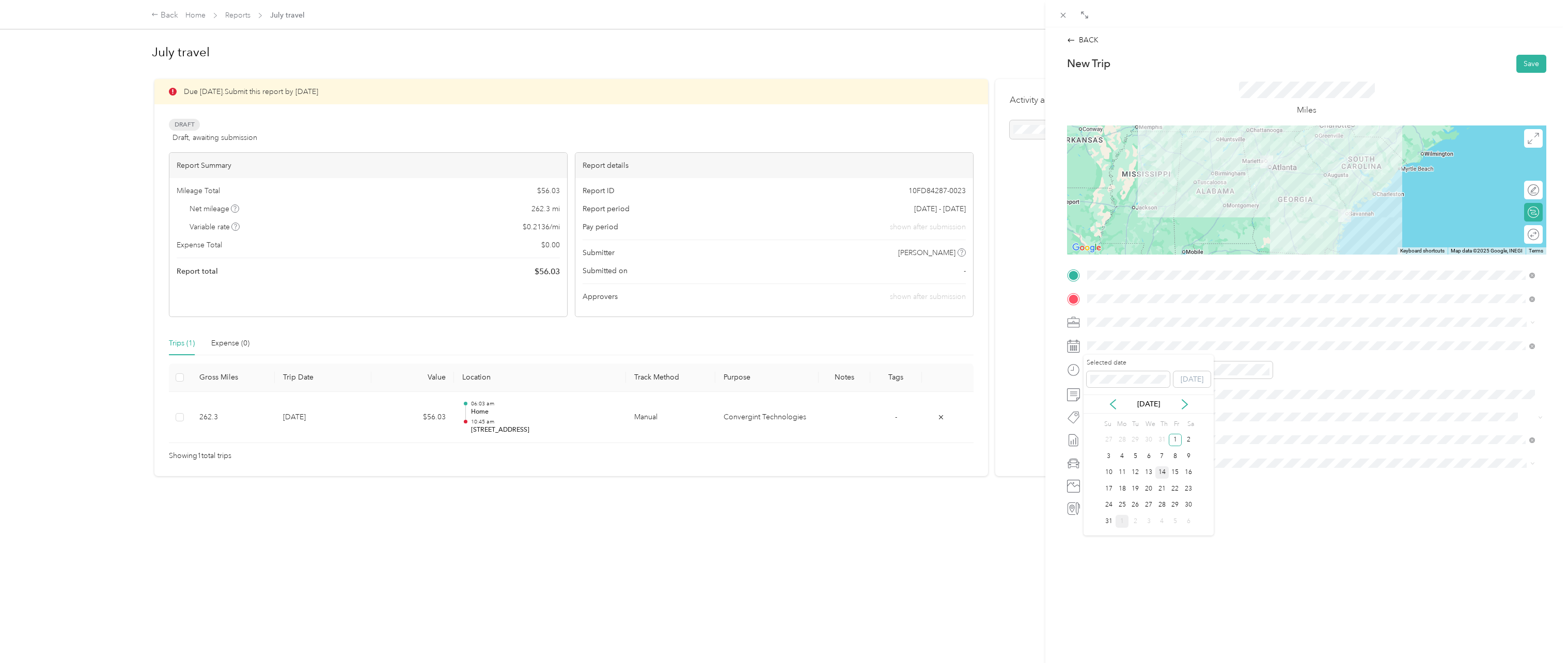
click at [1162, 472] on div "14" at bounding box center [1162, 472] width 14 height 13
click at [1095, 430] on div "03" at bounding box center [1097, 425] width 25 height 14
click at [1127, 434] on div "03" at bounding box center [1127, 435] width 25 height 14
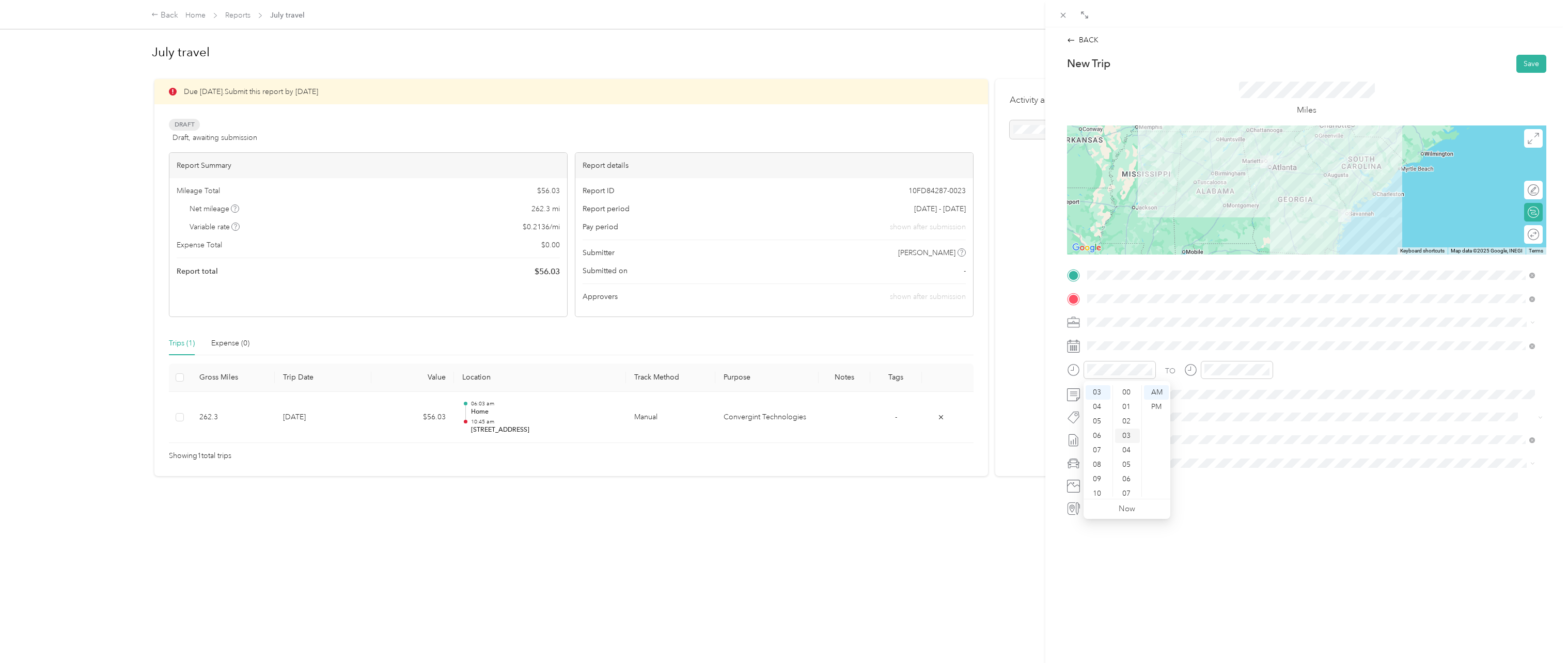
scroll to position [43, 0]
click at [1155, 406] on div "PM" at bounding box center [1156, 406] width 25 height 14
click at [1279, 406] on div "PM" at bounding box center [1273, 406] width 25 height 14
click at [1331, 519] on div "BACK New Trip Save This trip cannot be edited because it is either under review…" at bounding box center [1306, 359] width 523 height 663
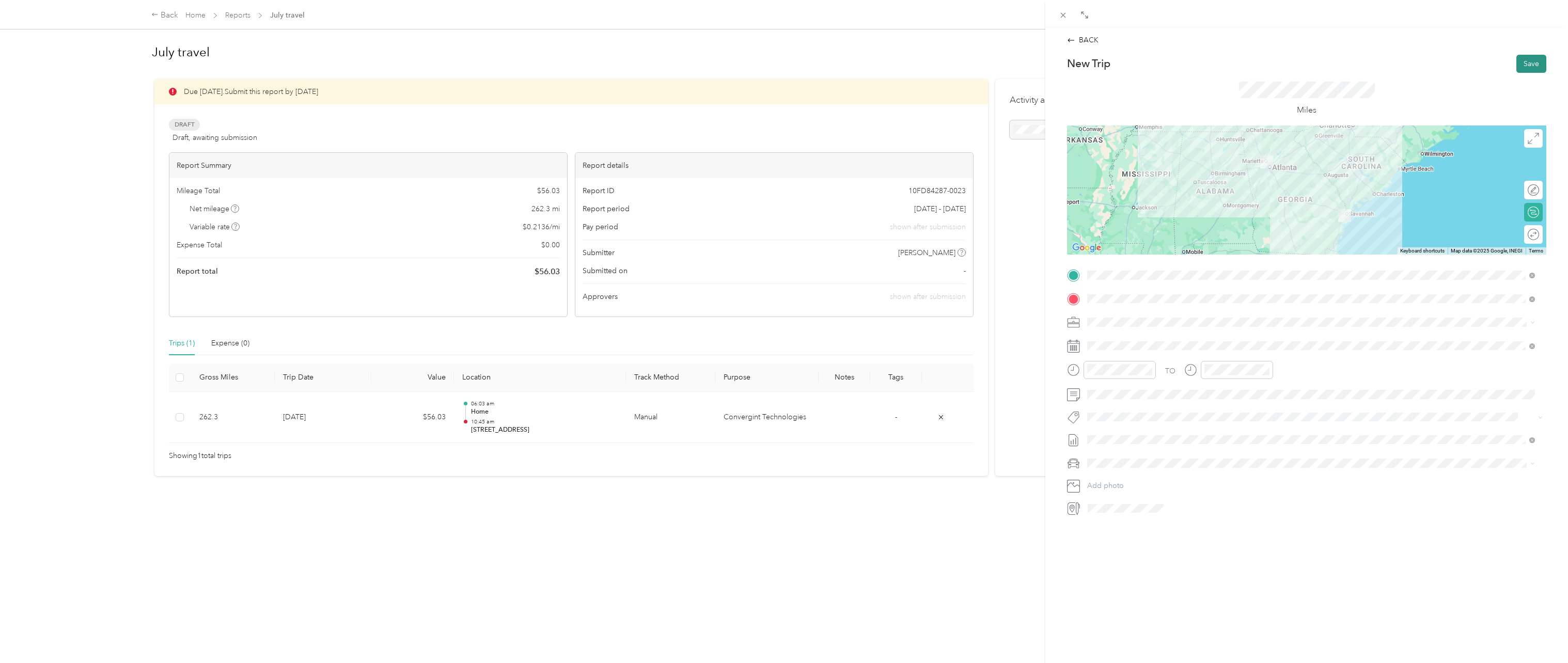
click at [1532, 63] on button "Save" at bounding box center [1531, 63] width 30 height 18
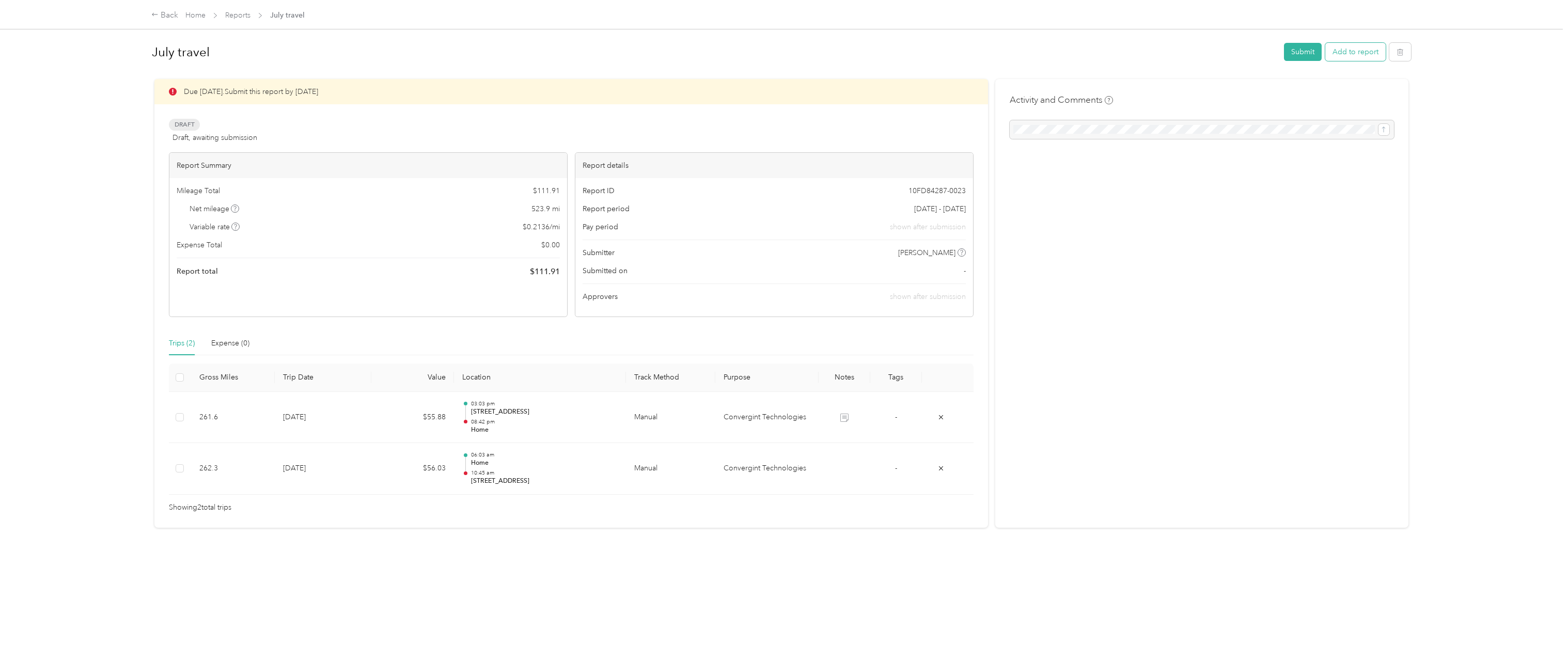
click at [1363, 51] on button "Add to report" at bounding box center [1355, 51] width 61 height 18
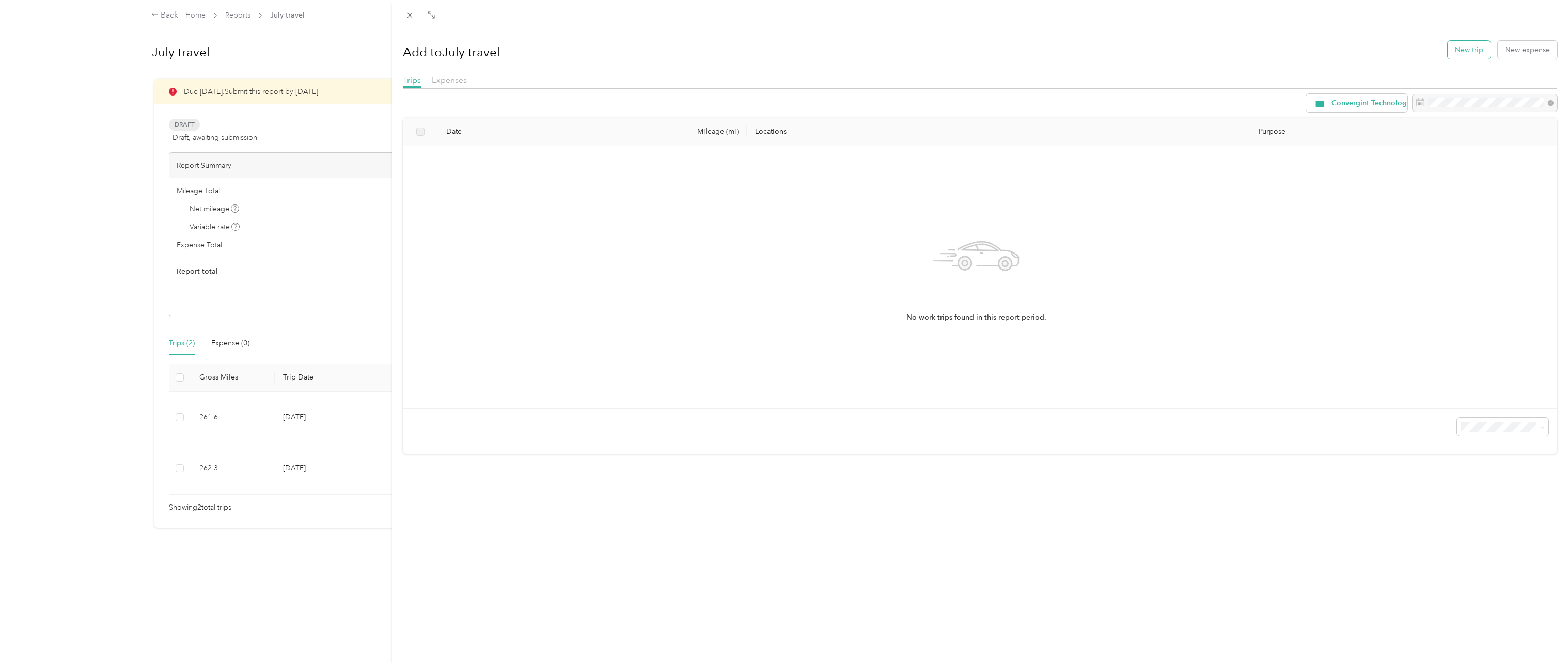
click at [1468, 55] on button "New trip" at bounding box center [1469, 49] width 43 height 18
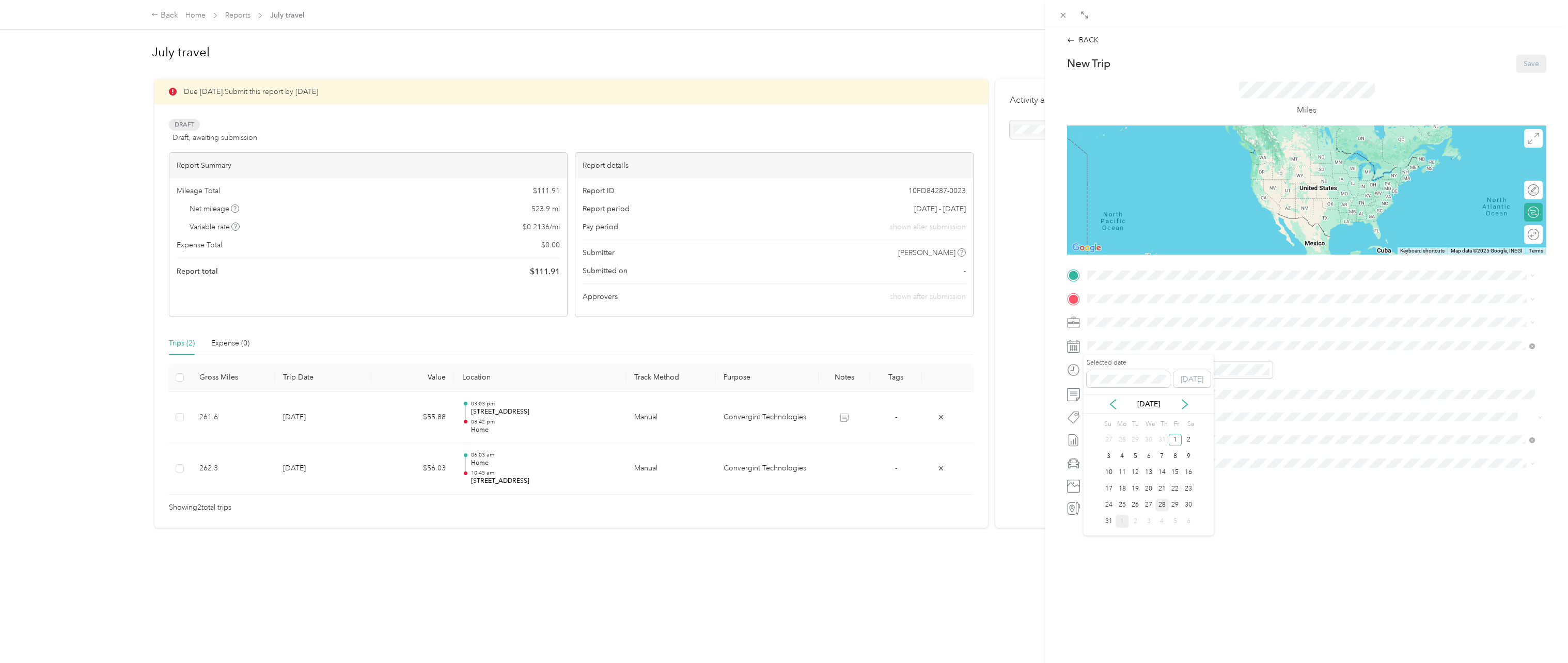
click at [1161, 506] on div "28" at bounding box center [1162, 504] width 14 height 13
click at [1129, 322] on div "Home [STREET_ADDRESS]" at bounding box center [1139, 321] width 66 height 21
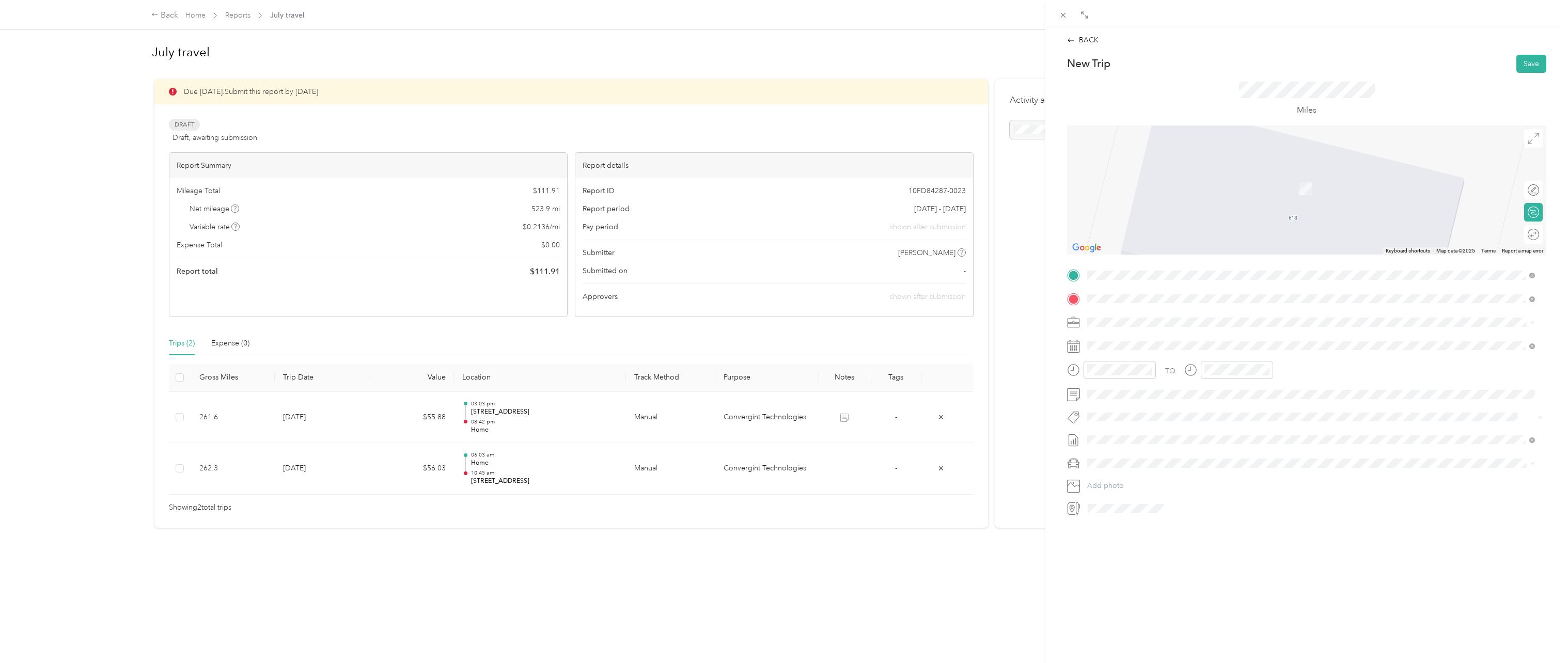
click at [1158, 383] on span "[STREET_ADDRESS][US_STATE]" at bounding box center [1158, 378] width 103 height 9
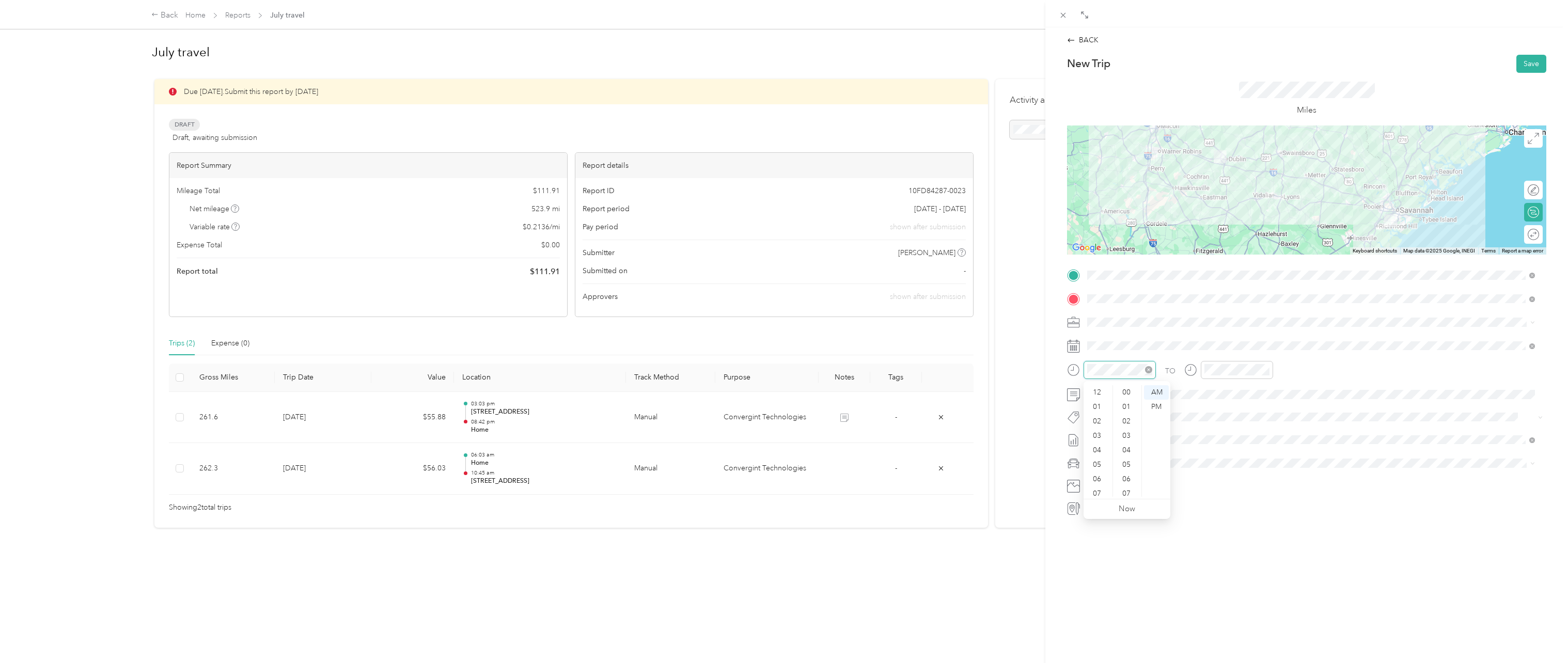
scroll to position [62, 0]
click at [1096, 474] on div "10" at bounding box center [1097, 475] width 25 height 14
click at [1212, 394] on div "12" at bounding box center [1214, 392] width 25 height 14
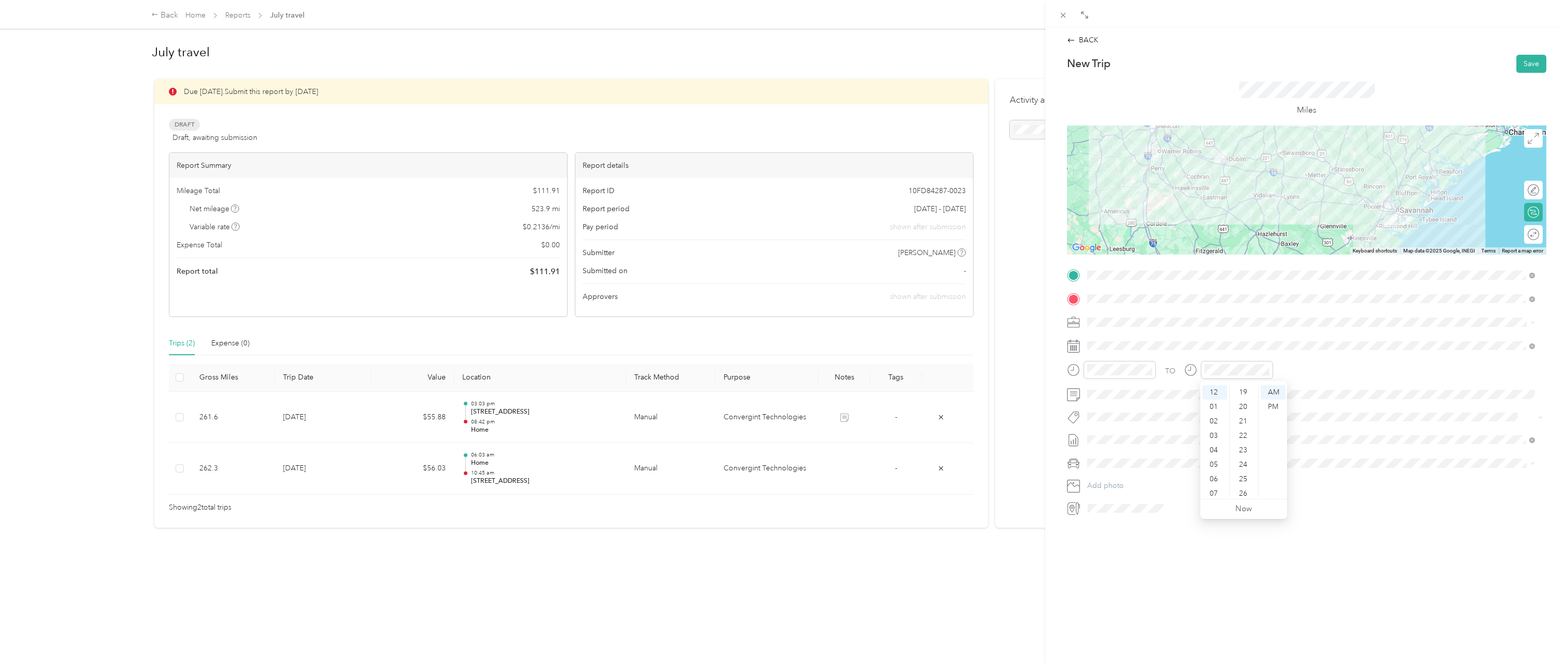
click at [1244, 408] on div "20" at bounding box center [1244, 406] width 25 height 14
click at [1245, 480] on div "26" at bounding box center [1244, 479] width 25 height 14
click at [1278, 412] on div "PM" at bounding box center [1273, 406] width 25 height 14
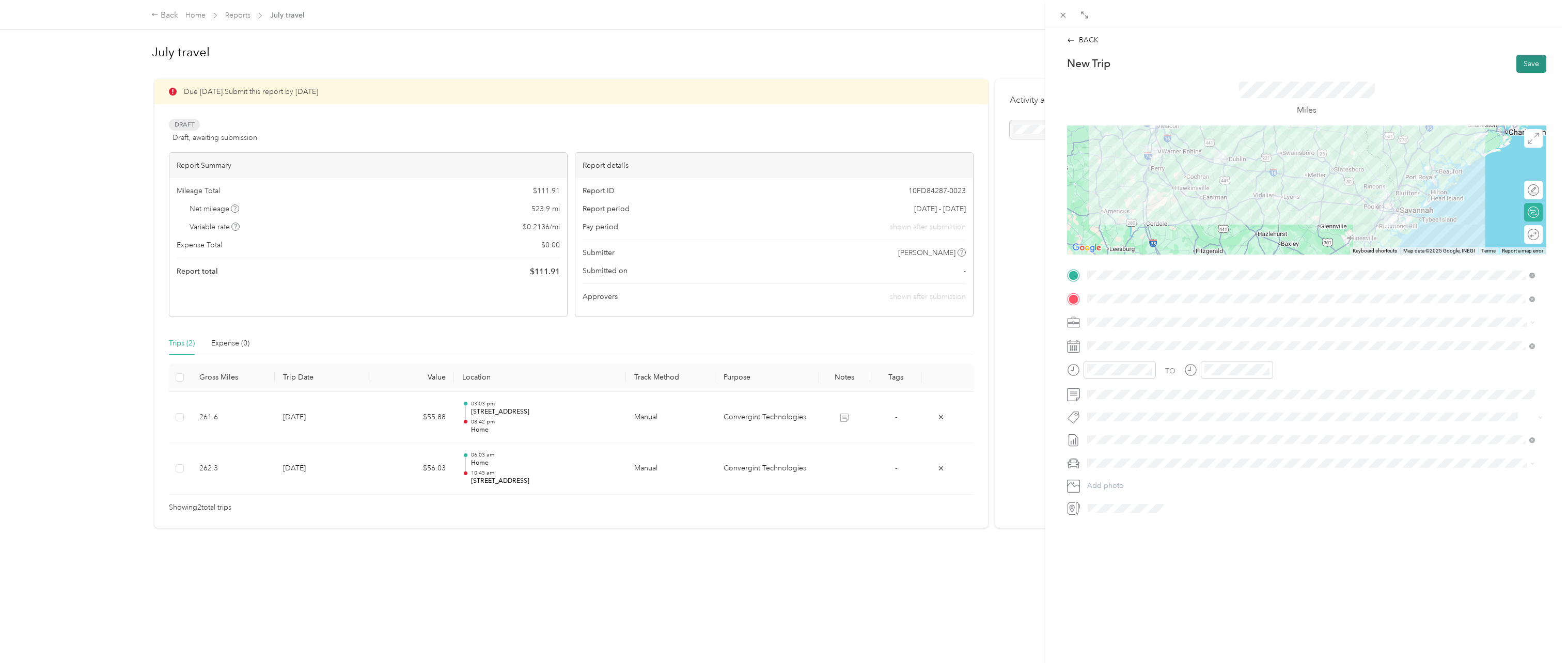
click at [1524, 66] on button "Save" at bounding box center [1531, 63] width 30 height 18
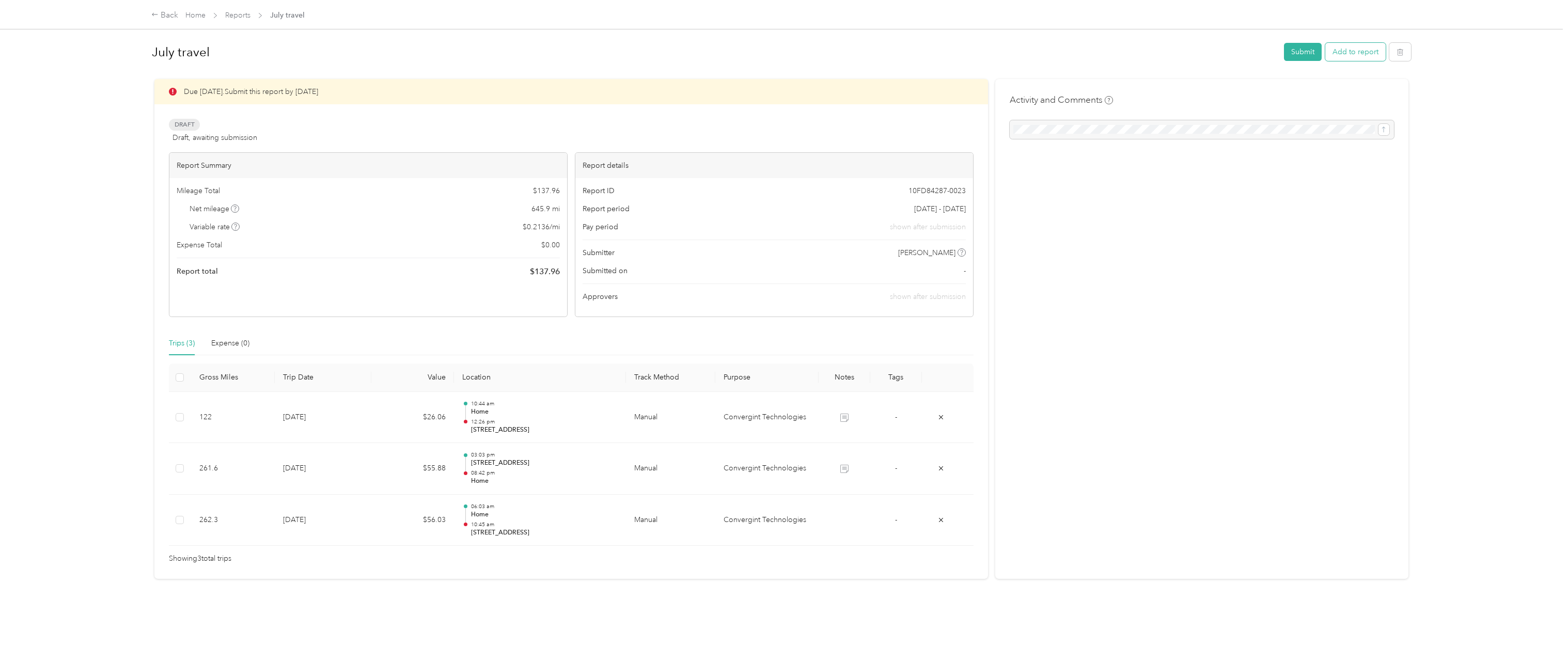
click at [1361, 54] on button "Add to report" at bounding box center [1355, 51] width 61 height 18
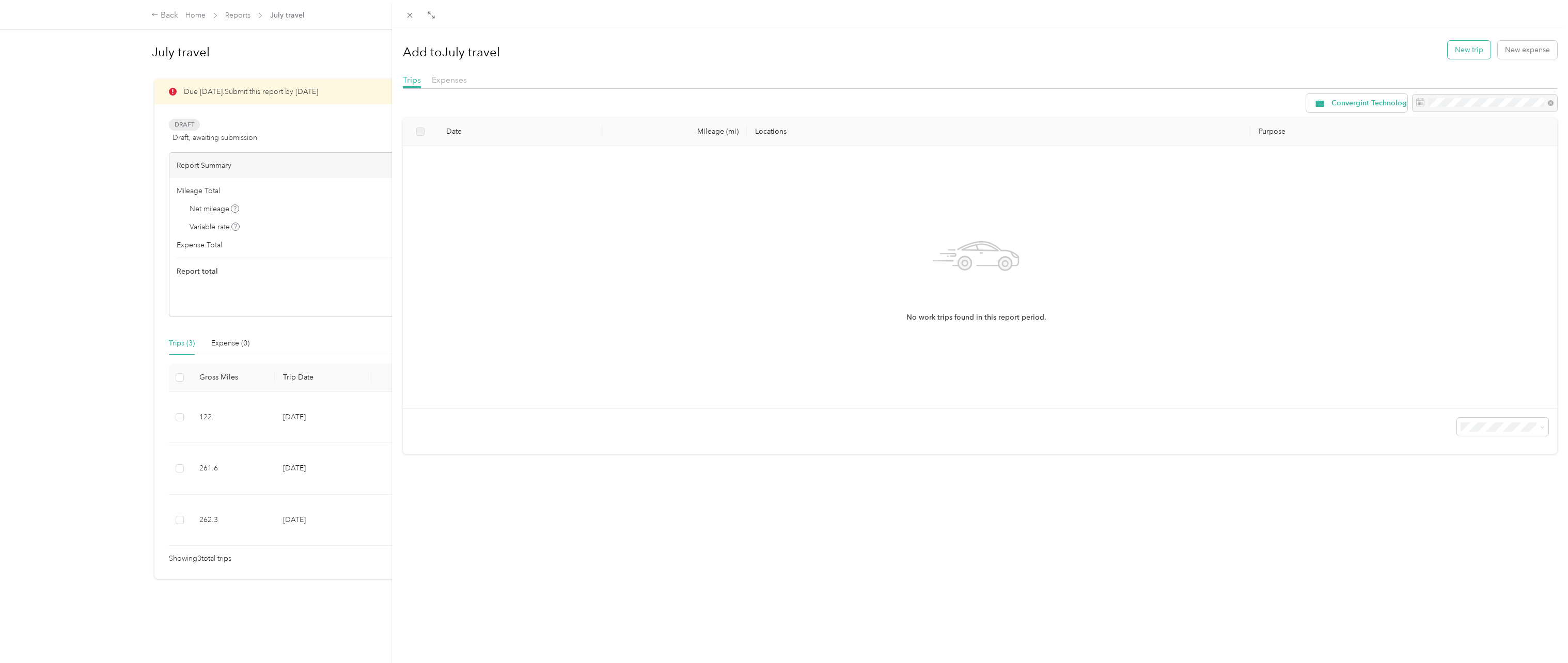
click at [1464, 49] on button "New trip" at bounding box center [1469, 49] width 43 height 18
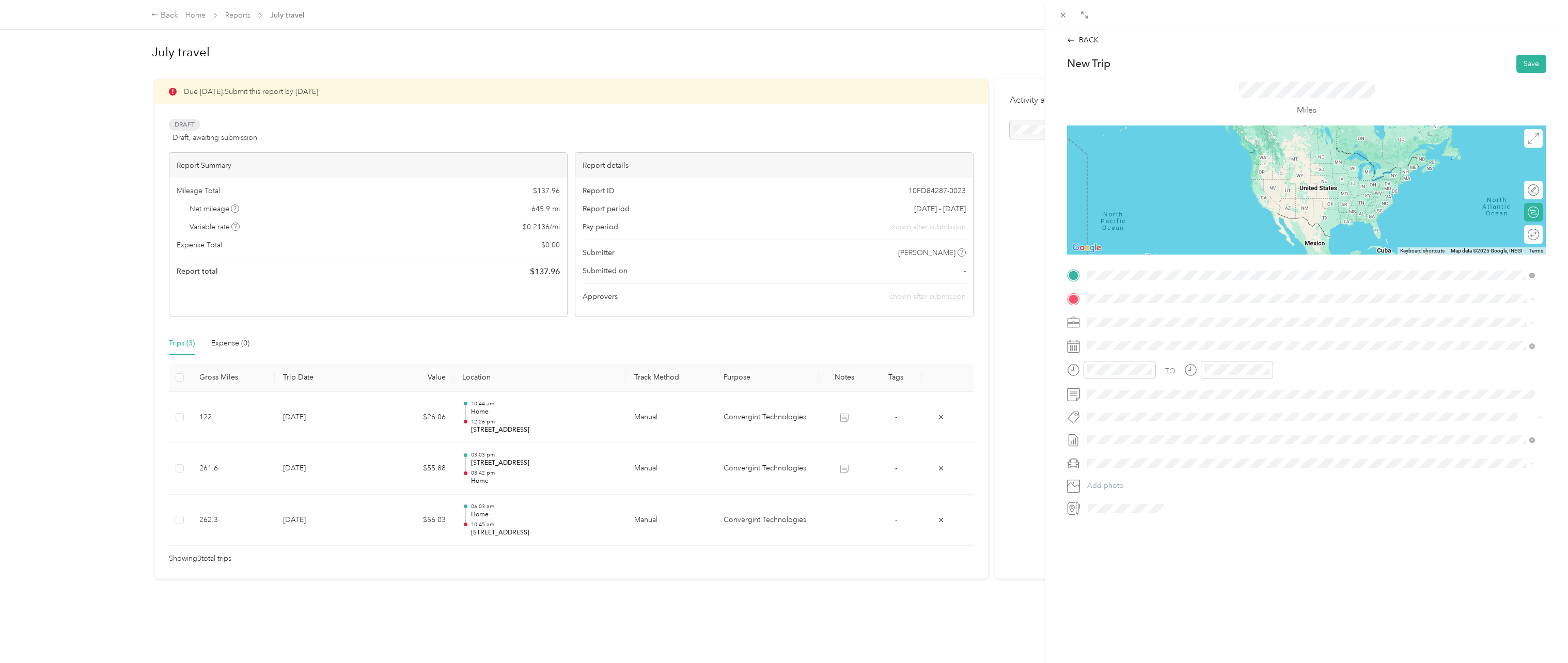
click at [1222, 366] on li "[STREET_ADDRESS][US_STATE]" at bounding box center [1311, 355] width 455 height 21
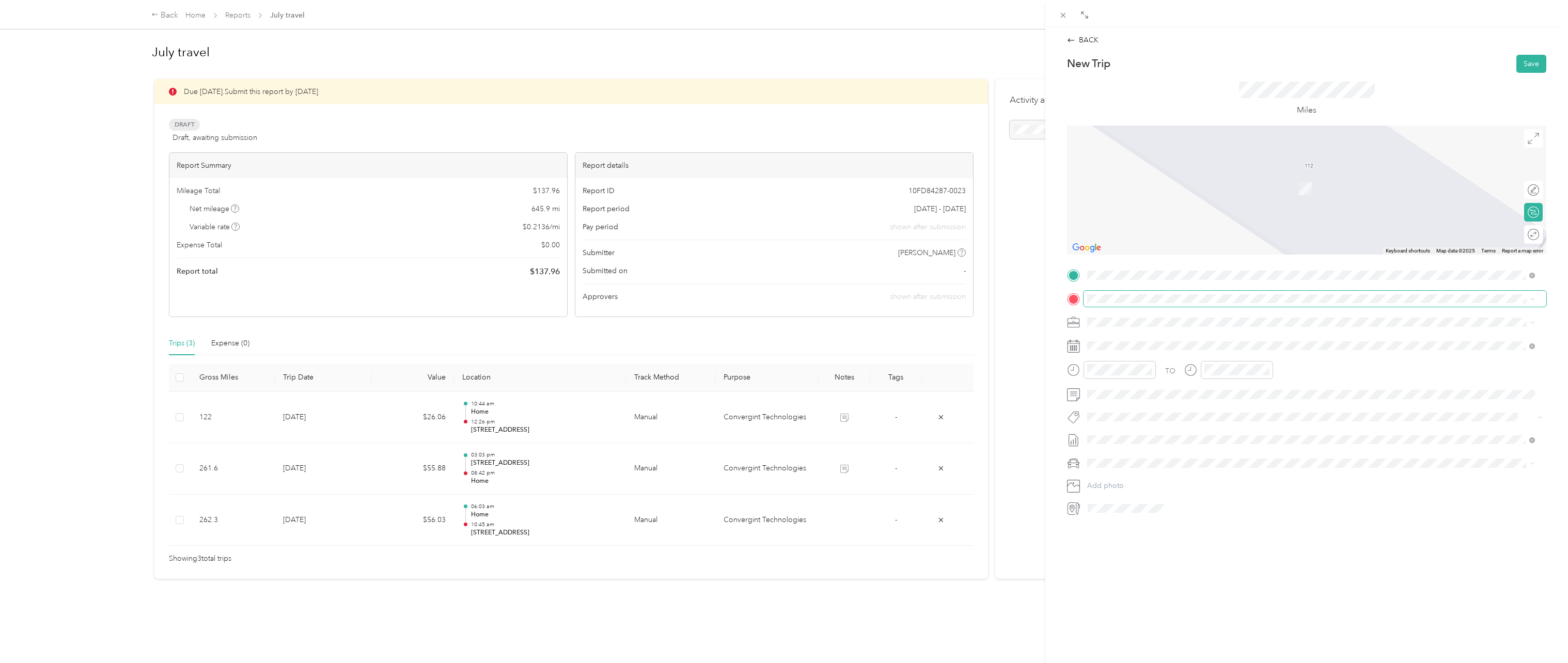
click at [1125, 304] on span at bounding box center [1315, 298] width 463 height 16
click at [1172, 349] on span "[STREET_ADDRESS]" at bounding box center [1139, 351] width 66 height 9
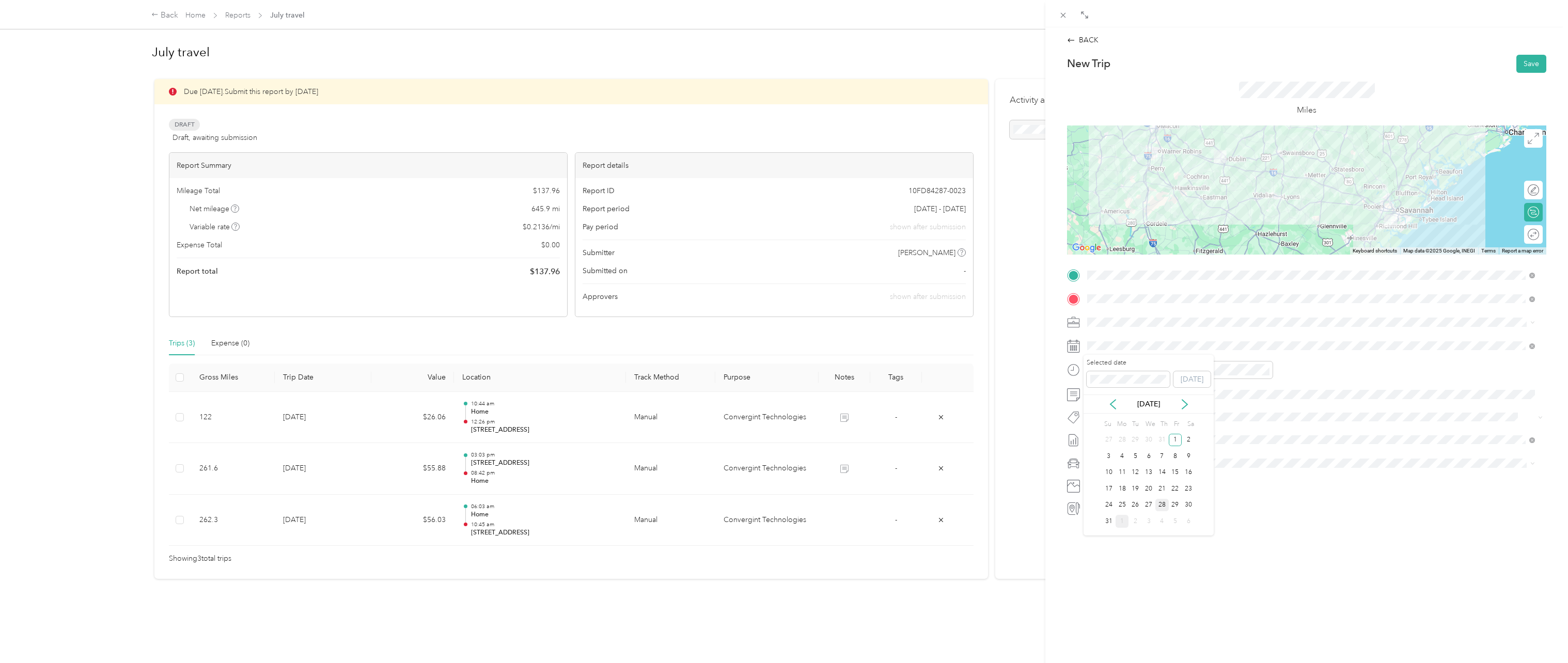
click at [1163, 510] on div "28" at bounding box center [1162, 504] width 14 height 13
click at [1096, 416] on div "02" at bounding box center [1097, 411] width 25 height 14
click at [1125, 418] on div "18" at bounding box center [1127, 415] width 25 height 14
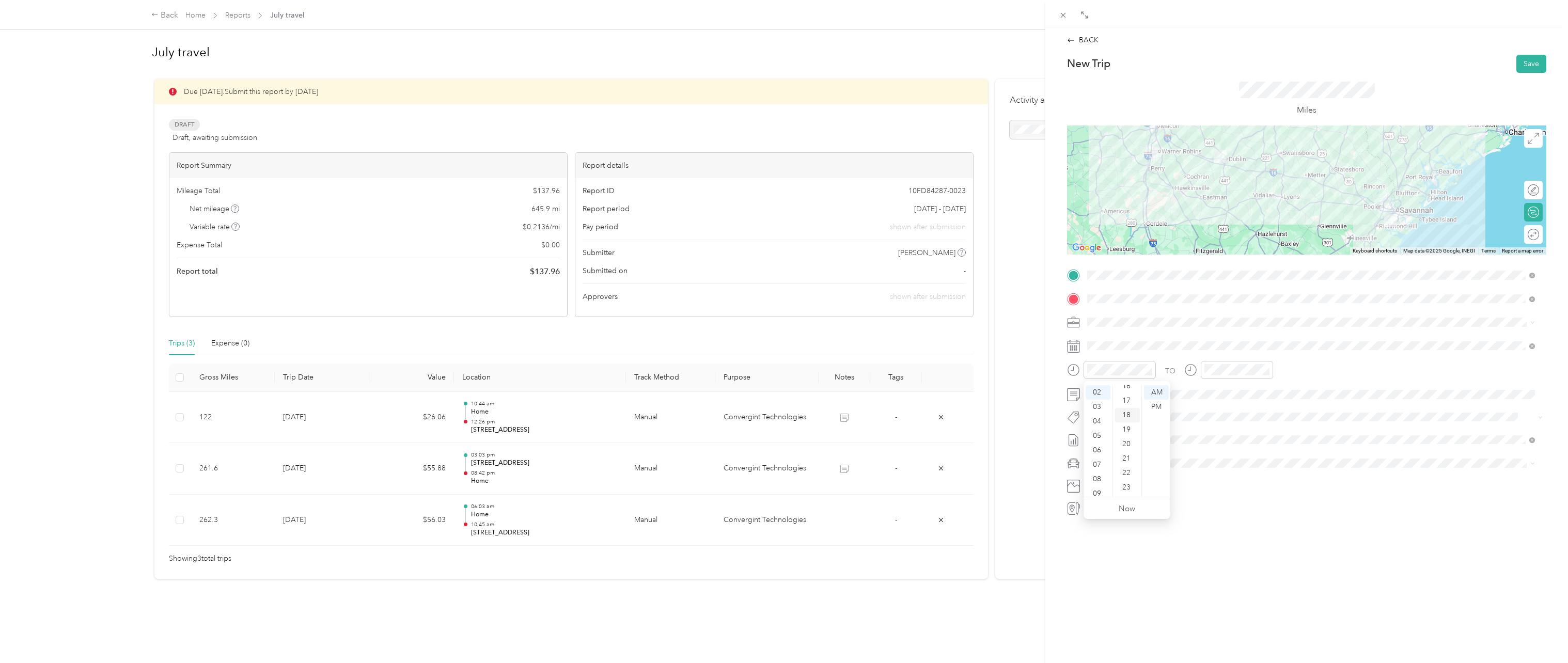
scroll to position [260, 0]
click at [1153, 407] on div "PM" at bounding box center [1156, 406] width 25 height 14
click at [1212, 402] on div "05" at bounding box center [1214, 402] width 25 height 14
click at [1266, 404] on div "PM" at bounding box center [1273, 406] width 25 height 14
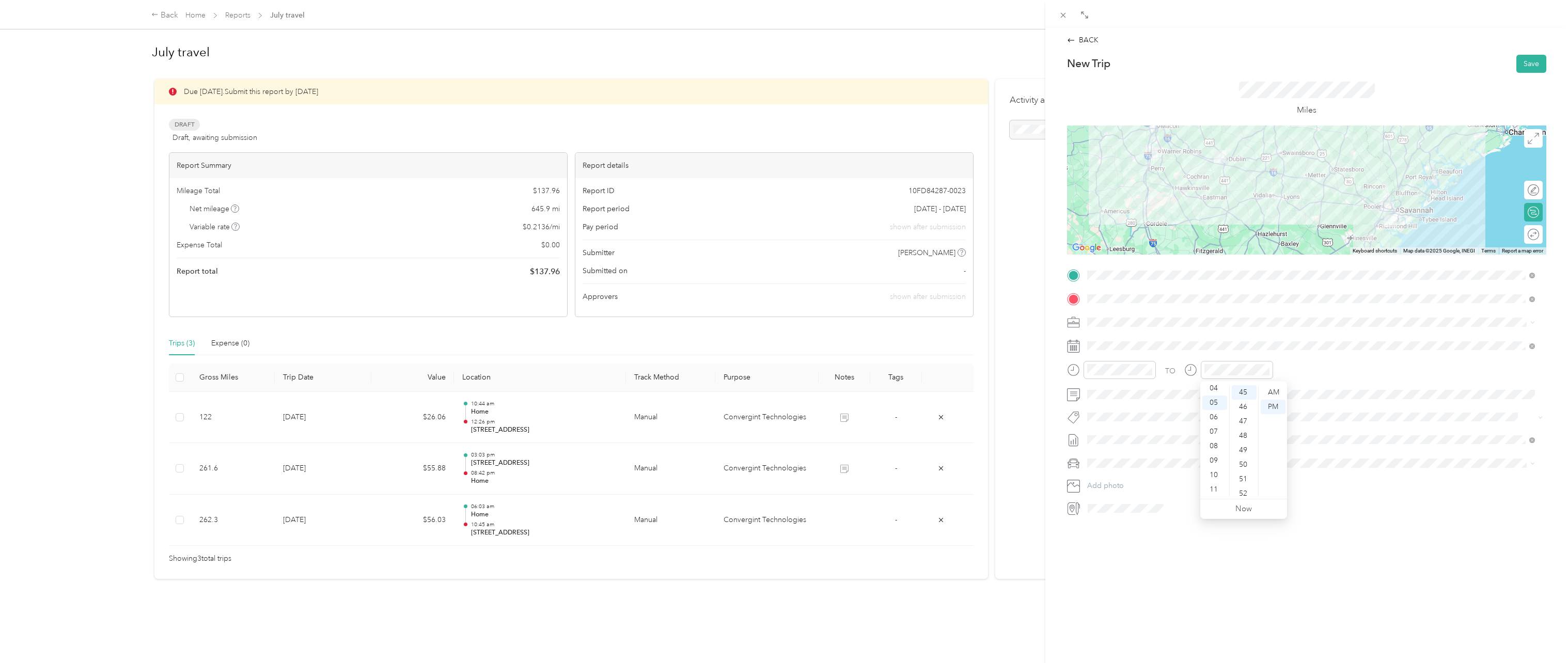
click at [1152, 557] on div "BACK New Trip Save This trip cannot be edited because it is either under review…" at bounding box center [1306, 359] width 523 height 663
click at [1524, 72] on button "Save" at bounding box center [1531, 63] width 30 height 18
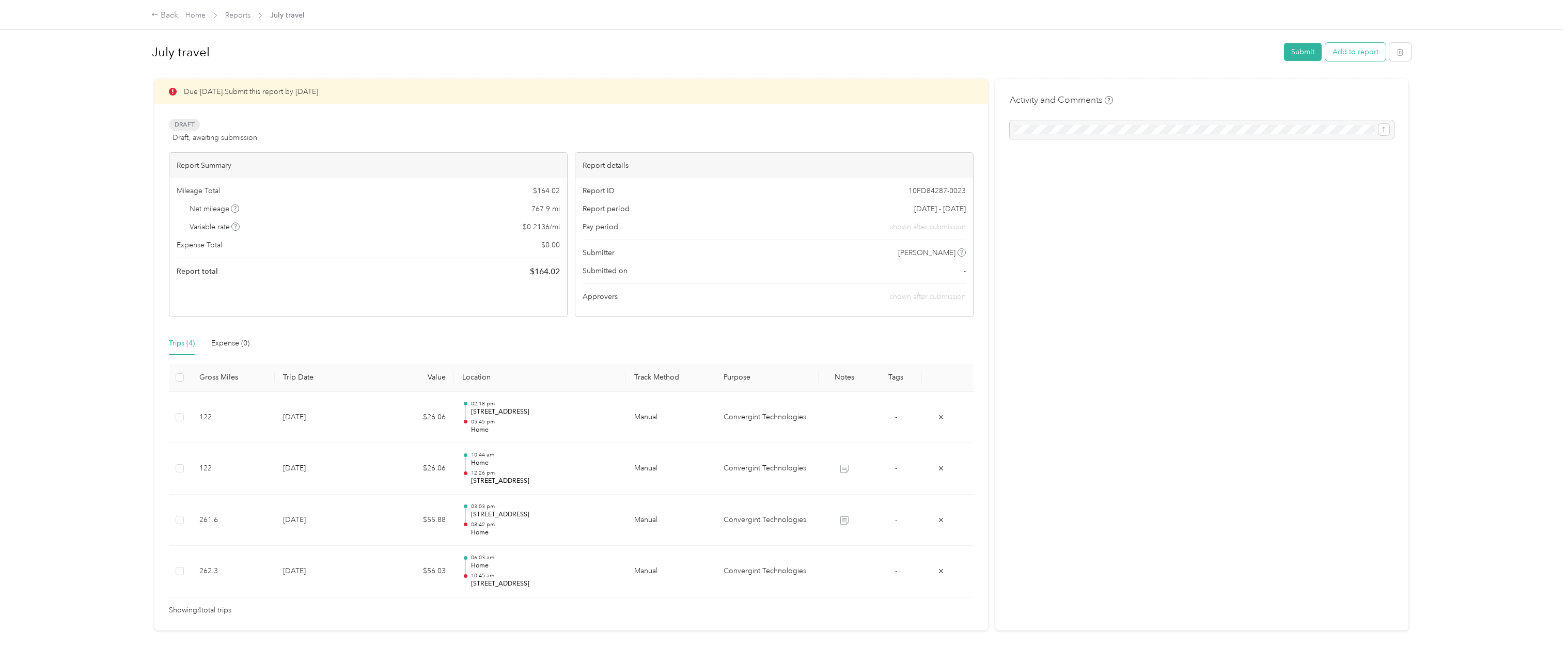
click at [1353, 53] on button "Add to report" at bounding box center [1355, 51] width 61 height 18
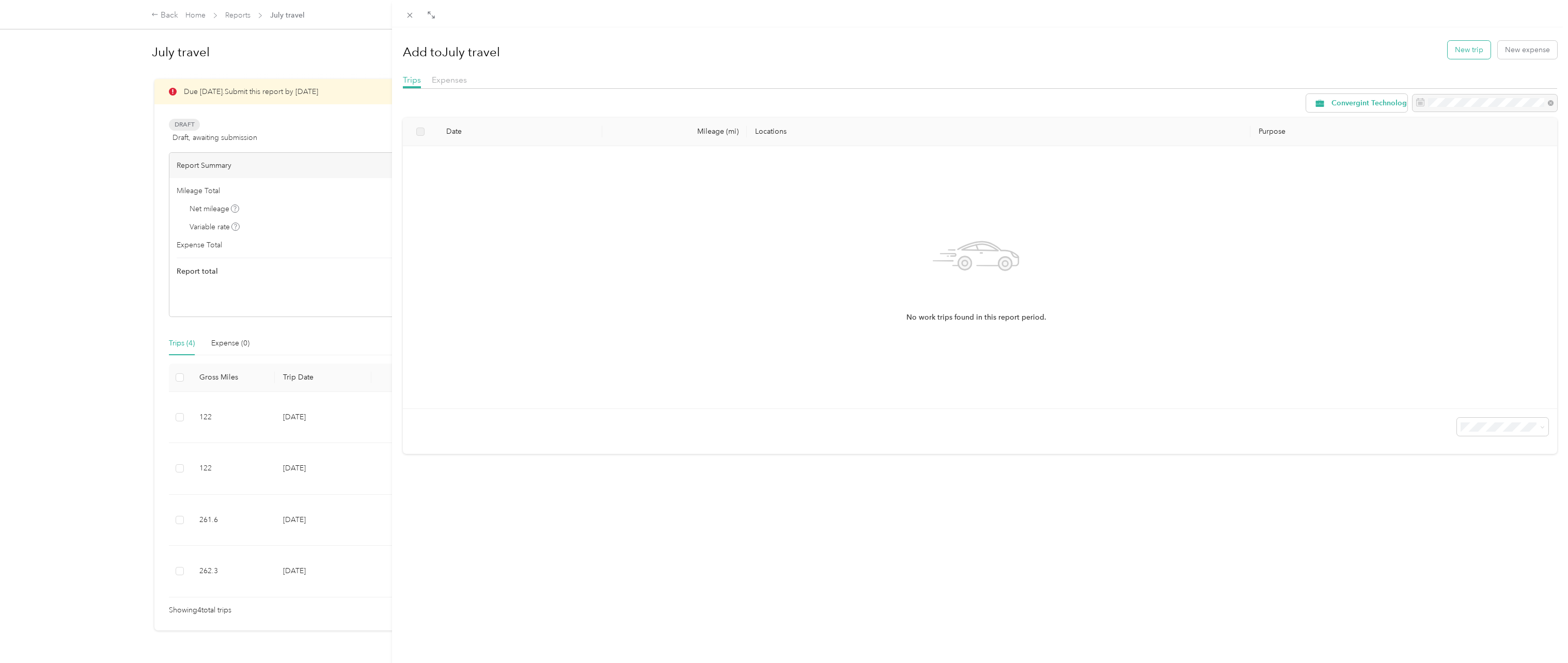
click at [1471, 52] on button "New trip" at bounding box center [1469, 49] width 43 height 18
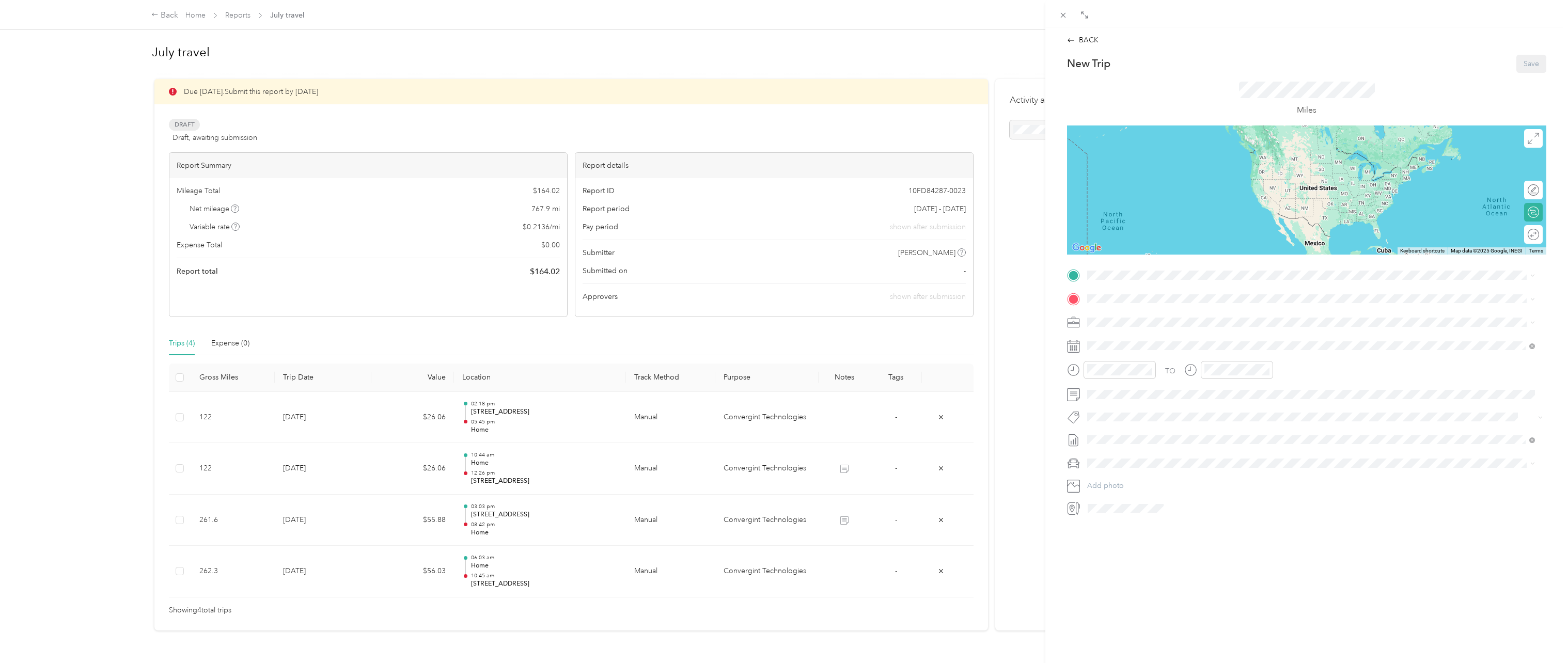
click at [1132, 318] on div "Home [STREET_ADDRESS]" at bounding box center [1139, 319] width 66 height 21
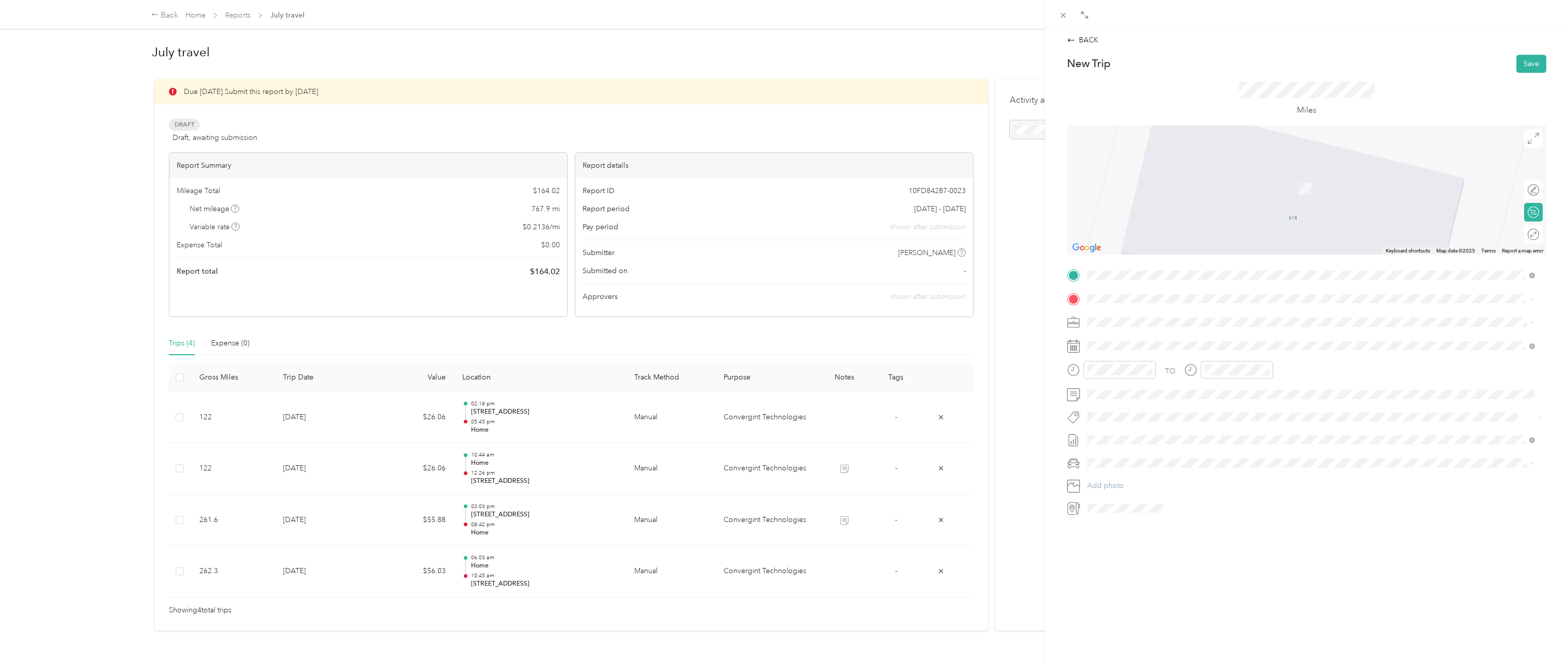
click at [1210, 362] on span "[STREET_ADDRESS][US_STATE]" at bounding box center [1158, 357] width 103 height 9
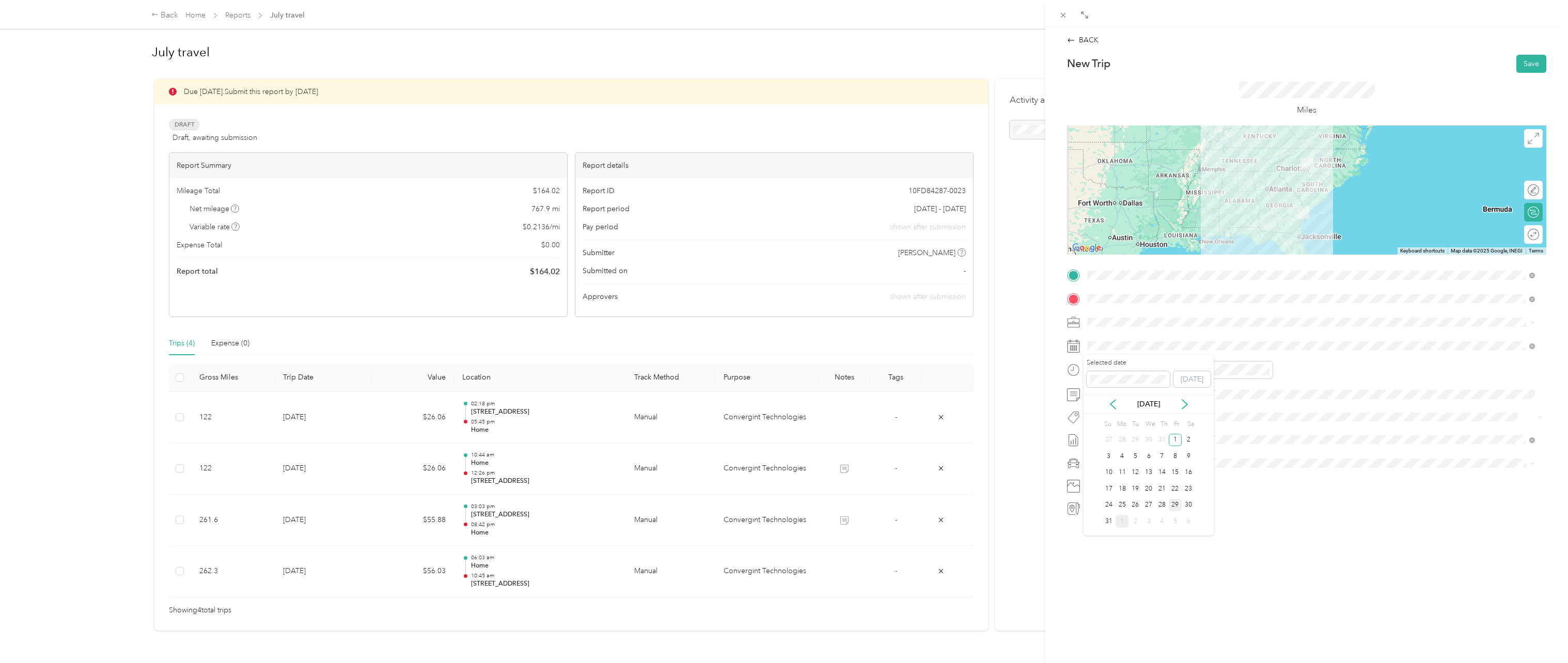
click at [1172, 504] on div "29" at bounding box center [1176, 504] width 14 height 13
click at [1104, 418] on div "06" at bounding box center [1097, 417] width 25 height 14
click at [1129, 403] on div "18" at bounding box center [1127, 401] width 25 height 14
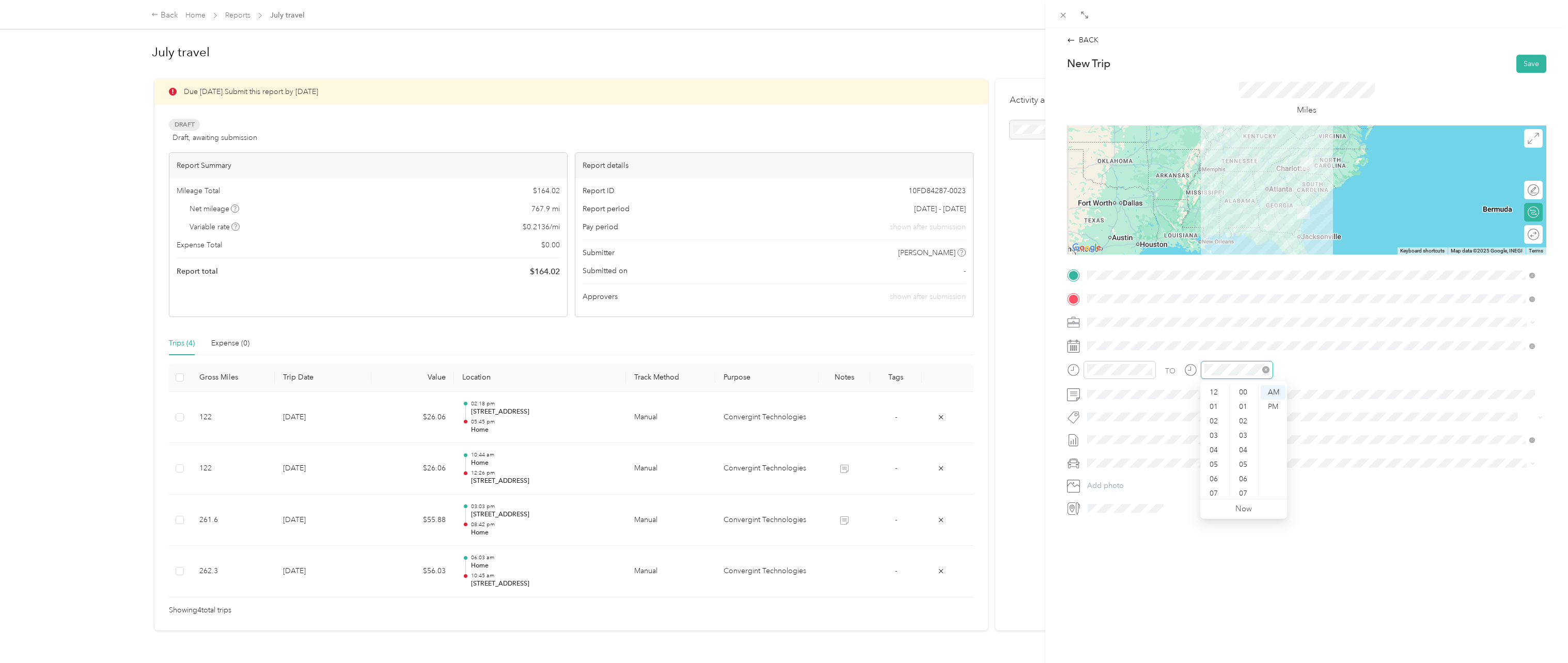
scroll to position [62, 0]
click at [1211, 488] on div "11" at bounding box center [1214, 489] width 25 height 14
click at [1125, 573] on div "BACK New Trip Save This trip cannot be edited because it is either under review…" at bounding box center [1306, 359] width 523 height 663
click at [1522, 67] on button "Save" at bounding box center [1531, 63] width 30 height 18
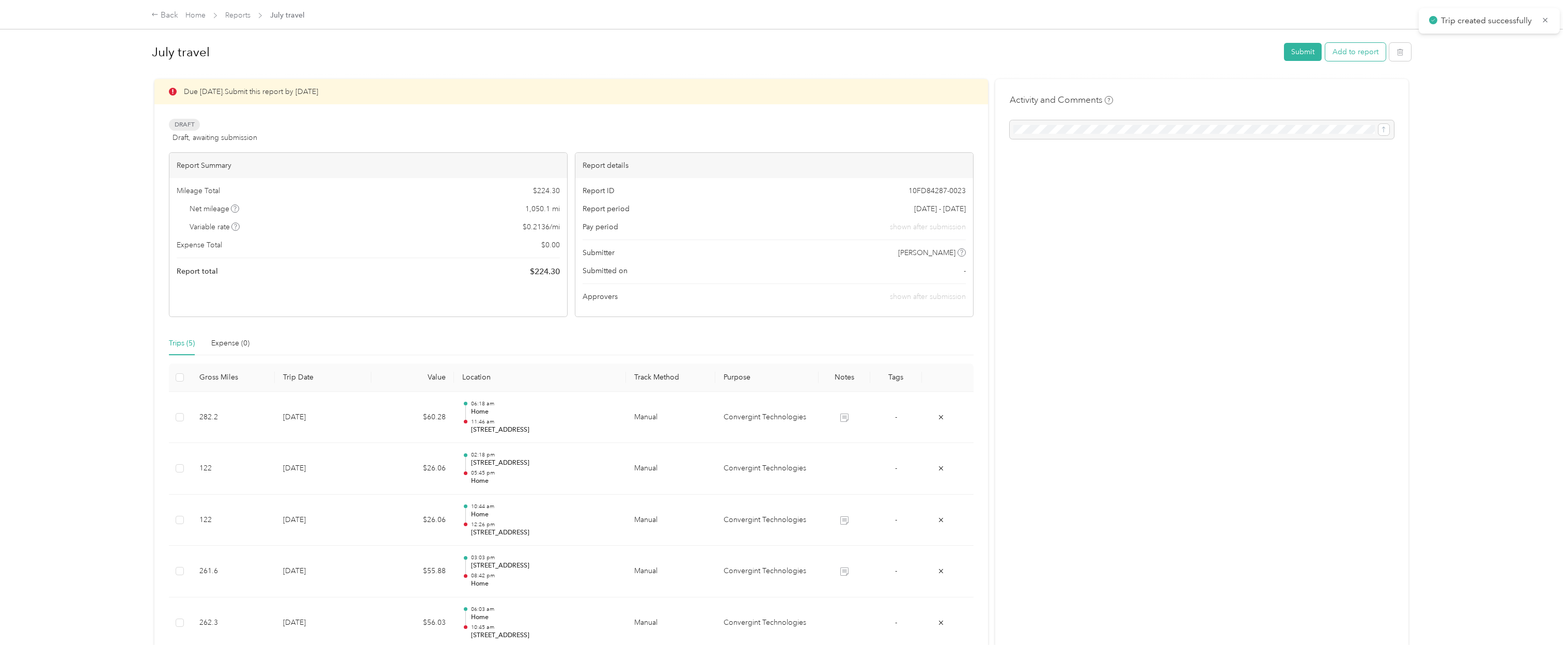
click at [1349, 56] on button "Add to report" at bounding box center [1355, 51] width 61 height 18
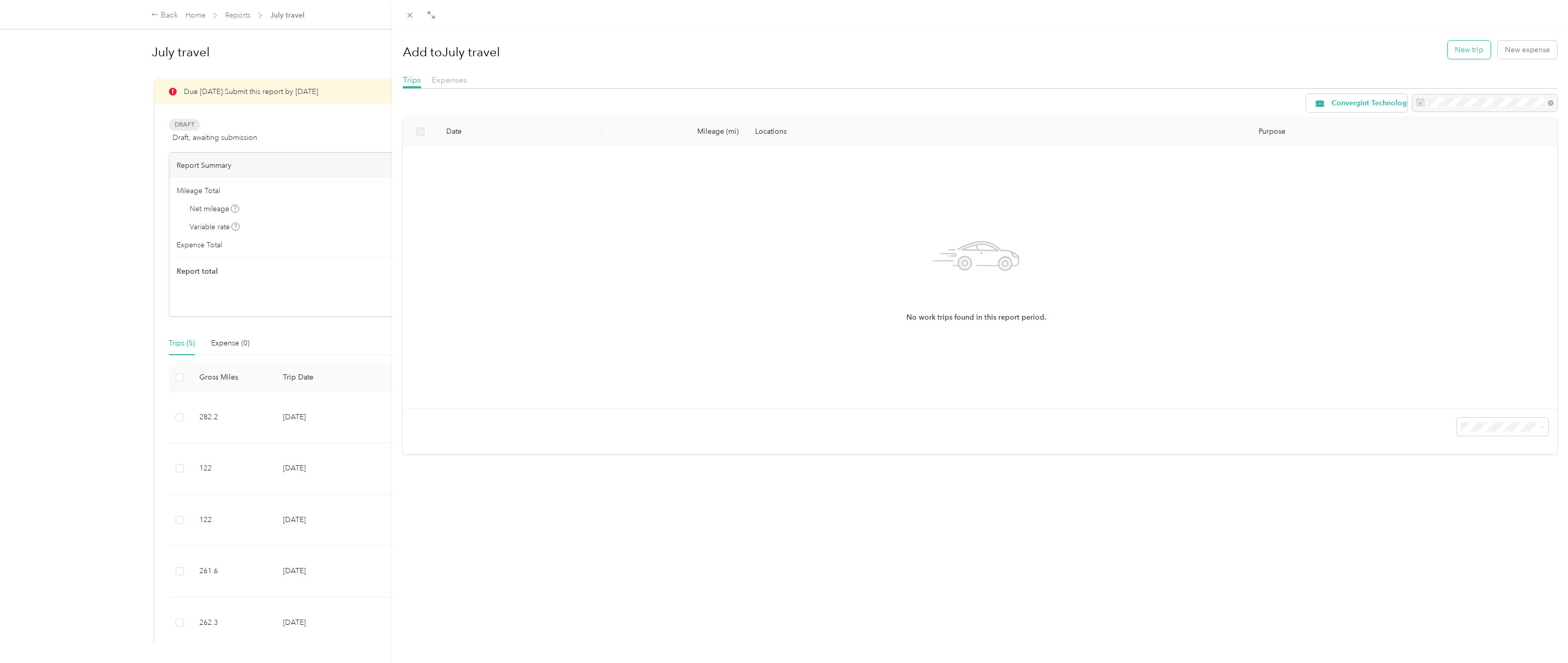
click at [1467, 54] on button "New trip" at bounding box center [1469, 49] width 43 height 18
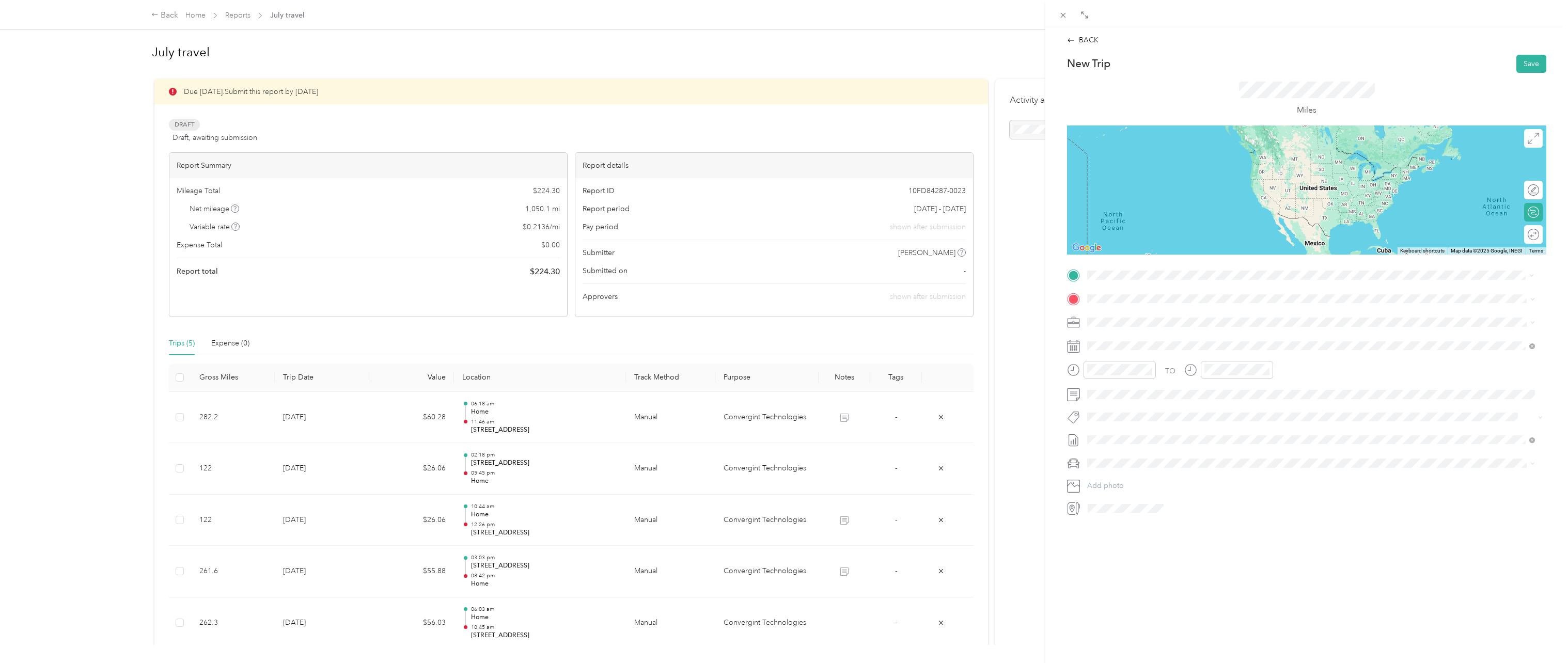
click at [1158, 338] on span "[STREET_ADDRESS][US_STATE]" at bounding box center [1158, 333] width 103 height 9
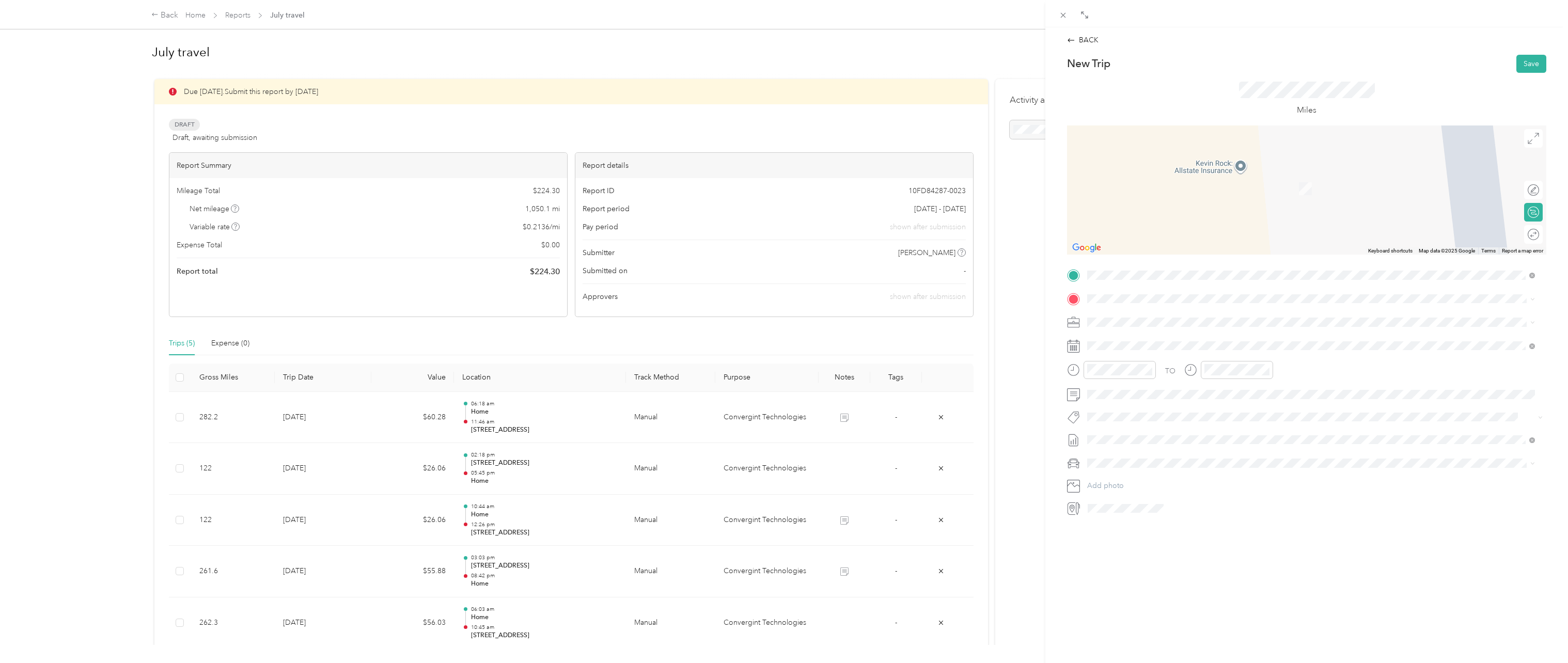
click at [1172, 349] on span "[STREET_ADDRESS]" at bounding box center [1139, 349] width 66 height 9
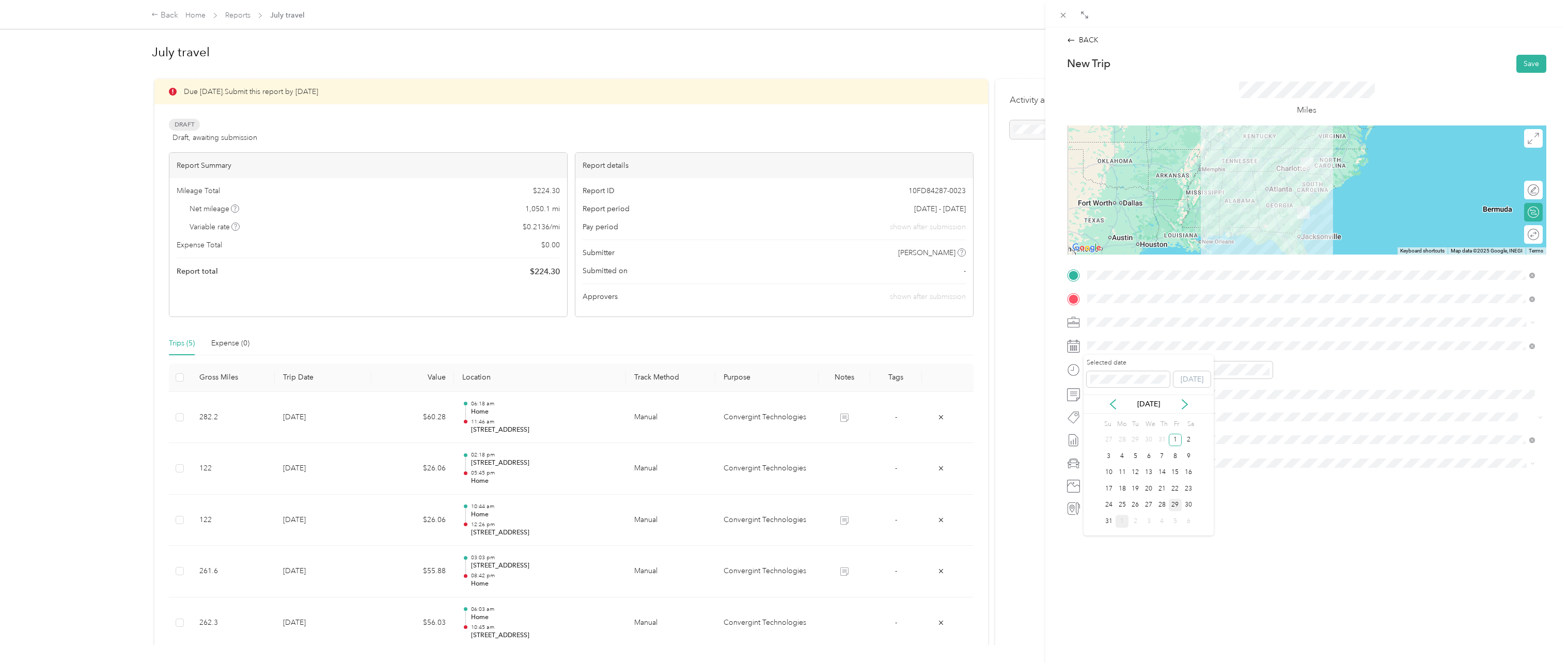
click at [1177, 504] on div "29" at bounding box center [1176, 504] width 14 height 13
click at [1098, 426] on div "03" at bounding box center [1097, 425] width 25 height 14
click at [1158, 406] on div "PM" at bounding box center [1156, 406] width 25 height 14
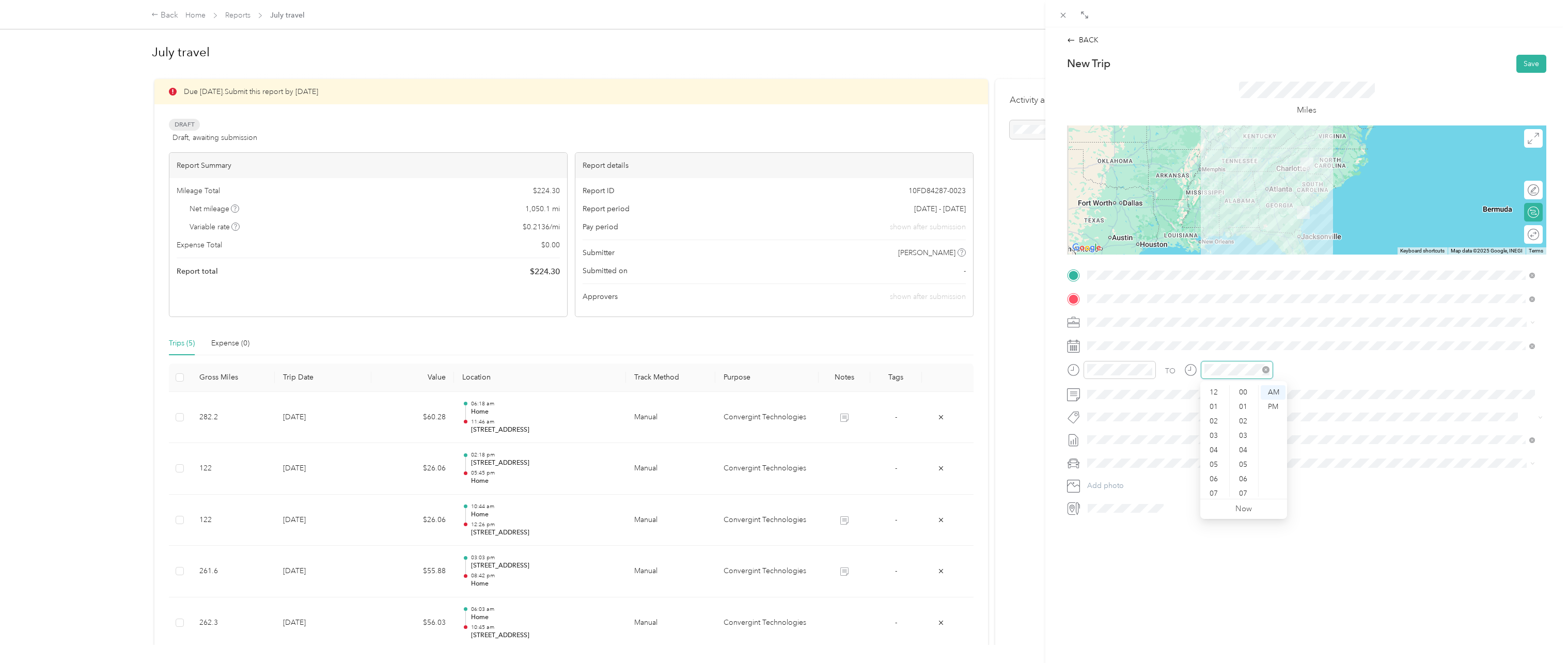
scroll to position [62, 0]
click at [1209, 463] on div "09" at bounding box center [1214, 460] width 25 height 14
click at [1277, 405] on div "PM" at bounding box center [1273, 406] width 25 height 14
click at [1365, 504] on div at bounding box center [1316, 508] width 462 height 16
click at [1522, 66] on button "Save" at bounding box center [1531, 63] width 30 height 18
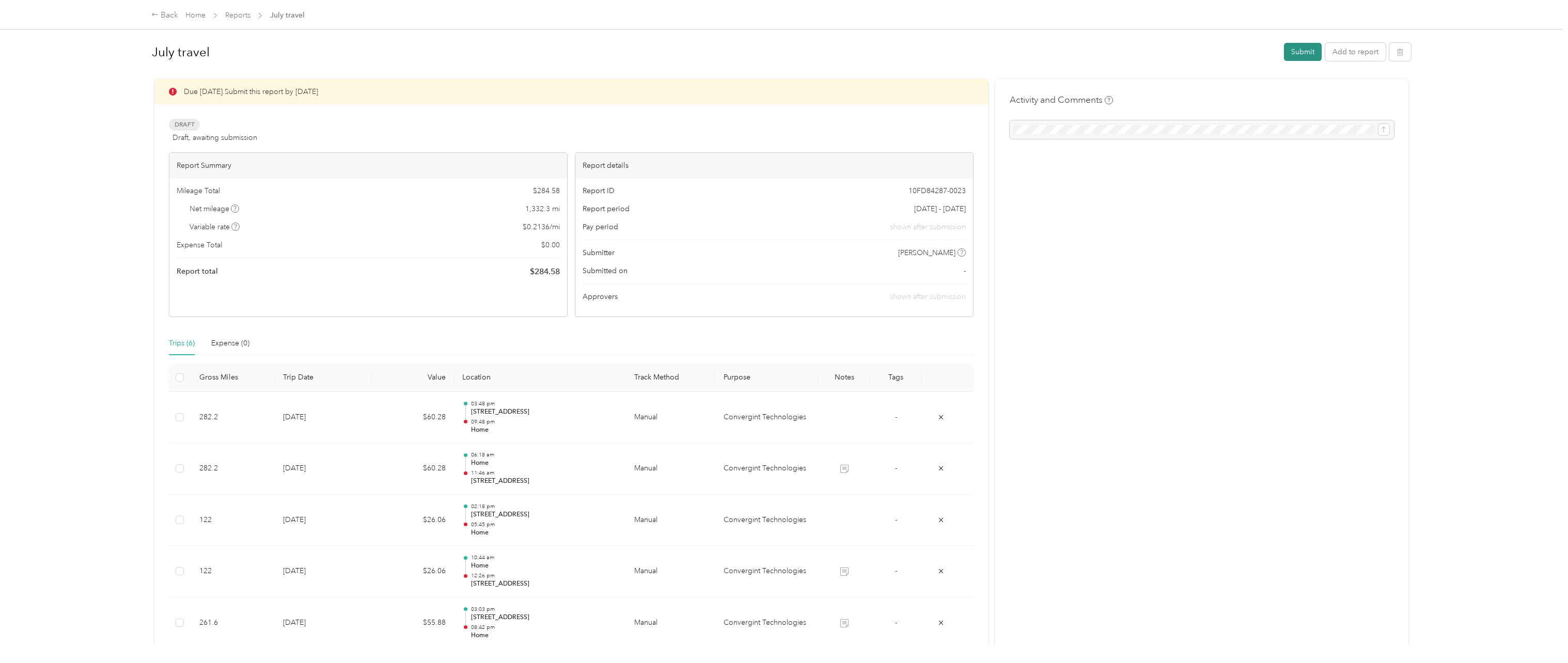
click at [1295, 49] on button "Submit" at bounding box center [1303, 51] width 38 height 18
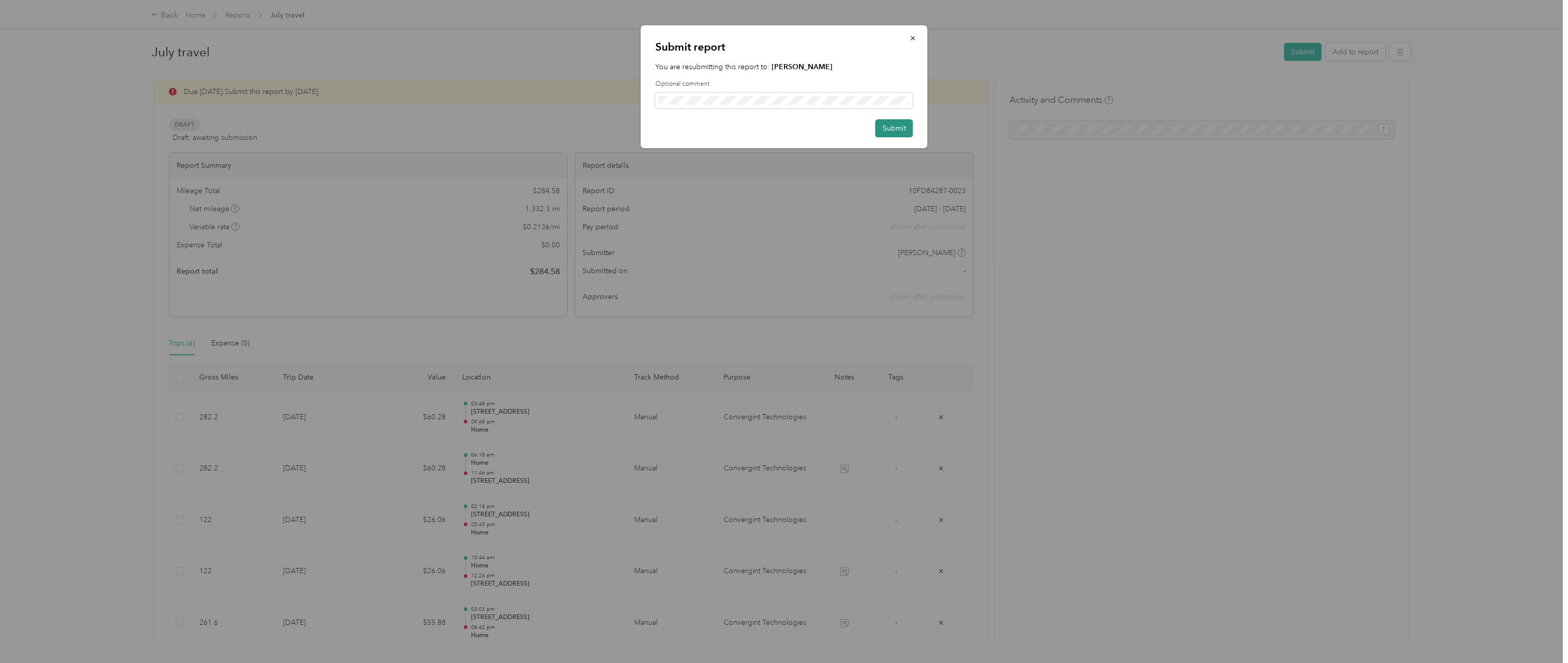
click at [900, 124] on button "Submit" at bounding box center [894, 128] width 38 height 18
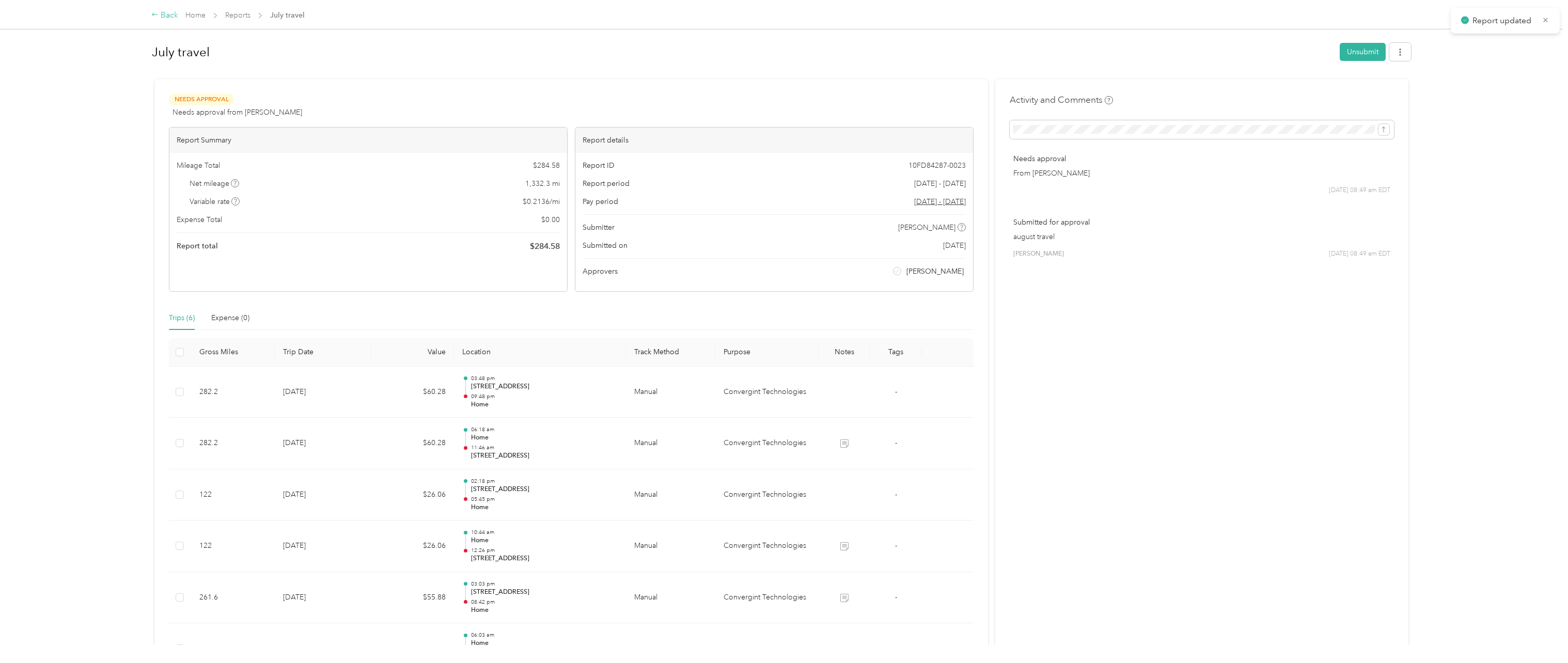
click at [156, 19] on div "Back" at bounding box center [165, 15] width 27 height 13
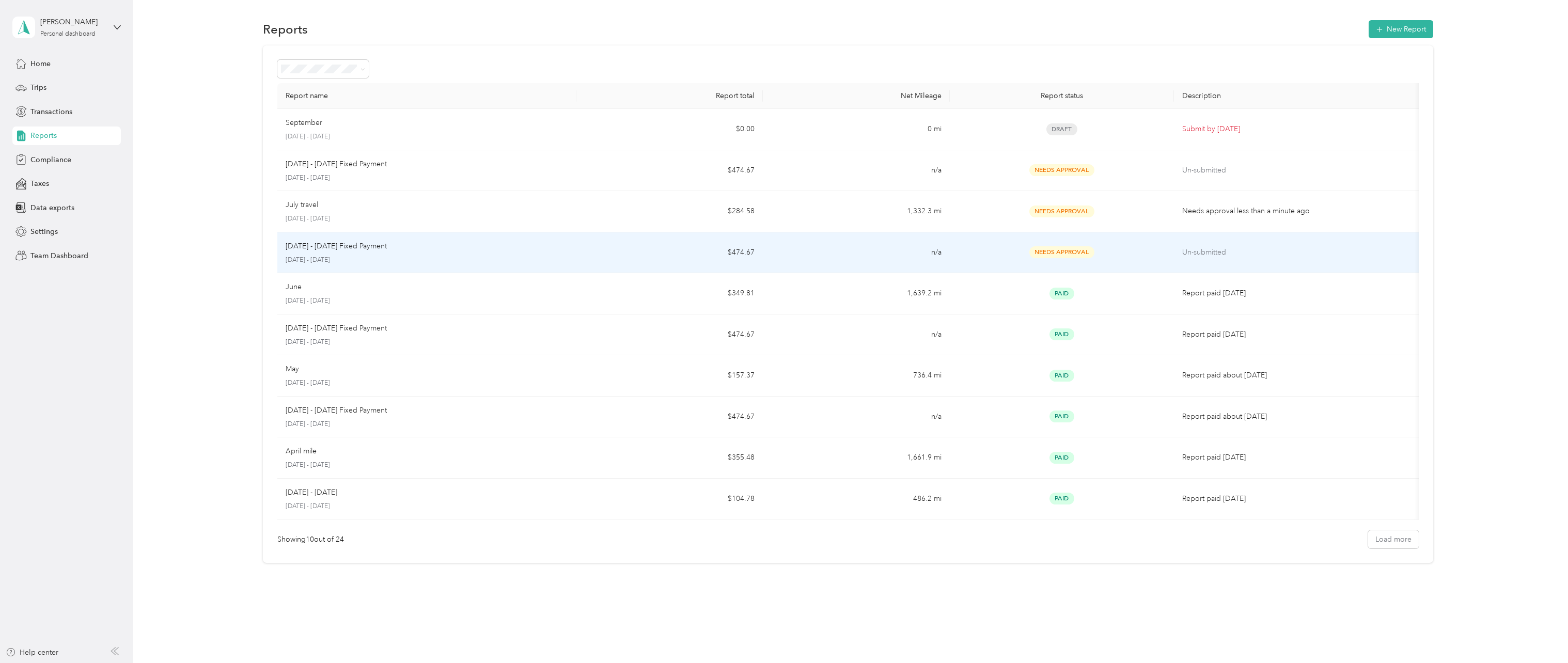
click at [533, 242] on div "[DATE] - [DATE] Fixed Payment" at bounding box center [426, 245] width 282 height 11
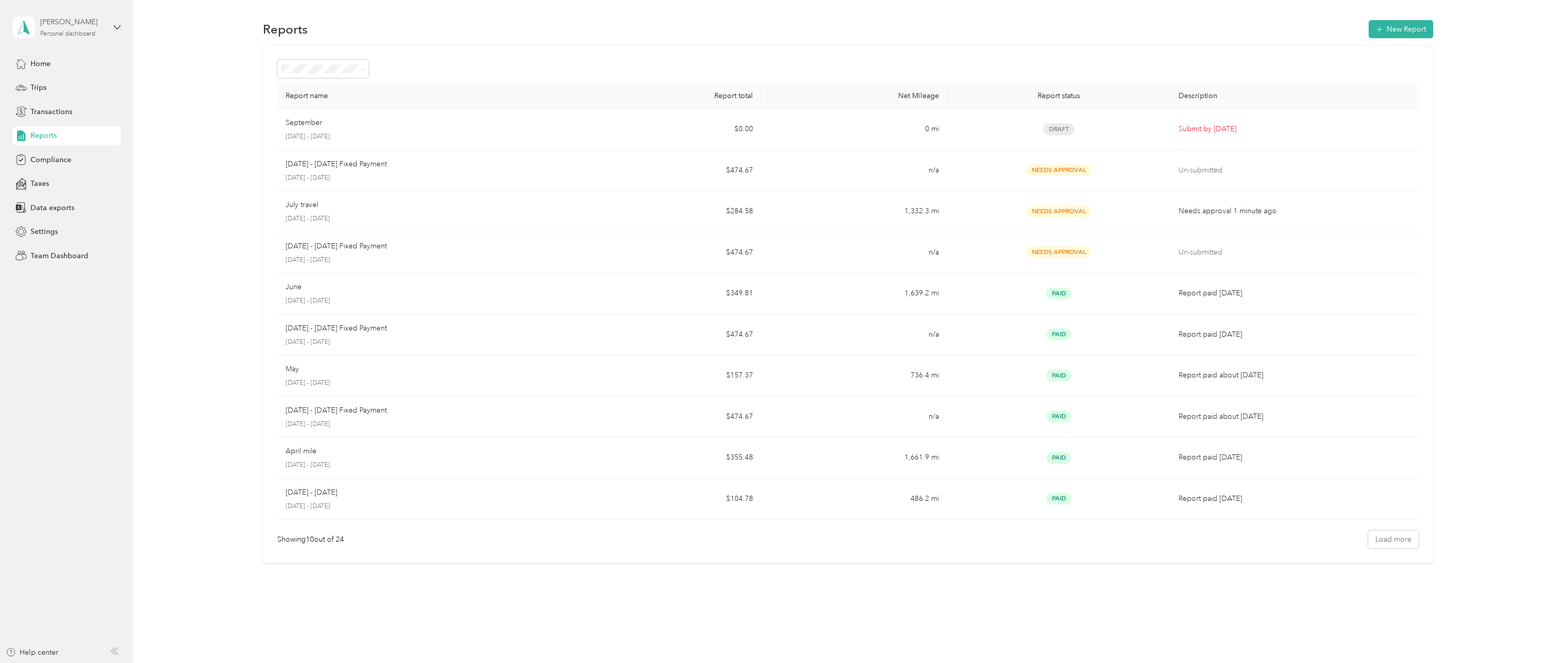
click at [85, 31] on div "Personal dashboard" at bounding box center [67, 33] width 55 height 6
click at [75, 90] on div "Team dashboard Personal dashboard Log out" at bounding box center [179, 108] width 320 height 65
click at [86, 26] on div "[PERSON_NAME]" at bounding box center [72, 21] width 65 height 11
click at [83, 81] on div "Team dashboard" at bounding box center [179, 84] width 320 height 18
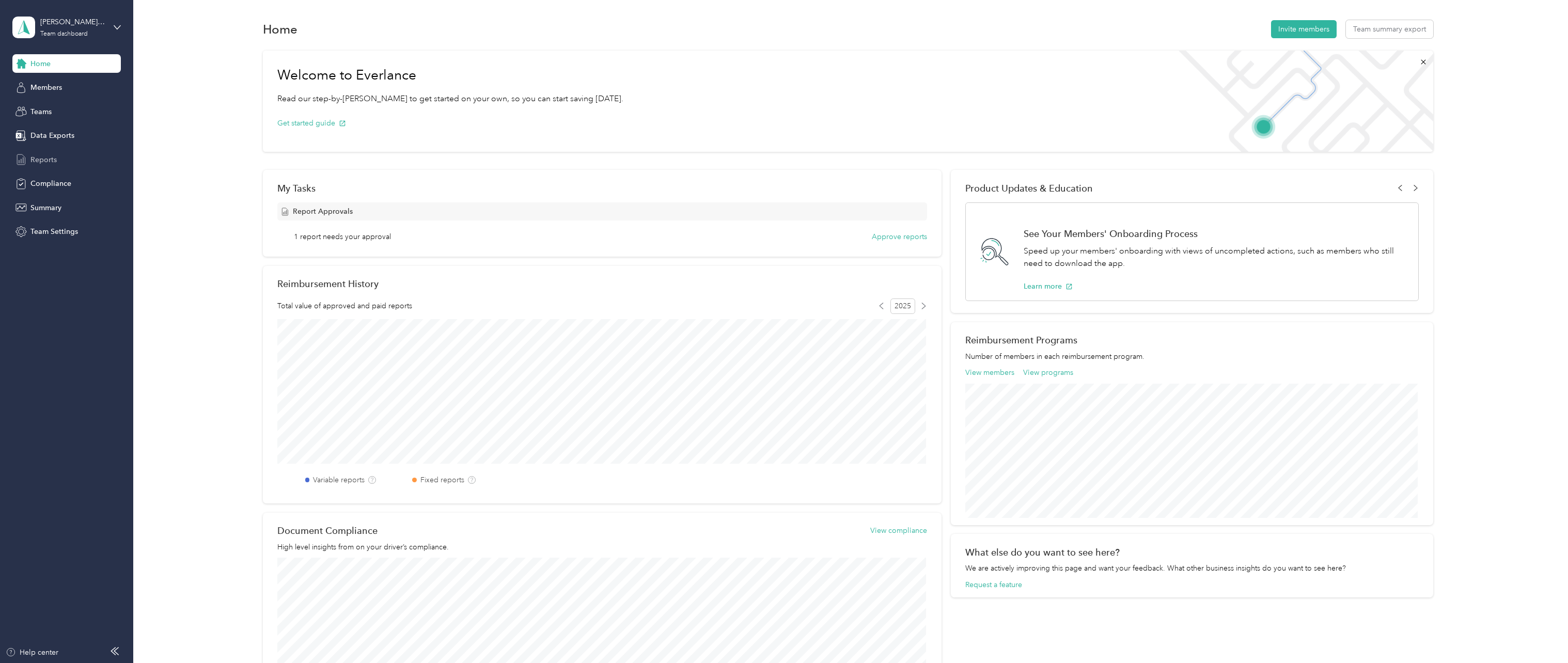
click at [61, 166] on div "Reports" at bounding box center [67, 159] width 108 height 19
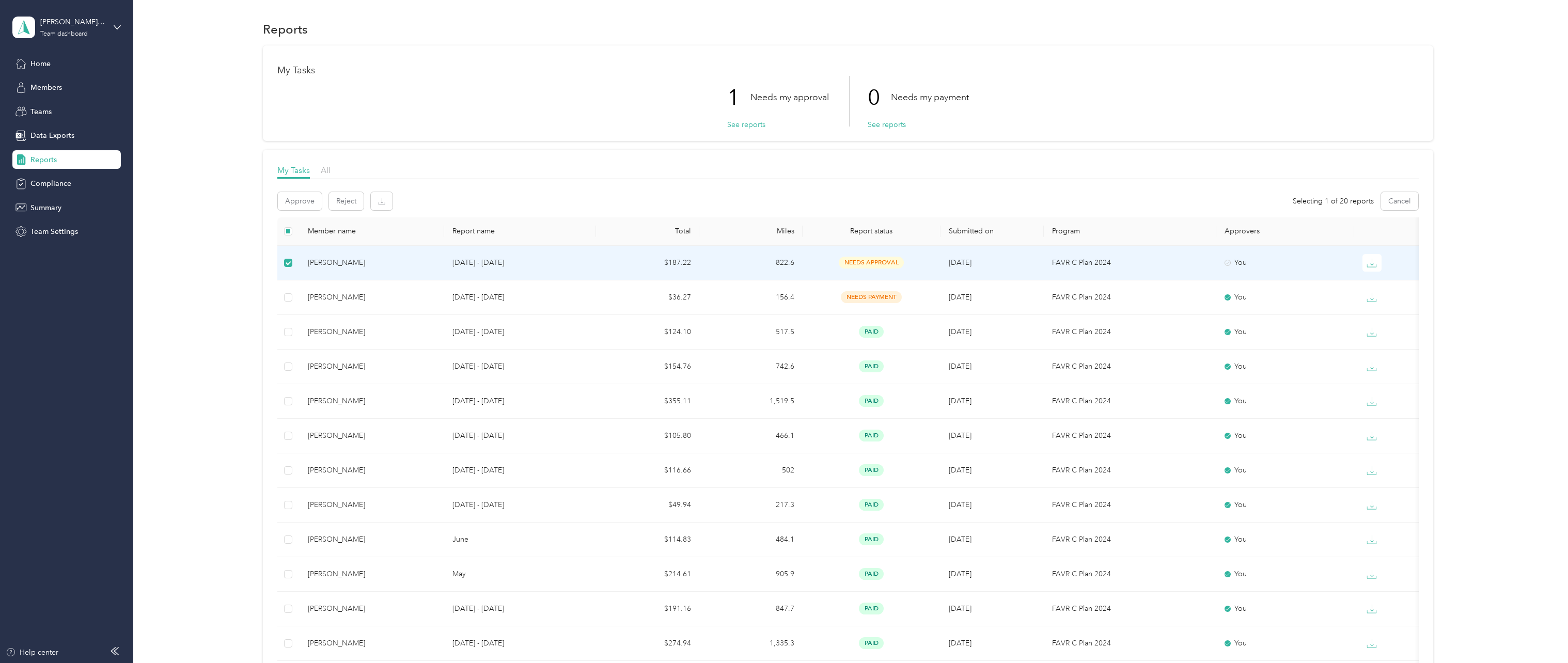
click at [412, 264] on div "[PERSON_NAME]" at bounding box center [372, 262] width 128 height 11
click at [373, 265] on div "[PERSON_NAME]" at bounding box center [372, 262] width 128 height 11
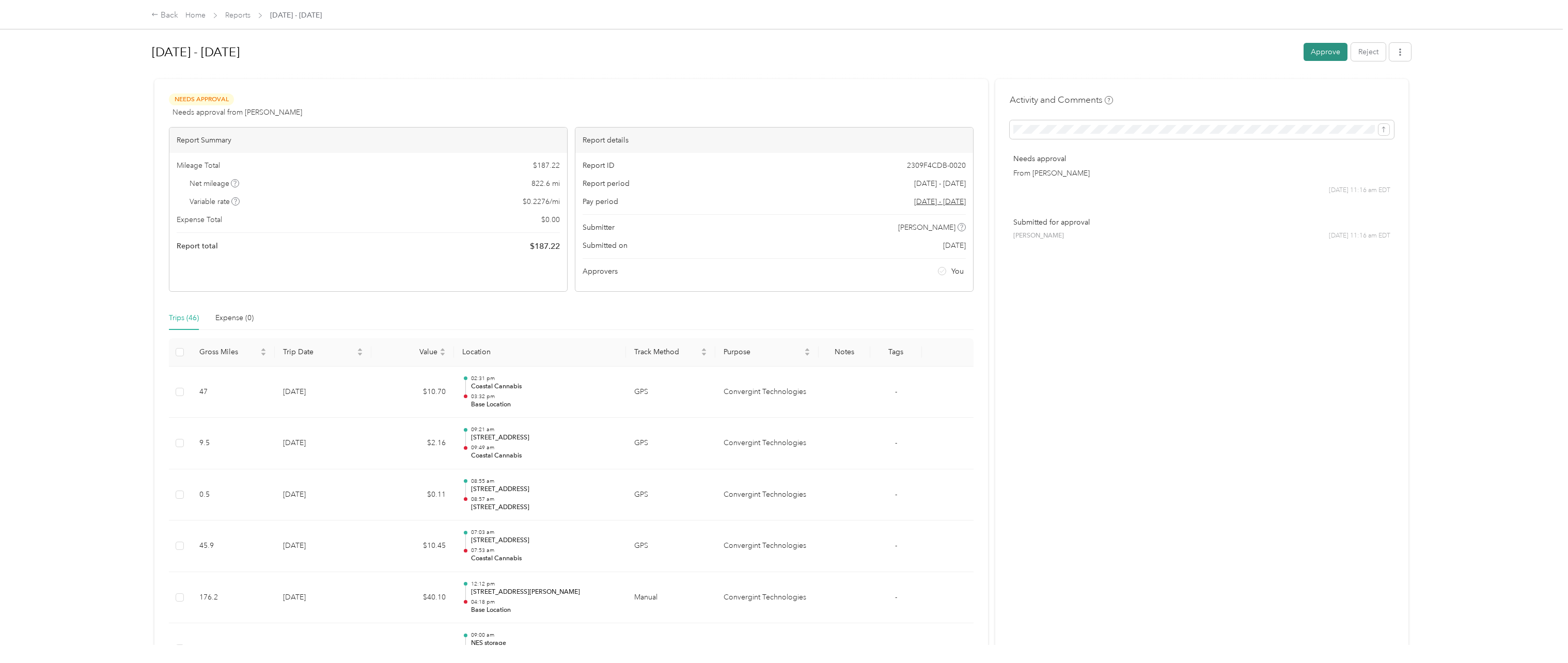
click at [1324, 53] on button "Approve" at bounding box center [1325, 51] width 43 height 18
